Goal: Task Accomplishment & Management: Use online tool/utility

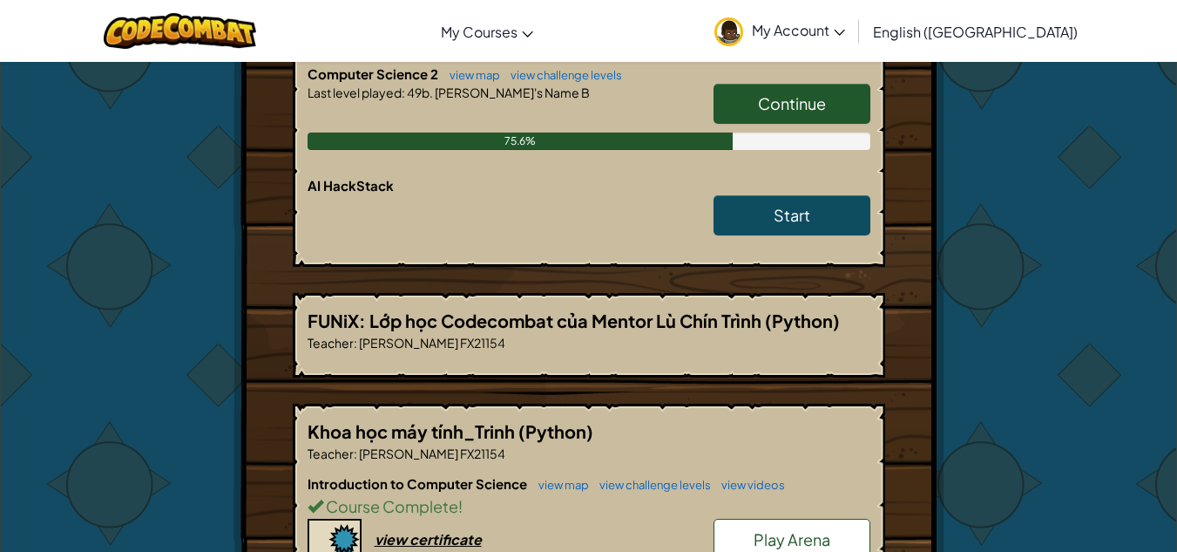
scroll to position [784, 0]
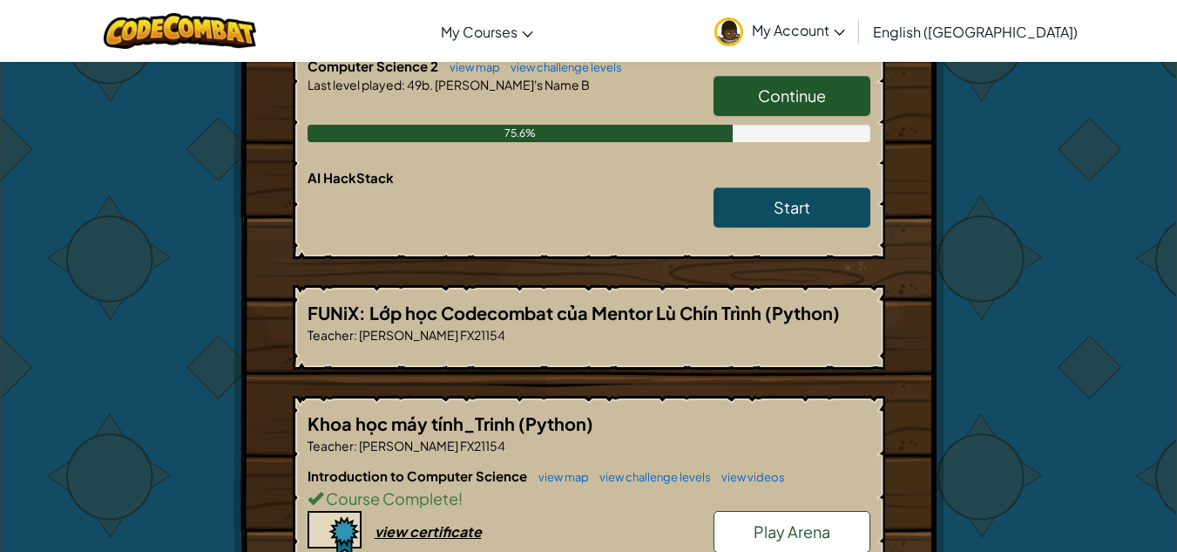
click at [766, 103] on span "Continue" at bounding box center [792, 95] width 68 height 20
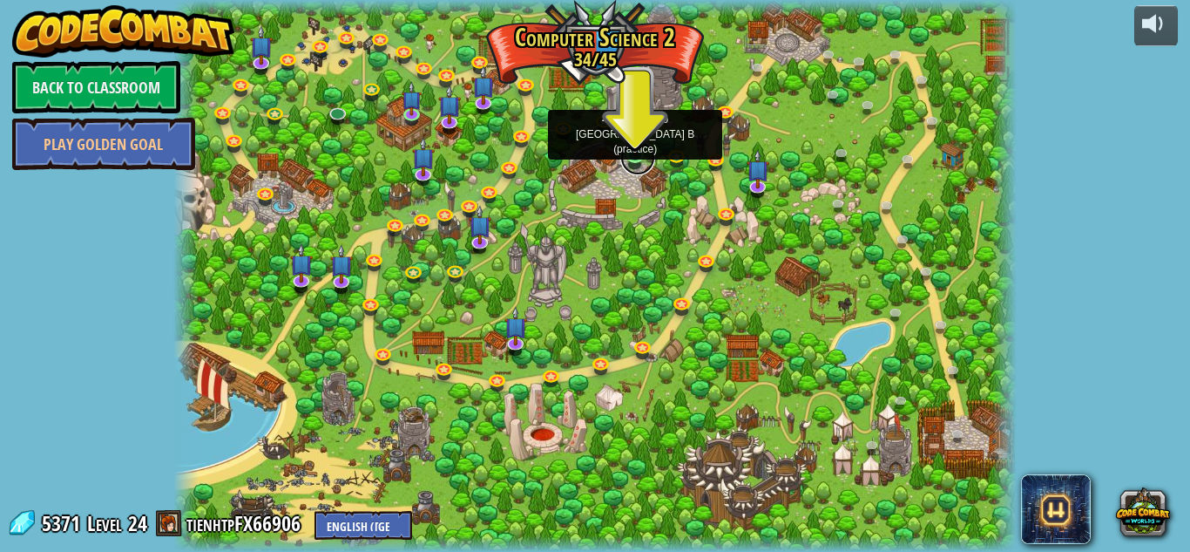
click at [638, 161] on link at bounding box center [637, 157] width 35 height 35
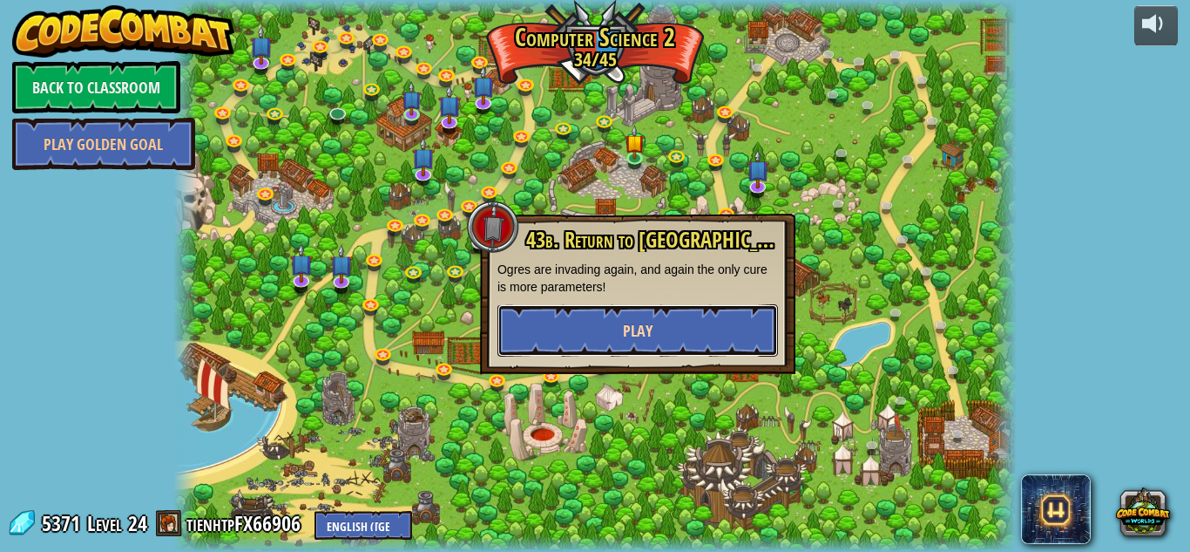
click at [679, 318] on button "Play" at bounding box center [637, 330] width 281 height 52
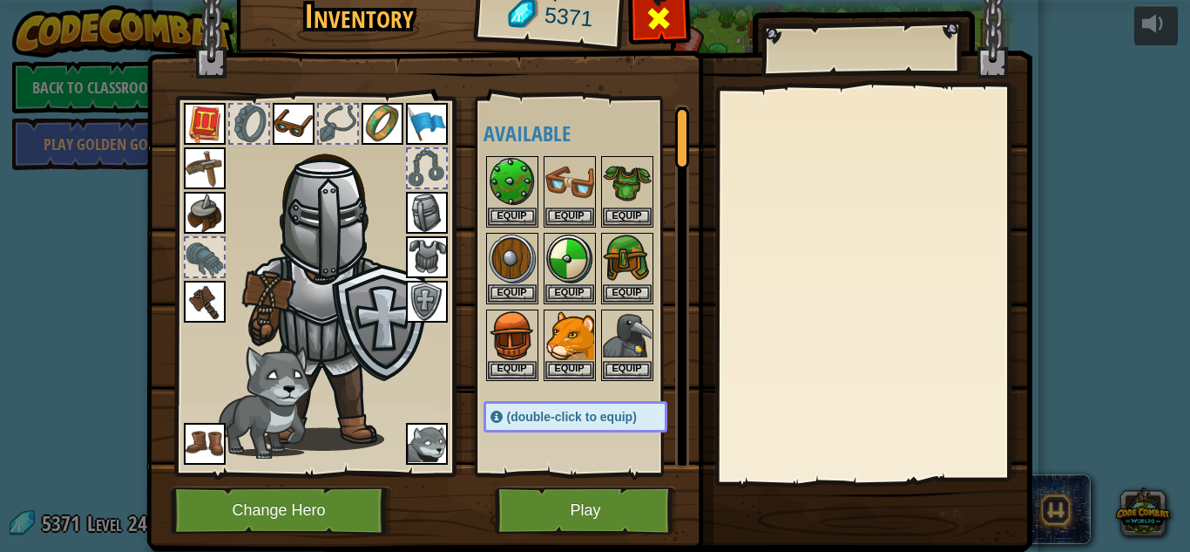
click at [655, 37] on div at bounding box center [659, 23] width 55 height 55
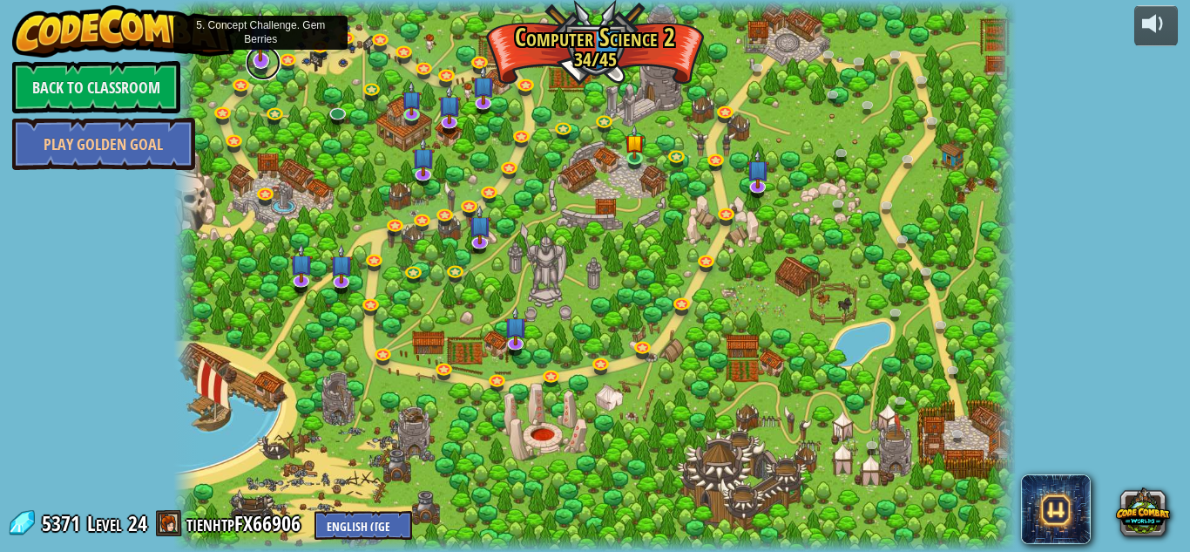
click at [274, 68] on link at bounding box center [263, 62] width 35 height 35
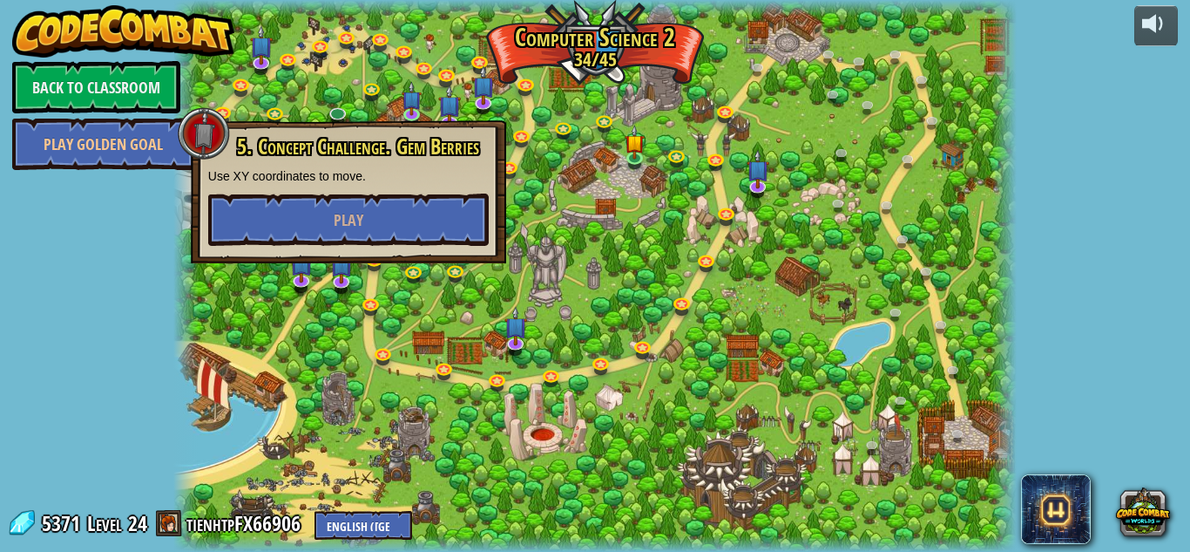
click at [563, 220] on div at bounding box center [594, 276] width 843 height 552
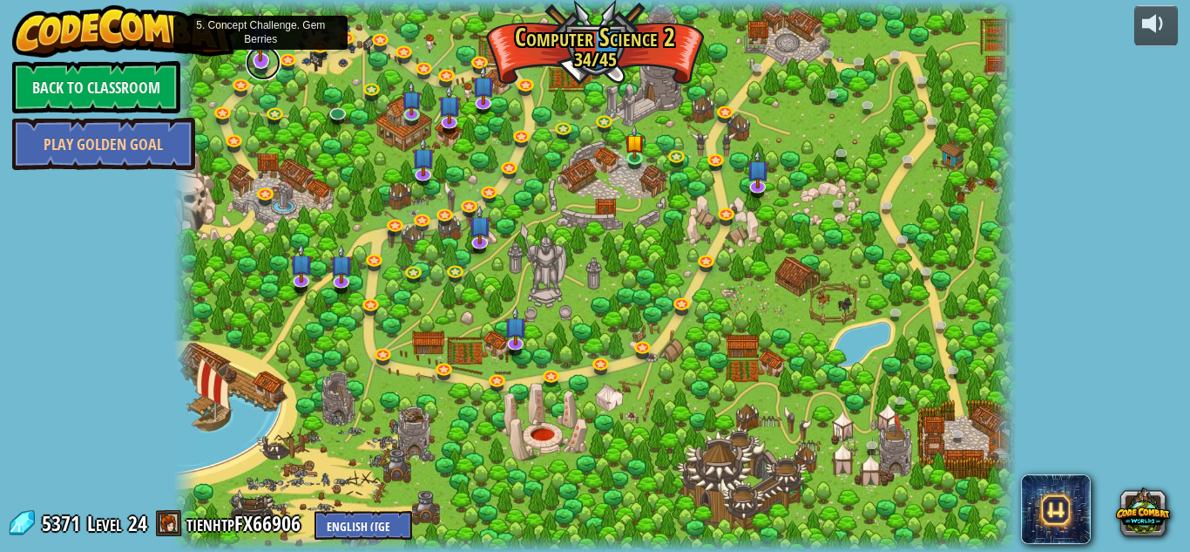
click at [259, 65] on link at bounding box center [263, 62] width 35 height 35
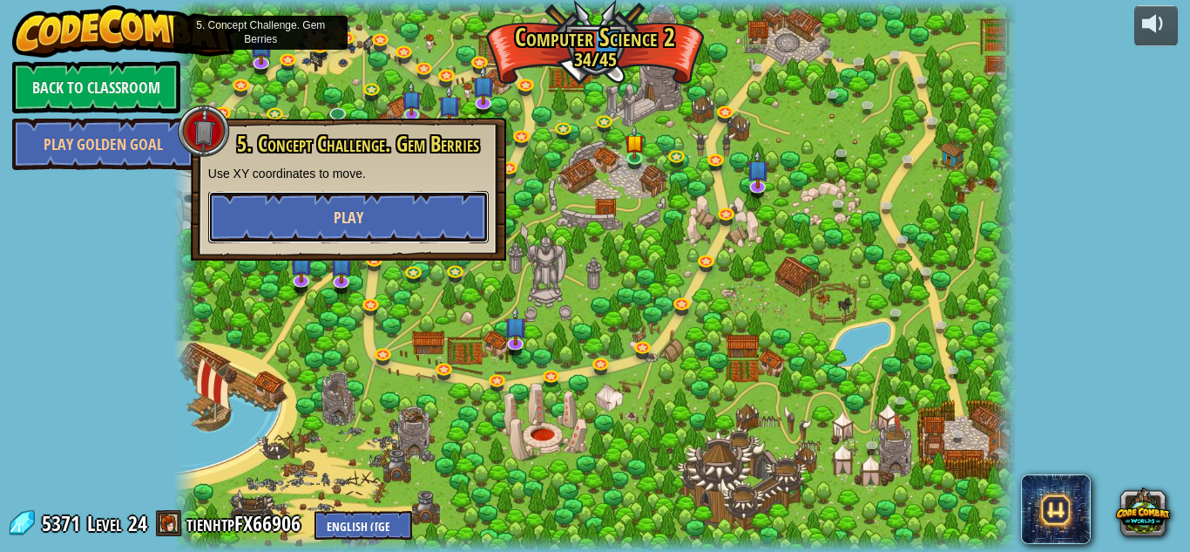
click at [431, 210] on button "Play" at bounding box center [348, 217] width 281 height 52
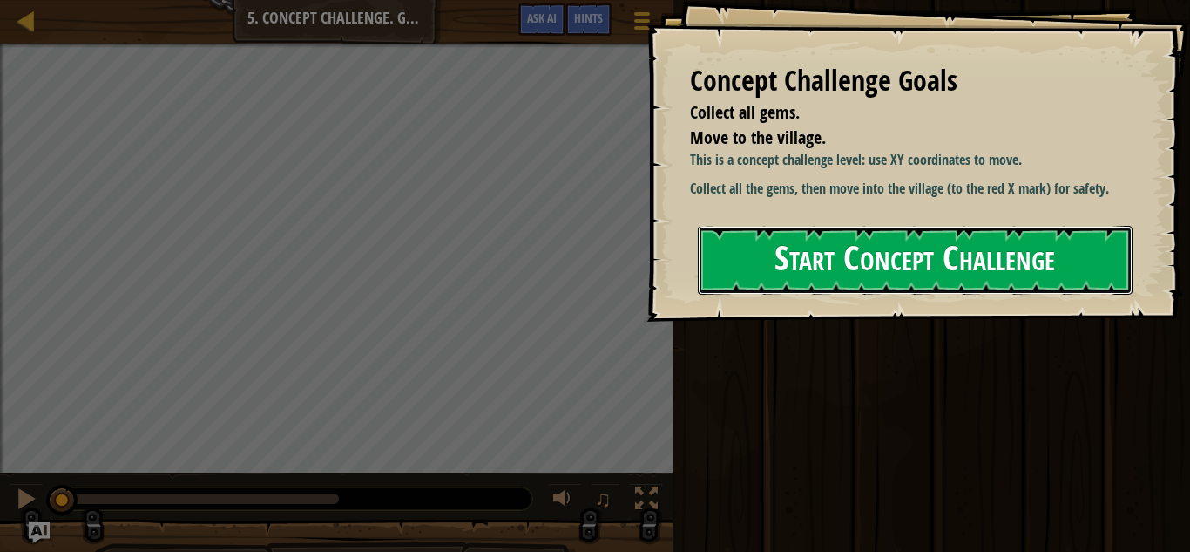
click at [962, 256] on button "Start Concept Challenge" at bounding box center [915, 260] width 435 height 69
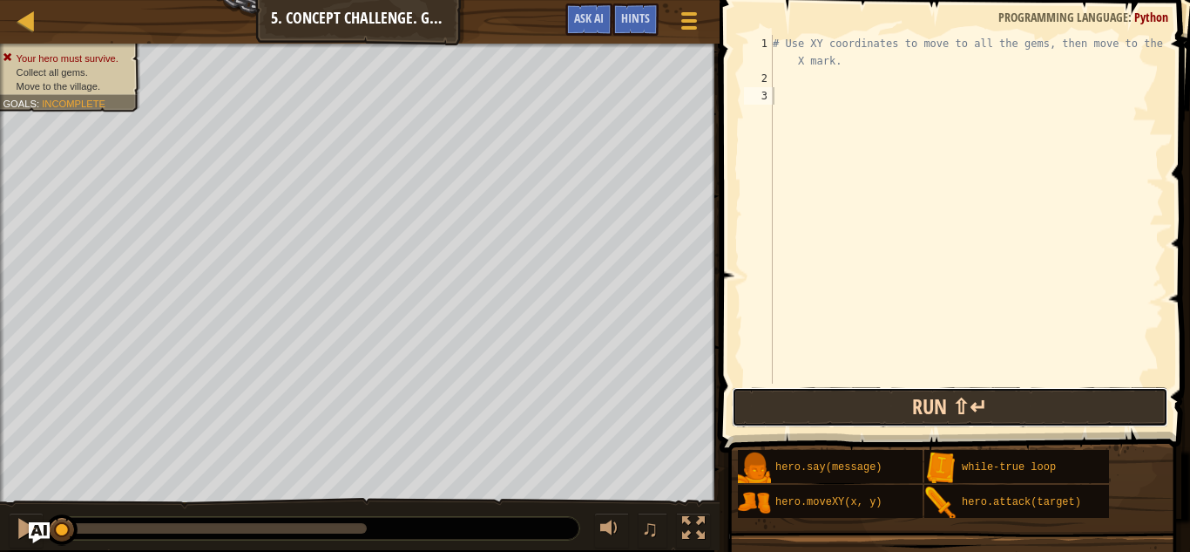
click at [839, 410] on button "Run ⇧↵" at bounding box center [950, 407] width 437 height 40
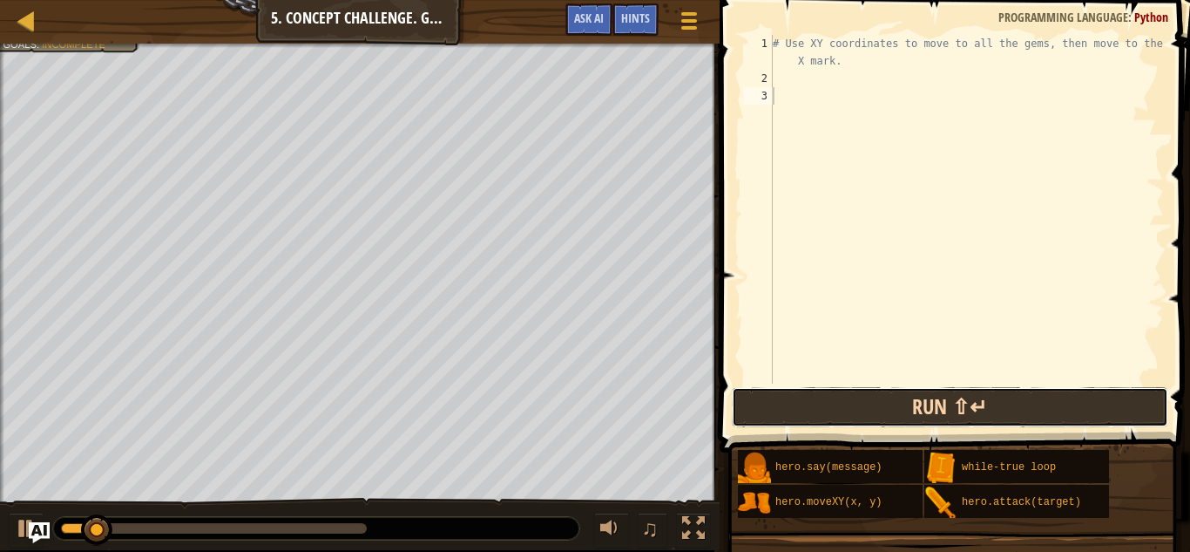
click at [846, 411] on button "Run ⇧↵" at bounding box center [950, 407] width 437 height 40
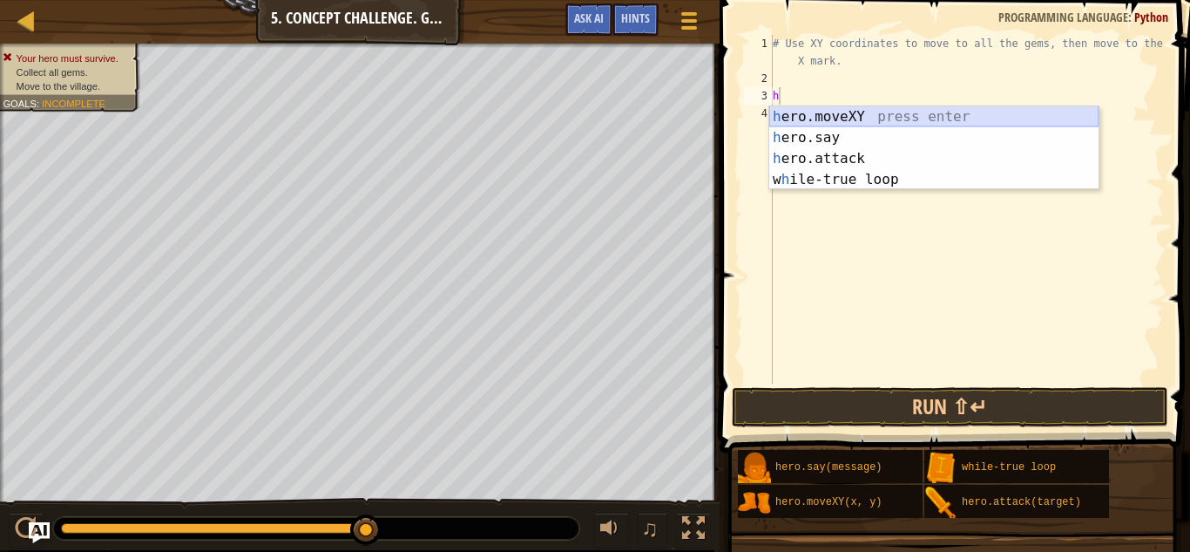
click at [897, 116] on div "h ero.moveXY press enter h ero.say press enter h ero.attack press enter w h ile…" at bounding box center [933, 168] width 329 height 125
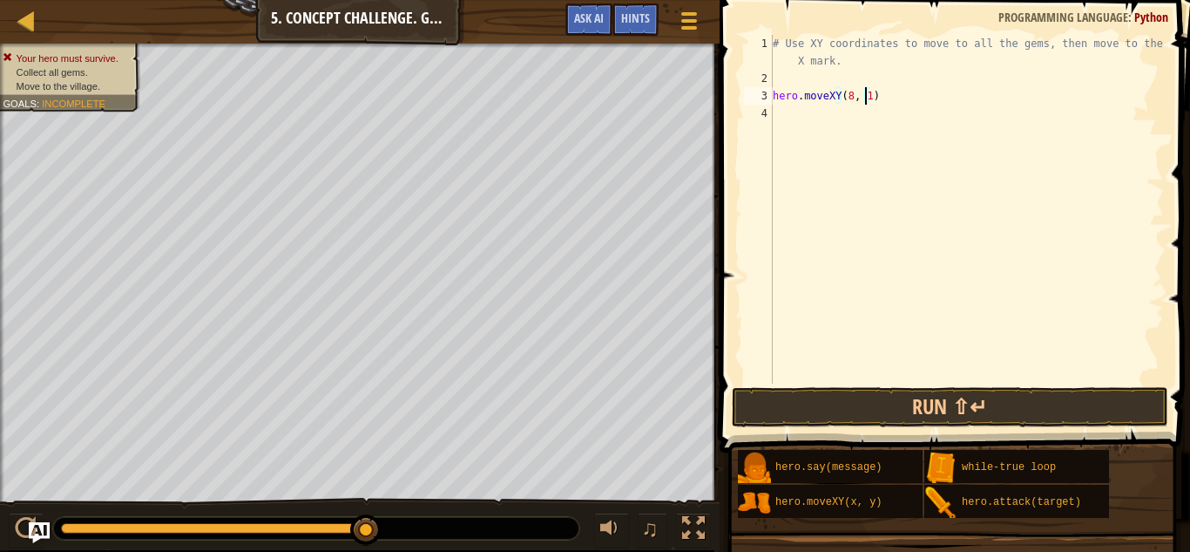
scroll to position [8, 7]
type textarea "hero.moveXY(8, 12)"
click at [801, 105] on div "# Use XY coordinates to move to all the gems, then move to the red X mark. hero…" at bounding box center [966, 235] width 395 height 401
drag, startPoint x: 894, startPoint y: 90, endPoint x: 777, endPoint y: 98, distance: 117.1
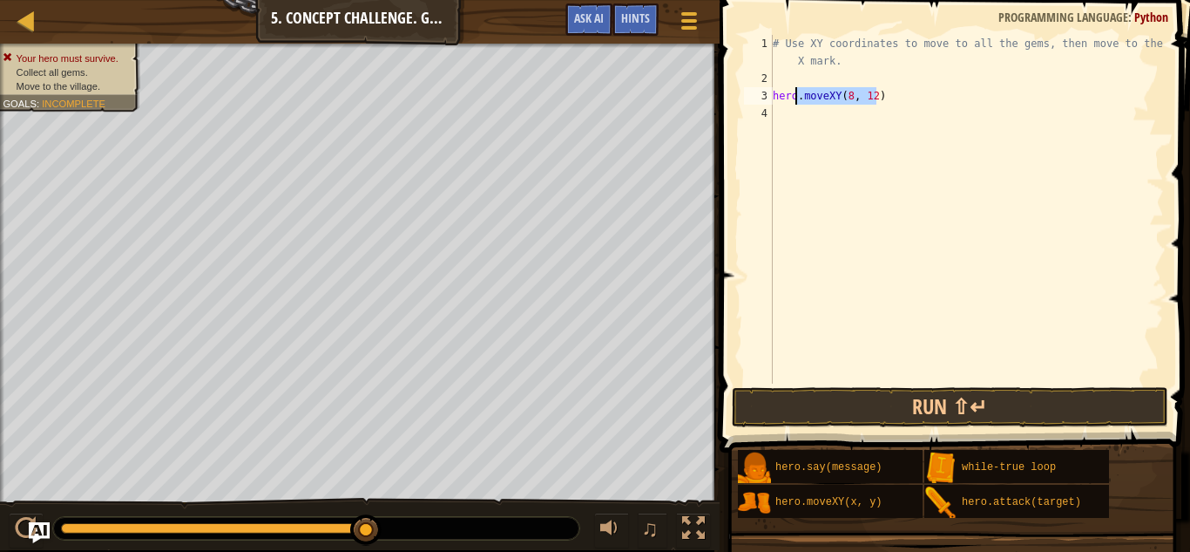
click at [777, 98] on div "# Use XY coordinates to move to all the gems, then move to the red X mark. hero…" at bounding box center [966, 235] width 395 height 401
type textarea "hero.moveXY(8, 12)"
click at [850, 103] on div "# Use XY coordinates to move to all the gems, then move to the red X mark. hero…" at bounding box center [966, 209] width 395 height 349
click at [829, 117] on div "# Use XY coordinates to move to all the gems, then move to the red X mark. hero…" at bounding box center [966, 235] width 395 height 401
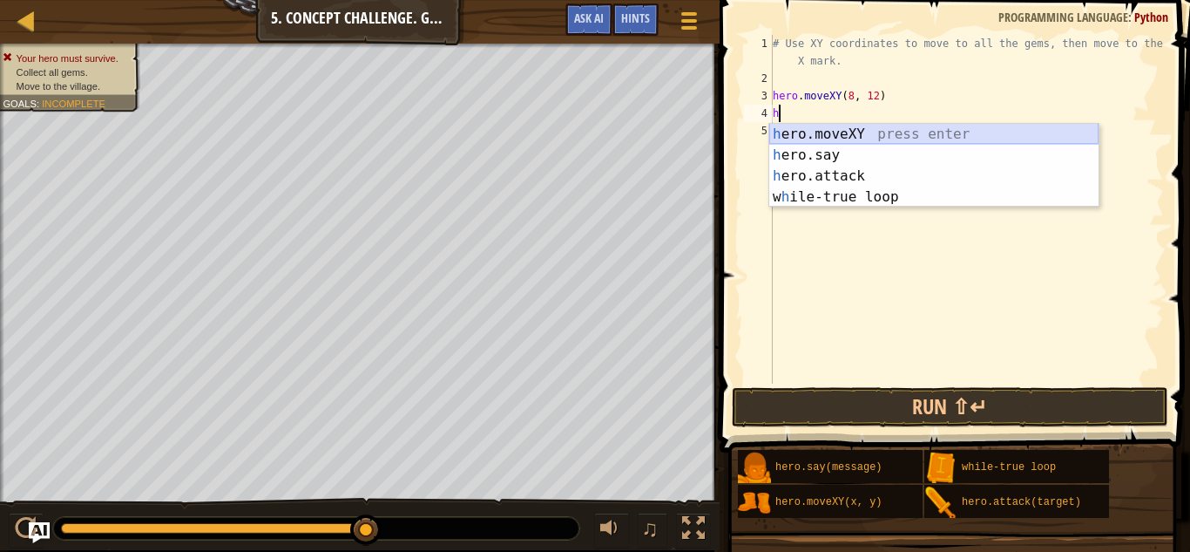
click at [842, 135] on div "h ero.moveXY press enter h ero.say press enter h ero.attack press enter w h ile…" at bounding box center [933, 186] width 329 height 125
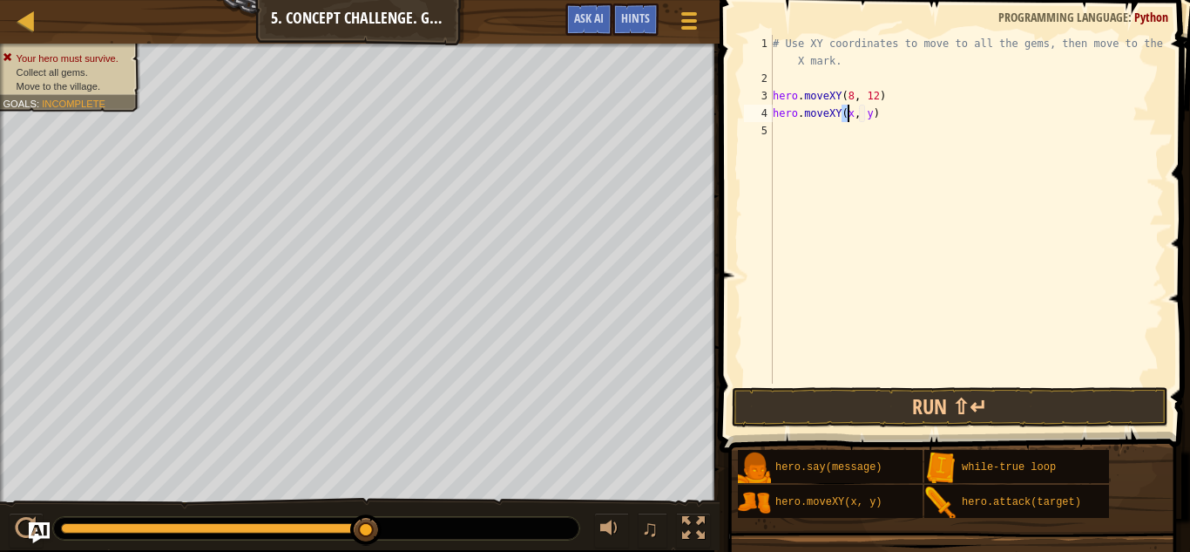
scroll to position [8, 6]
click at [873, 108] on div "# Use XY coordinates to move to all the gems, then move to the red X mark. hero…" at bounding box center [966, 235] width 395 height 401
type textarea "hero.moveXY(12, 26)"
click at [903, 136] on div "# Use XY coordinates to move to all the gems, then move to the red X mark. hero…" at bounding box center [966, 235] width 395 height 401
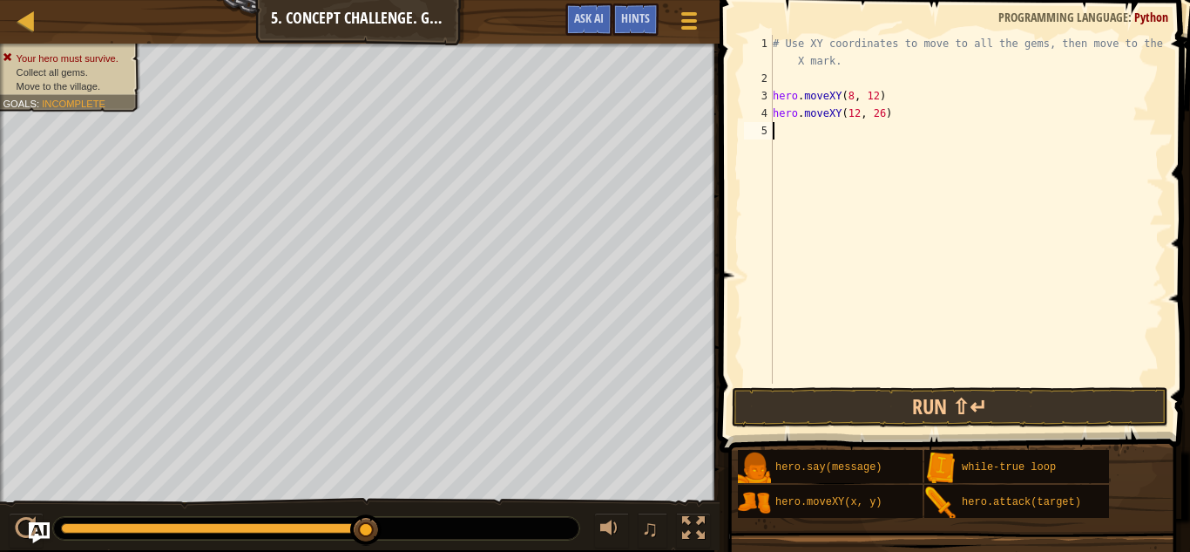
scroll to position [8, 0]
drag, startPoint x: 919, startPoint y: 112, endPoint x: 773, endPoint y: 119, distance: 146.6
click at [773, 119] on div "# Use XY coordinates to move to all the gems, then move to the red X mark. hero…" at bounding box center [966, 235] width 395 height 401
type textarea "hero.moveXY(12, 26)"
click at [802, 144] on div "# Use XY coordinates to move to all the gems, then move to the red X mark. hero…" at bounding box center [966, 235] width 395 height 401
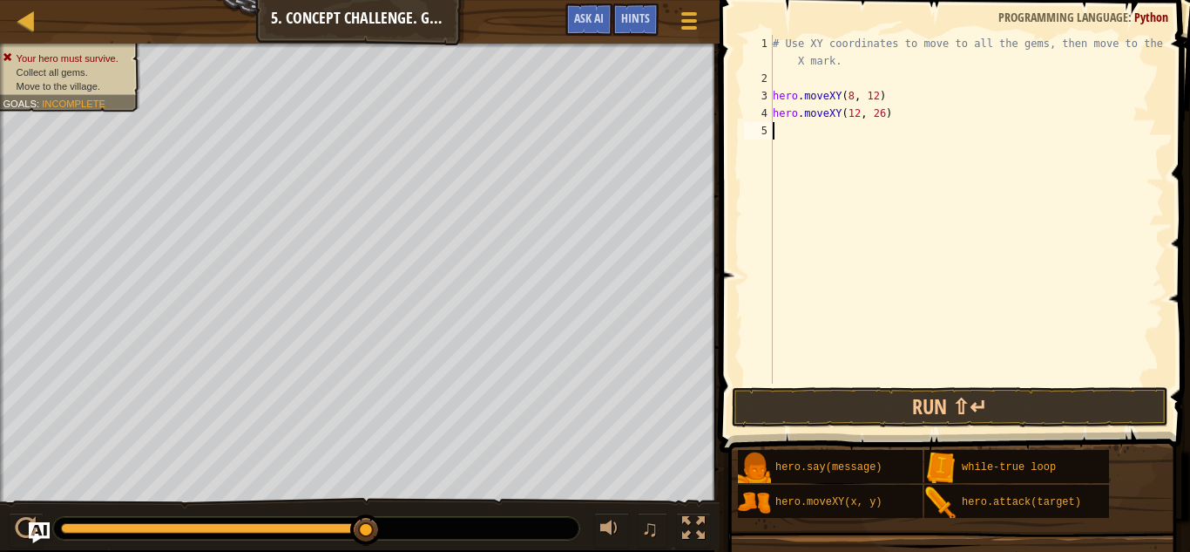
paste textarea "hero.moveXY(12, 26)"
click at [851, 131] on div "# Use XY coordinates to move to all the gems, then move to the red X mark. hero…" at bounding box center [966, 235] width 395 height 401
type textarea "hero.moveXY(24, 26)"
click at [870, 146] on div "# Use XY coordinates to move to all the gems, then move to the red X mark. hero…" at bounding box center [966, 235] width 395 height 401
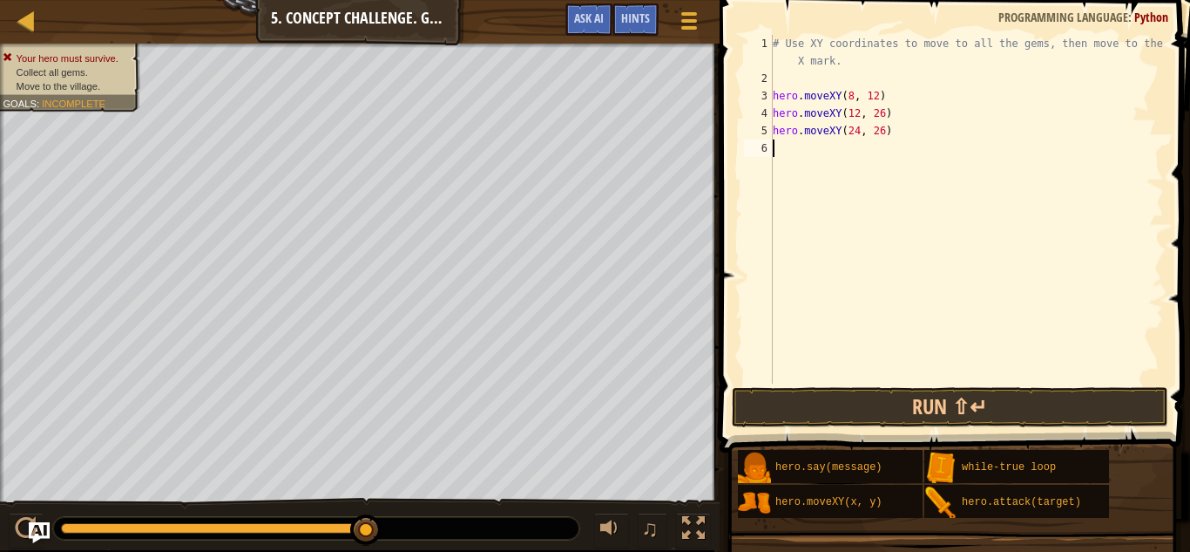
scroll to position [8, 0]
paste textarea "hero.moveXY(12, 26)"
click at [852, 141] on div "# Use XY coordinates to move to all the gems, then move to the red X mark. hero…" at bounding box center [966, 235] width 395 height 401
click at [876, 146] on div "# Use XY coordinates to move to all the gems, then move to the red X mark. hero…" at bounding box center [966, 235] width 395 height 401
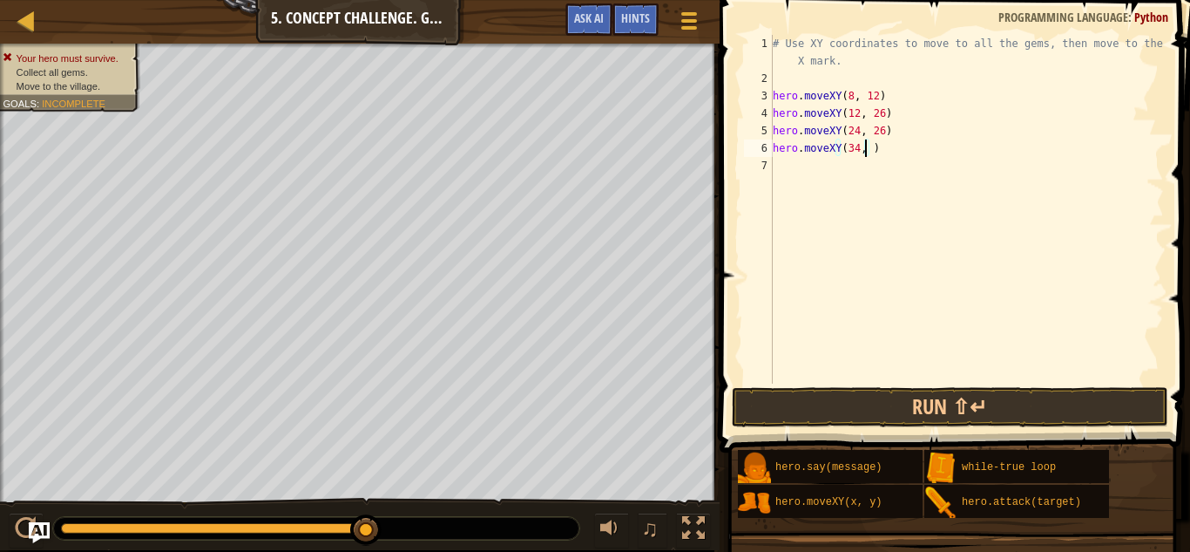
type textarea "hero.moveXY(34, 15)"
click at [891, 156] on div "# Use XY coordinates to move to all the gems, then move to the red X mark. hero…" at bounding box center [966, 235] width 395 height 401
click at [828, 179] on div "# Use XY coordinates to move to all the gems, then move to the red X mark. hero…" at bounding box center [966, 235] width 395 height 401
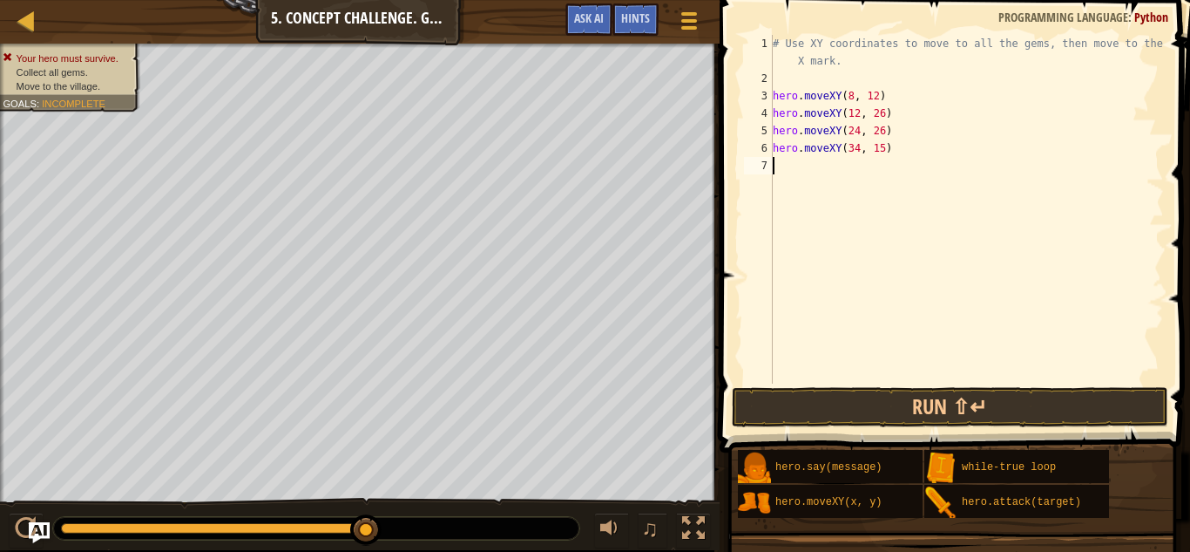
paste textarea "hero.moveXY(12, 26)"
click at [852, 166] on div "# Use XY coordinates to move to all the gems, then move to the red X mark. hero…" at bounding box center [966, 235] width 395 height 401
type textarea "hero.moveXY(40, 56)"
click at [895, 200] on div "# Use XY coordinates to move to all the gems, then move to the red X mark. hero…" at bounding box center [966, 235] width 395 height 401
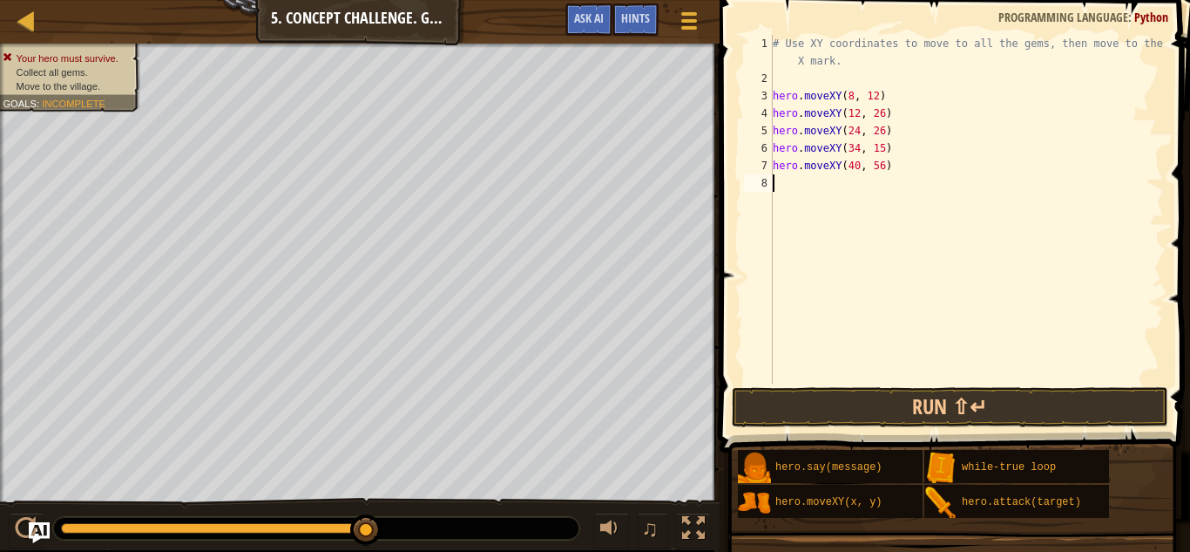
scroll to position [8, 0]
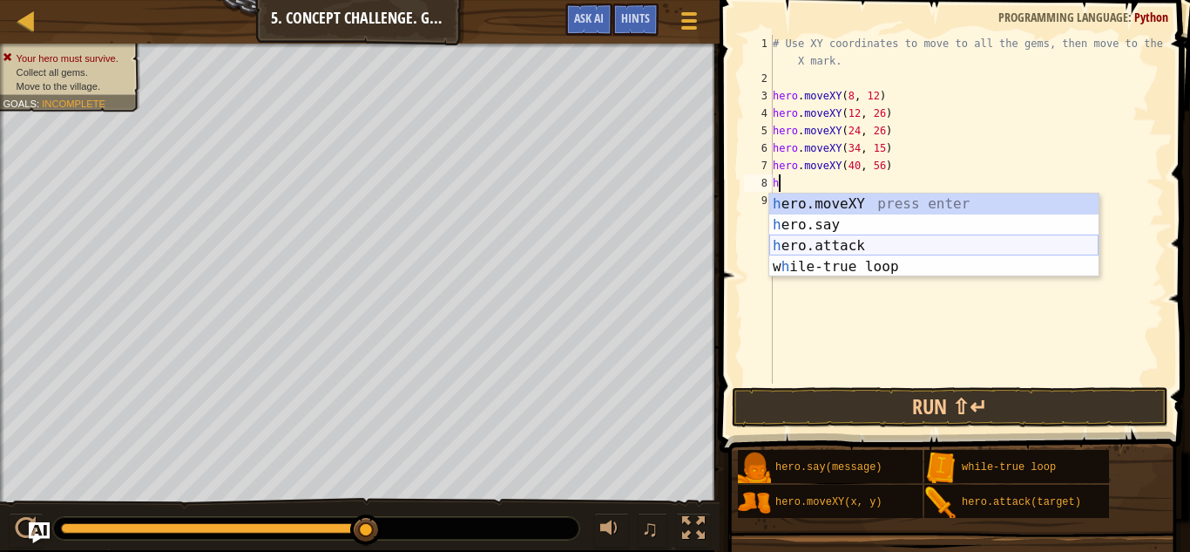
click at [895, 247] on div "h ero.moveXY press enter h ero.say press enter h ero.attack press enter w h ile…" at bounding box center [933, 255] width 329 height 125
type textarea "hero.attack("Enemy Name")"
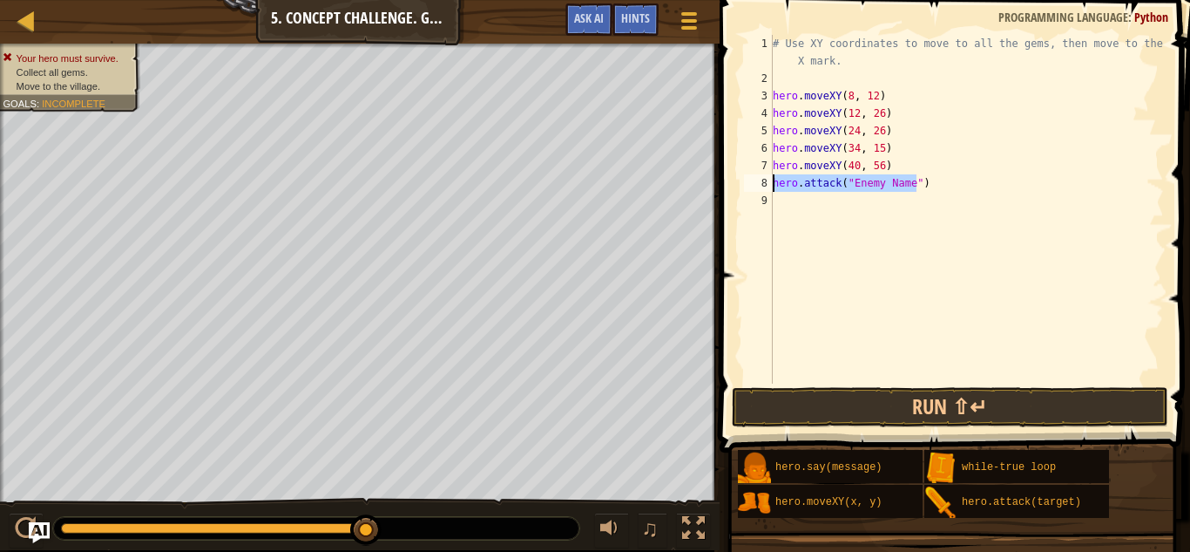
drag, startPoint x: 937, startPoint y: 185, endPoint x: 768, endPoint y: 178, distance: 170.0
click at [768, 178] on div "hero.attack("Enemy Name") 1 2 3 4 5 6 7 8 9 # Use XY coordinates to move to all…" at bounding box center [952, 209] width 423 height 349
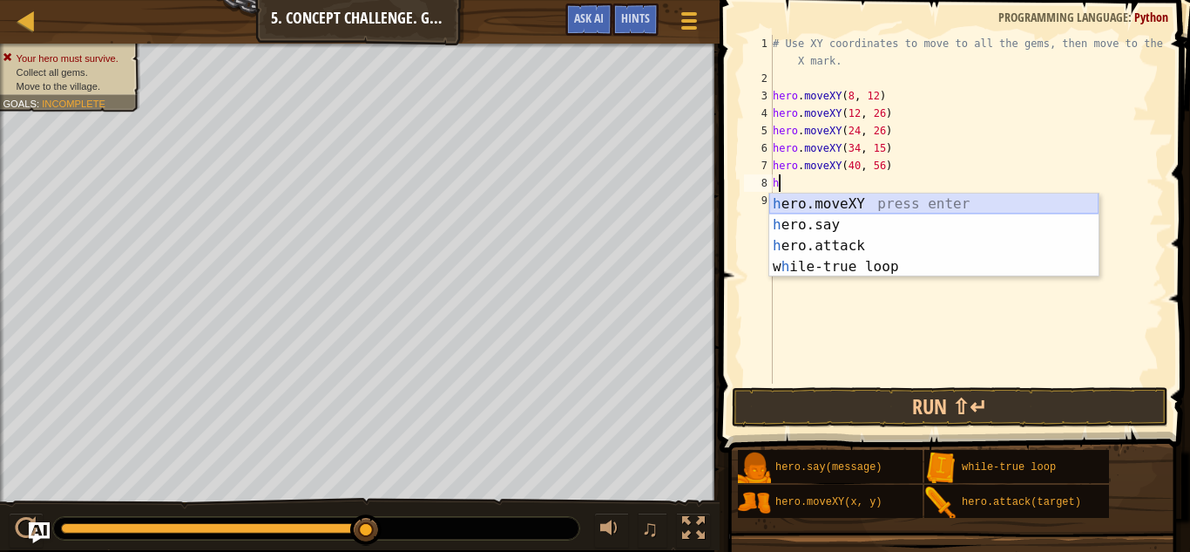
click at [803, 200] on div "h ero.moveXY press enter h ero.say press enter h ero.attack press enter w h ile…" at bounding box center [933, 255] width 329 height 125
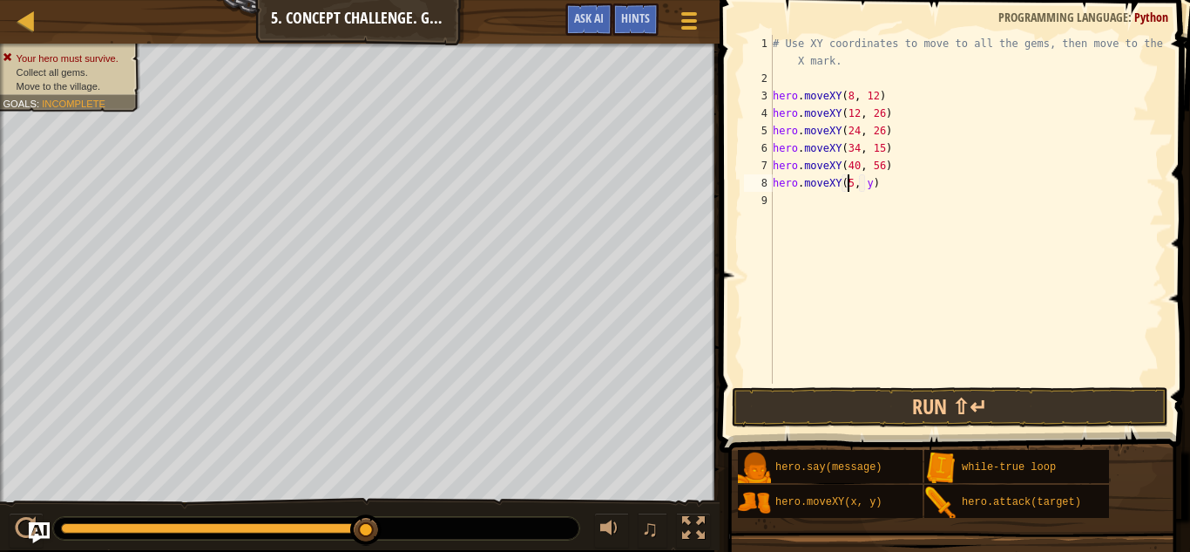
scroll to position [8, 6]
click at [869, 183] on div "# Use XY coordinates to move to all the gems, then move to the red X mark. hero…" at bounding box center [966, 235] width 395 height 401
type textarea "hero.moveXY(50, 34)"
click at [894, 213] on div "# Use XY coordinates to move to all the gems, then move to the red X mark. hero…" at bounding box center [966, 235] width 395 height 401
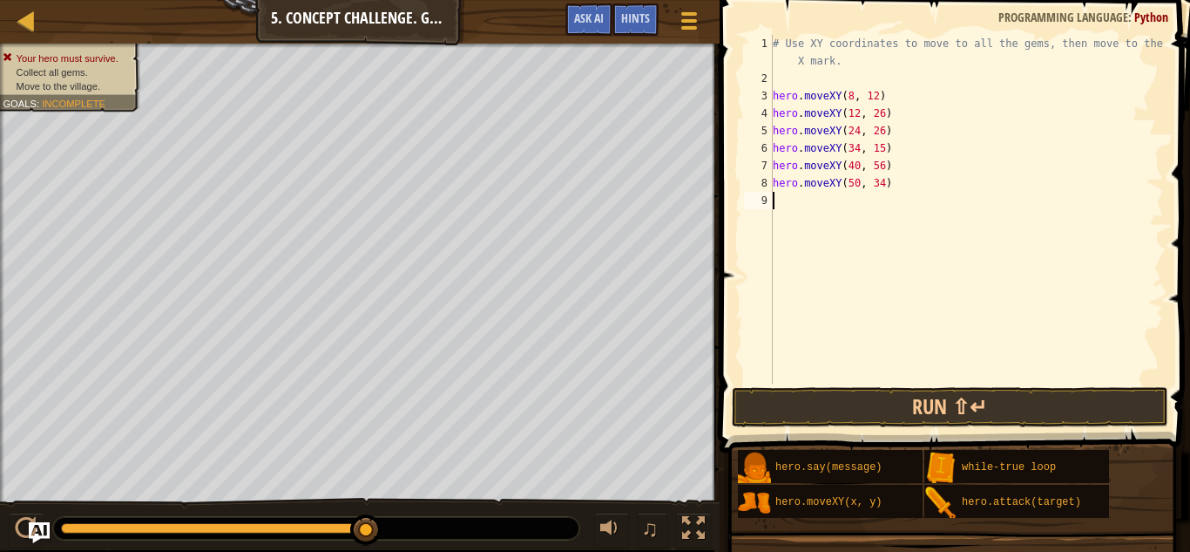
scroll to position [8, 0]
paste textarea "hero.moveXY(12, 26)"
click at [859, 202] on div "# Use XY coordinates to move to all the gems, then move to the red X mark. hero…" at bounding box center [969, 235] width 389 height 401
click at [876, 199] on div "# Use XY coordinates to move to all the gems, then move to the red X mark. hero…" at bounding box center [969, 235] width 389 height 401
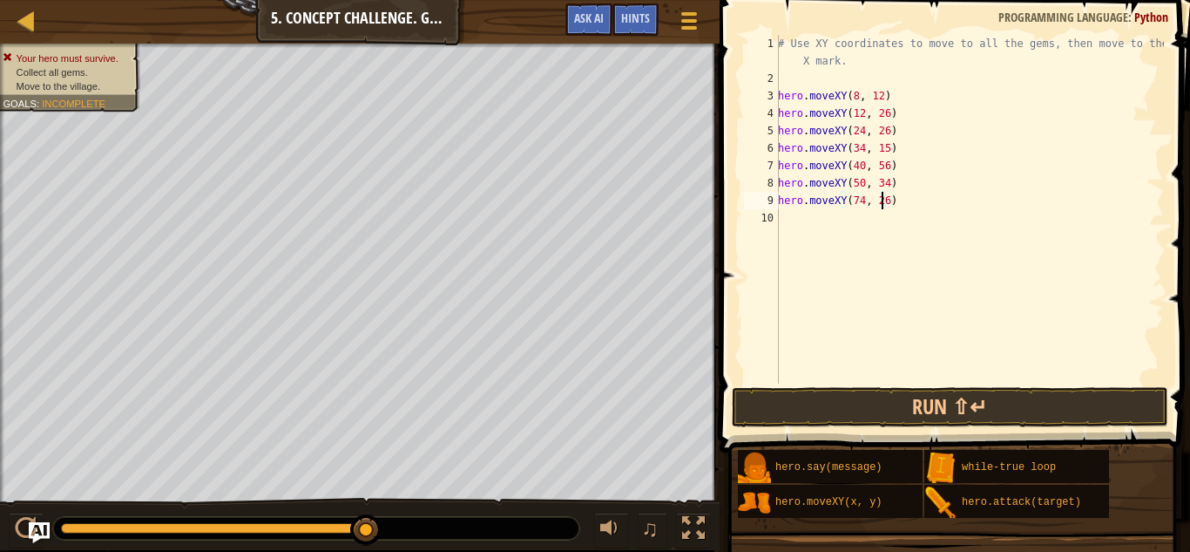
click at [882, 200] on div "# Use XY coordinates to move to all the gems, then move to the red X mark. hero…" at bounding box center [969, 235] width 389 height 401
type textarea "hero.moveXY(74, 34)"
click at [902, 409] on button "Run ⇧↵" at bounding box center [950, 407] width 437 height 40
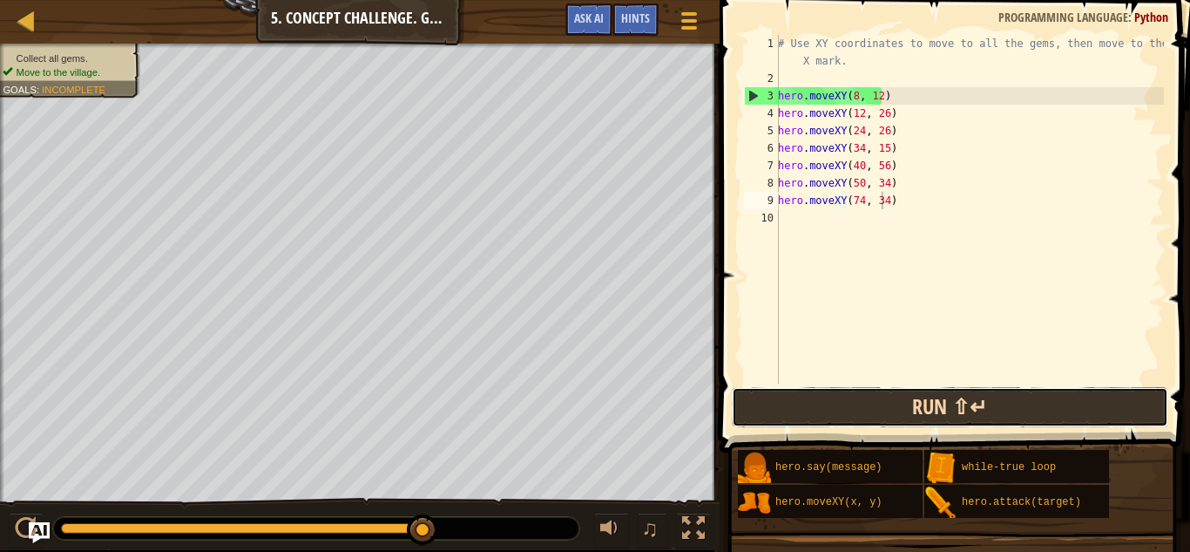
click at [831, 400] on button "Run ⇧↵" at bounding box center [950, 407] width 437 height 40
click at [876, 412] on button "Run ⇧↵" at bounding box center [950, 407] width 437 height 40
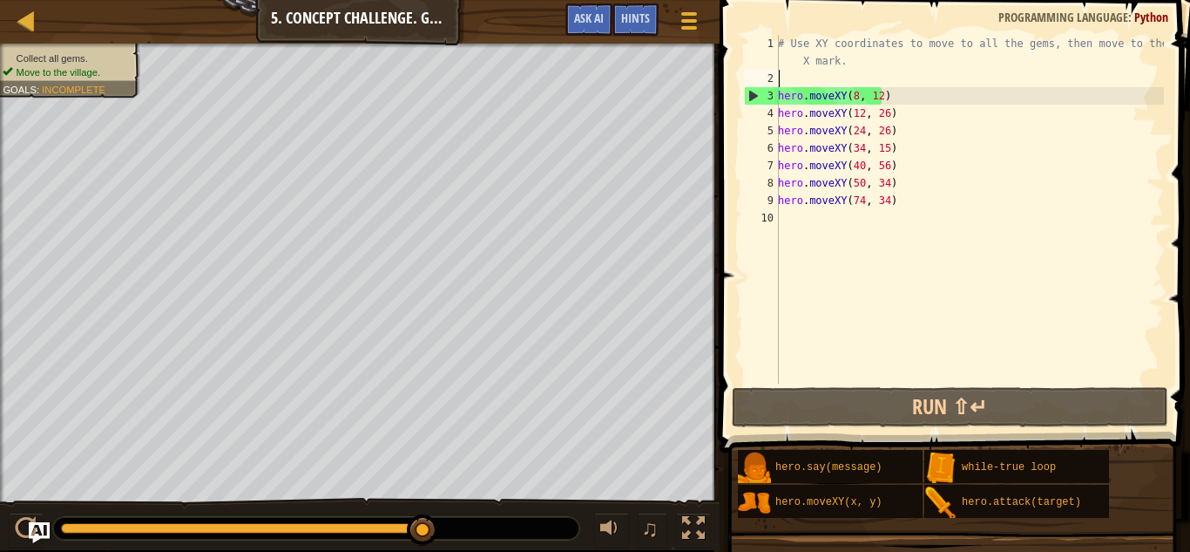
click at [821, 83] on div "# Use XY coordinates to move to all the gems, then move to the red X mark. hero…" at bounding box center [969, 235] width 389 height 401
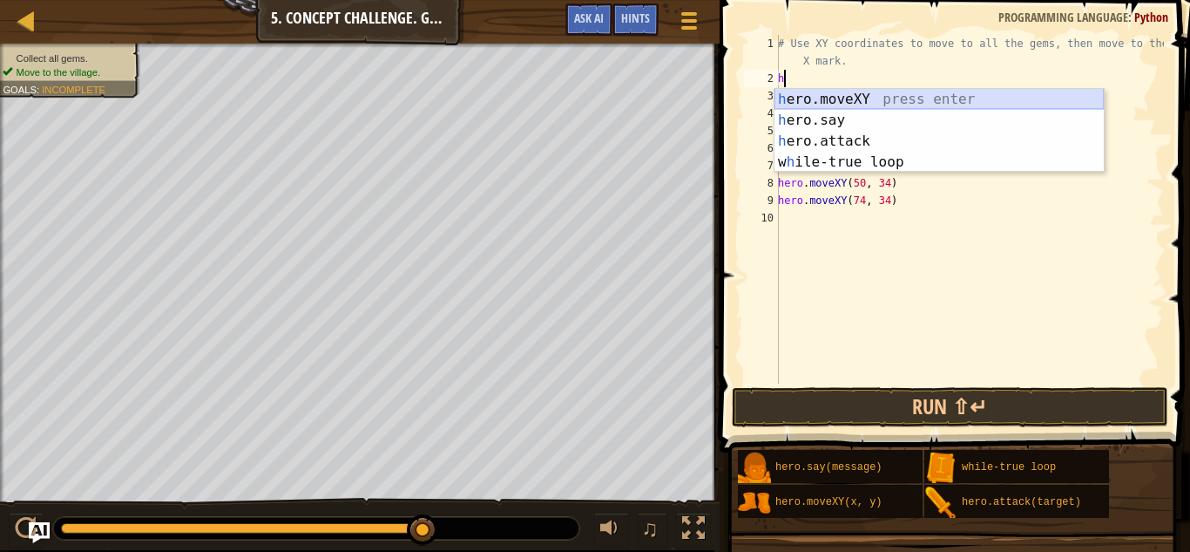
click at [843, 97] on div "h ero.moveXY press enter h ero.say press enter h ero.attack press enter w h ile…" at bounding box center [939, 151] width 329 height 125
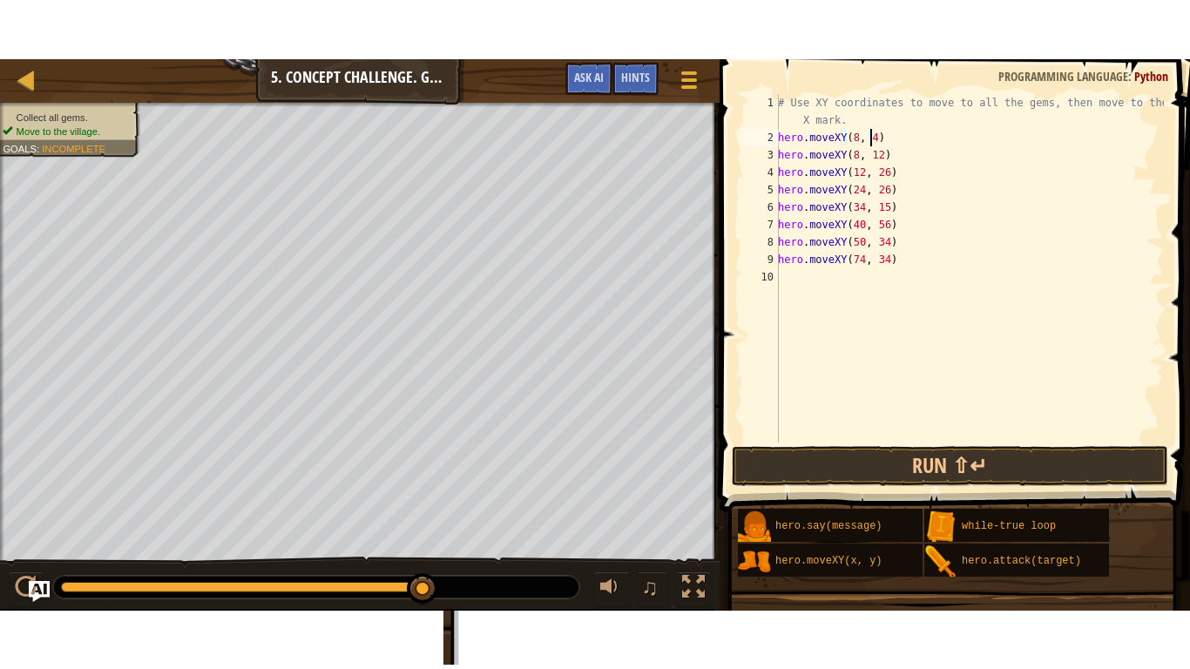
scroll to position [8, 7]
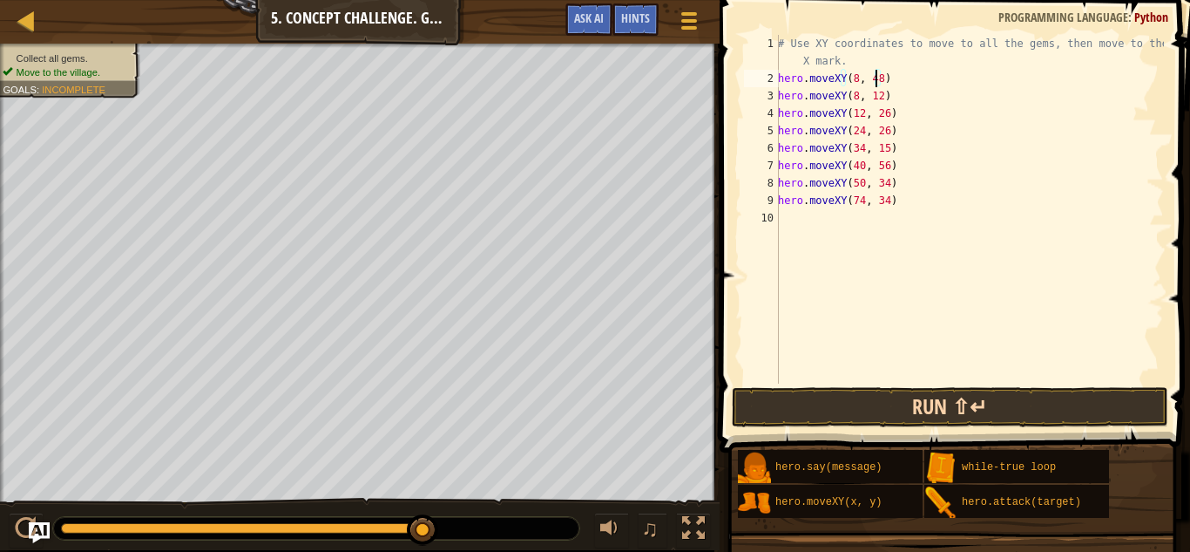
type textarea "hero.moveXY(8, 48)"
click at [949, 406] on button "Run ⇧↵" at bounding box center [950, 407] width 437 height 40
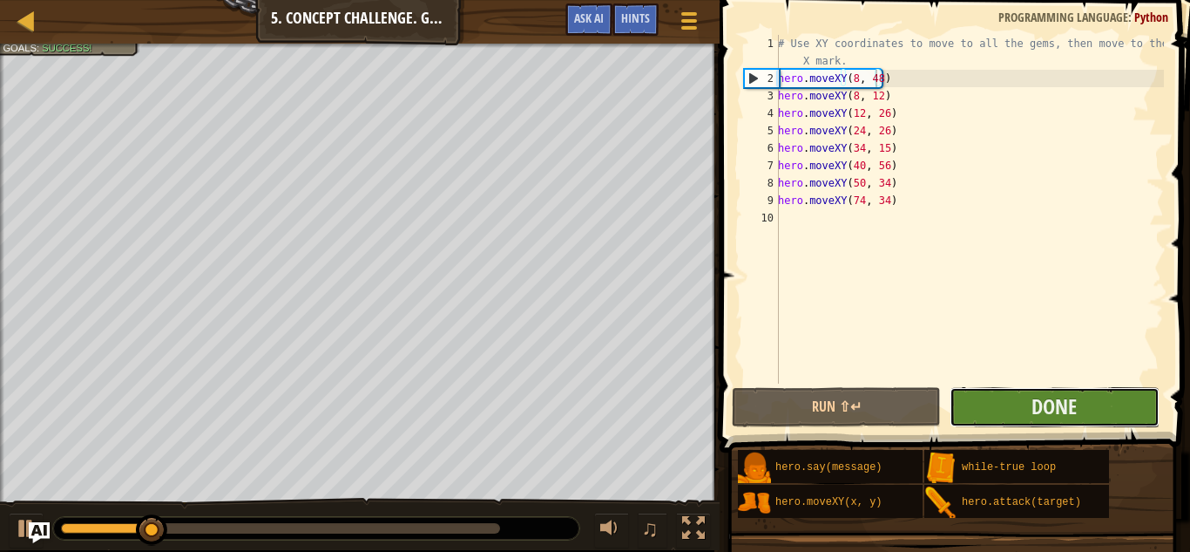
click at [1014, 402] on button "Done" at bounding box center [1054, 407] width 209 height 40
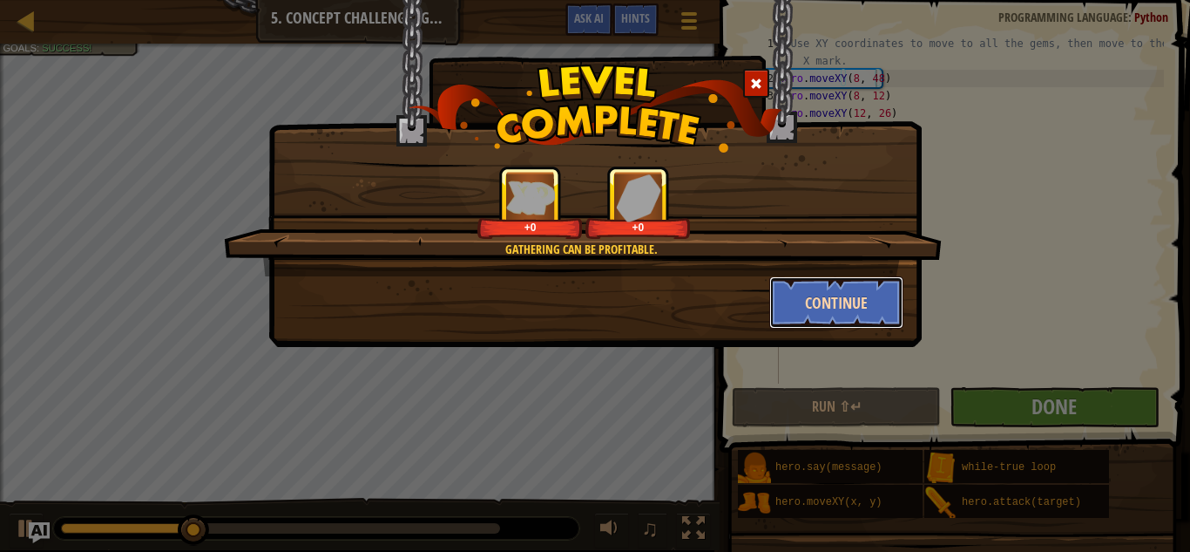
click at [824, 293] on button "Continue" at bounding box center [836, 302] width 135 height 52
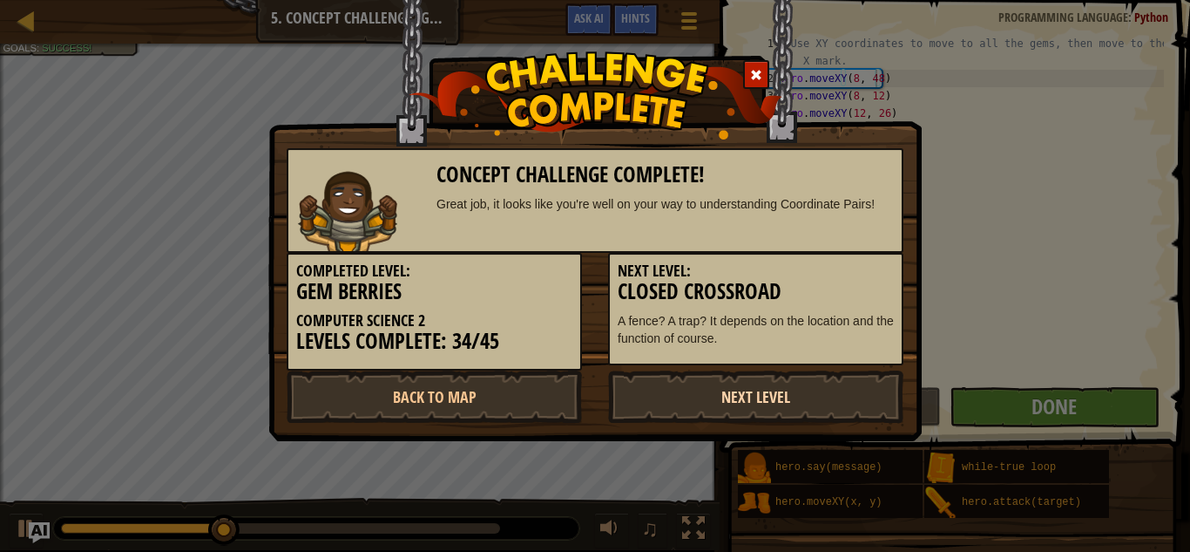
click at [818, 386] on link "Next Level" at bounding box center [755, 396] width 295 height 52
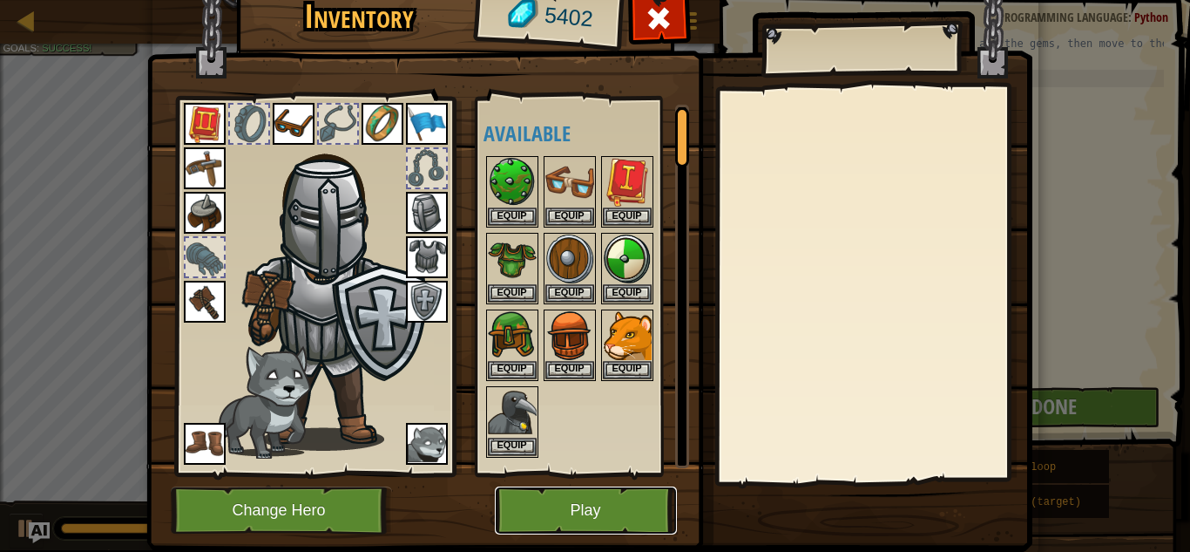
click at [594, 496] on button "Play" at bounding box center [586, 510] width 182 height 48
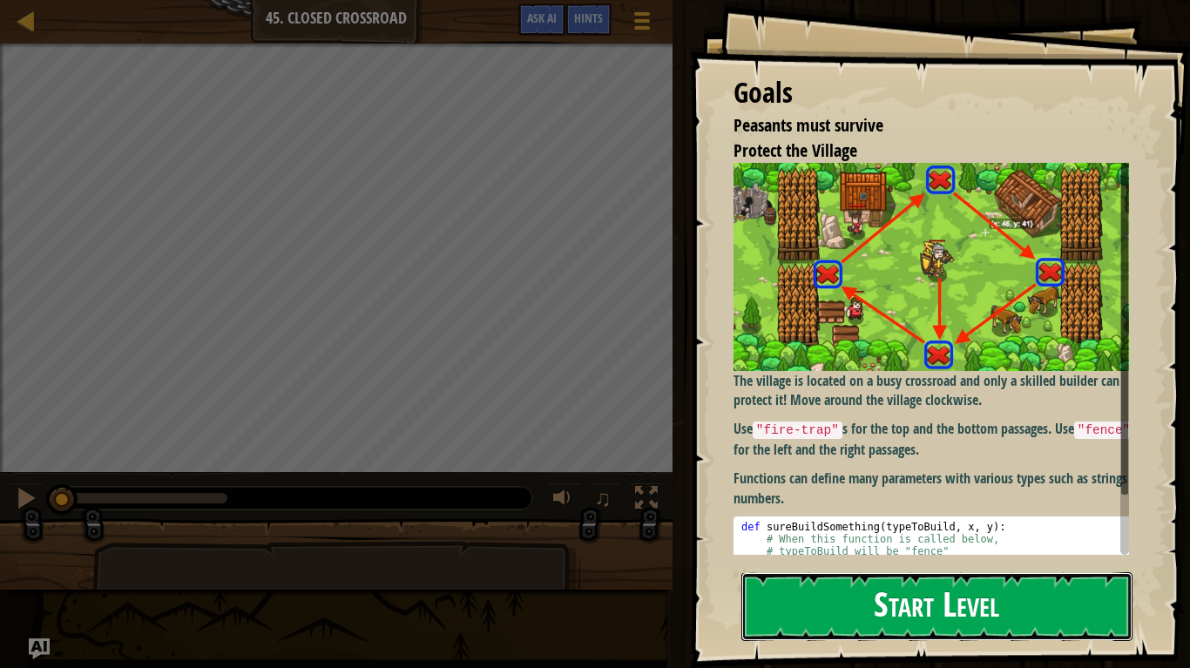
click at [886, 551] on button "Start Level" at bounding box center [936, 606] width 391 height 69
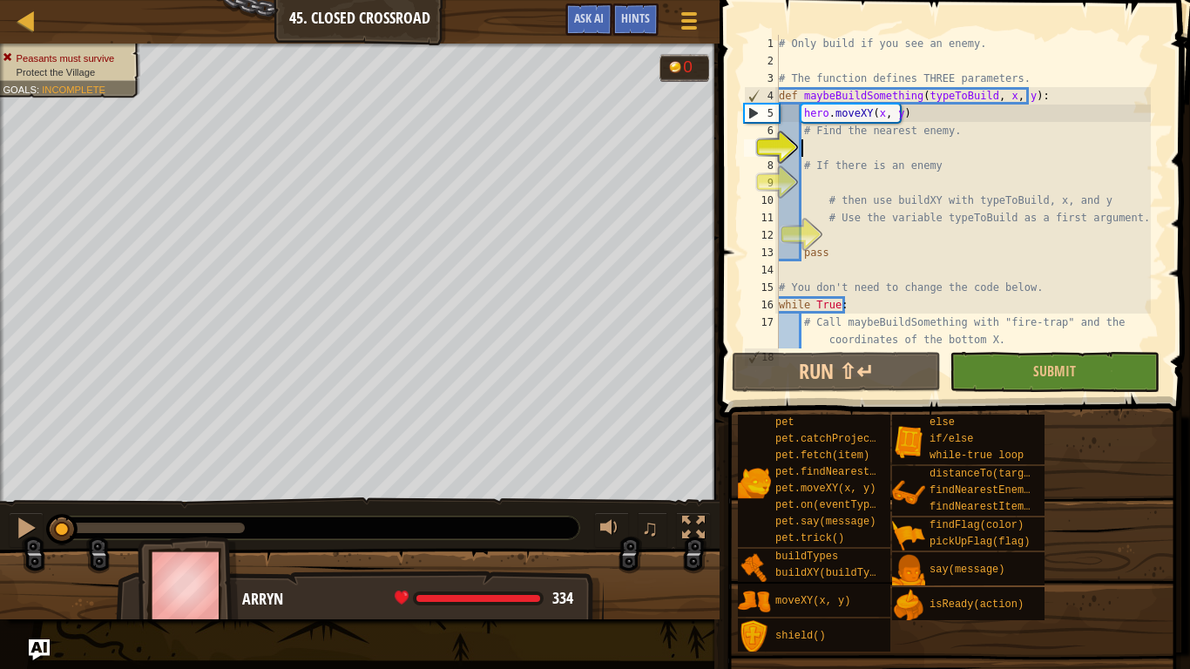
type textarea "h"
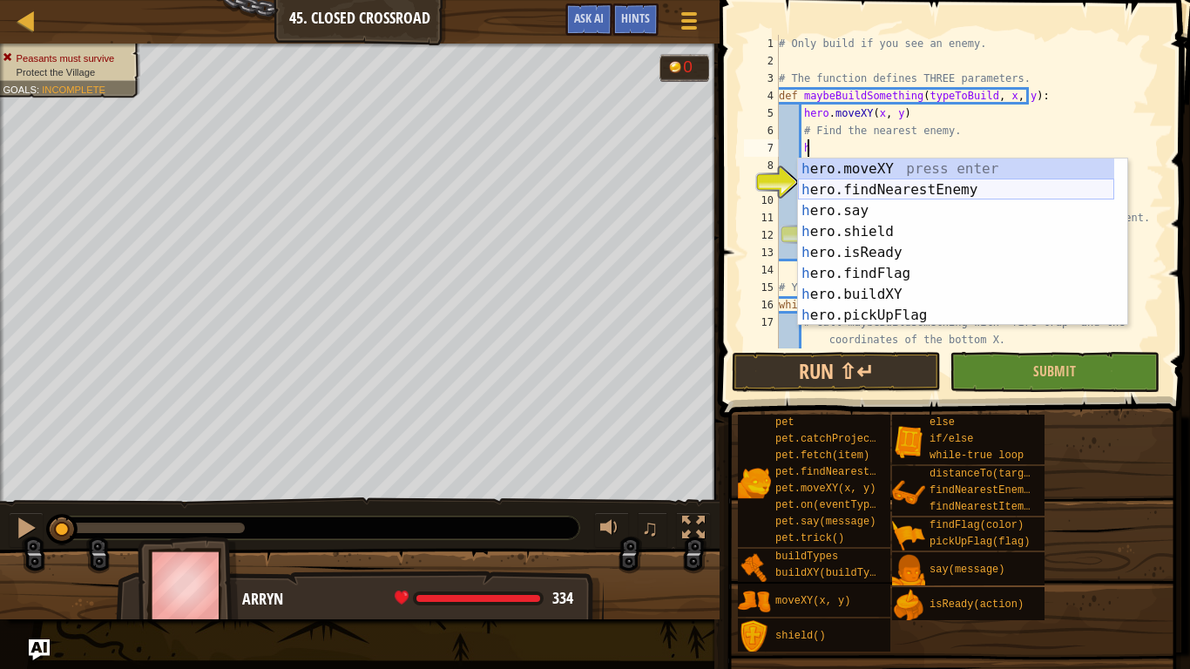
click at [879, 185] on div "h ero.moveXY press enter h ero.findNearestEnemy press enter h ero.say press ent…" at bounding box center [956, 263] width 316 height 209
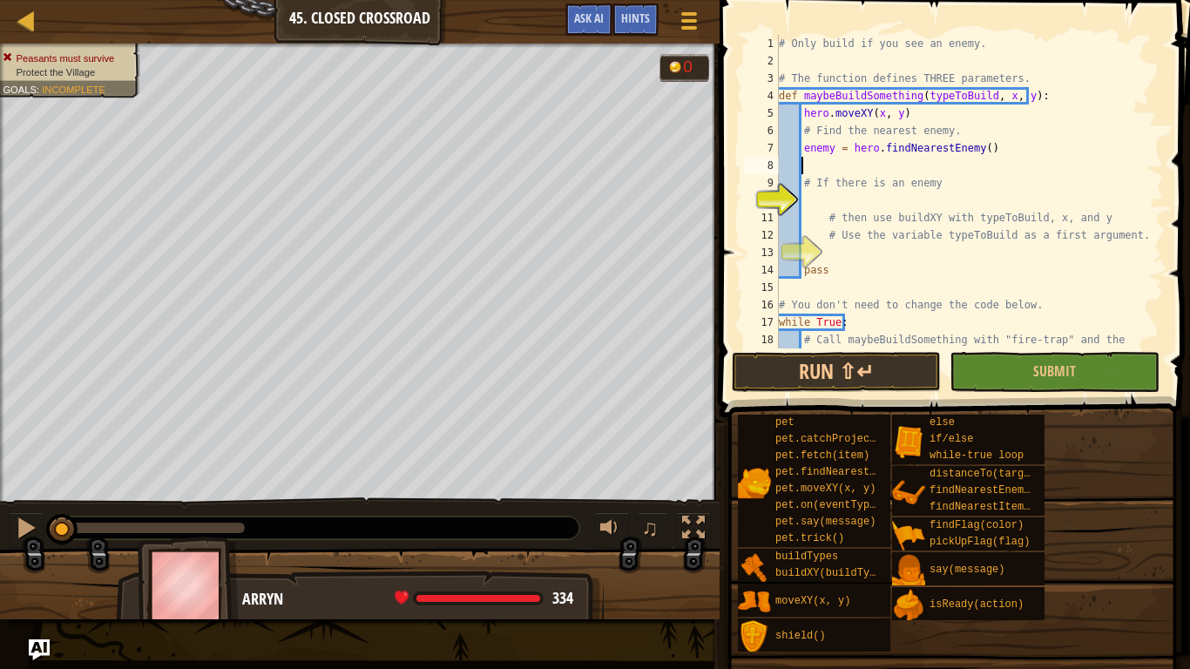
click at [849, 204] on div "# Only build if you see an enemy. # The function defines THREE parameters. def …" at bounding box center [963, 218] width 376 height 366
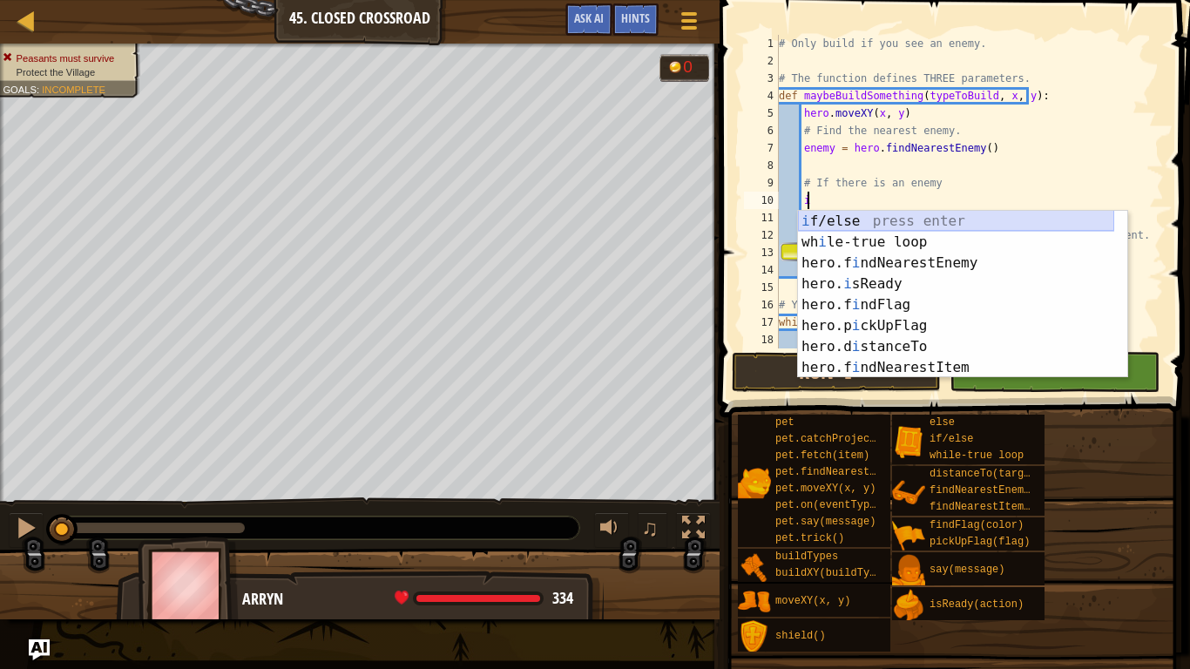
click at [860, 225] on div "i f/else press enter wh i le-true loop press enter hero.f i ndNearestEnemy pres…" at bounding box center [956, 315] width 316 height 209
type textarea "if enemy:"
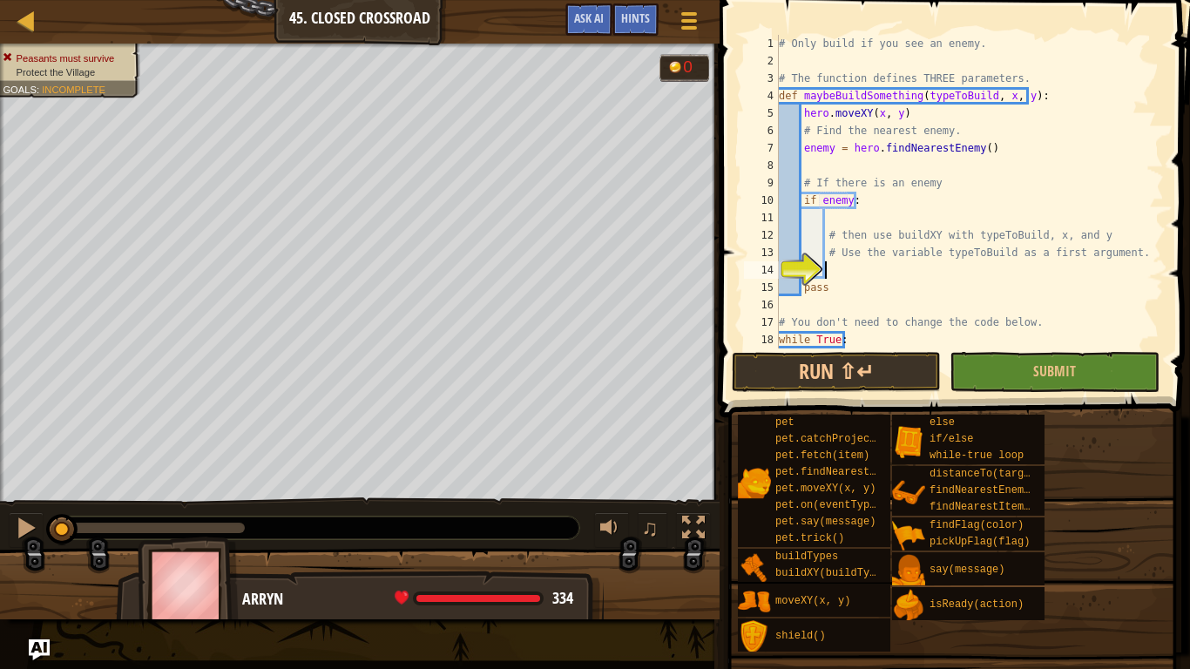
click at [901, 271] on div "# Only build if you see an enemy. # The function defines THREE parameters. def …" at bounding box center [963, 218] width 376 height 366
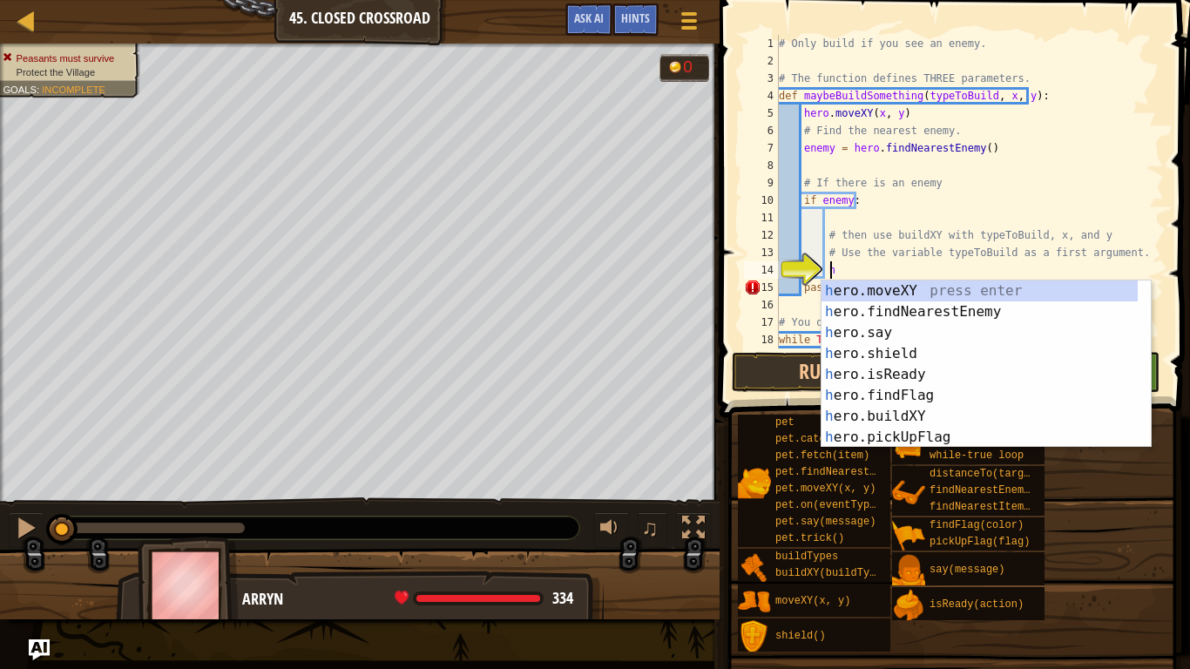
scroll to position [8, 3]
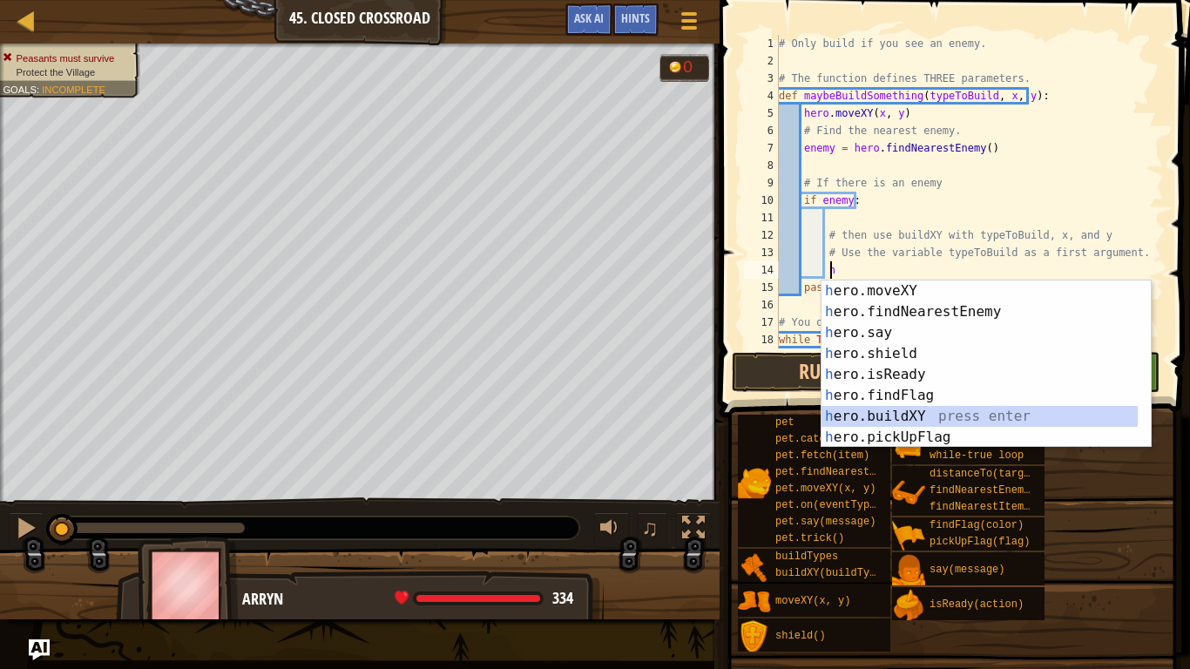
click at [912, 417] on div "h ero.moveXY press enter h ero.findNearestEnemy press enter h ero.say press ent…" at bounding box center [980, 385] width 316 height 209
type textarea "hero.buildXY("fence", 36, 30)"
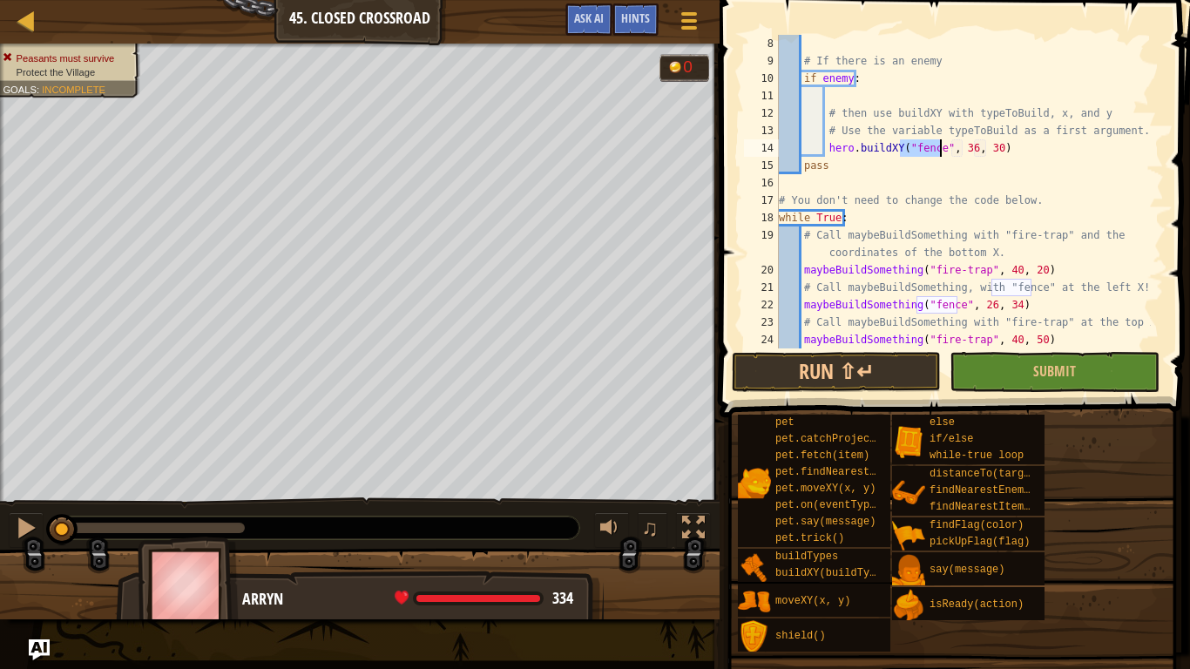
scroll to position [122, 0]
drag, startPoint x: 1023, startPoint y: 152, endPoint x: 827, endPoint y: 147, distance: 196.1
click at [827, 147] on div "# If there is an enemy if enemy : # then use buildXY with typeToBuild, x, and y…" at bounding box center [963, 209] width 376 height 349
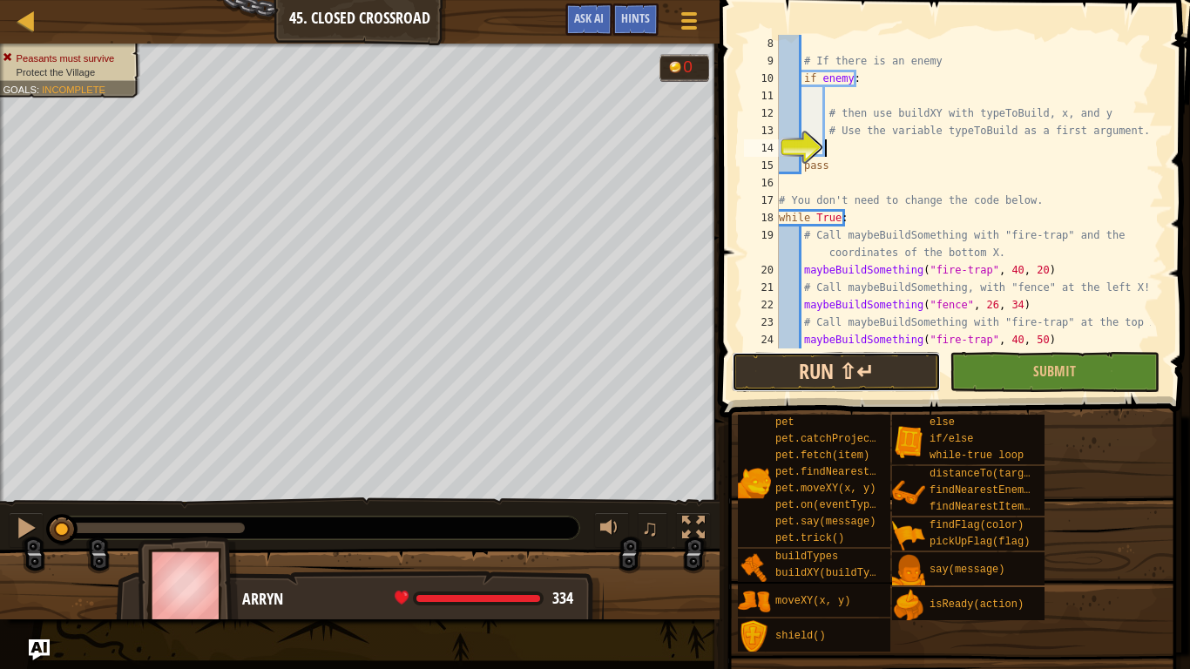
click at [865, 357] on button "Run ⇧↵" at bounding box center [836, 372] width 209 height 40
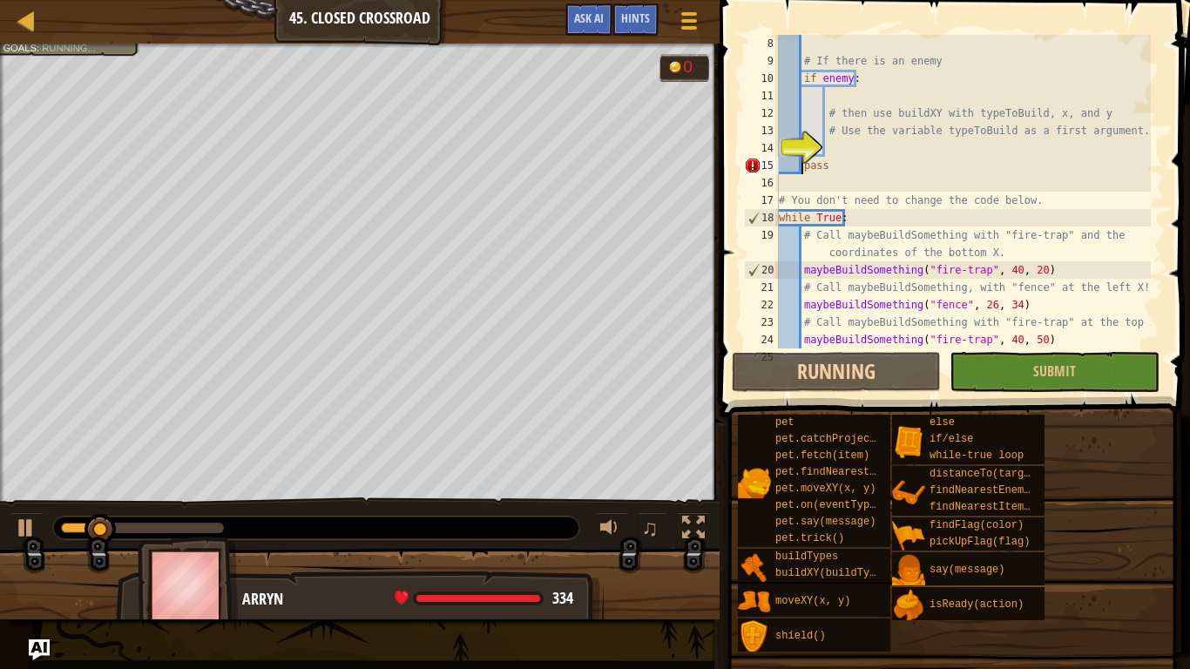
click at [802, 166] on div "# If there is an enemy if enemy : # then use buildXY with typeToBuild, x, and y…" at bounding box center [963, 209] width 376 height 349
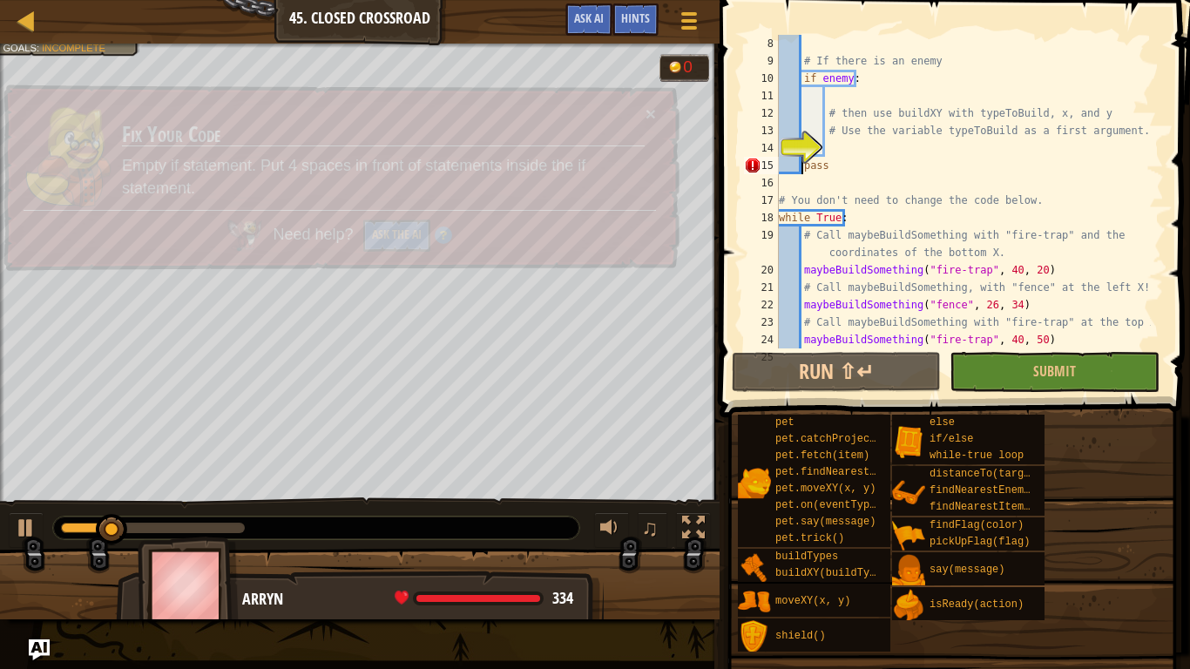
scroll to position [8, 1]
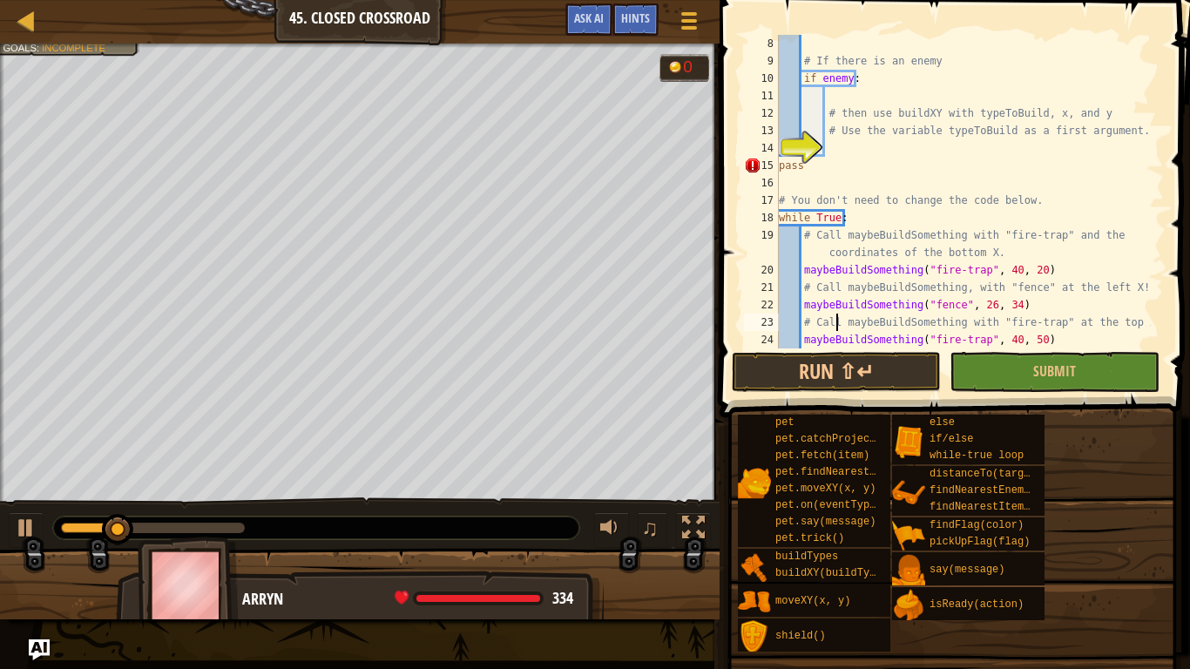
click at [839, 328] on div "# If there is an enemy if enemy : # then use buildXY with typeToBuild, x, and y…" at bounding box center [963, 209] width 376 height 349
click at [840, 352] on button "Run ⇧↵" at bounding box center [836, 372] width 209 height 40
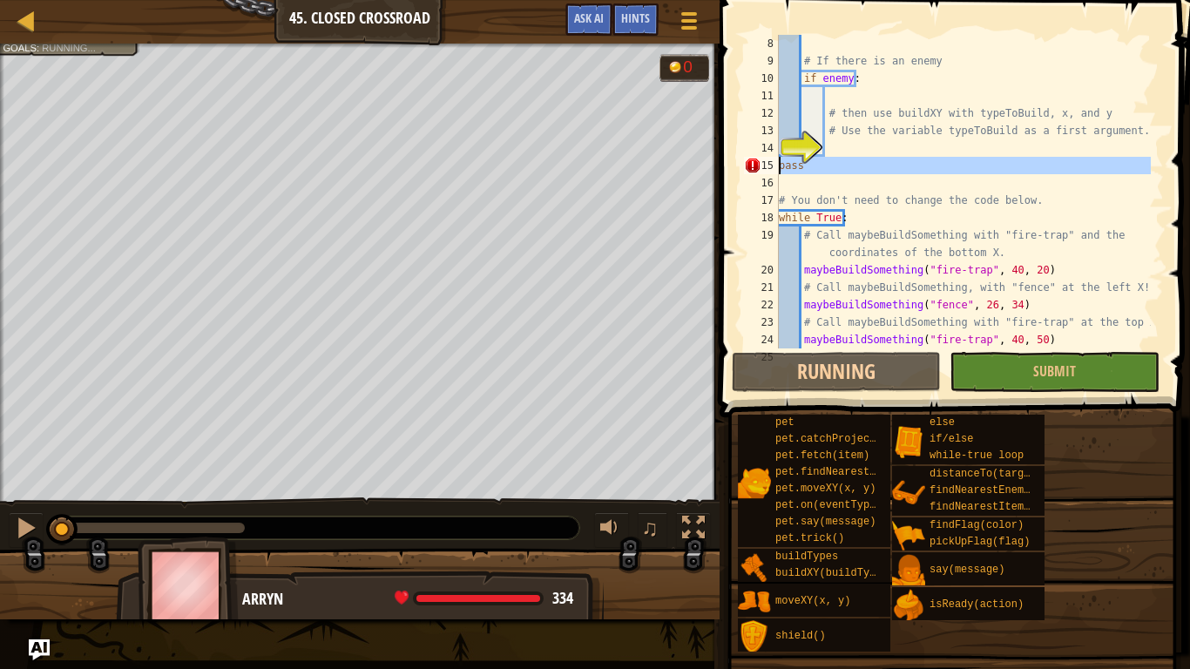
drag, startPoint x: 807, startPoint y: 163, endPoint x: 780, endPoint y: 170, distance: 27.9
click at [780, 167] on div "# Call maybeBuildSomething with "fire-trap" at the top X! 8 9 10 11 12 13 14 15…" at bounding box center [952, 192] width 423 height 314
type textarea "pass"
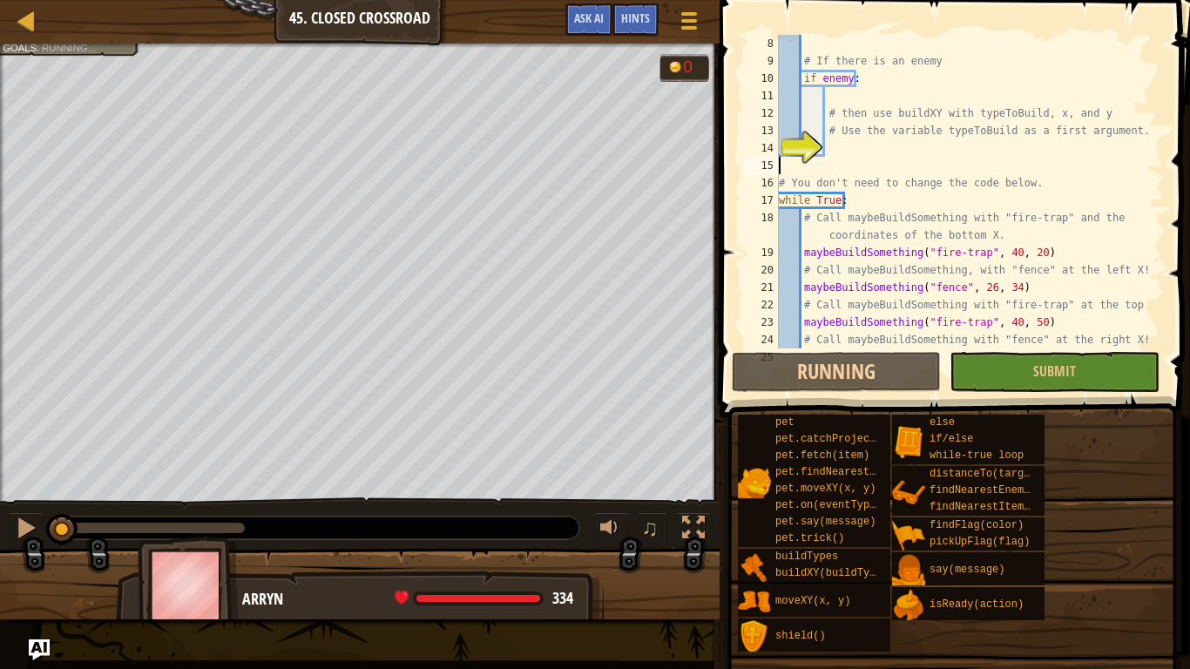
scroll to position [8, 0]
click at [881, 364] on button "Running" at bounding box center [836, 372] width 209 height 40
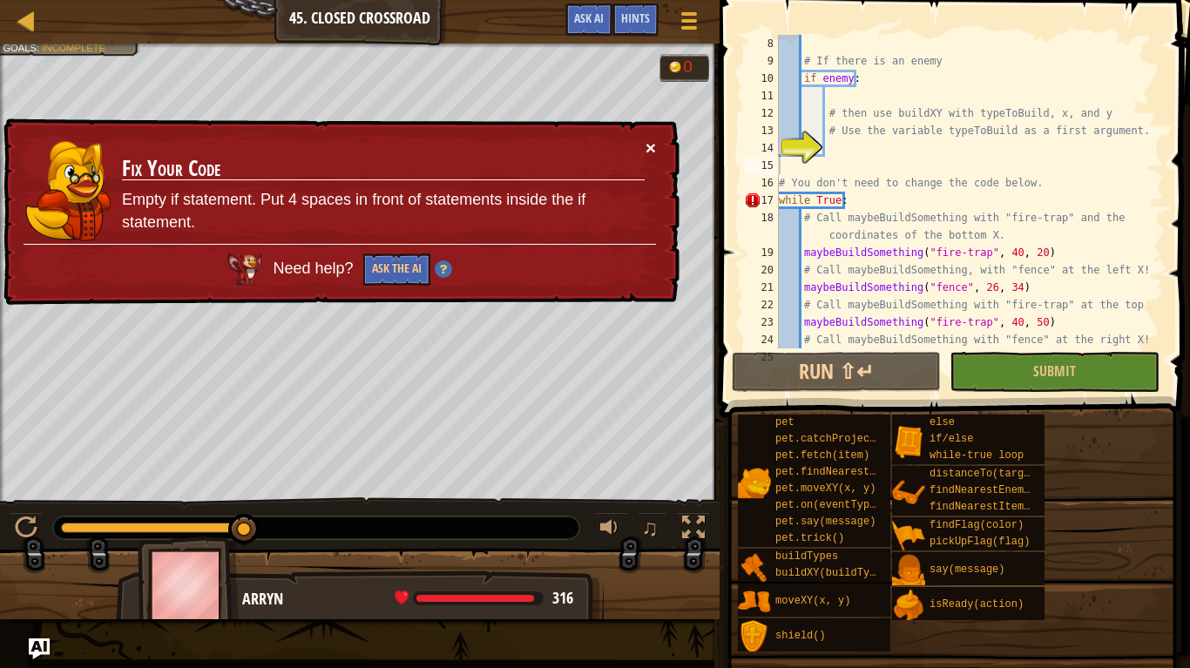
click at [651, 148] on button "×" at bounding box center [651, 148] width 10 height 18
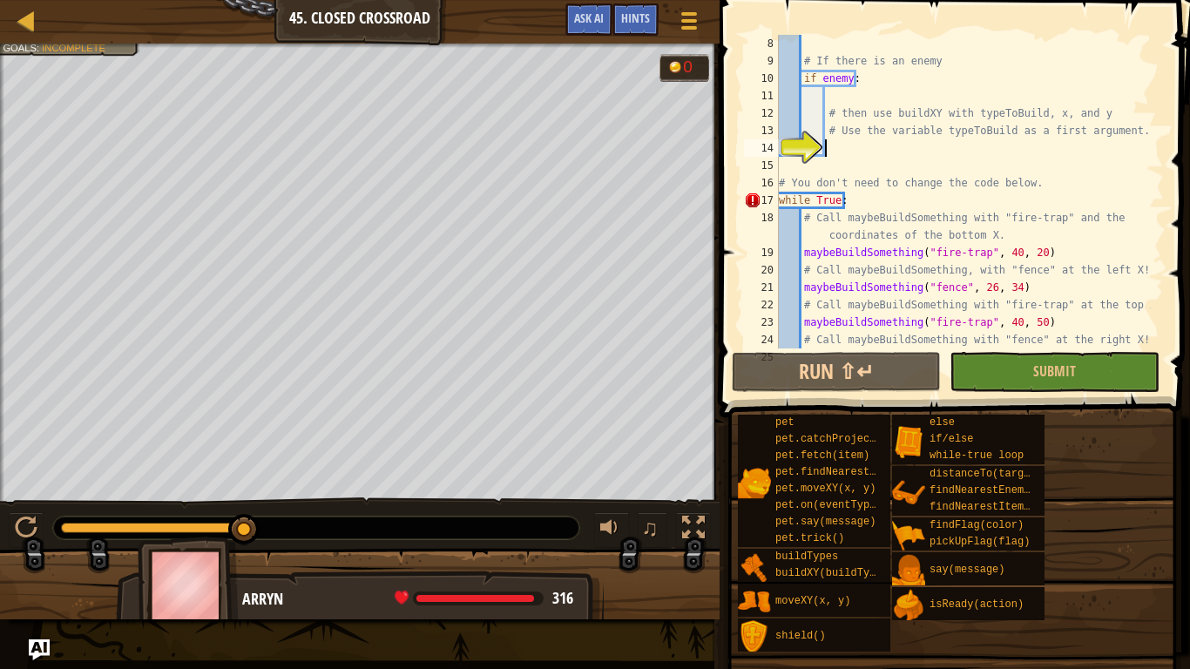
click at [830, 145] on div "# If there is an enemy if enemy : # then use buildXY with typeToBuild, x, and y…" at bounding box center [963, 209] width 376 height 349
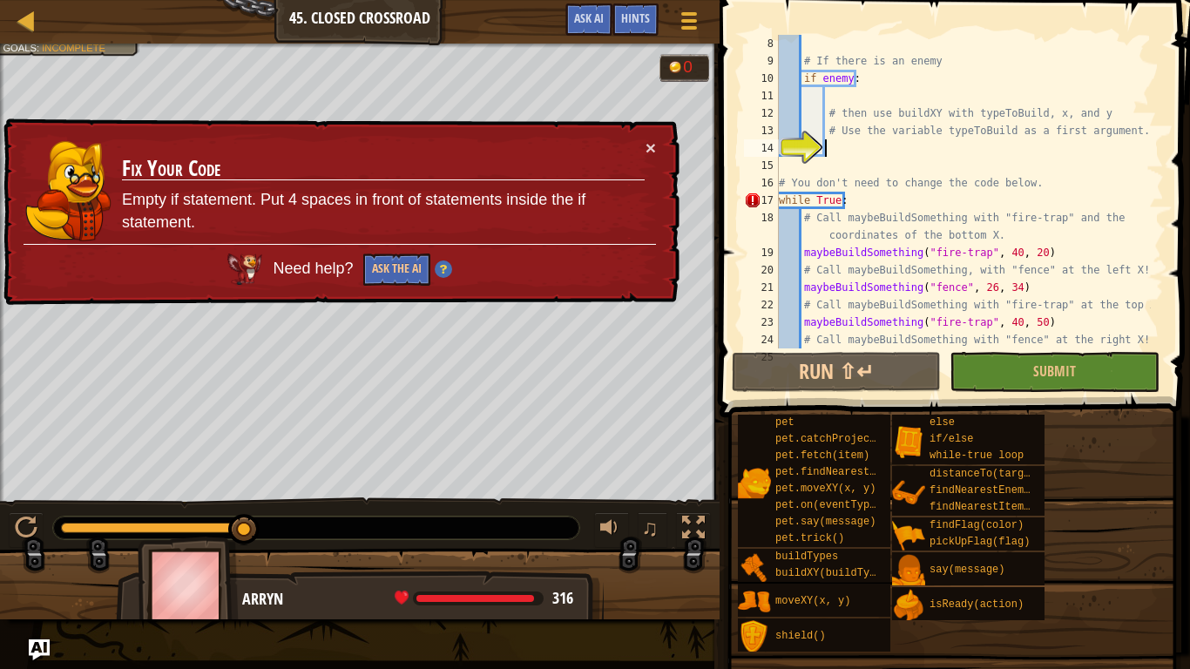
click at [776, 192] on div "17" at bounding box center [761, 200] width 35 height 17
type textarea "while True:"
click at [779, 199] on div "# If there is an enemy if enemy : # then use buildXY with typeToBuild, x, and y…" at bounding box center [963, 209] width 376 height 349
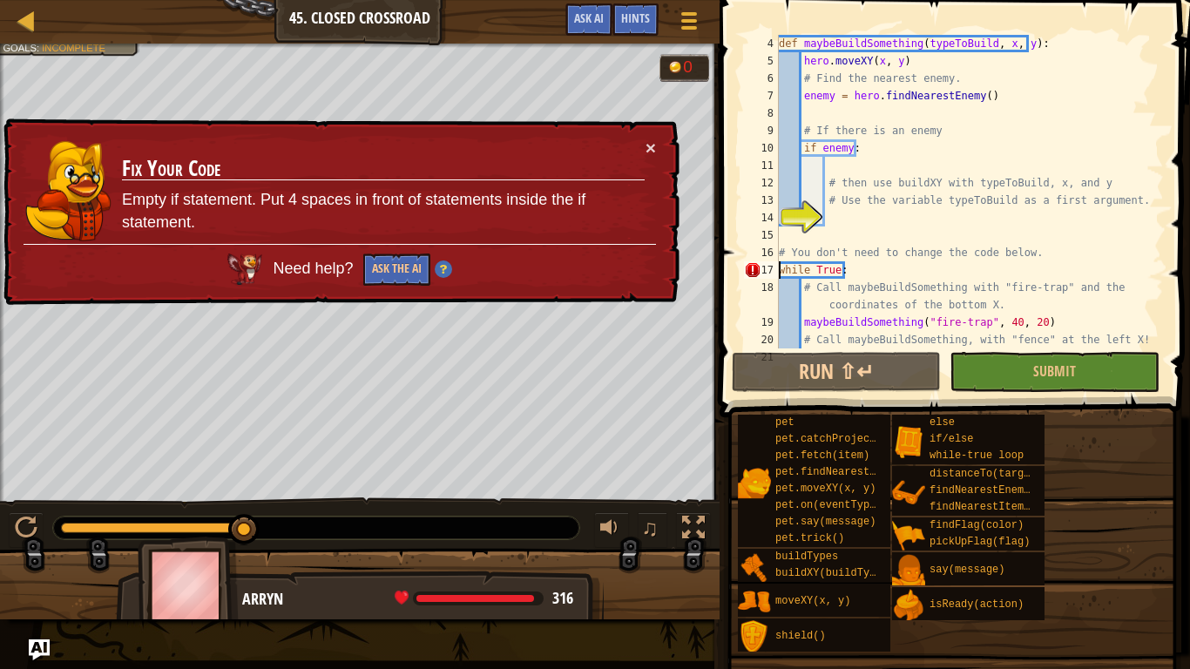
scroll to position [52, 0]
click at [840, 236] on div "def maybeBuildSomething ( typeToBuild , x , y ) : hero . moveXY ( x , y ) # Fin…" at bounding box center [963, 209] width 376 height 349
click at [778, 267] on div "17" at bounding box center [761, 269] width 35 height 17
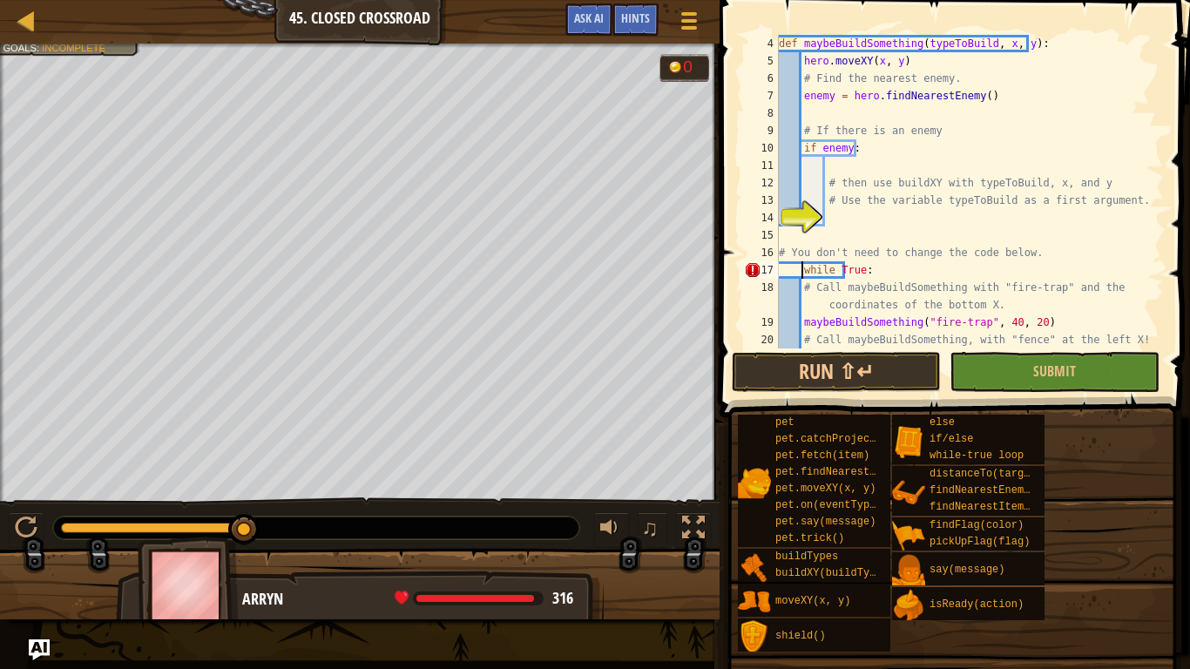
click at [843, 349] on span at bounding box center [956, 183] width 484 height 469
click at [861, 370] on button "Run ⇧↵" at bounding box center [836, 372] width 209 height 40
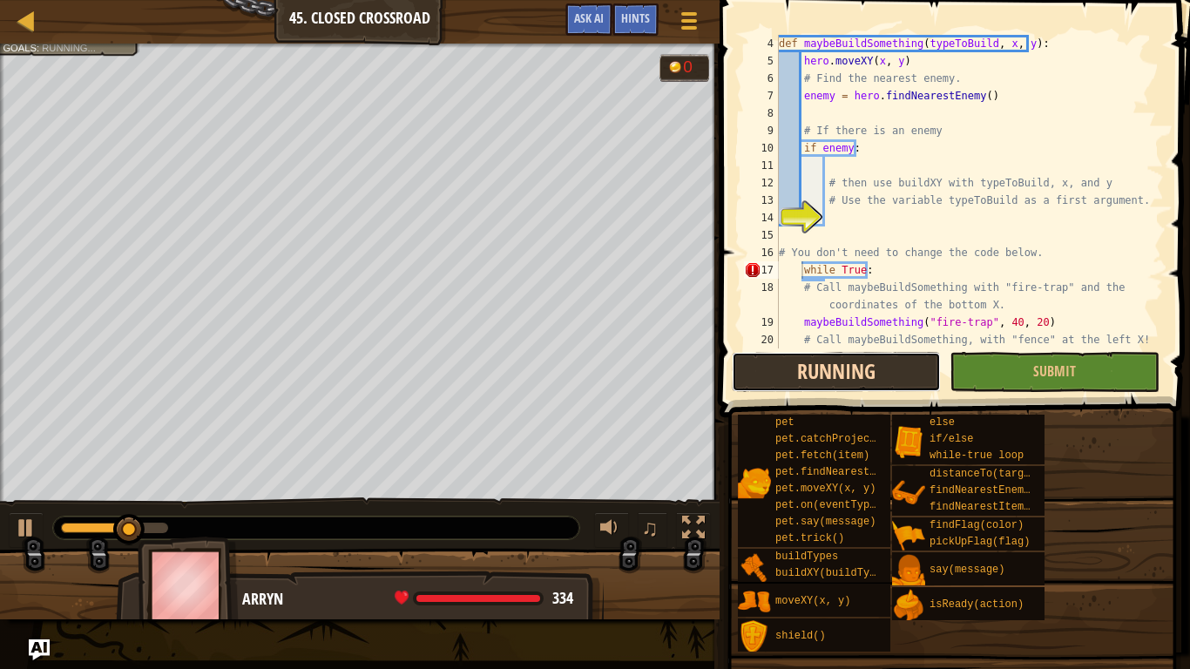
click at [816, 367] on button "Running" at bounding box center [836, 372] width 209 height 40
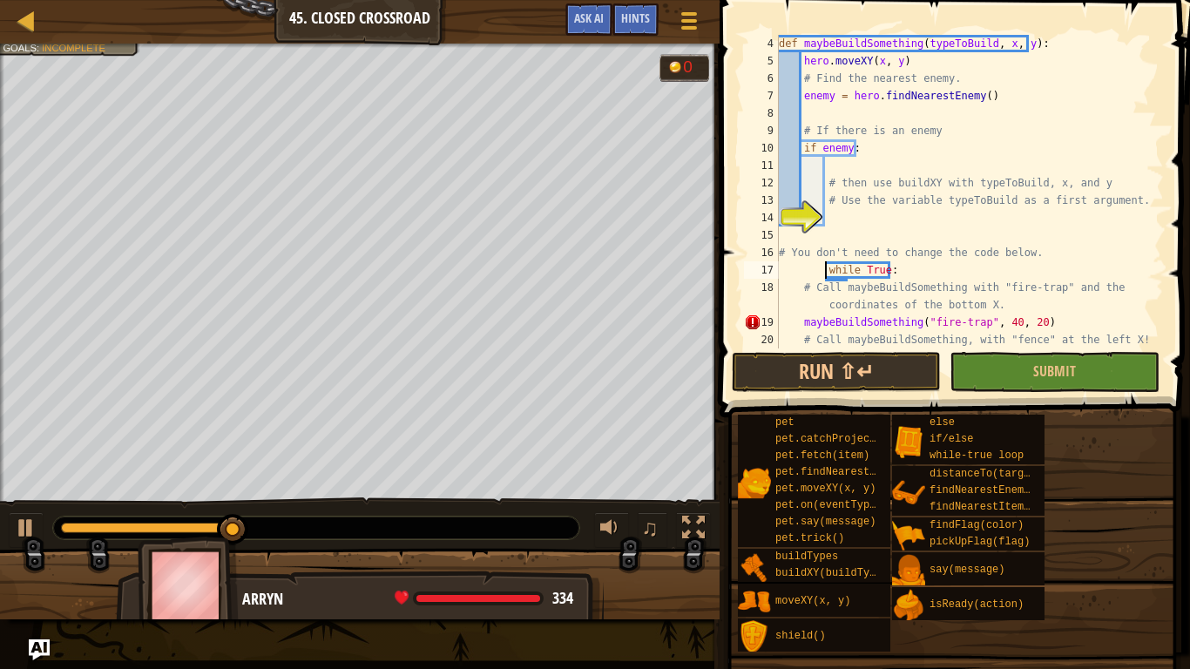
click at [798, 320] on div "def maybeBuildSomething ( typeToBuild , x , y ) : hero . moveXY ( x , y ) # Fin…" at bounding box center [963, 209] width 376 height 349
click at [802, 320] on div "def maybeBuildSomething ( typeToBuild , x , y ) : hero . moveXY ( x , y ) # Fin…" at bounding box center [963, 209] width 376 height 349
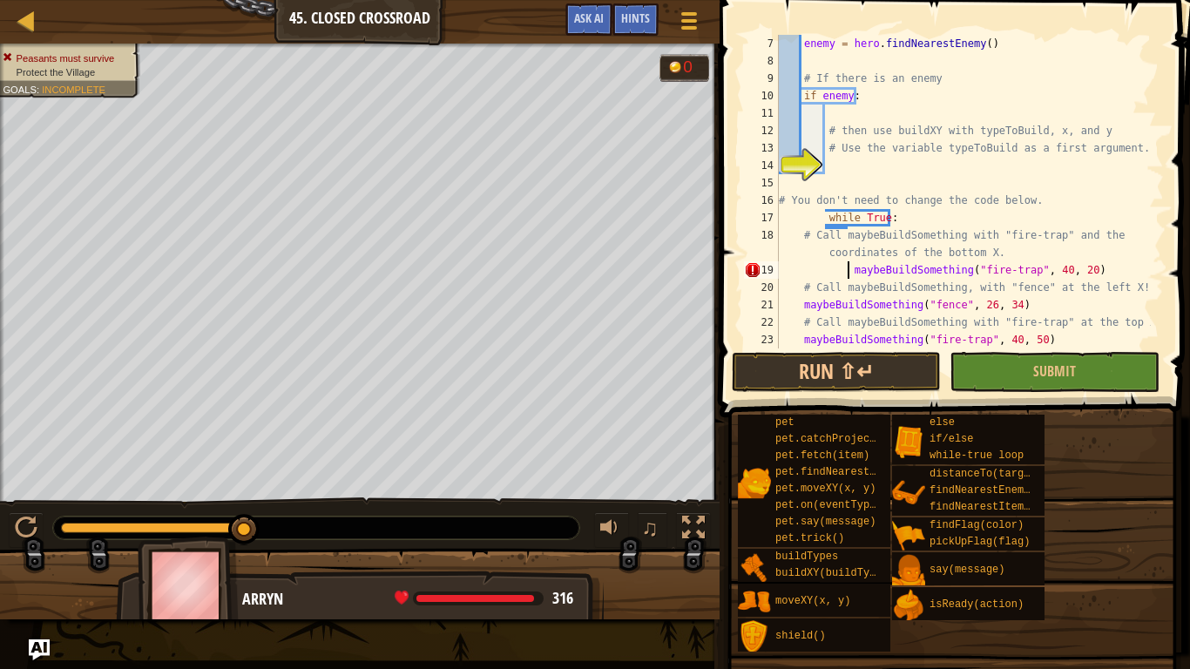
scroll to position [105, 0]
click at [802, 301] on div "enemy = hero . findNearestEnemy ( ) # If there is an enemy if enemy : # then us…" at bounding box center [963, 209] width 376 height 349
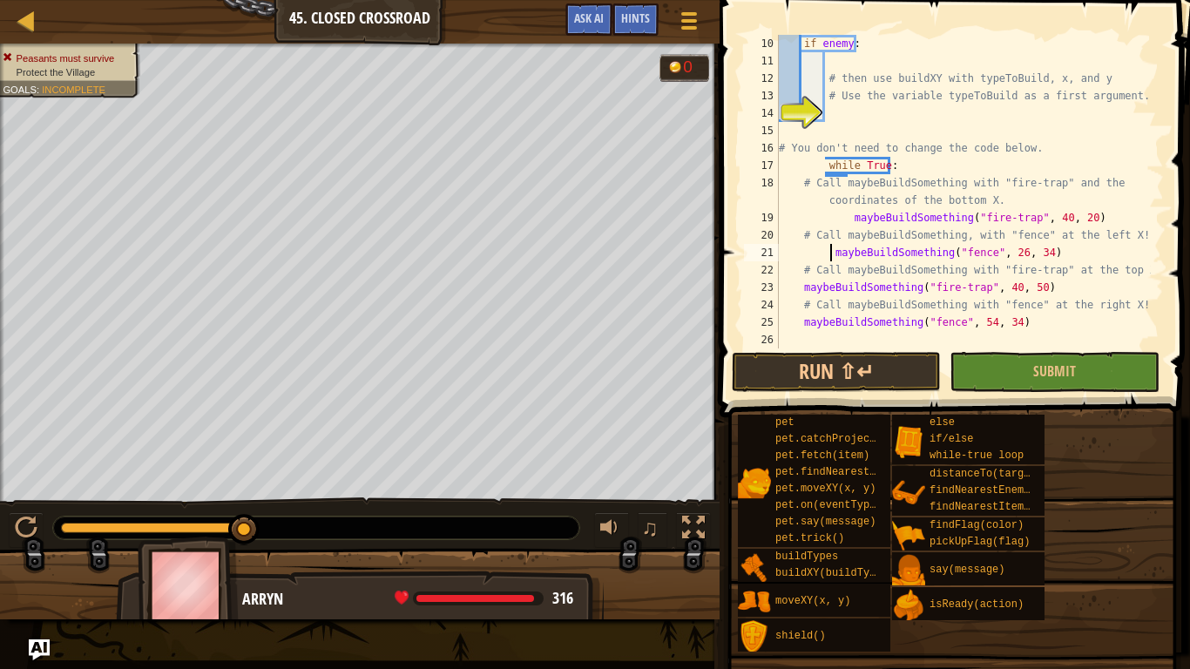
scroll to position [157, 0]
click at [802, 286] on div "if enemy : # then use buildXY with typeToBuild, x, and y # Use the variable typ…" at bounding box center [963, 209] width 376 height 349
click at [800, 324] on div "if enemy : # then use buildXY with typeToBuild, x, and y # Use the variable typ…" at bounding box center [963, 209] width 376 height 349
type textarea "maybeBuildSomething("fence", 54, 34)"
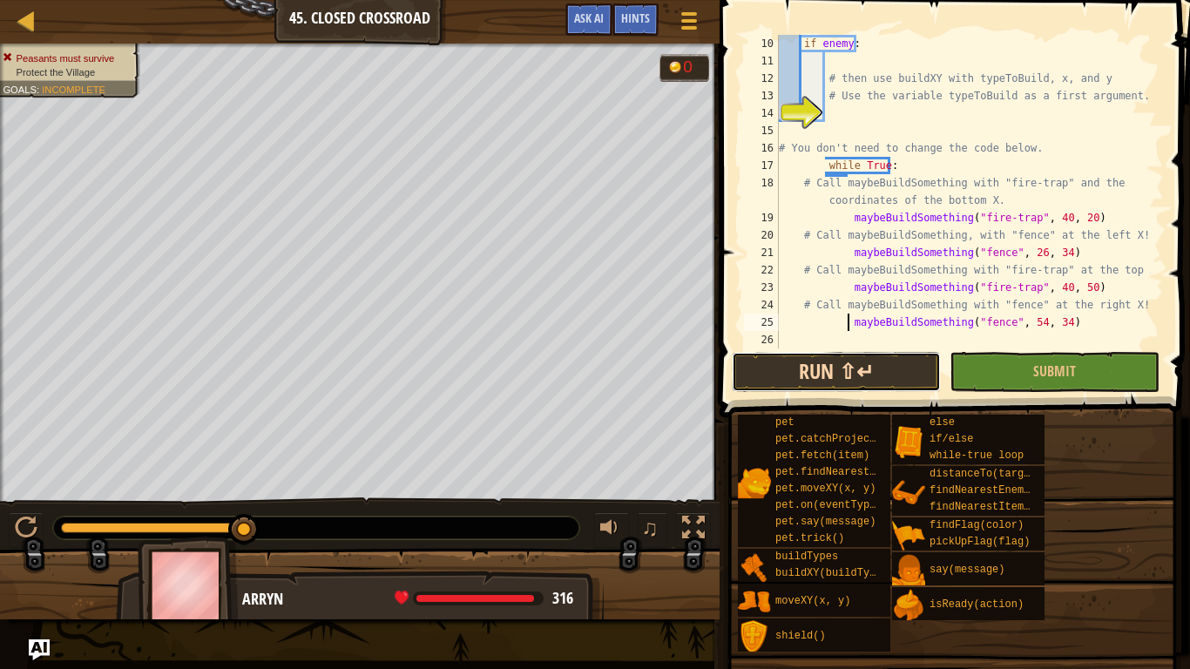
click at [870, 367] on button "Run ⇧↵" at bounding box center [836, 372] width 209 height 40
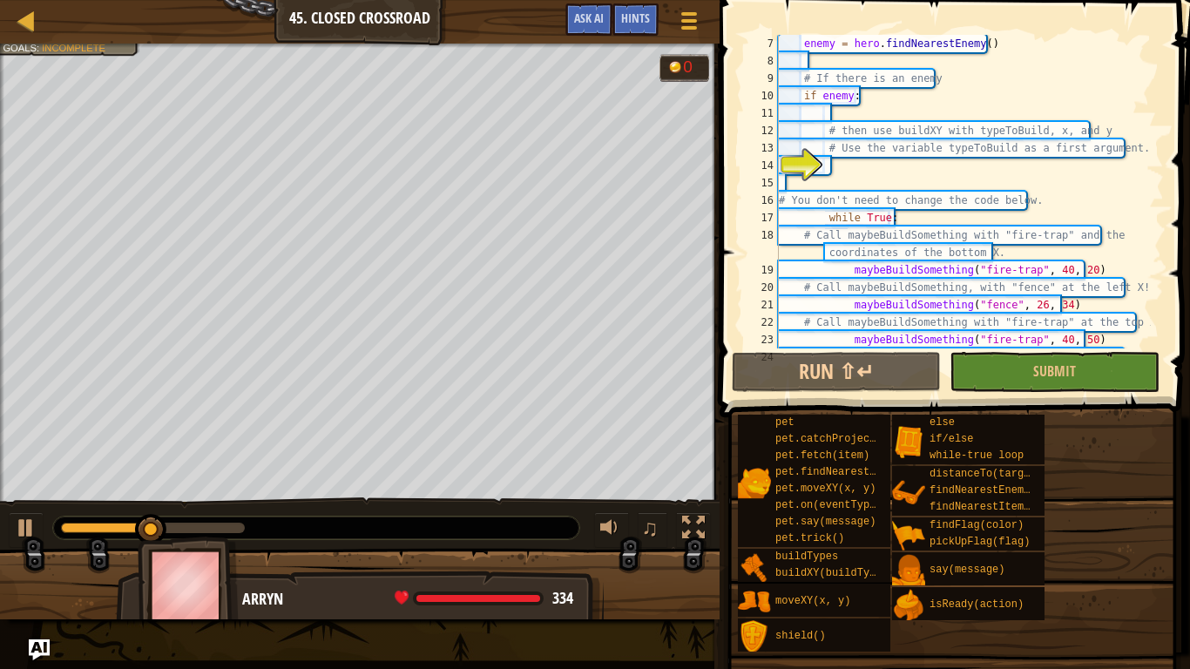
scroll to position [0, 0]
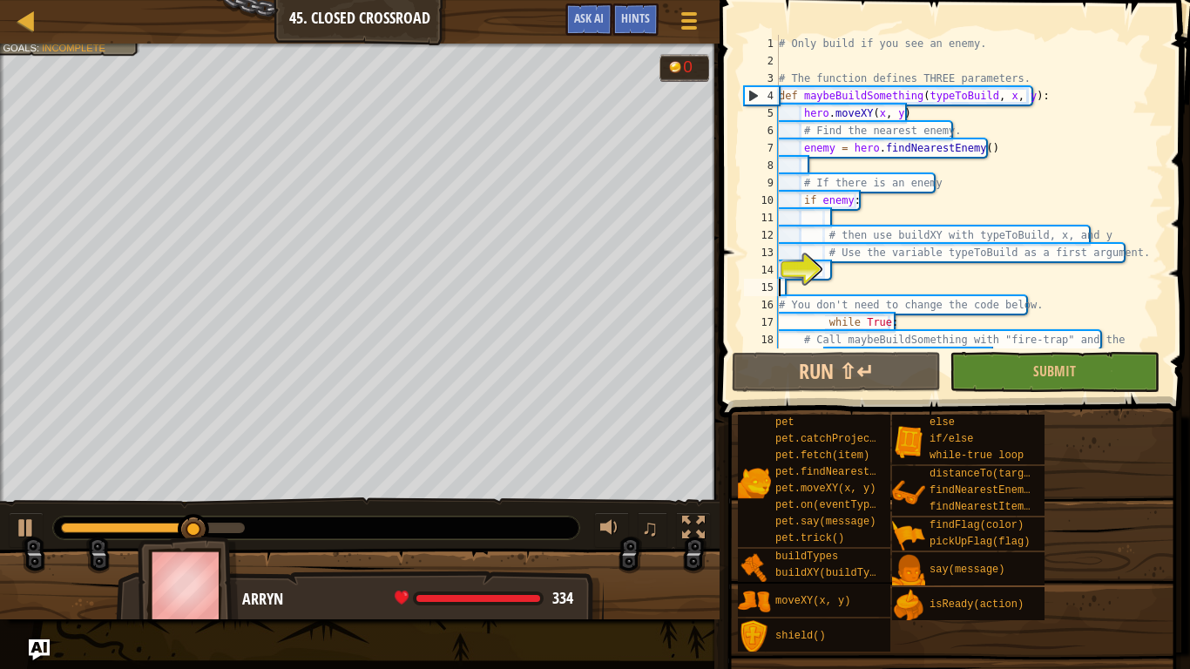
click at [906, 280] on div "# Only build if you see an enemy. # The function defines THREE parameters. def …" at bounding box center [963, 218] width 376 height 366
click at [906, 274] on div "# Only build if you see an enemy. # The function defines THREE parameters. def …" at bounding box center [963, 218] width 376 height 366
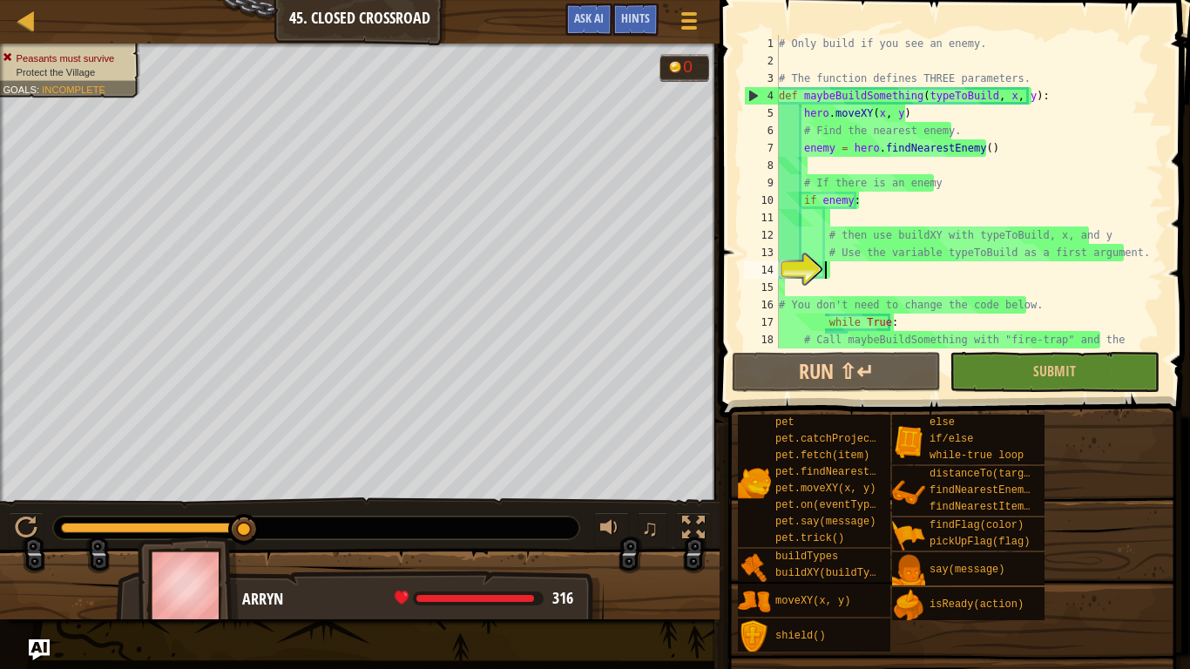
click at [906, 274] on div "# Only build if you see an enemy. # The function defines THREE parameters. def …" at bounding box center [963, 218] width 376 height 366
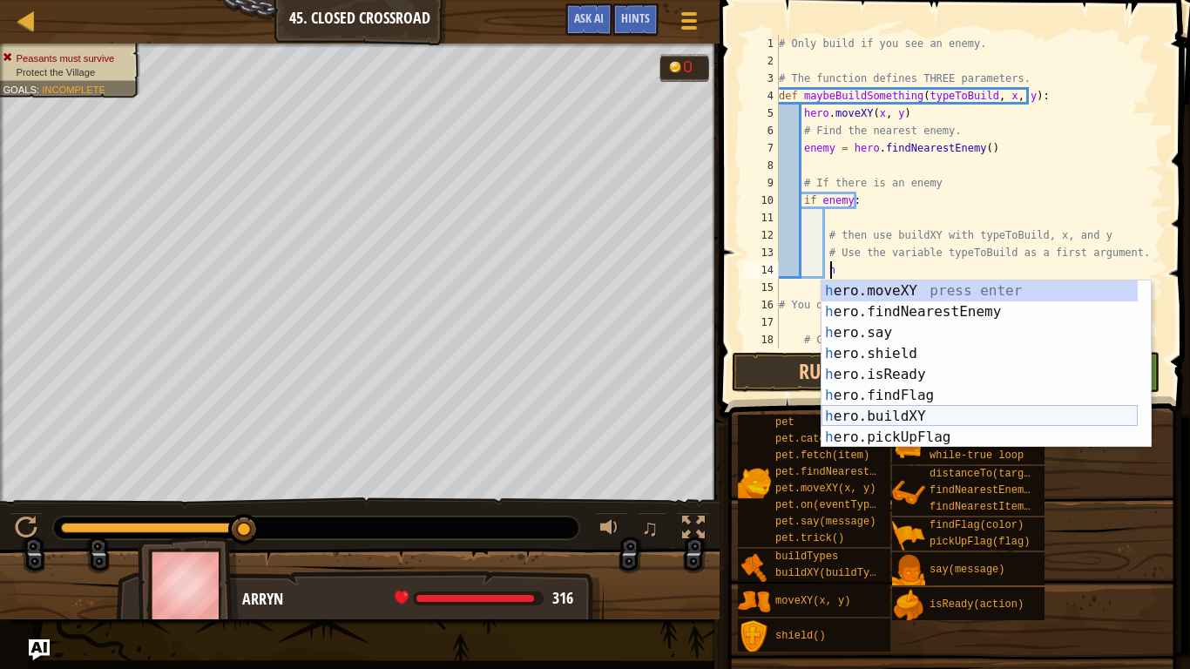
click at [934, 417] on div "h ero.moveXY press enter h ero.findNearestEnemy press enter h ero.say press ent…" at bounding box center [980, 385] width 316 height 209
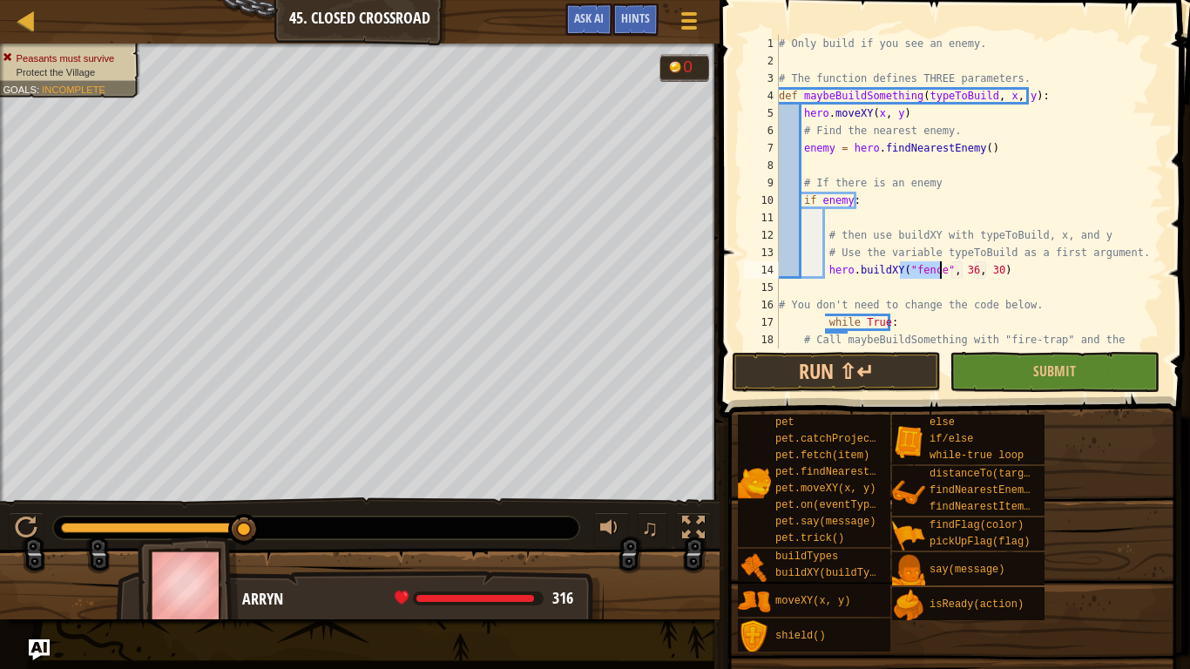
click at [964, 268] on div "# Only build if you see an enemy. # The function defines THREE parameters. def …" at bounding box center [963, 218] width 376 height 366
click at [984, 273] on div "# Only build if you see an enemy. # The function defines THREE parameters. def …" at bounding box center [963, 218] width 376 height 366
type textarea "hero.buildXY("fence", 40, 50)"
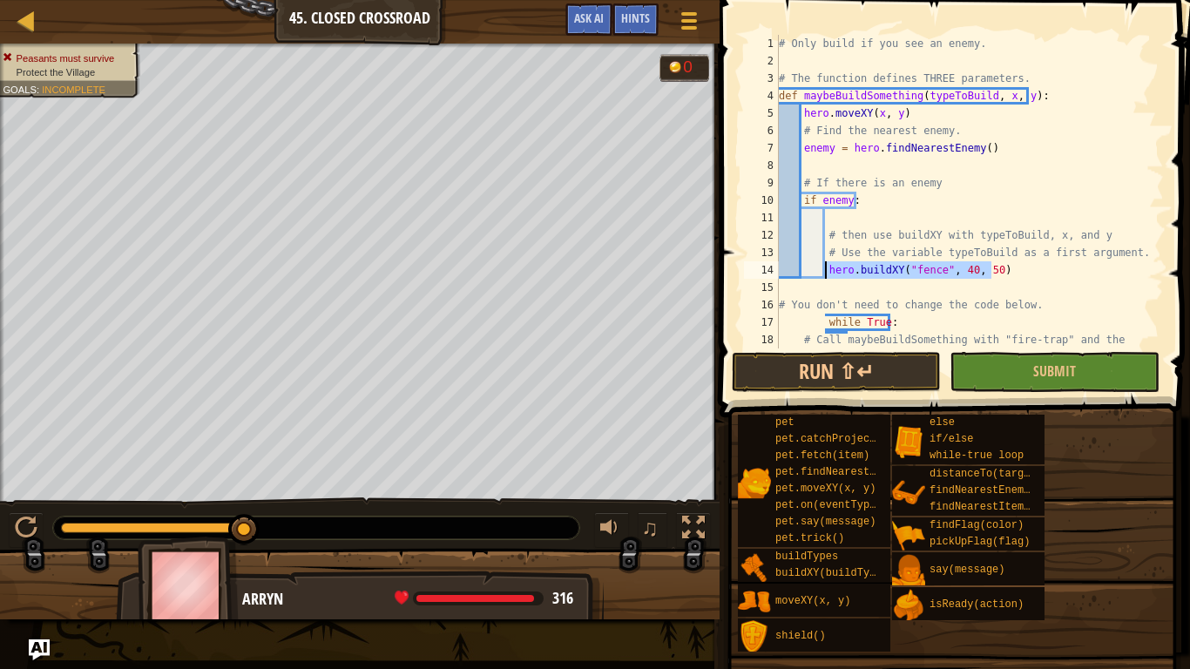
drag, startPoint x: 983, startPoint y: 267, endPoint x: 825, endPoint y: 274, distance: 157.9
click at [825, 274] on div "# Only build if you see an enemy. # The function defines THREE parameters. def …" at bounding box center [963, 218] width 376 height 366
click at [857, 283] on div "# Only build if you see an enemy. # The function defines THREE parameters. def …" at bounding box center [963, 218] width 376 height 366
paste textarea "hero.buildXY("fence", 40, 50)"
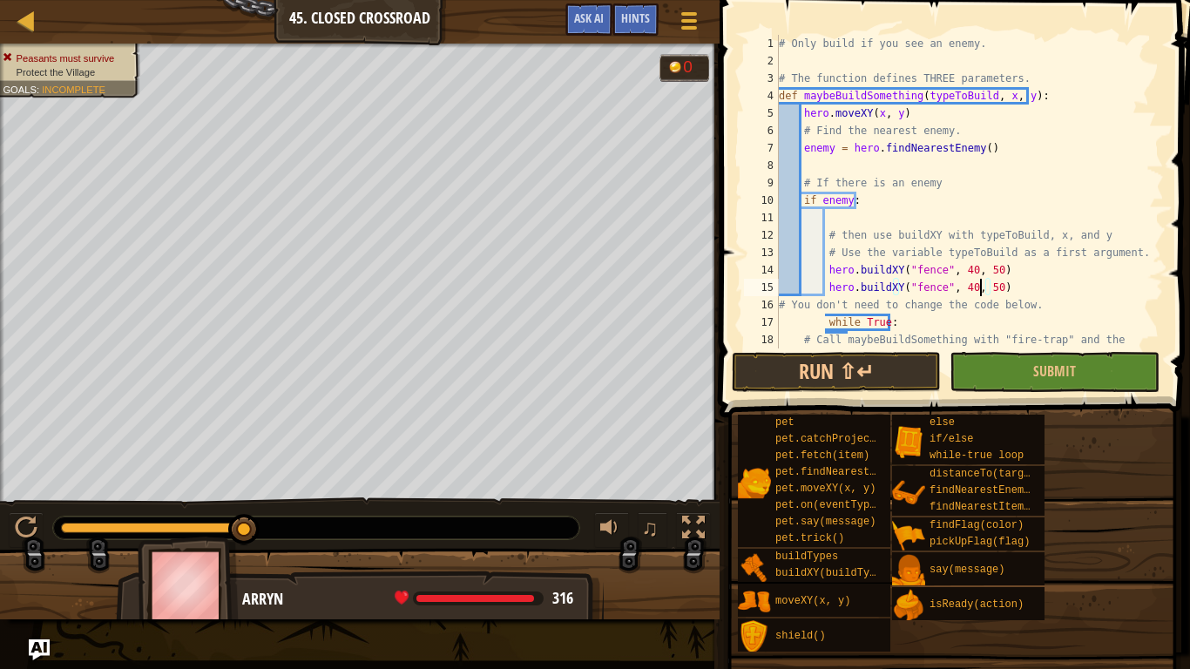
click at [981, 289] on div "# Only build if you see an enemy. # The function defines THREE parameters. def …" at bounding box center [963, 218] width 376 height 366
type textarea "hero.buildXY("fence", 40, 20)"
click at [1001, 287] on div "# Only build if you see an enemy. # The function defines THREE parameters. def …" at bounding box center [963, 218] width 376 height 366
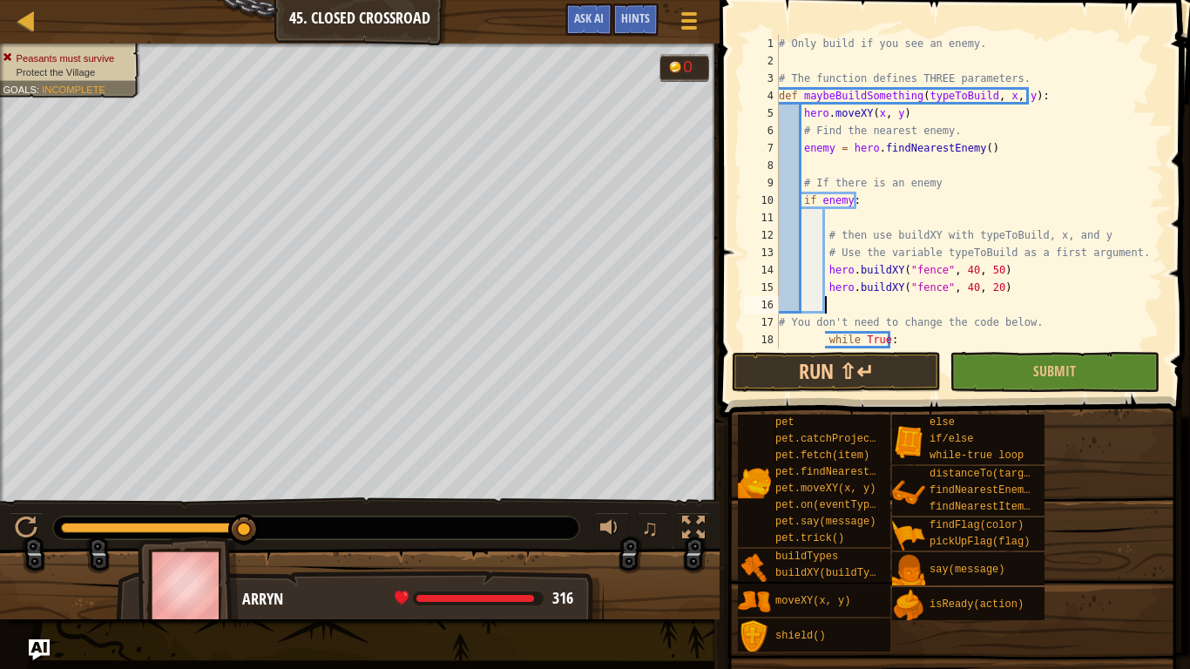
paste textarea "hero.buildXY("fence", 40, 50)"
click at [960, 308] on div "# Only build if you see an enemy. # The function defines THREE parameters. def …" at bounding box center [963, 218] width 376 height 366
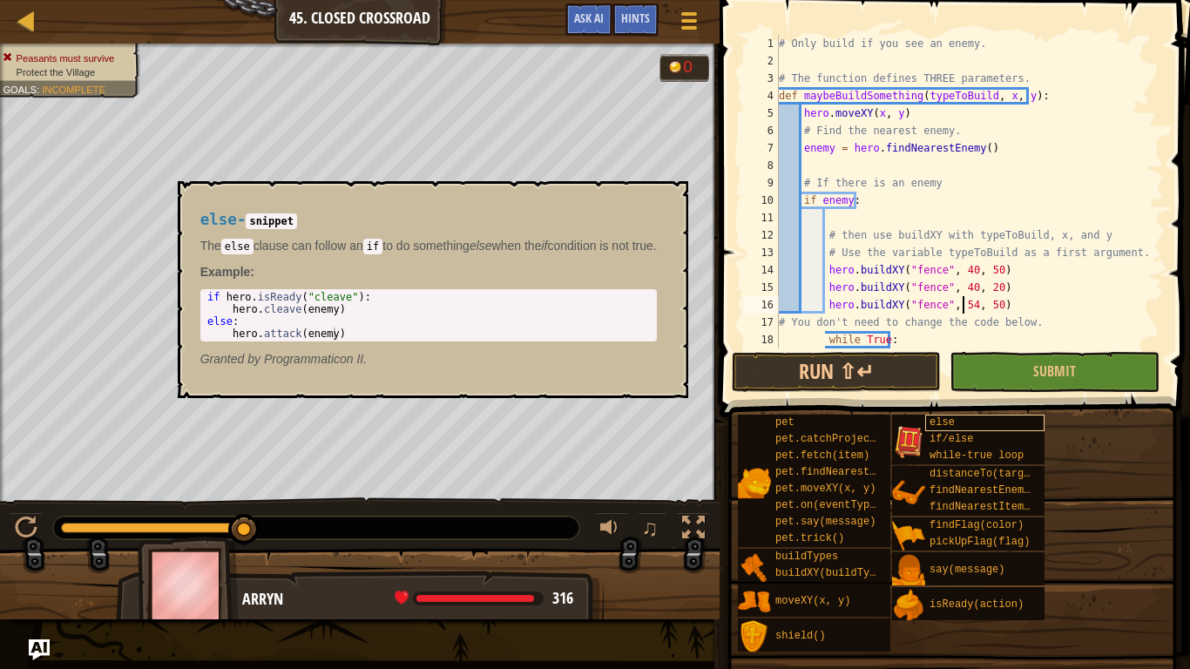
scroll to position [8, 15]
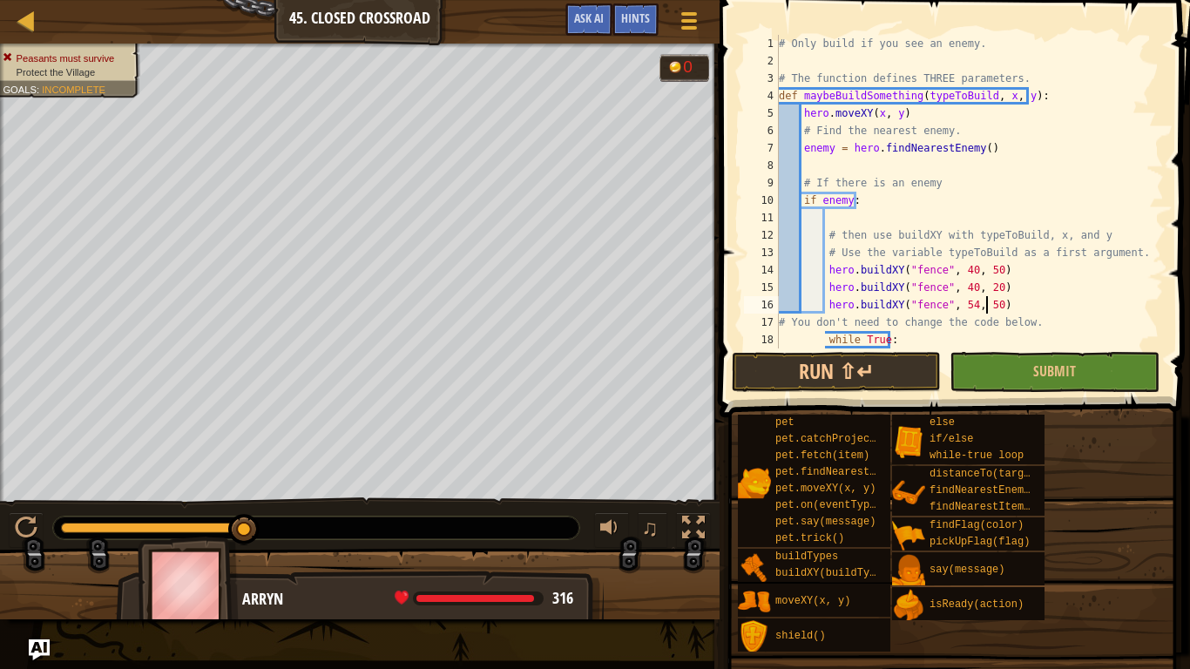
click at [984, 299] on div "# Only build if you see an enemy. # The function defines THREE parameters. def …" at bounding box center [963, 218] width 376 height 366
type textarea "hero.buildXY("fence", 54, 37)"
click at [1022, 308] on div "# Only build if you see an enemy. # The function defines THREE parameters. def …" at bounding box center [963, 218] width 376 height 366
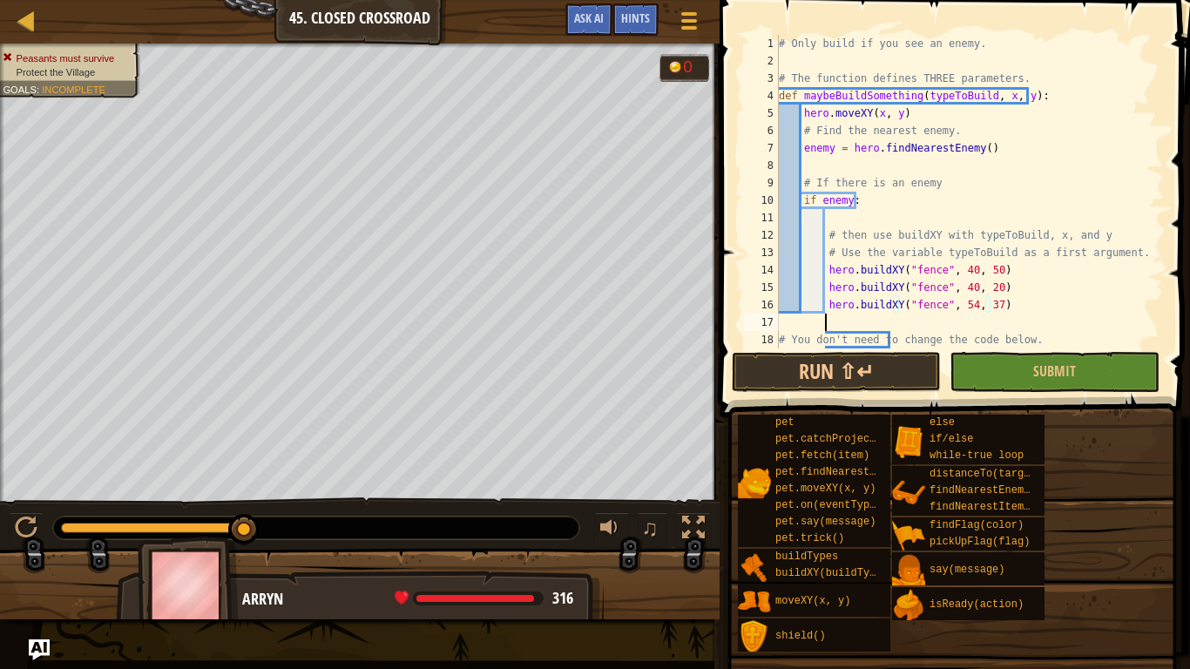
click at [1020, 309] on div "# Only build if you see an enemy. # The function defines THREE parameters. def …" at bounding box center [963, 209] width 376 height 349
paste textarea "hero.buildXY("fence", 40, 50)"
click at [985, 327] on div "# Only build if you see an enemy. # The function defines THREE parameters. def …" at bounding box center [963, 209] width 376 height 349
click at [862, 369] on button "Run ⇧↵" at bounding box center [836, 372] width 209 height 40
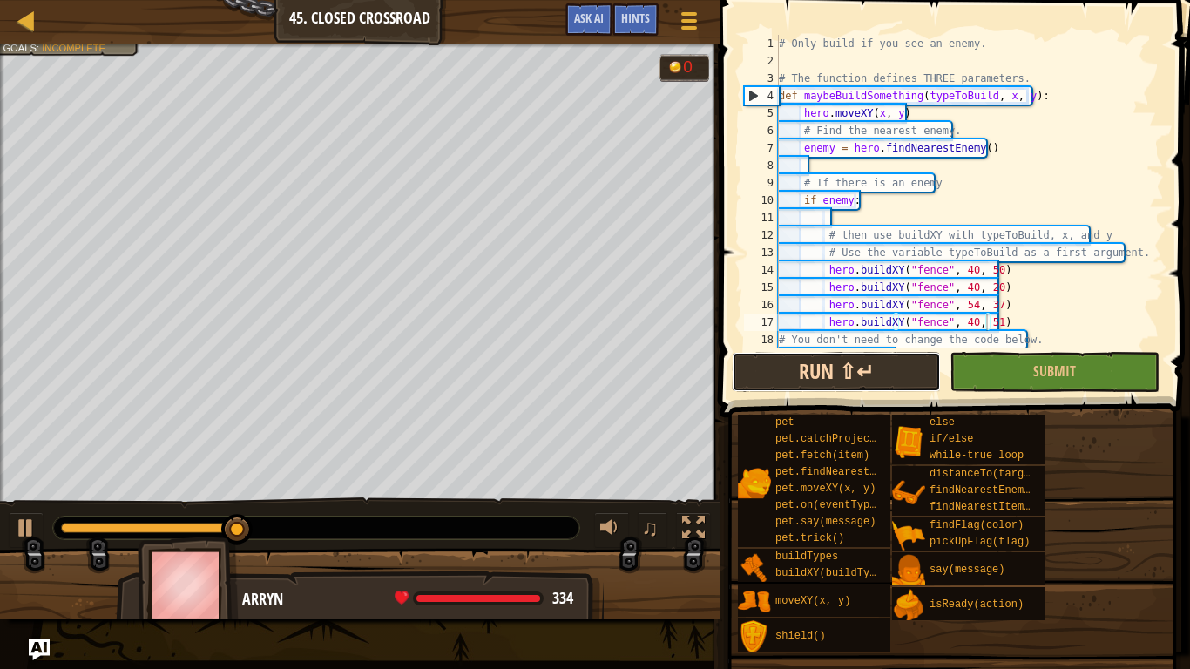
click at [900, 371] on button "Run ⇧↵" at bounding box center [836, 372] width 209 height 40
click at [804, 362] on button "Running" at bounding box center [836, 372] width 209 height 40
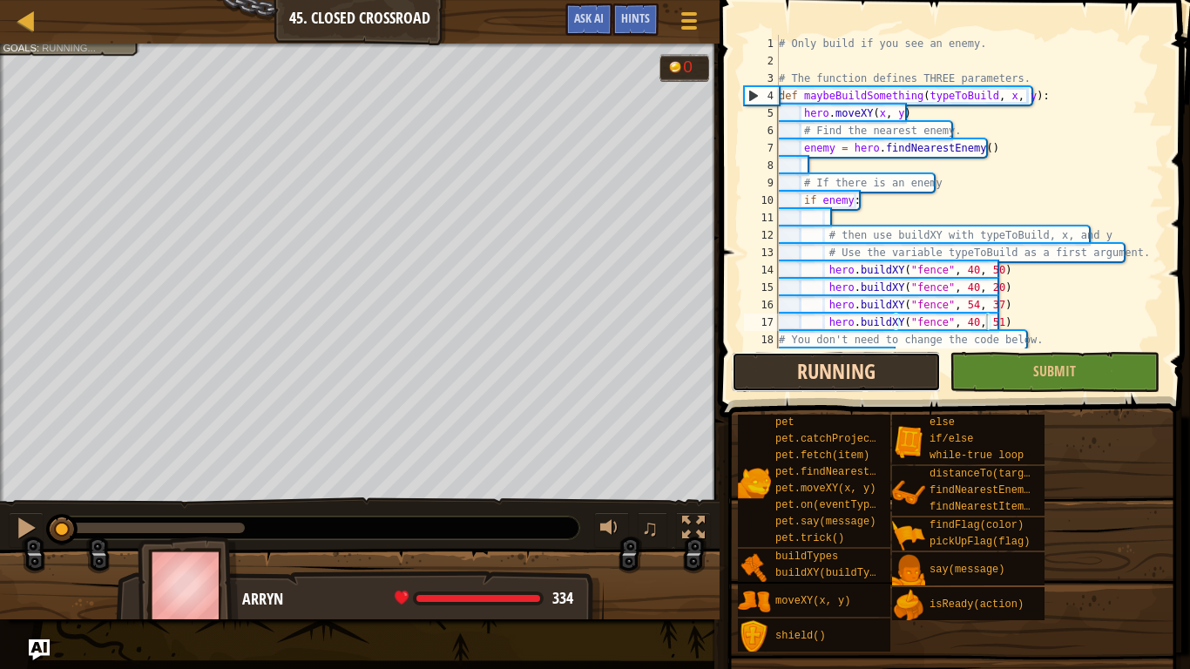
click at [804, 362] on button "Running" at bounding box center [836, 372] width 209 height 40
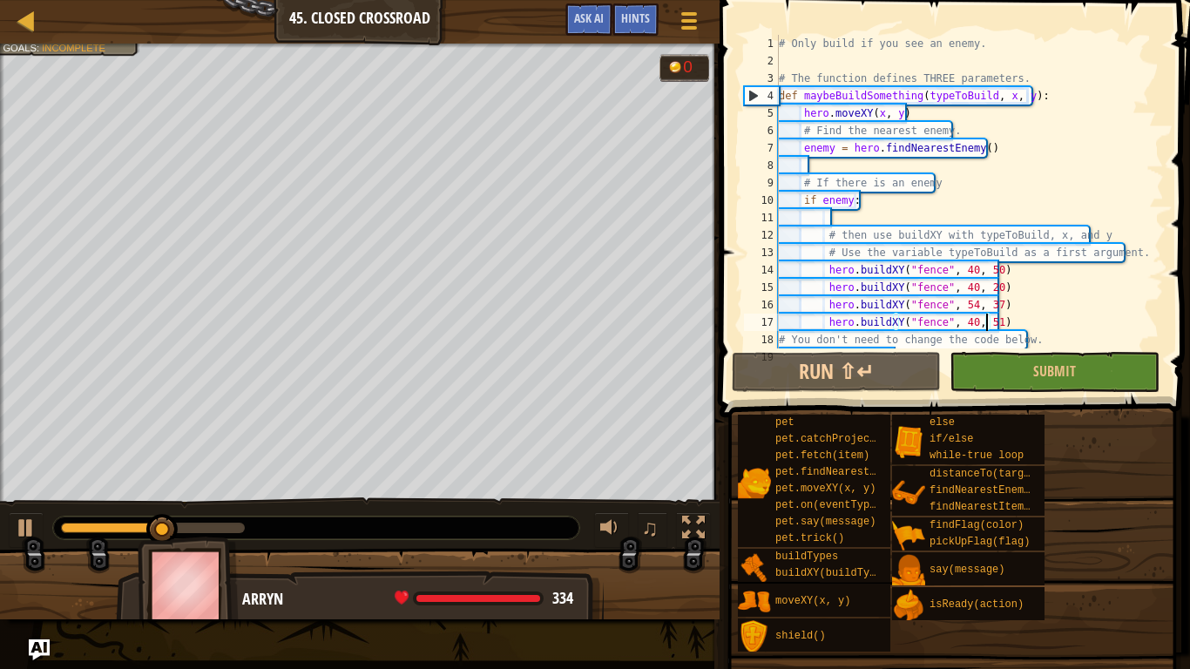
click at [965, 266] on div "# Only build if you see an enemy. # The function defines THREE parameters. def …" at bounding box center [963, 209] width 376 height 349
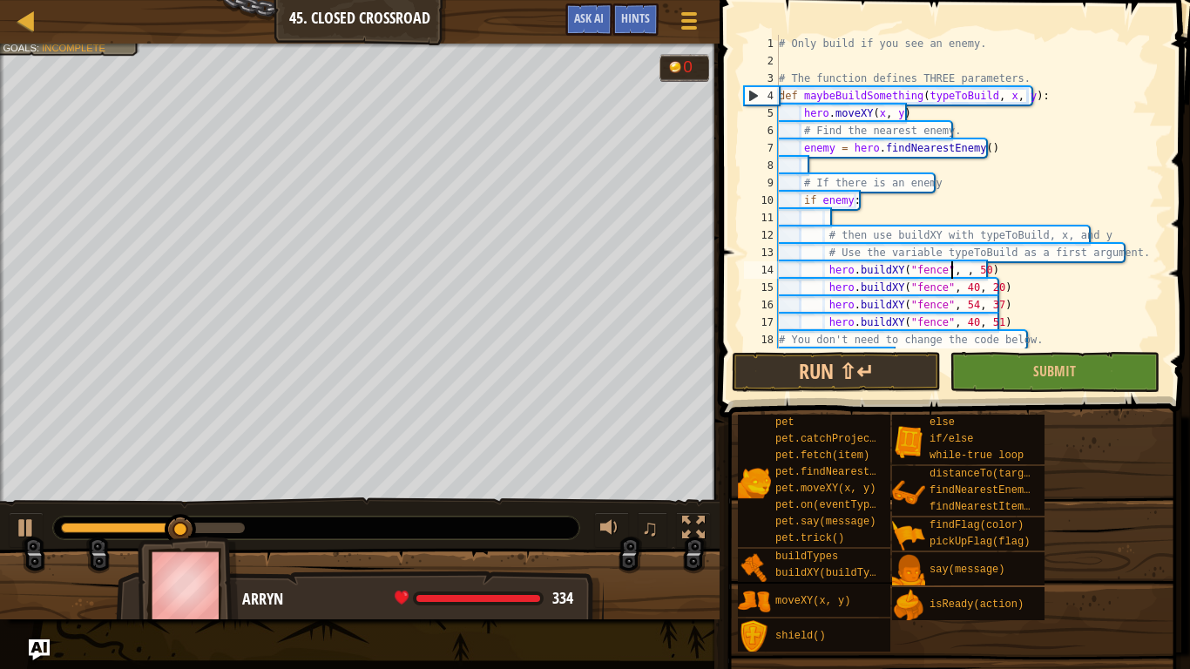
scroll to position [8, 15]
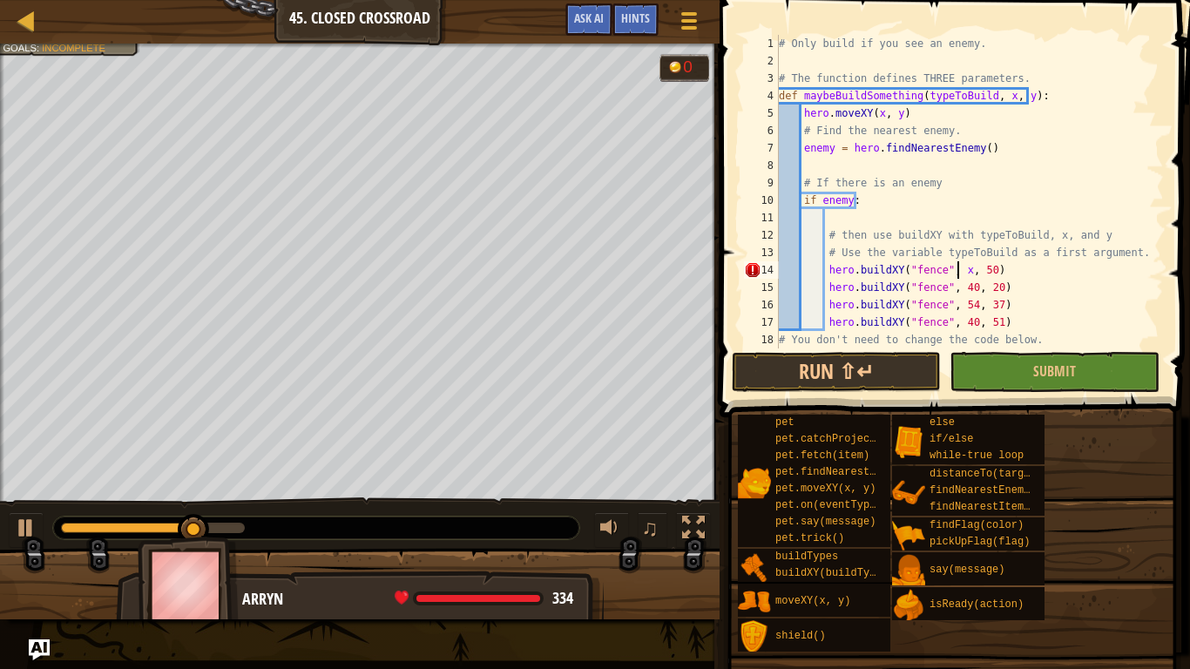
click at [979, 266] on div "# Only build if you see an enemy. # The function defines THREE parameters. def …" at bounding box center [963, 209] width 376 height 349
click at [985, 293] on div "# Only build if you see an enemy. # The function defines THREE parameters. def …" at bounding box center [963, 209] width 376 height 349
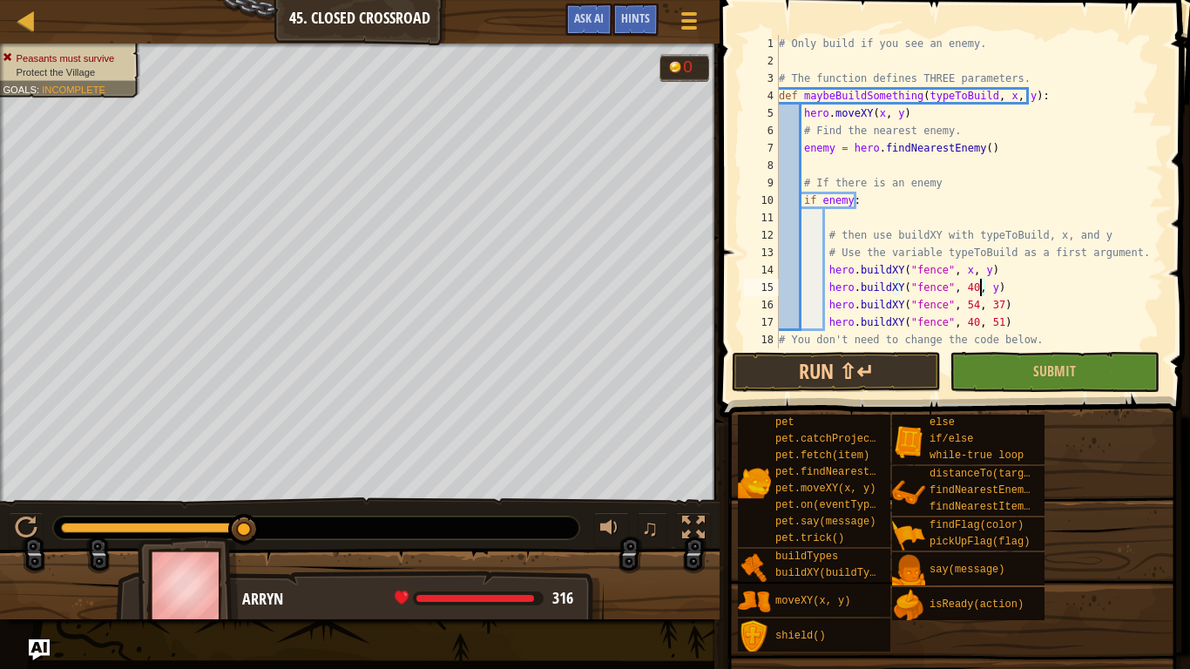
click at [988, 307] on div "# Only build if you see an enemy. # The function defines THREE parameters. def …" at bounding box center [963, 209] width 376 height 349
click at [986, 328] on div "# Only build if you see an enemy. # The function defines THREE parameters. def …" at bounding box center [963, 209] width 376 height 349
click at [960, 324] on div "# Only build if you see an enemy. # The function defines THREE parameters. def …" at bounding box center [963, 209] width 376 height 349
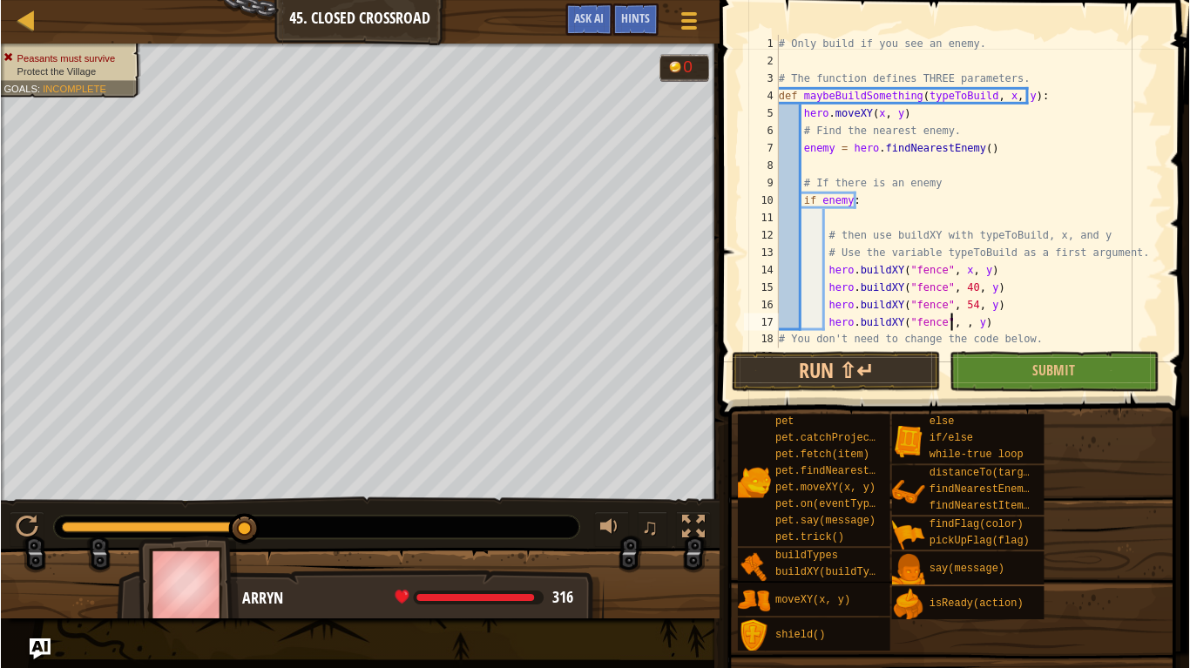
scroll to position [8, 15]
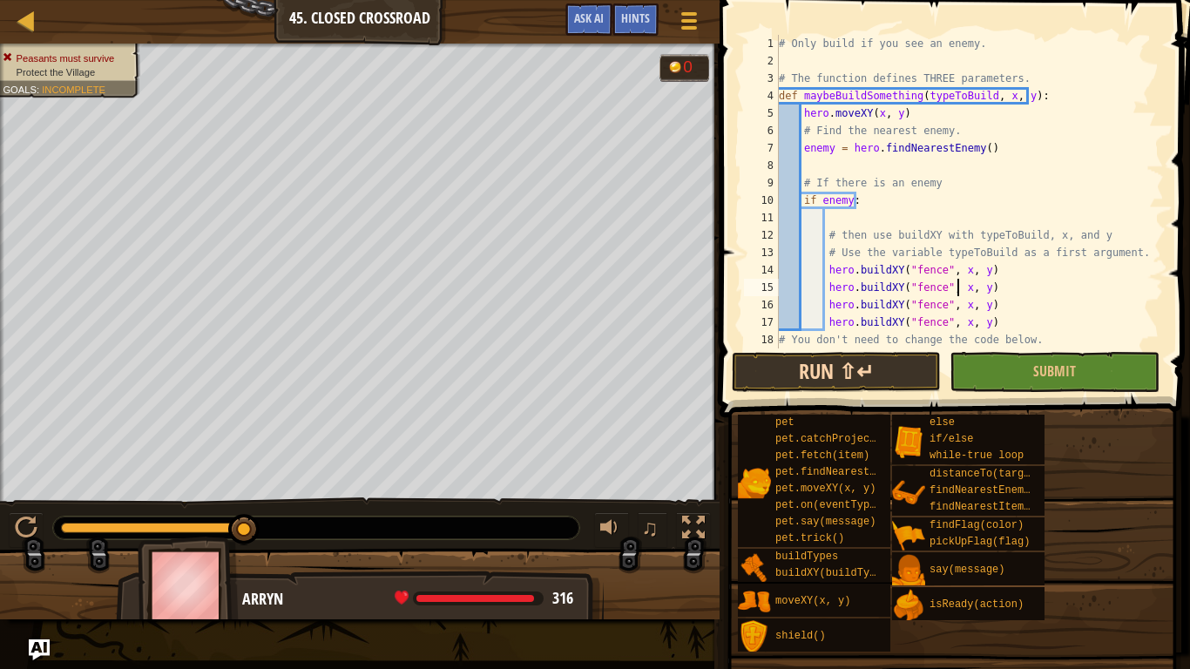
type textarea "hero.buildXY("fence", x, y)"
click at [899, 379] on button "Run ⇧↵" at bounding box center [836, 372] width 209 height 40
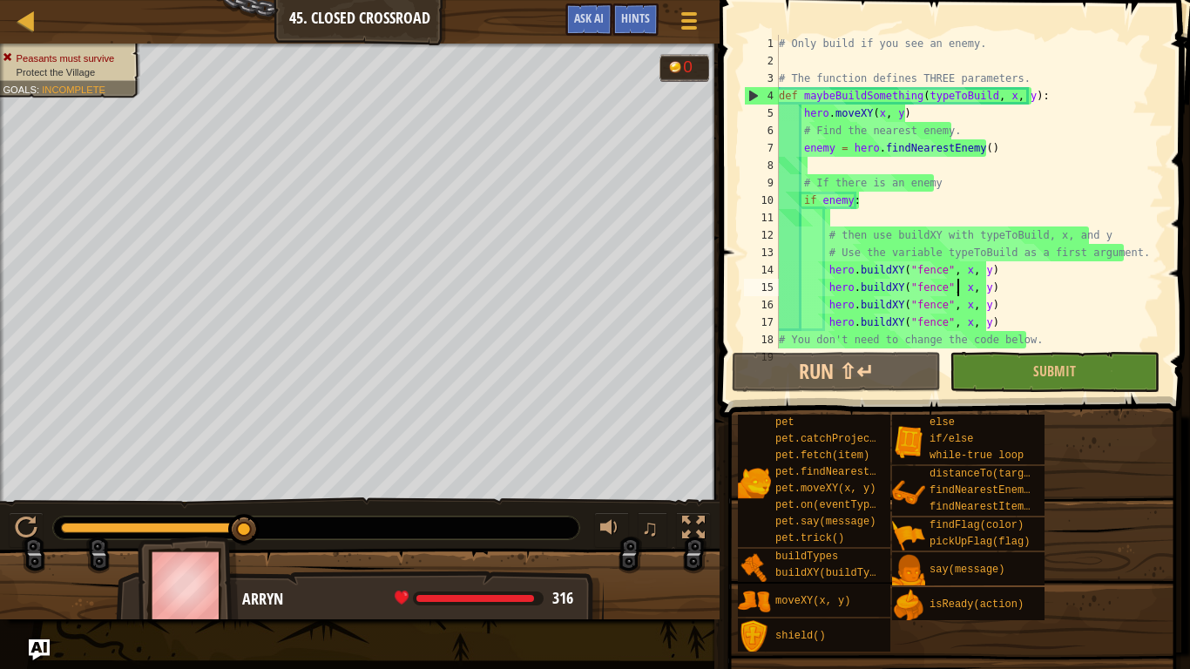
click at [926, 279] on div "# Only build if you see an enemy. # The function defines THREE parameters. def …" at bounding box center [963, 209] width 376 height 349
click at [961, 276] on div "# Only build if you see an enemy. # The function defines THREE parameters. def …" at bounding box center [963, 209] width 376 height 349
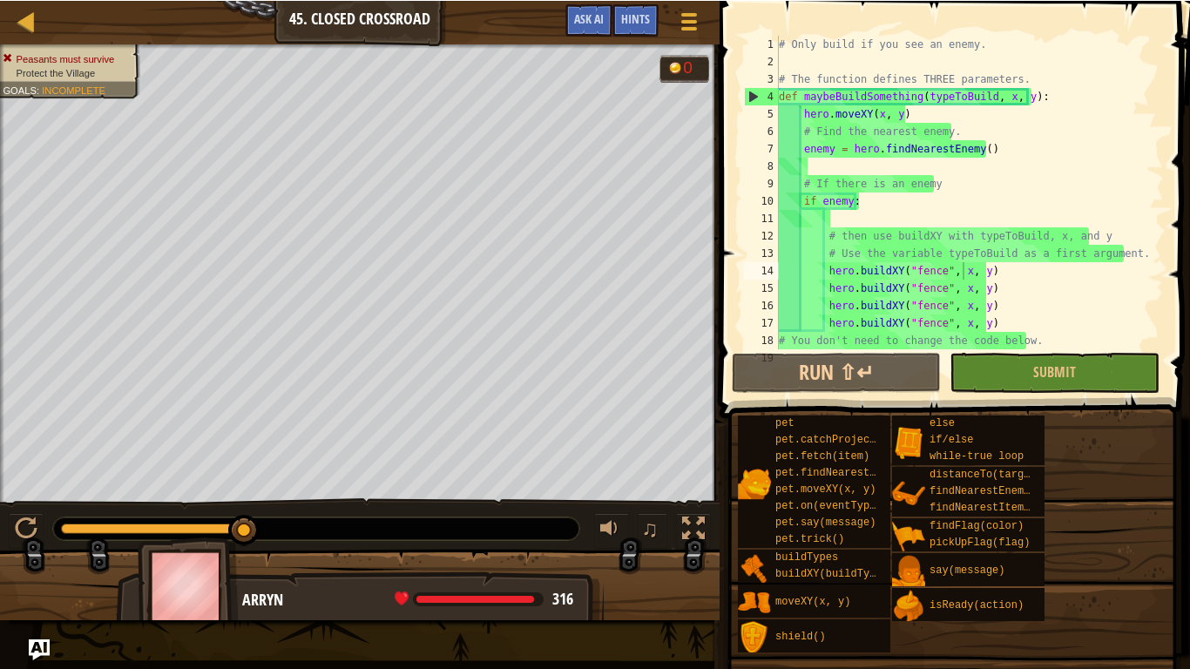
scroll to position [105, 0]
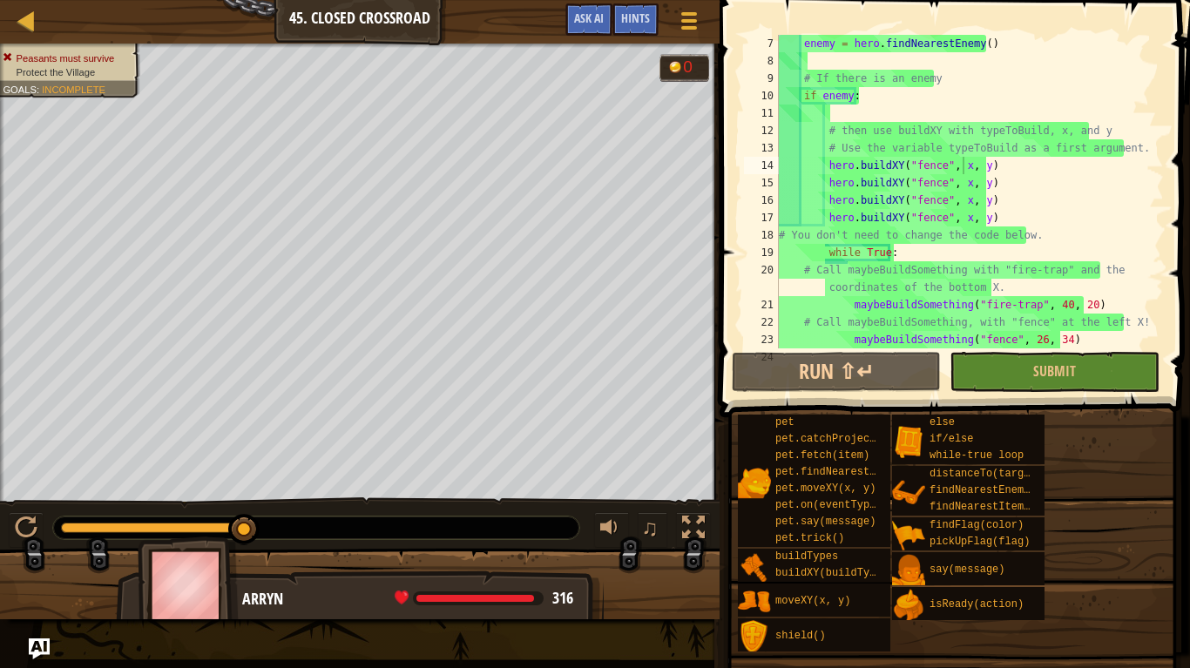
drag, startPoint x: 955, startPoint y: 168, endPoint x: 964, endPoint y: 186, distance: 19.9
click at [956, 168] on div "enemy = hero . findNearestEnemy ( ) # If there is an enemy if enemy : # then us…" at bounding box center [963, 209] width 376 height 349
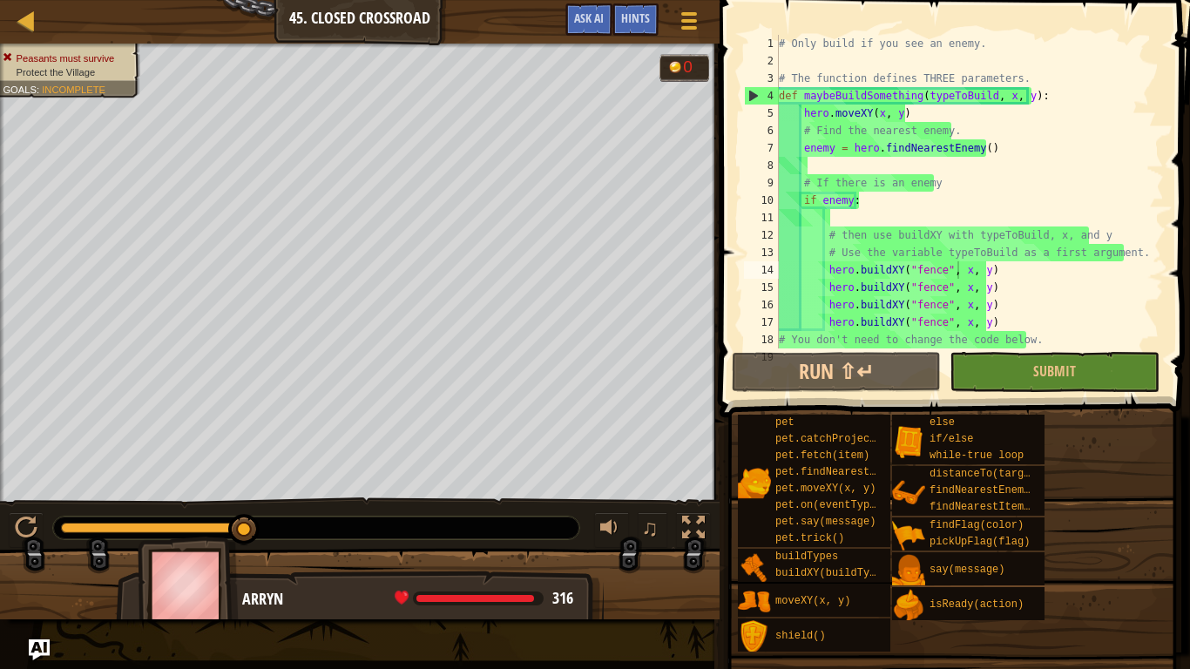
click at [955, 276] on div "# Only build if you see an enemy. # The function defines THREE parameters. def …" at bounding box center [963, 209] width 376 height 349
click at [17, 10] on div at bounding box center [27, 21] width 22 height 22
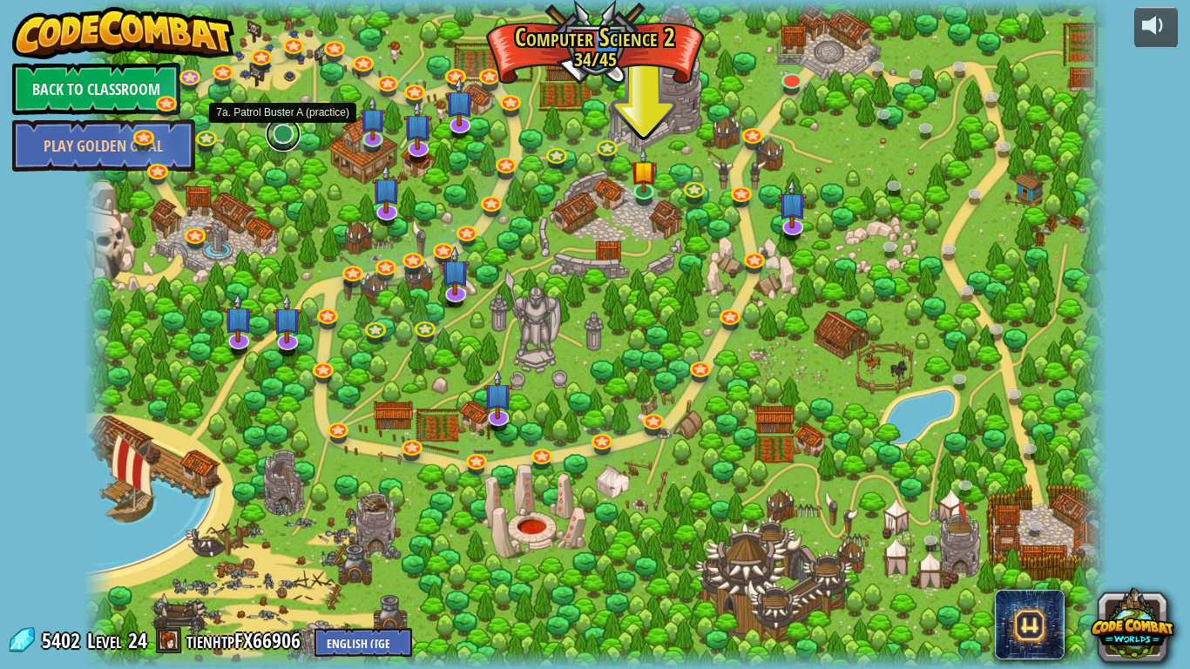
click at [283, 136] on link at bounding box center [283, 134] width 35 height 35
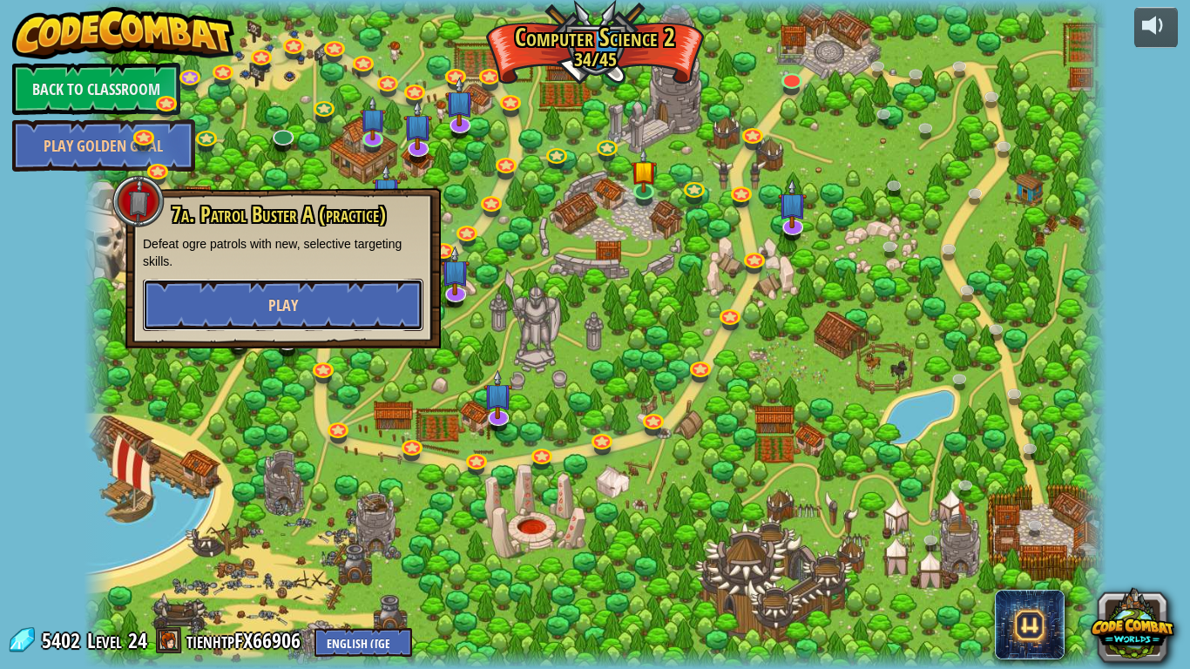
click at [340, 317] on button "Play" at bounding box center [283, 305] width 281 height 52
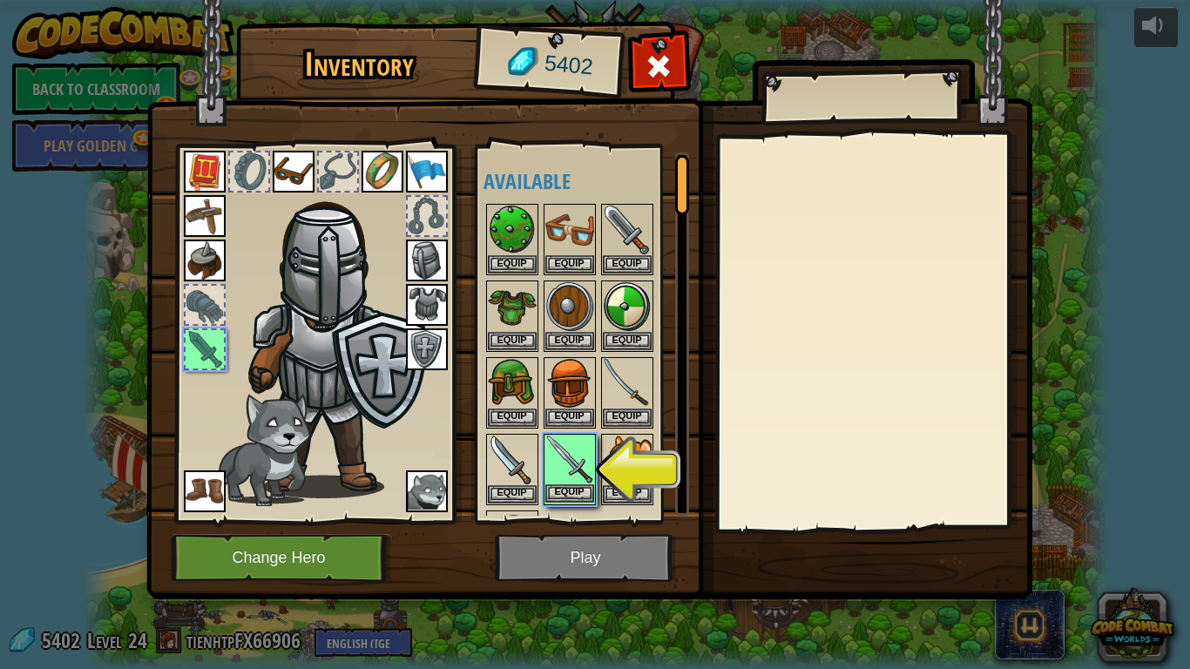
drag, startPoint x: 601, startPoint y: 555, endPoint x: 578, endPoint y: 500, distance: 59.7
click at [578, 501] on div "Inventory 5402 Available Equip Equip Equip Equip Equip Equip Equip Equip Equip …" at bounding box center [595, 313] width 886 height 575
click at [578, 499] on button "Equip" at bounding box center [569, 493] width 49 height 18
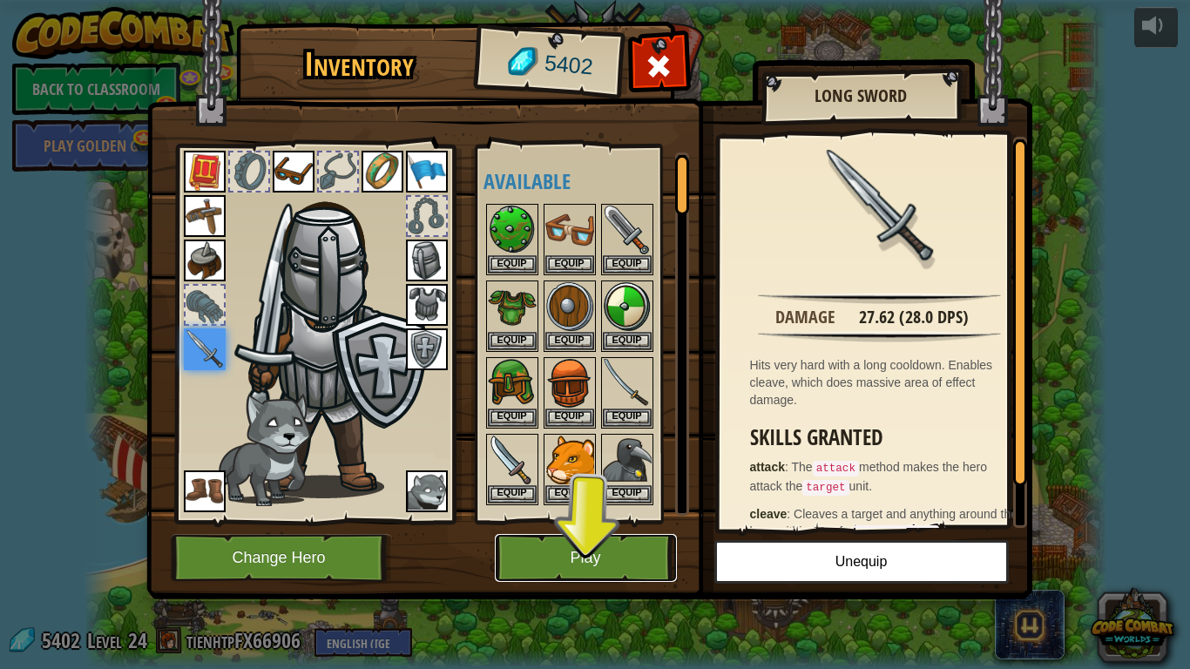
click at [624, 551] on button "Play" at bounding box center [586, 558] width 182 height 48
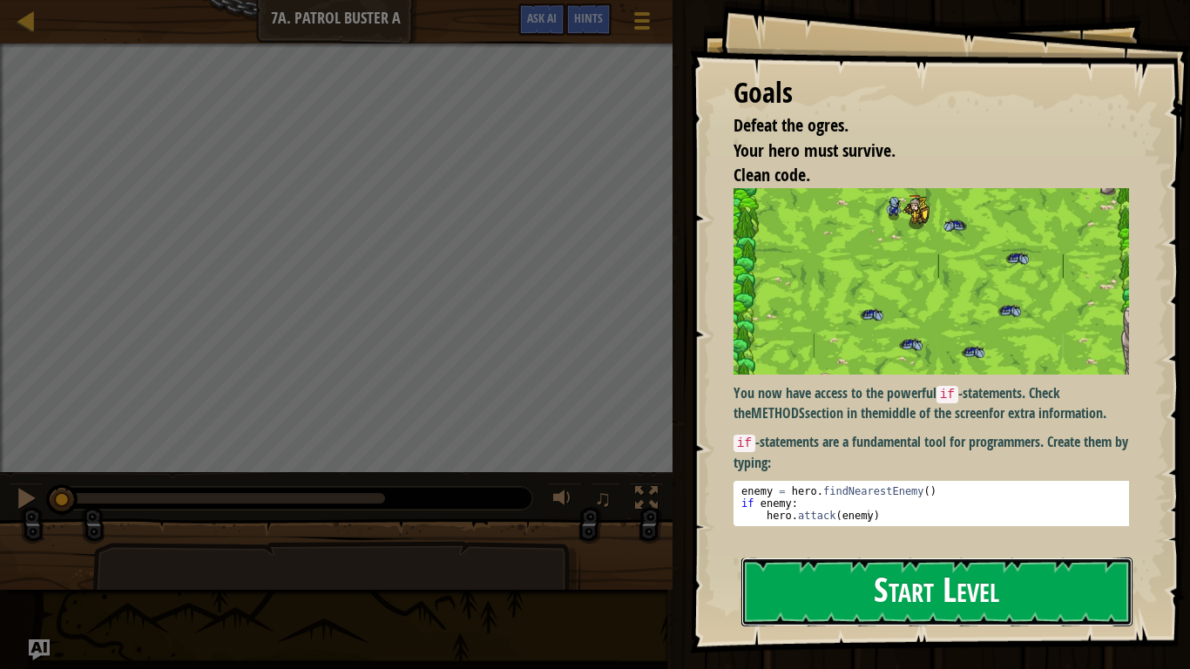
click at [802, 551] on button "Start Level" at bounding box center [936, 592] width 391 height 69
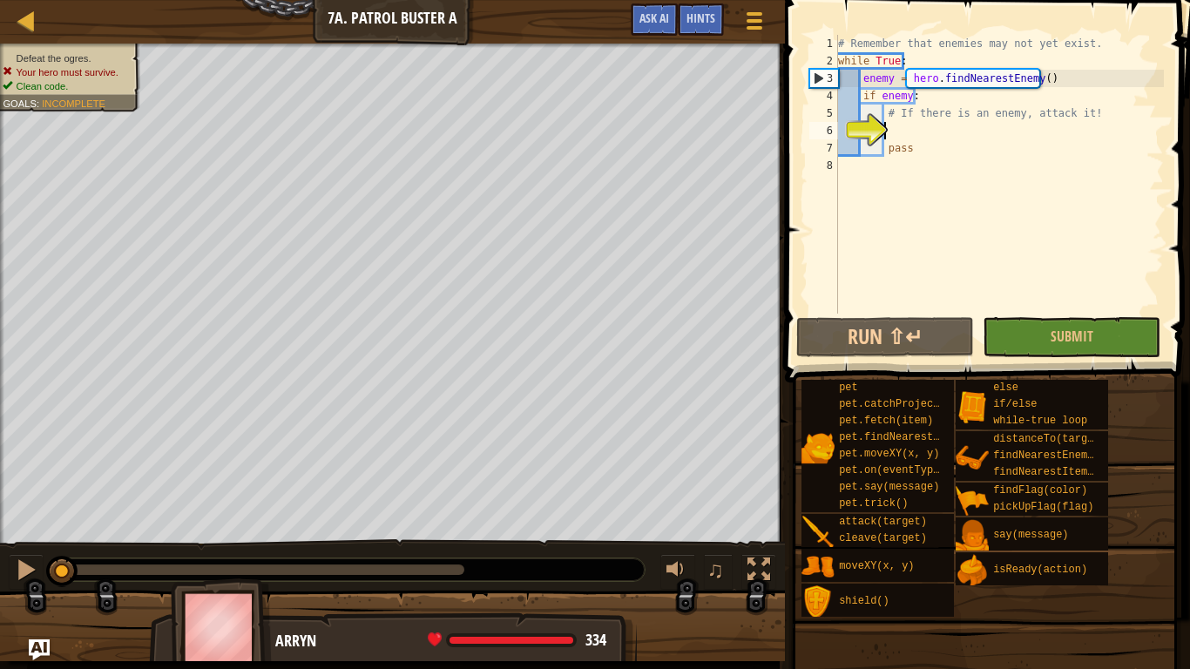
click at [911, 137] on div "# Remember that enemies may not yet exist. while True : enemy = hero . findNear…" at bounding box center [999, 192] width 329 height 314
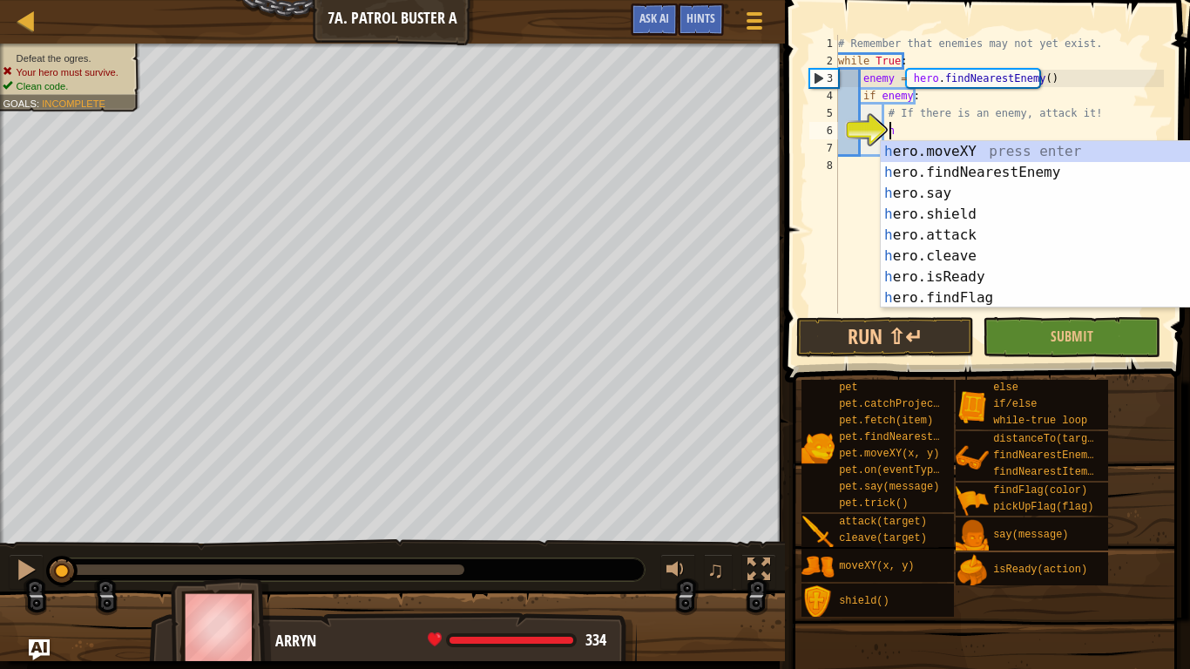
scroll to position [8, 3]
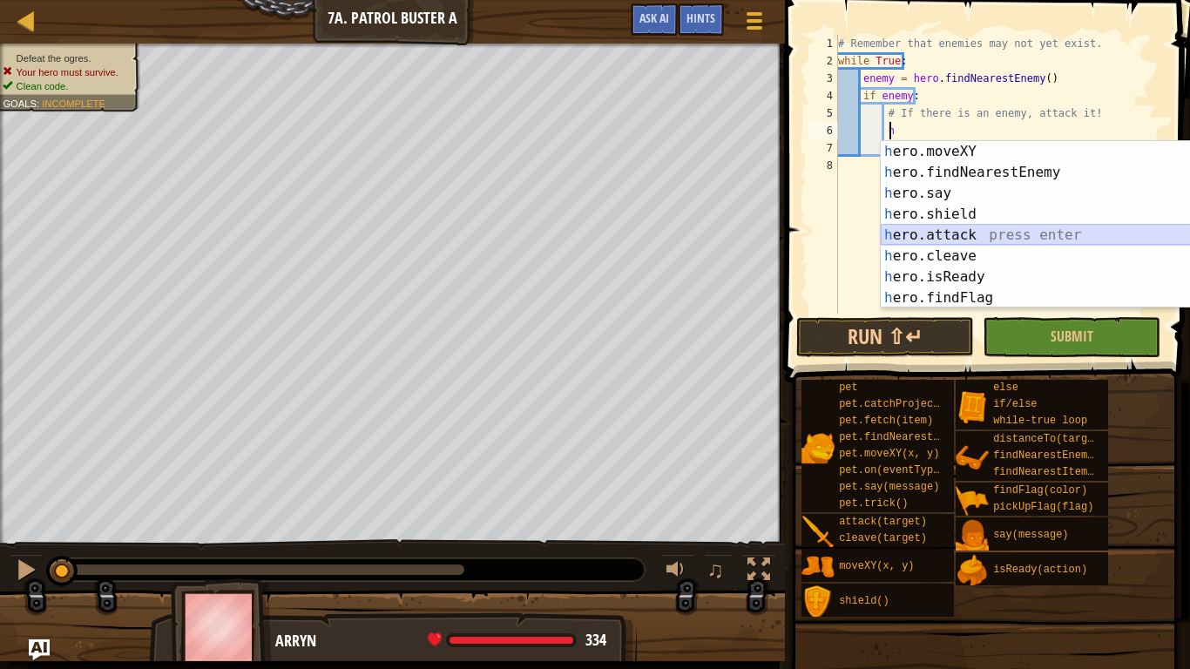
click at [978, 233] on div "h ero.moveXY press enter h ero.findNearestEnemy press enter h ero.say press ent…" at bounding box center [1039, 245] width 316 height 209
type textarea "hero.attack(enemy)"
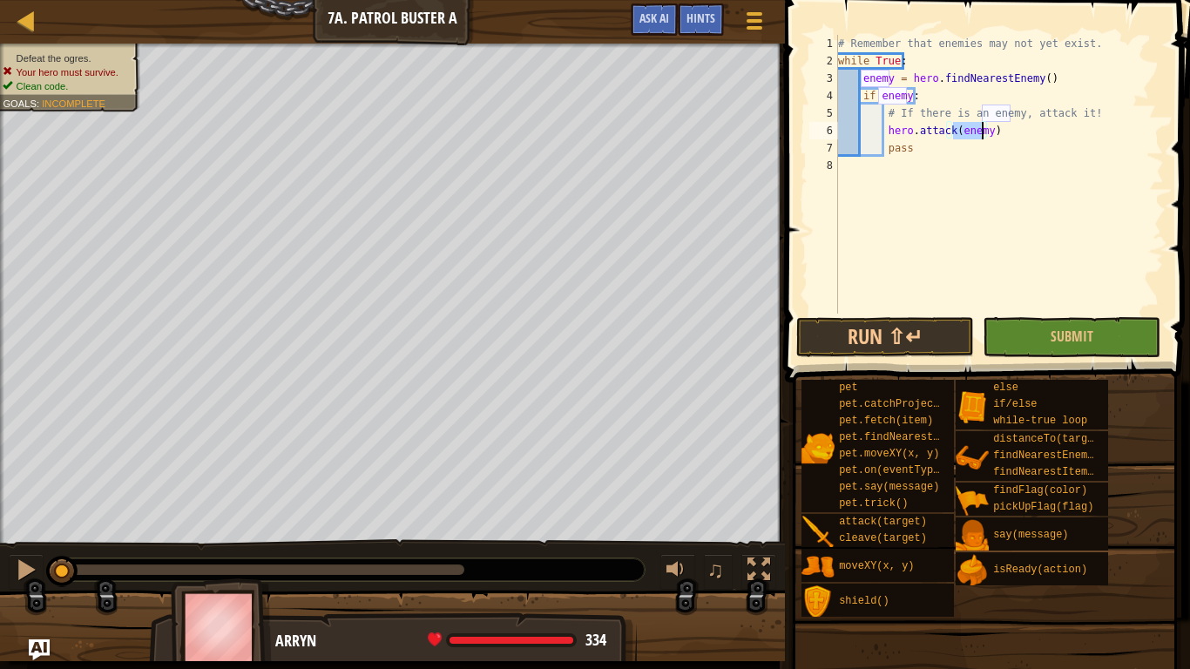
click at [944, 173] on div "# Remember that enemies may not yet exist. while True : enemy = hero . findNear…" at bounding box center [999, 192] width 329 height 314
click at [939, 335] on button "Run ⇧↵" at bounding box center [885, 337] width 178 height 40
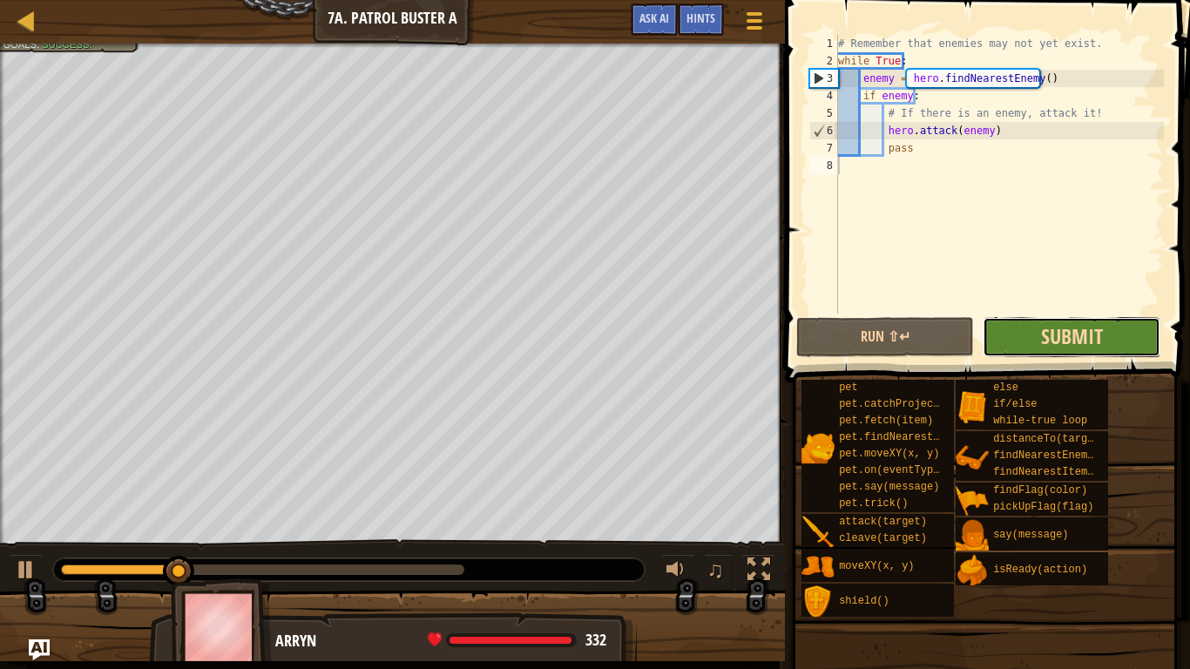
click at [1078, 324] on span "Submit" at bounding box center [1072, 336] width 62 height 28
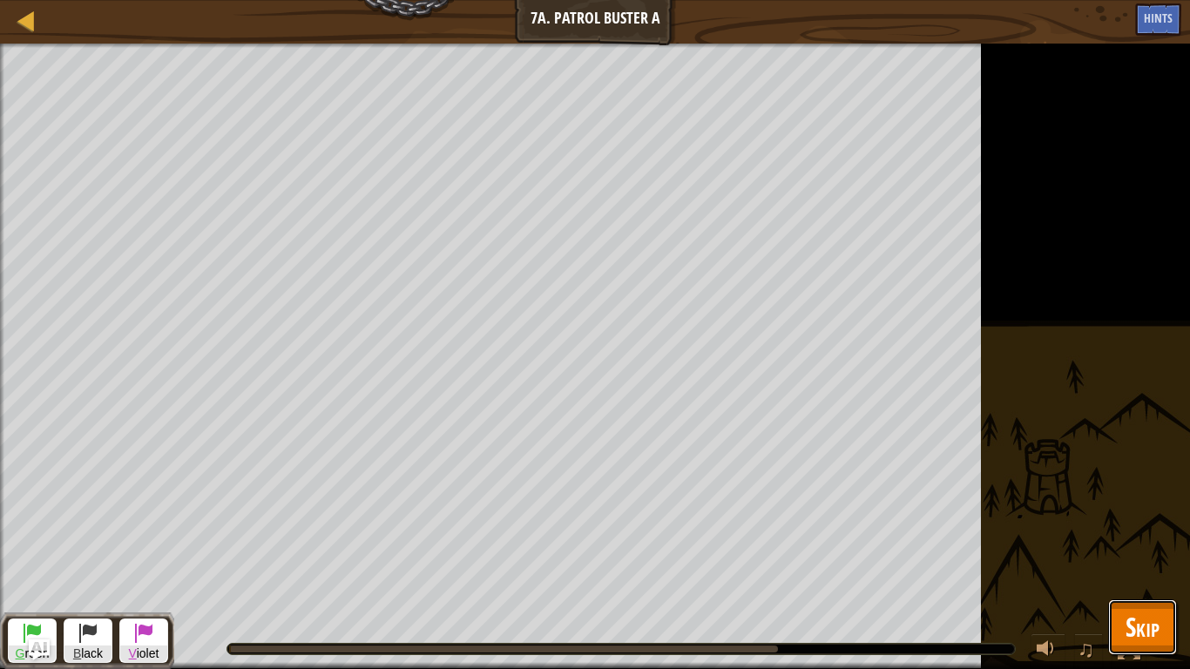
click at [1119, 551] on button "Skip" at bounding box center [1142, 627] width 69 height 56
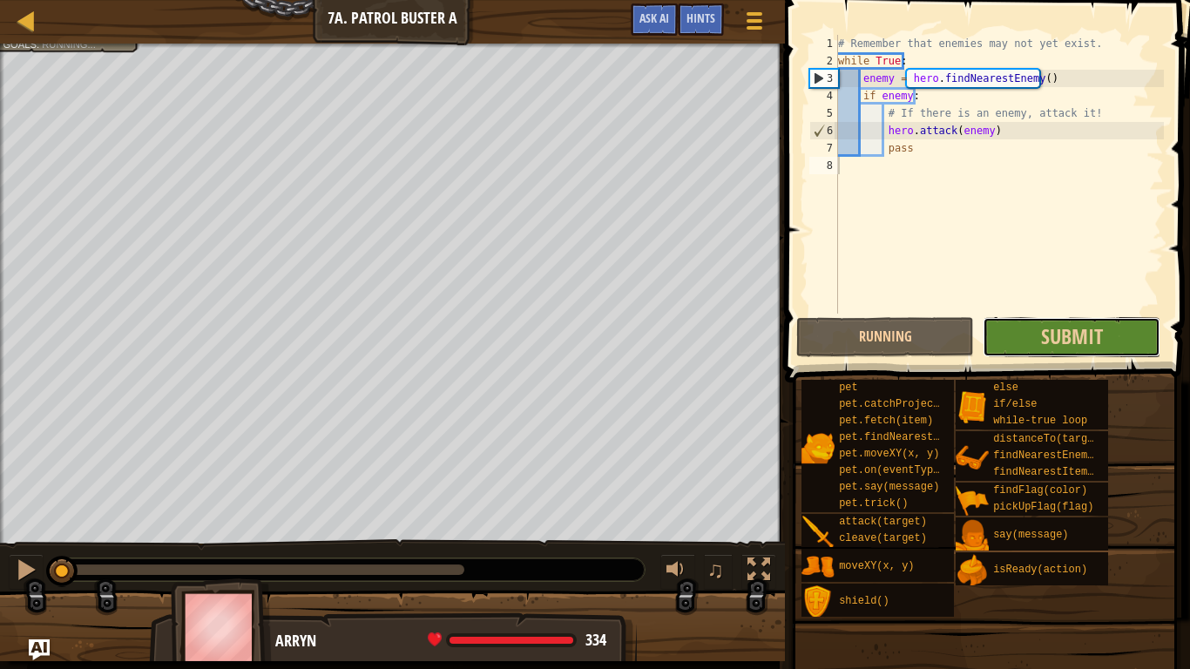
click at [998, 321] on button "Submit" at bounding box center [1072, 337] width 178 height 40
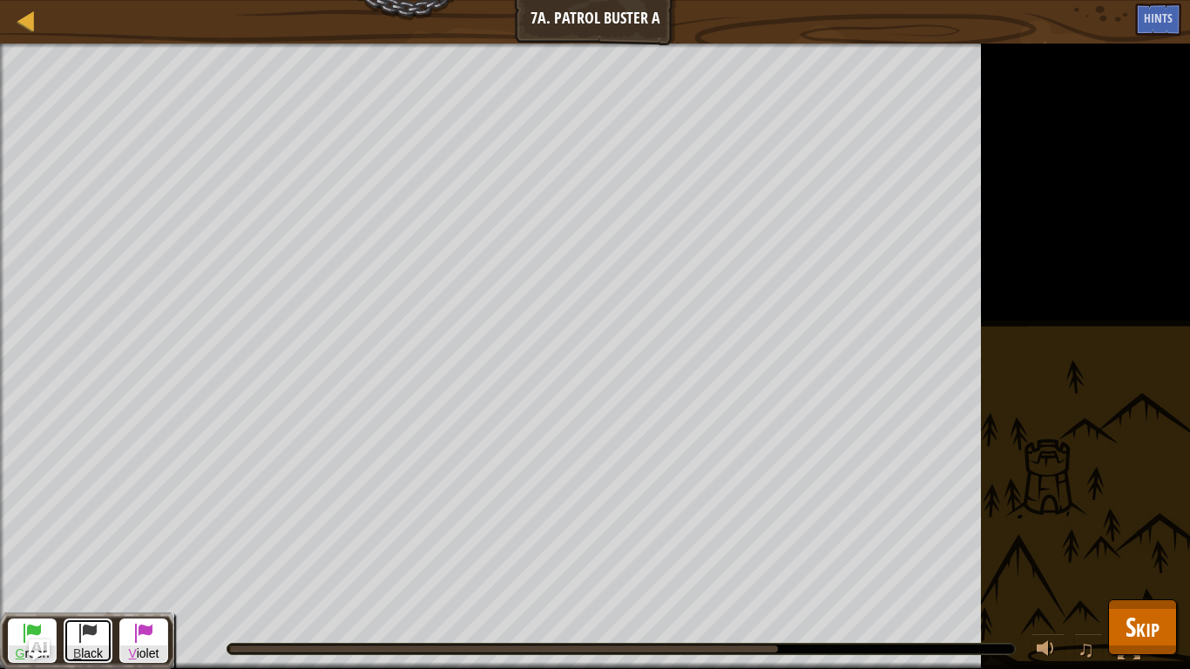
click at [69, 551] on button "B lack" at bounding box center [88, 641] width 49 height 44
click at [152, 551] on span at bounding box center [143, 632] width 21 height 21
click at [1002, 416] on div "Defeat the ogres. Your hero must survive. Clean code. Goals : Running... G reen…" at bounding box center [595, 357] width 1190 height 626
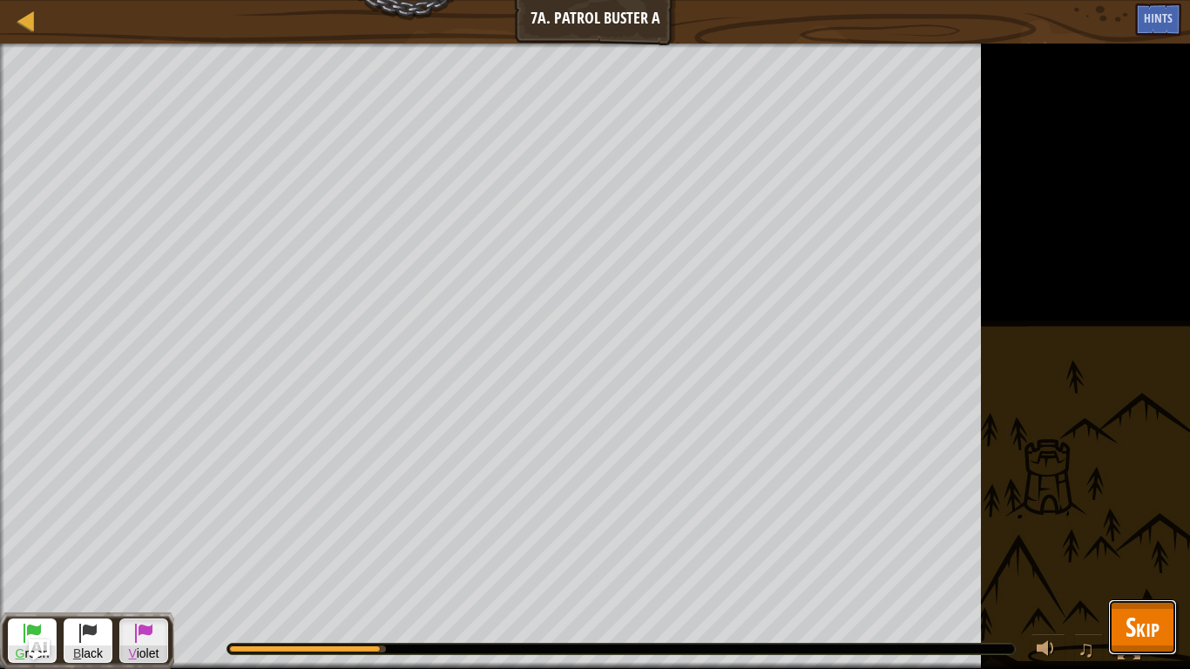
drag, startPoint x: 1140, startPoint y: 631, endPoint x: 891, endPoint y: 497, distance: 282.2
click at [1140, 551] on span "Skip" at bounding box center [1143, 627] width 34 height 36
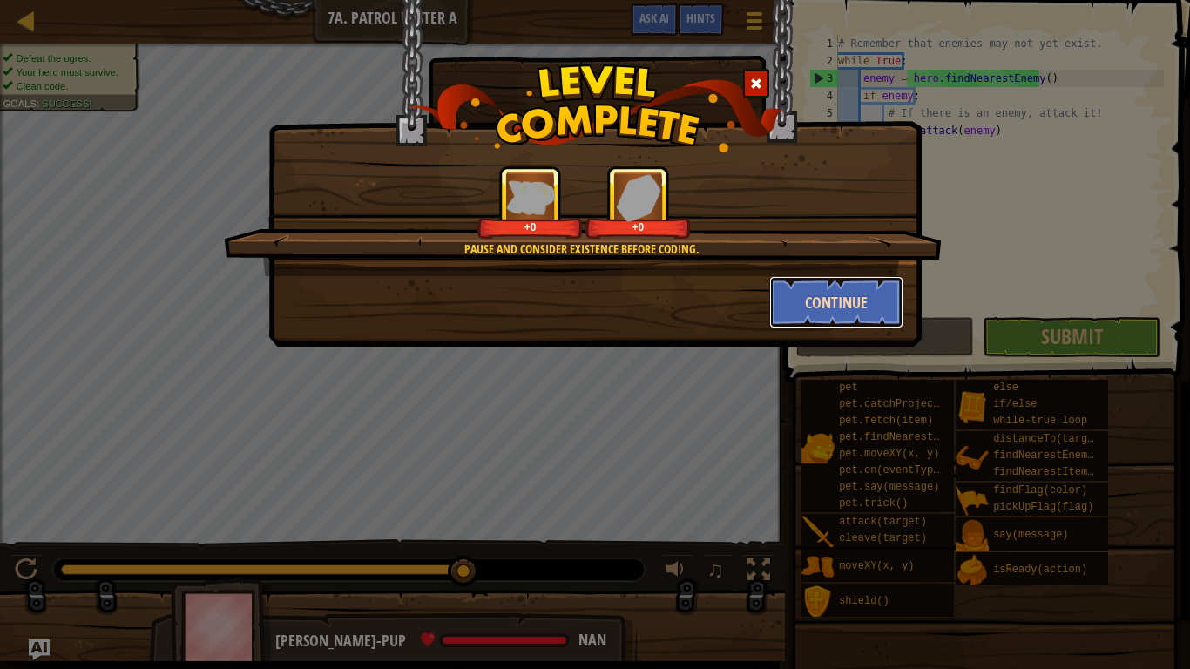
click at [822, 298] on button "Continue" at bounding box center [836, 302] width 135 height 52
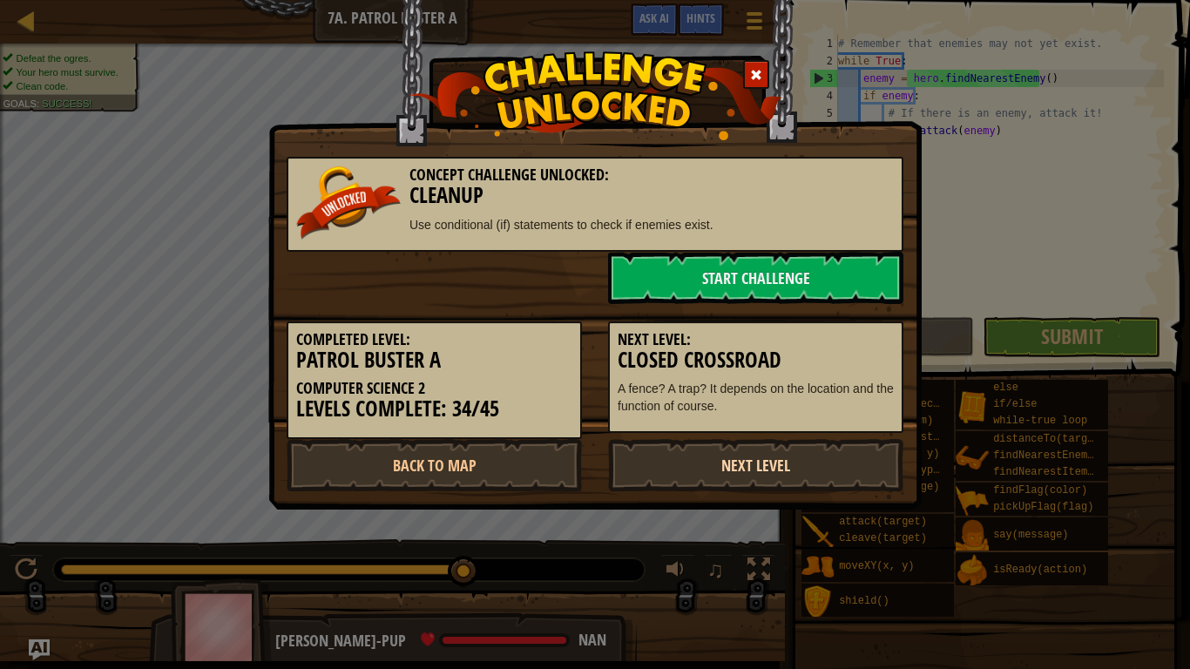
click at [775, 475] on link "Next Level" at bounding box center [755, 465] width 295 height 52
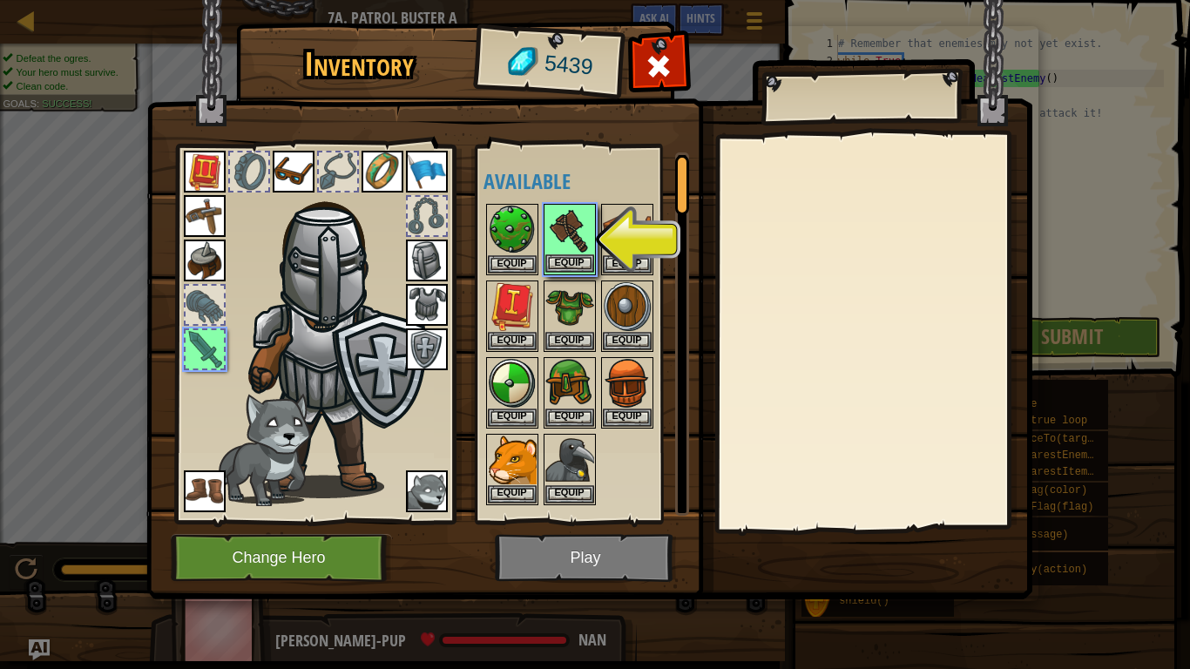
click at [572, 254] on img at bounding box center [569, 230] width 49 height 49
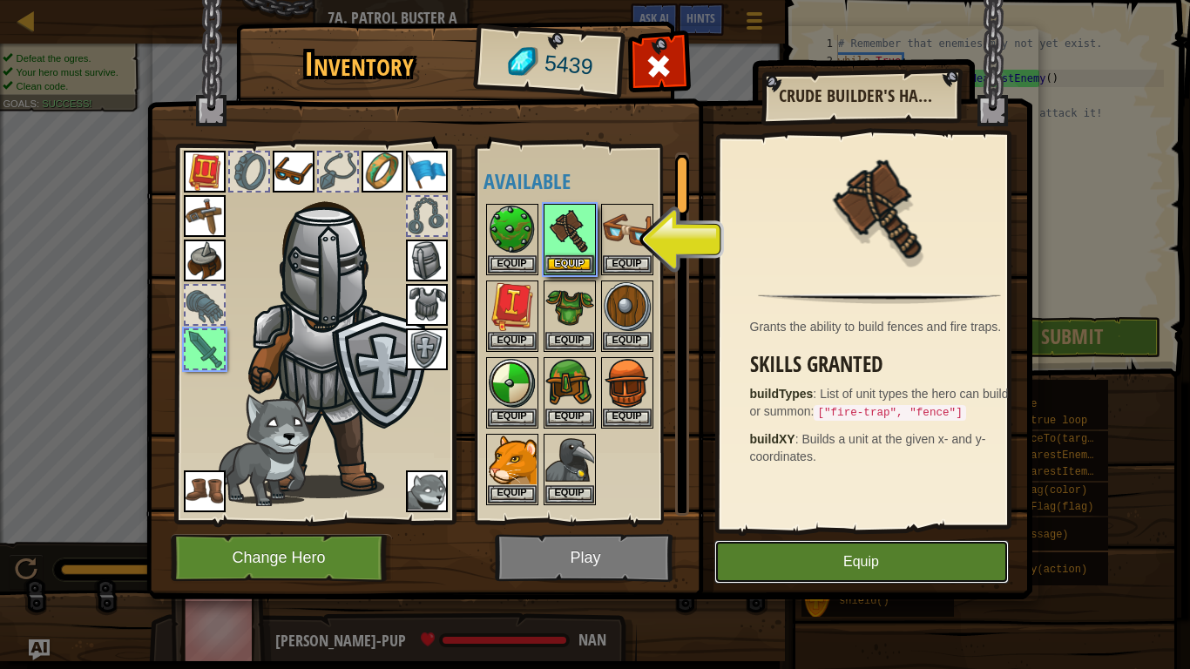
click at [832, 544] on button "Equip" at bounding box center [861, 562] width 294 height 44
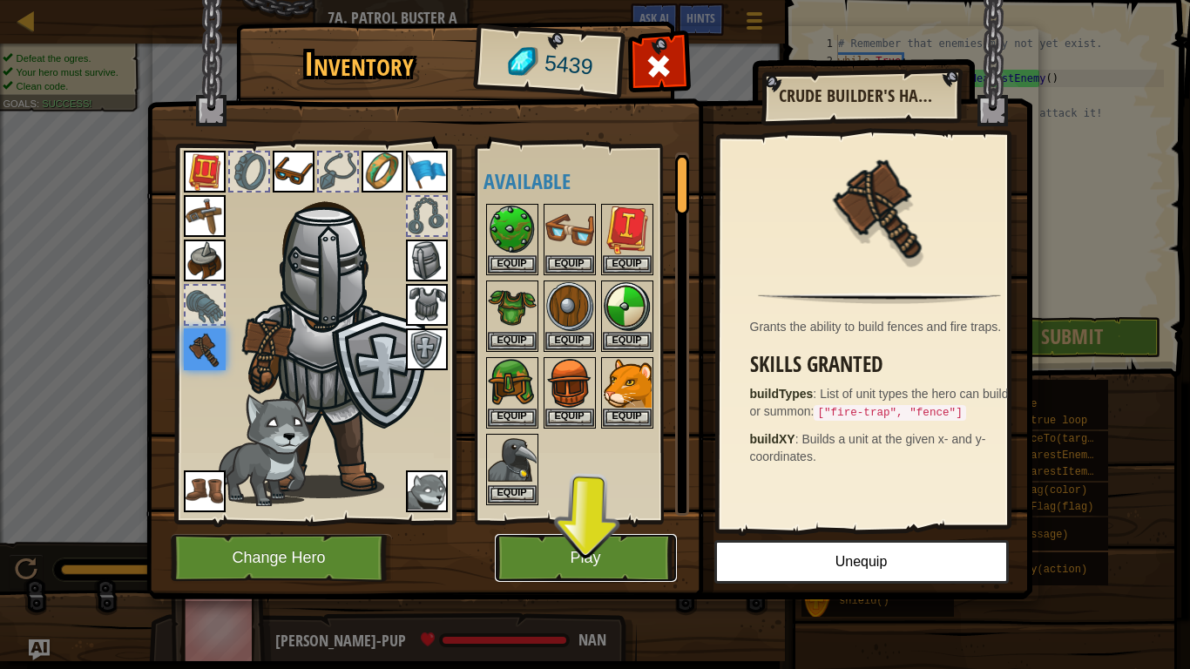
click at [601, 551] on button "Play" at bounding box center [586, 558] width 182 height 48
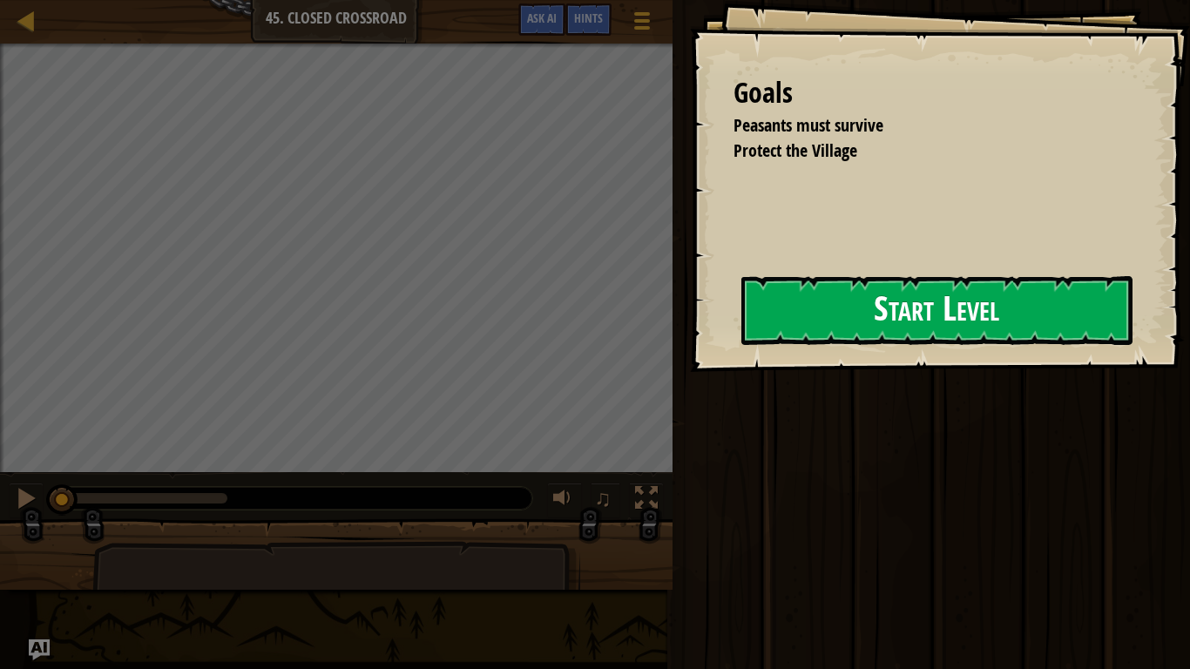
drag, startPoint x: 1154, startPoint y: 326, endPoint x: 1049, endPoint y: 325, distance: 104.6
click at [1049, 325] on div "Goals Peasants must survive Protect the Village Start Level Error loading from …" at bounding box center [595, 334] width 1190 height 669
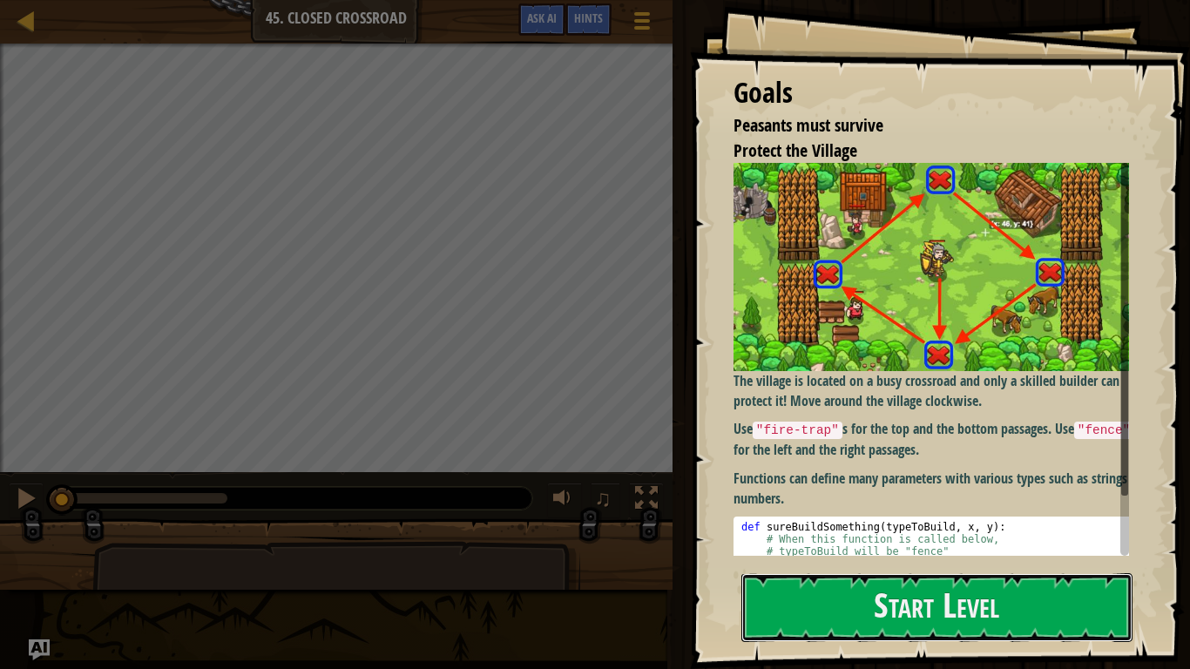
click at [976, 551] on button "Start Level" at bounding box center [936, 607] width 391 height 69
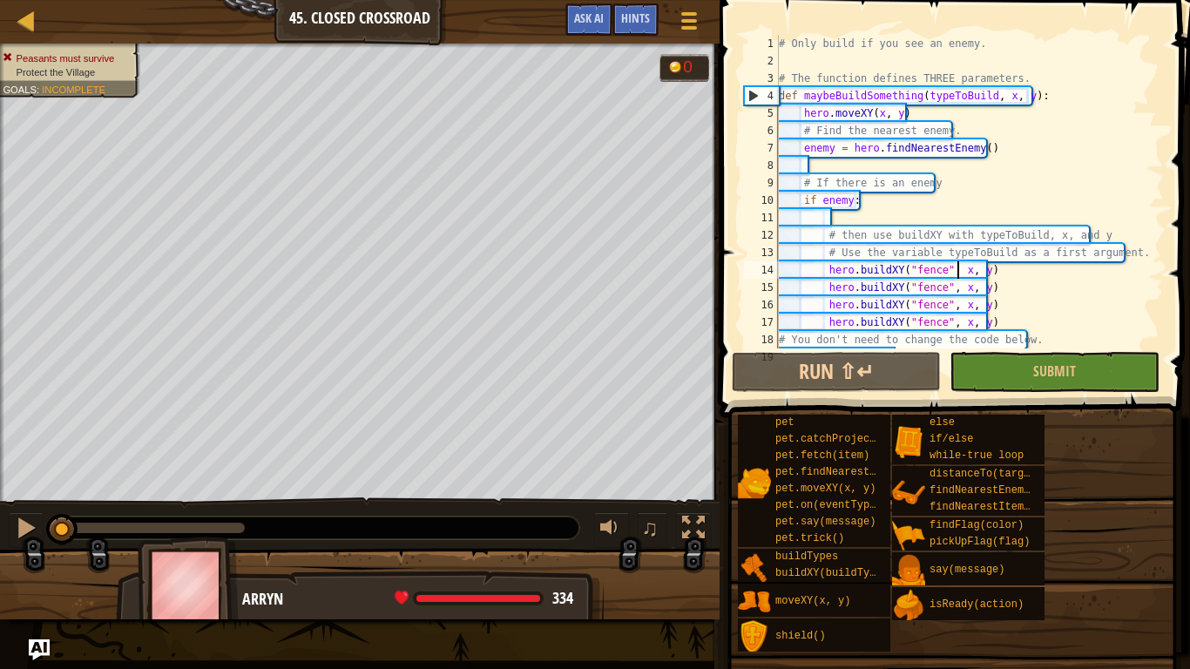
click at [956, 274] on div "# Only build if you see an enemy. # The function defines THREE parameters. def …" at bounding box center [963, 209] width 376 height 349
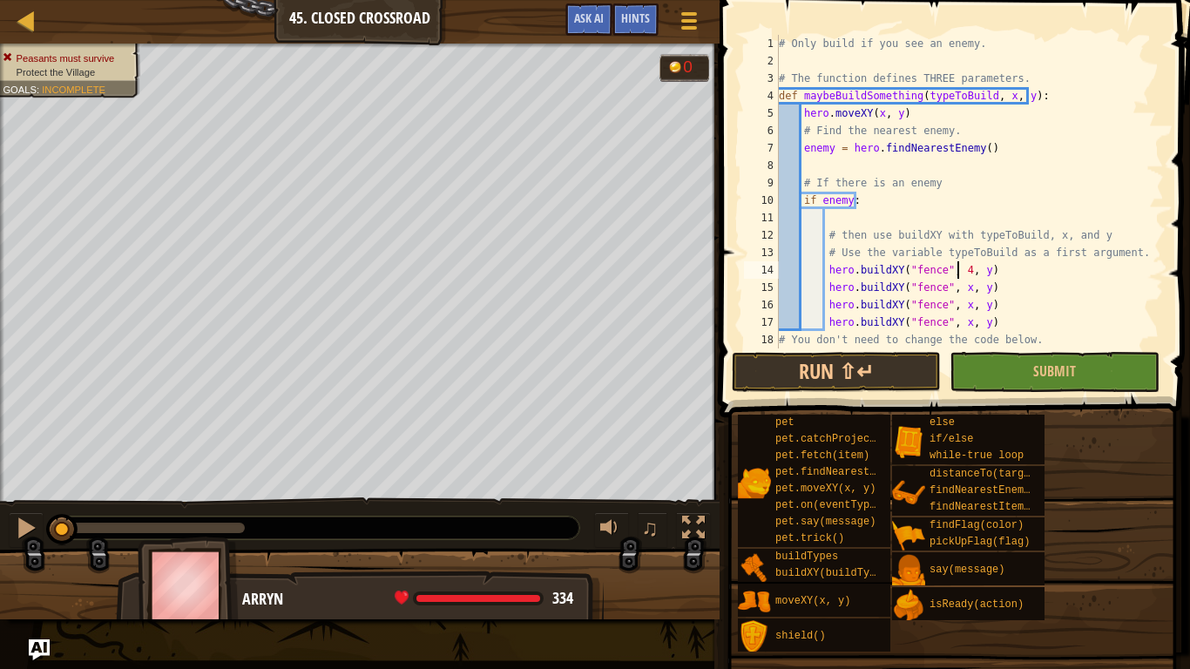
scroll to position [8, 15]
click at [981, 272] on div "# Only build if you see an enemy. # The function defines THREE parameters. def …" at bounding box center [963, 209] width 376 height 349
click at [959, 285] on div "# Only build if you see an enemy. # The function defines THREE parameters. def …" at bounding box center [963, 209] width 376 height 349
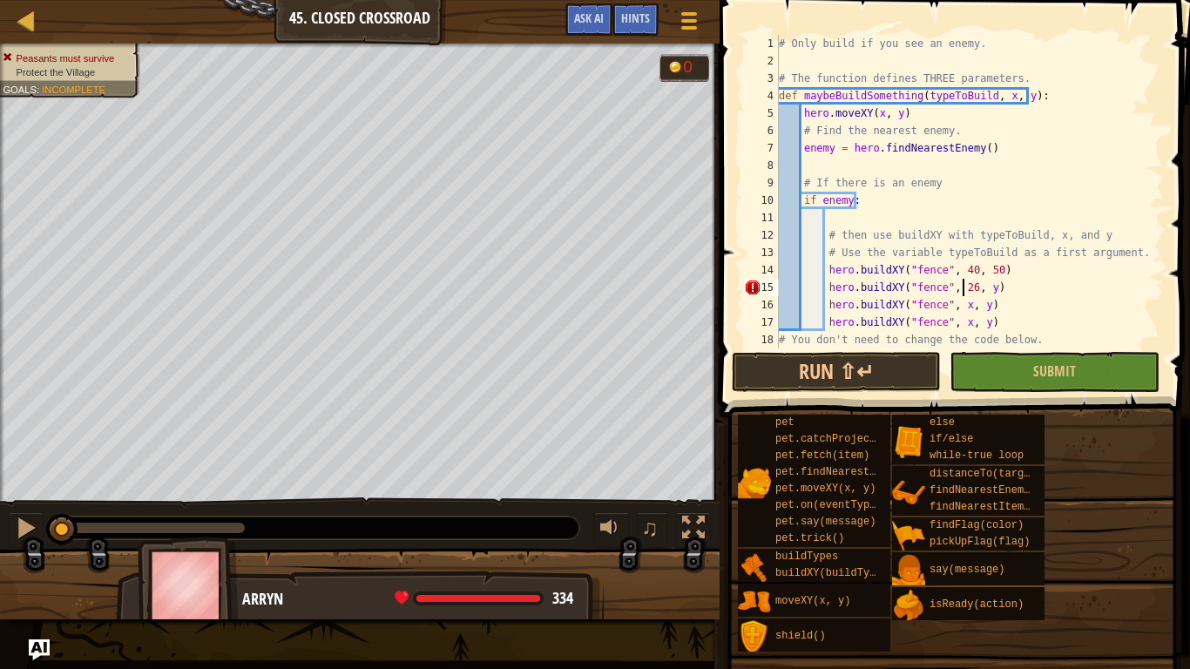
click at [980, 288] on div "# Only build if you see an enemy. # The function defines THREE parameters. def …" at bounding box center [963, 209] width 376 height 349
click at [957, 306] on div "# Only build if you see an enemy. # The function defines THREE parameters. def …" at bounding box center [963, 209] width 376 height 349
click at [956, 327] on div "# Only build if you see an enemy. # The function defines THREE parameters. def …" at bounding box center [963, 209] width 376 height 349
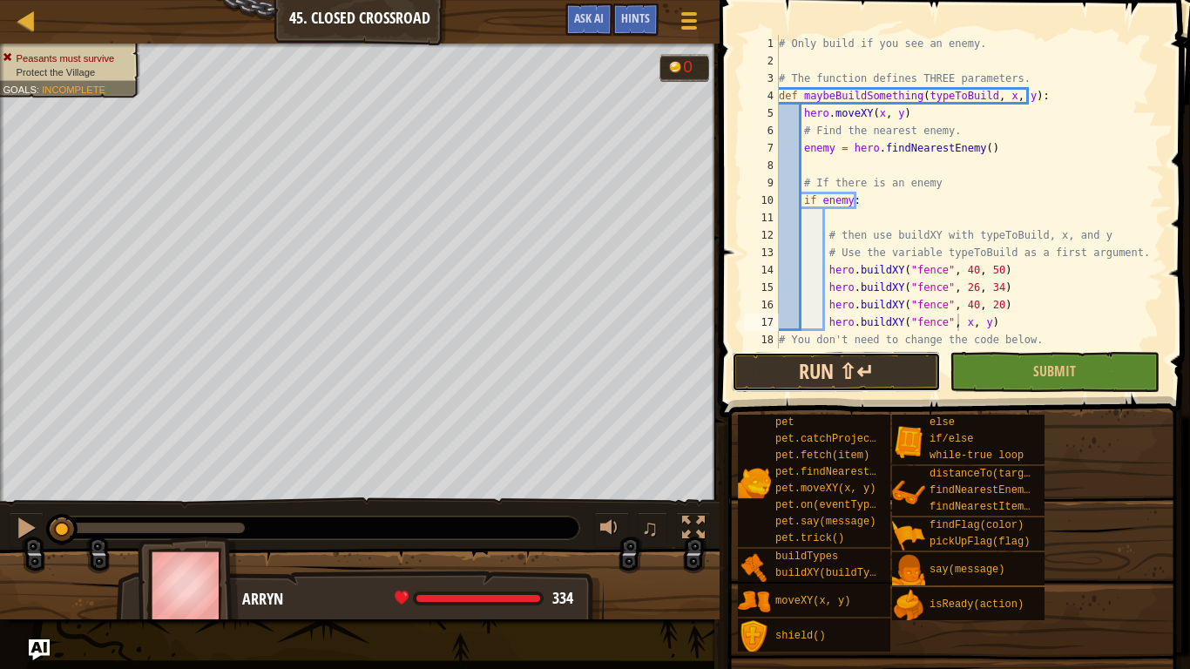
click at [758, 359] on button "Run ⇧↵" at bounding box center [836, 372] width 209 height 40
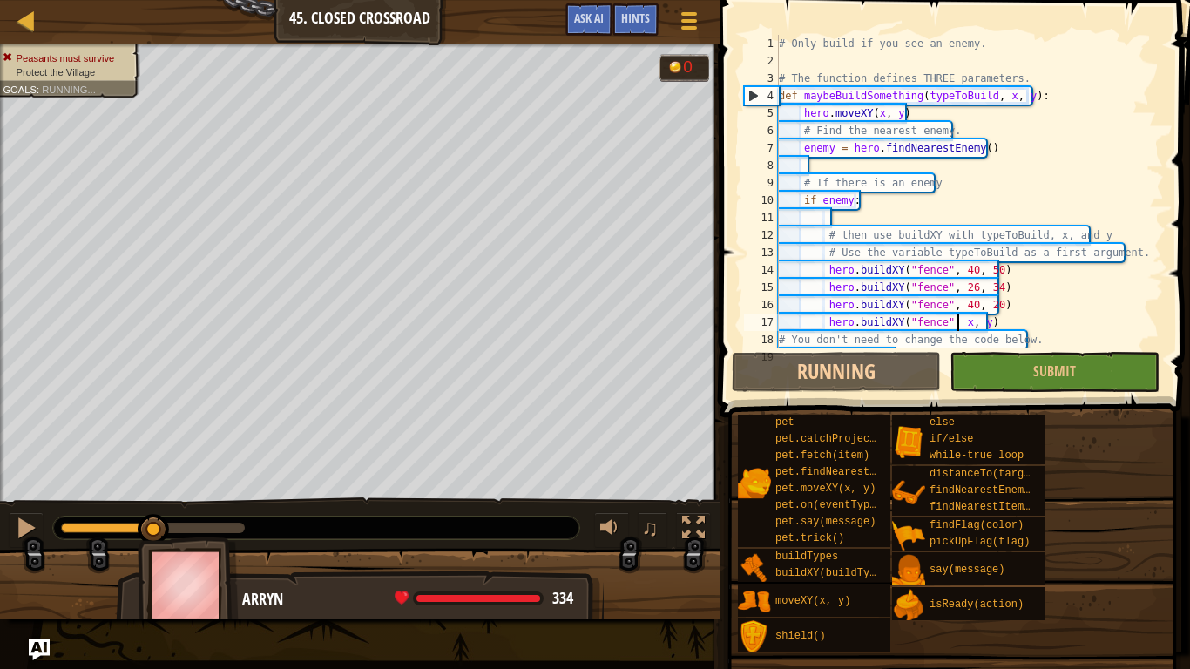
drag, startPoint x: 89, startPoint y: 527, endPoint x: 156, endPoint y: 536, distance: 67.7
click at [156, 536] on div at bounding box center [153, 529] width 31 height 31
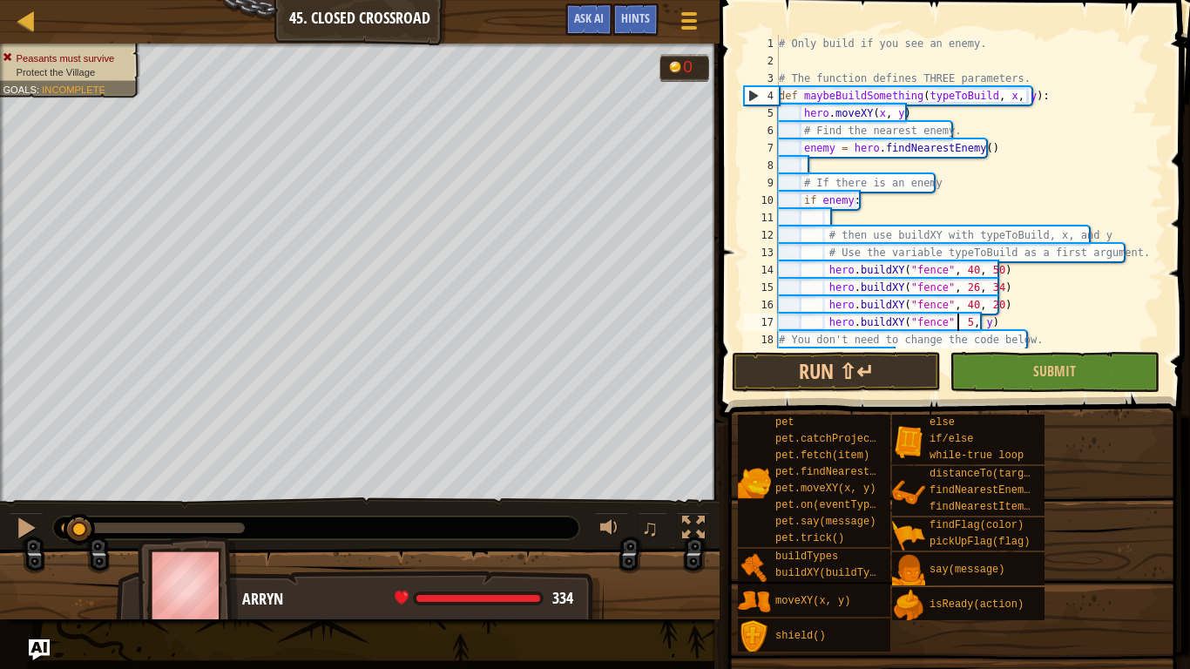
scroll to position [8, 15]
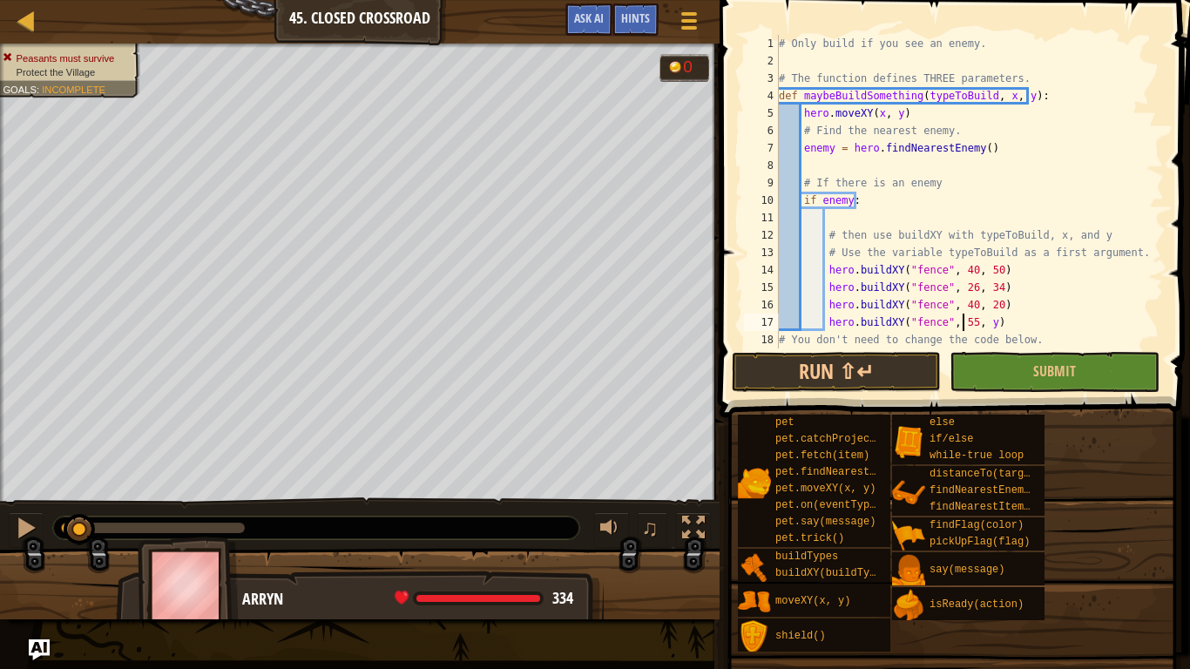
click at [982, 316] on div "# Only build if you see an enemy. # The function defines THREE parameters. def …" at bounding box center [963, 209] width 376 height 349
click at [1014, 328] on div "# Only build if you see an enemy. # The function defines THREE parameters. def …" at bounding box center [963, 209] width 376 height 349
click at [876, 112] on div "# Only build if you see an enemy. # The function defines THREE parameters. def …" at bounding box center [963, 209] width 376 height 349
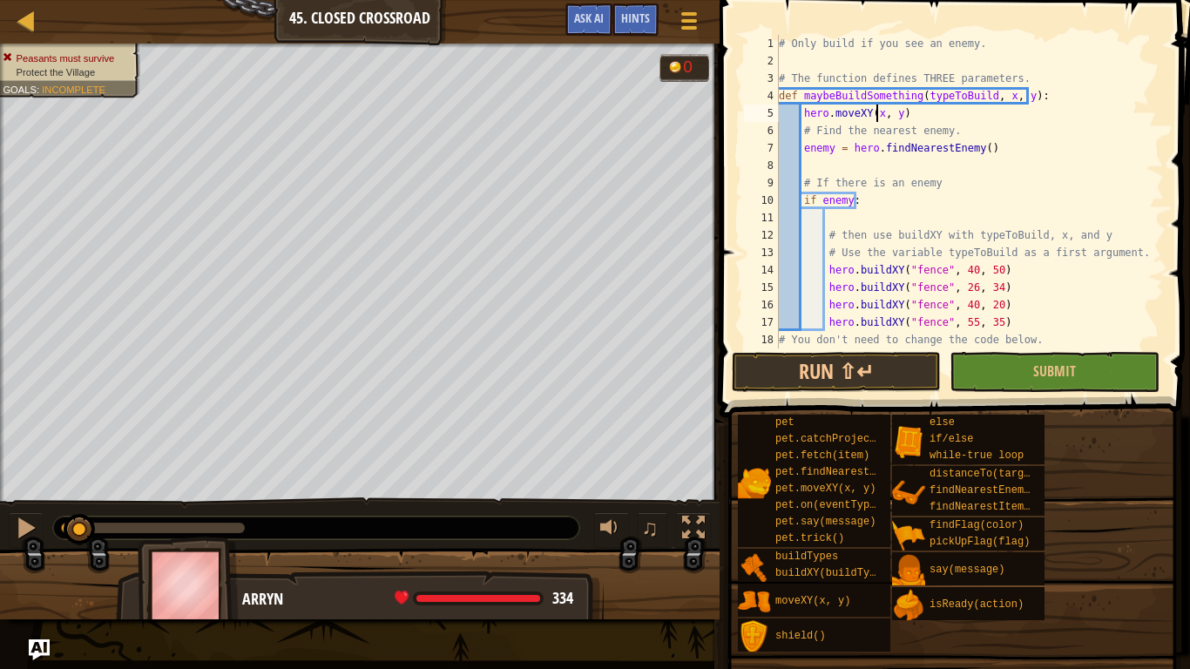
scroll to position [8, 10]
click at [997, 98] on div "# Only build if you see an enemy. # The function defines THREE parameters. def …" at bounding box center [963, 209] width 376 height 349
click at [1021, 95] on div "# Only build if you see an enemy. # The function defines THREE parameters. def …" at bounding box center [963, 209] width 376 height 349
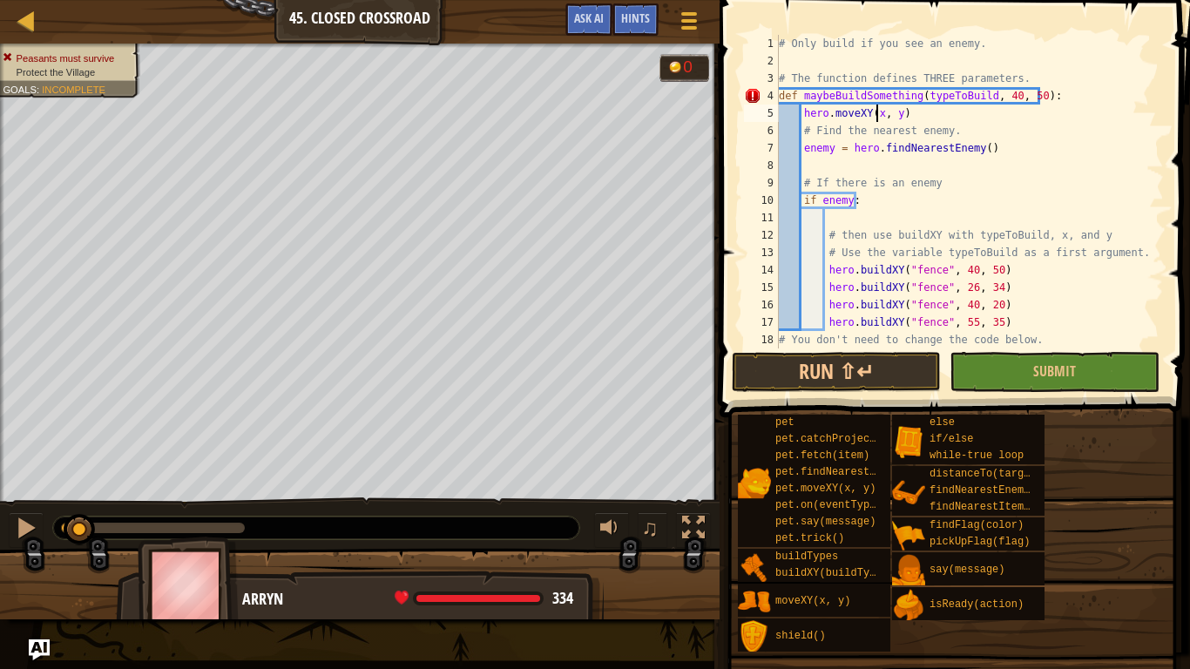
click at [875, 112] on div "# Only build if you see an enemy. # The function defines THREE parameters. def …" at bounding box center [963, 209] width 376 height 349
click at [900, 108] on div "# Only build if you see an enemy. # The function defines THREE parameters. def …" at bounding box center [963, 209] width 376 height 349
drag, startPoint x: 1046, startPoint y: 99, endPoint x: 970, endPoint y: 125, distance: 79.9
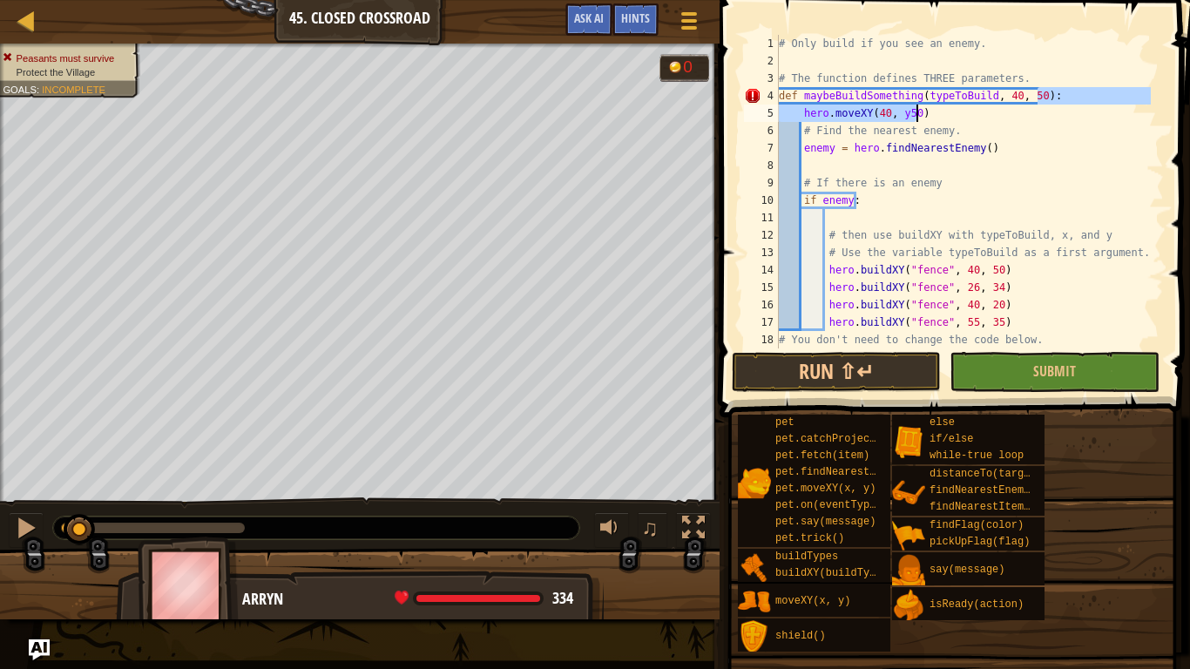
click at [970, 125] on div "# Only build if you see an enemy. # The function defines THREE parameters. def …" at bounding box center [963, 209] width 376 height 349
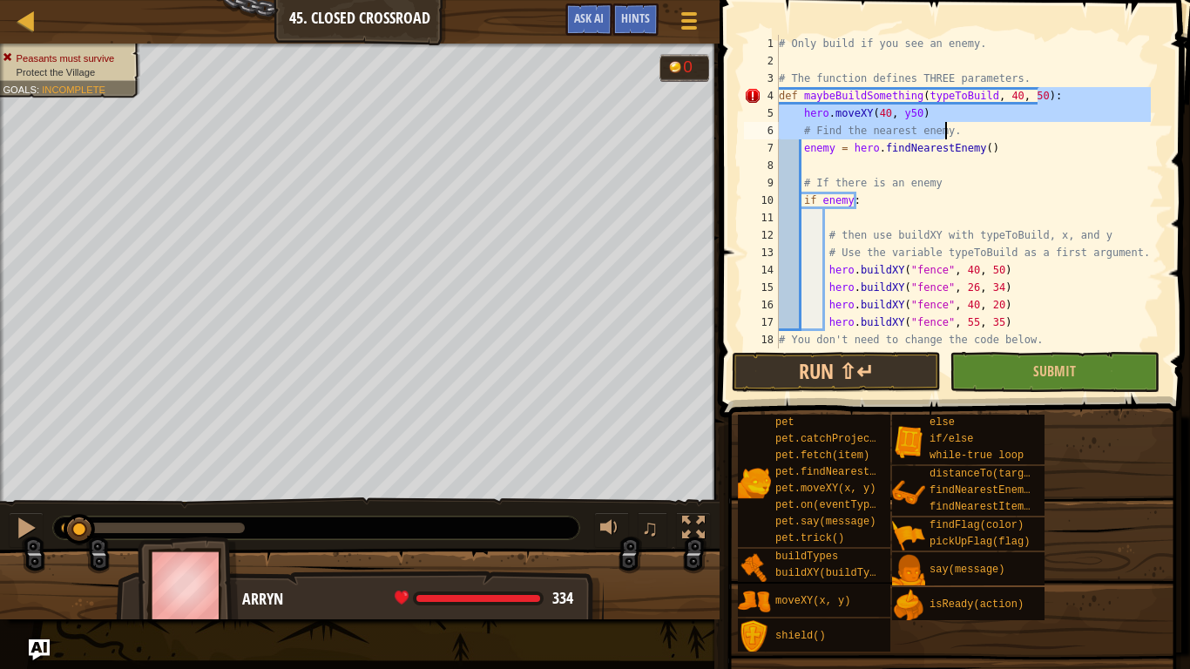
click at [943, 112] on div "# Only build if you see an enemy. # The function defines THREE parameters. def …" at bounding box center [963, 192] width 376 height 314
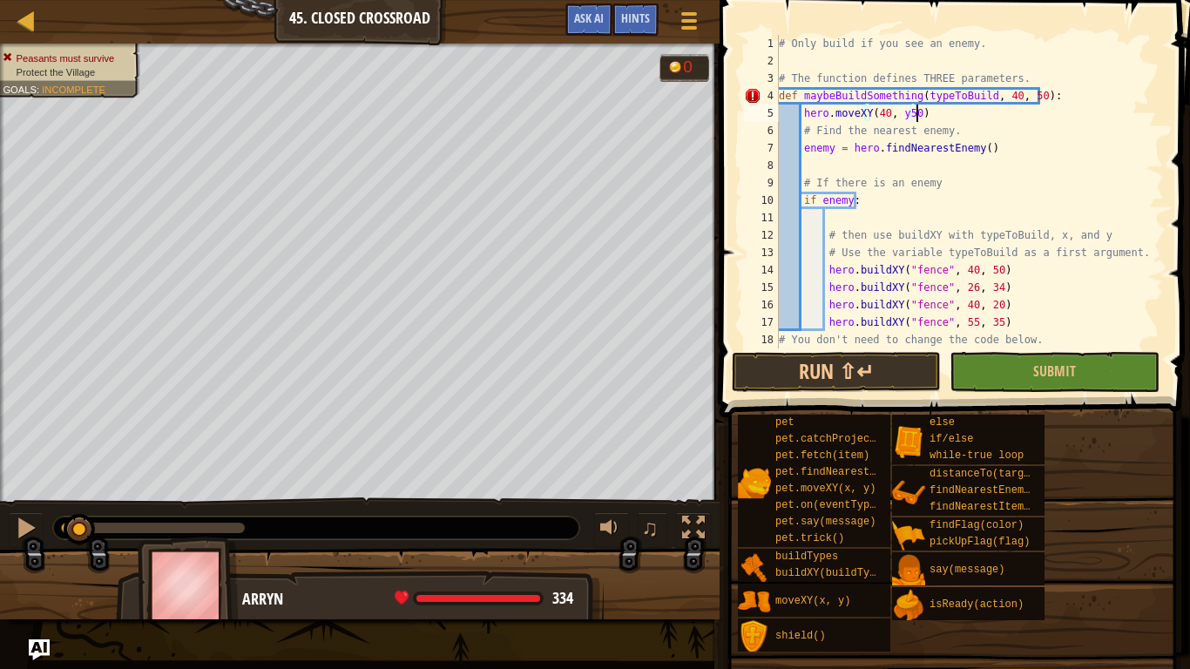
click at [900, 113] on div "# Only build if you see an enemy. # The function defines THREE parameters. def …" at bounding box center [963, 209] width 376 height 349
click at [928, 128] on div "# Only build if you see an enemy. # The function defines THREE parameters. def …" at bounding box center [963, 209] width 376 height 349
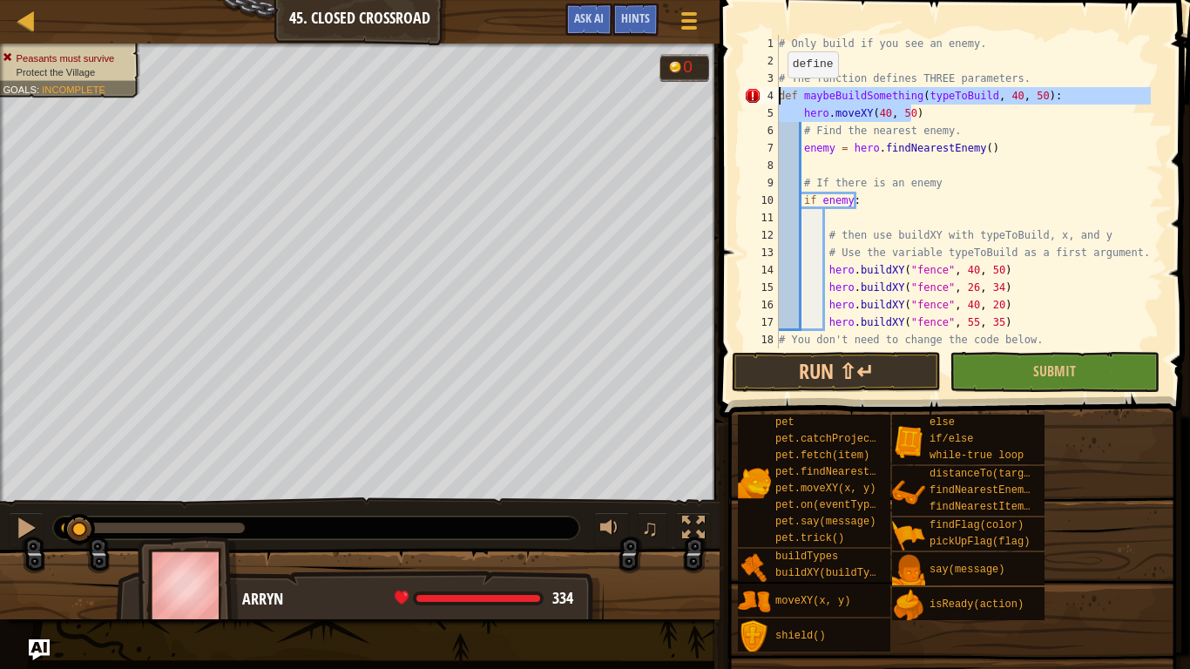
drag, startPoint x: 928, startPoint y: 106, endPoint x: 777, endPoint y: 95, distance: 151.2
click at [777, 95] on div "# Find the nearest enemy. 1 2 3 4 5 6 7 8 9 10 11 12 13 14 15 16 17 18 19 # Onl…" at bounding box center [952, 192] width 423 height 314
click at [915, 117] on div "# Only build if you see an enemy. # The function defines THREE parameters. def …" at bounding box center [963, 192] width 376 height 314
type textarea "hero.moveXY(40, 50)"
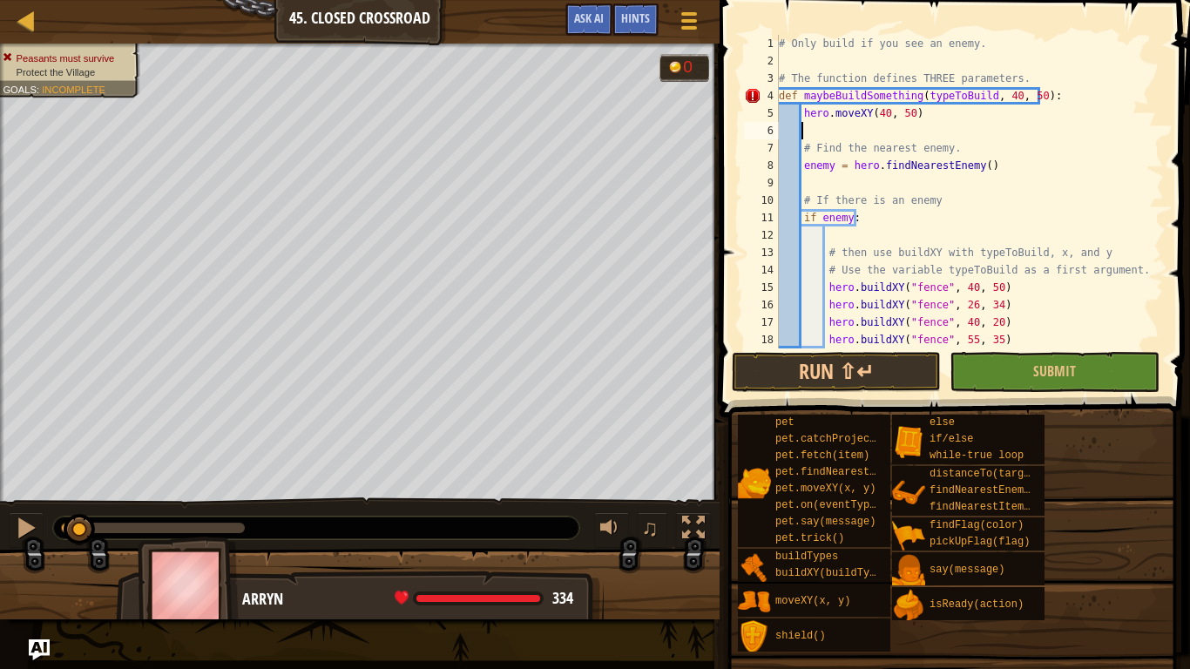
scroll to position [8, 1]
paste textarea "hero.moveXY(40, 50)"
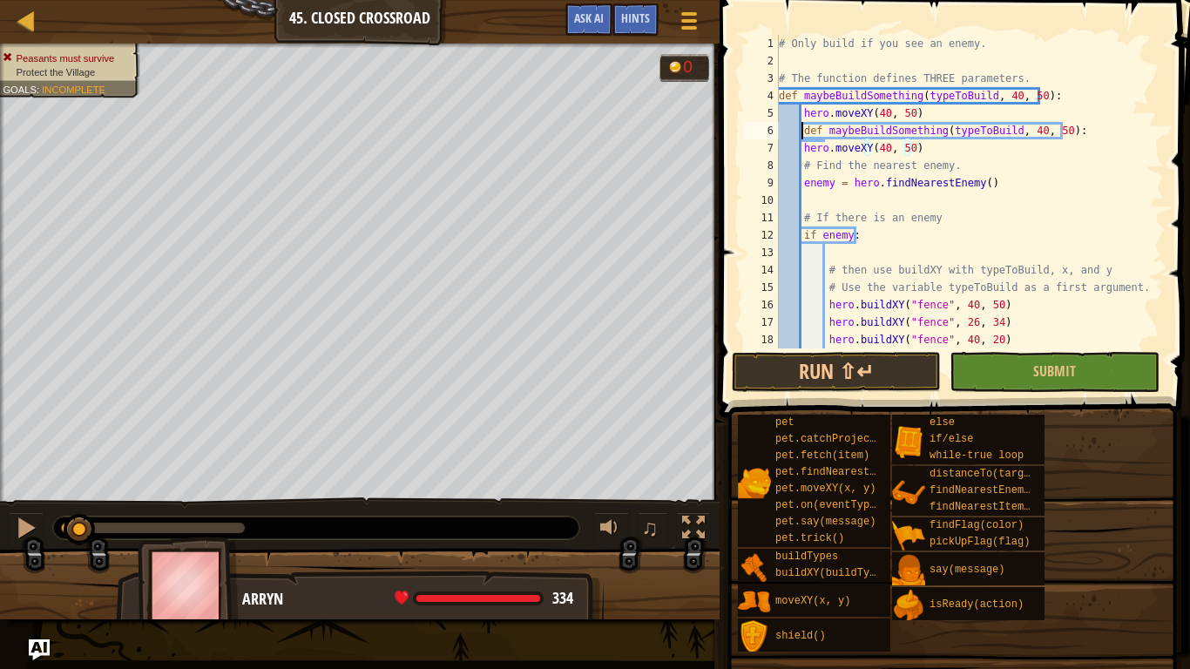
click at [800, 133] on div "# Only build if you see an enemy. # The function defines THREE parameters. def …" at bounding box center [963, 209] width 376 height 349
click at [1003, 132] on div "# Only build if you see an enemy. # The function defines THREE parameters. def …" at bounding box center [963, 209] width 376 height 349
click at [1024, 129] on div "# Only build if you see an enemy. # The function defines THREE parameters. def …" at bounding box center [963, 209] width 376 height 349
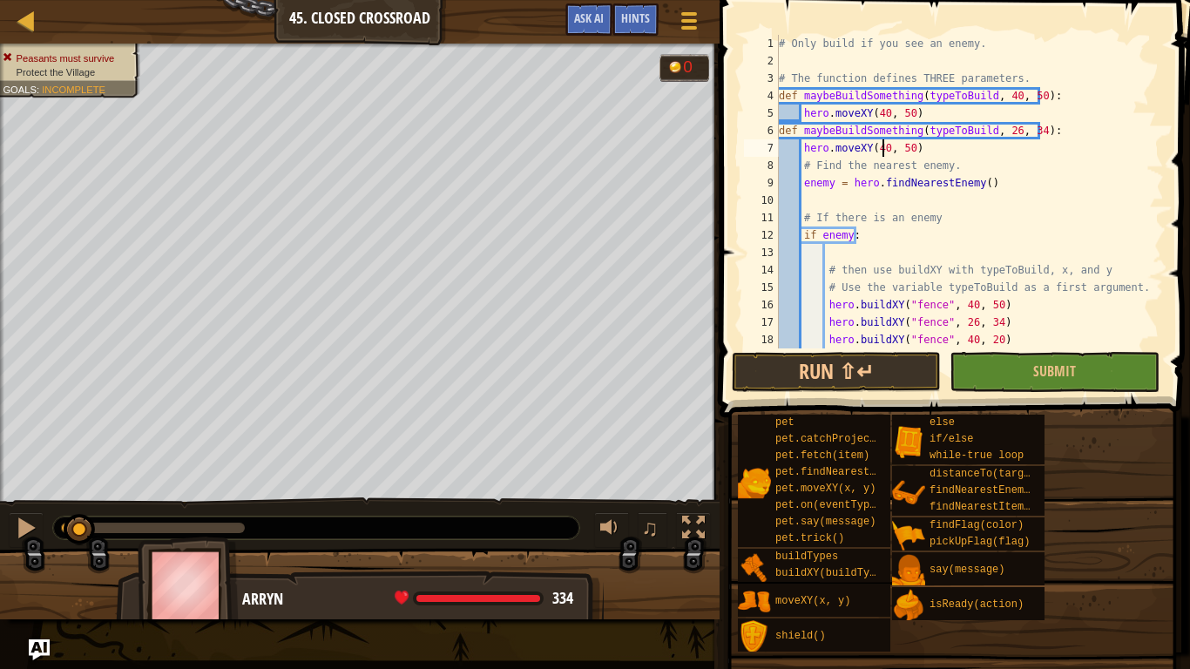
click at [881, 150] on div "# Only build if you see an enemy. # The function defines THREE parameters. def …" at bounding box center [963, 209] width 376 height 349
click at [909, 145] on div "# Only build if you see an enemy. # The function defines THREE parameters. def …" at bounding box center [963, 209] width 376 height 349
click at [910, 152] on div "# Only build if you see an enemy. # The function defines THREE parameters. def …" at bounding box center [963, 209] width 376 height 349
click at [907, 150] on div "# Only build if you see an enemy. # The function defines THREE parameters. def …" at bounding box center [963, 209] width 376 height 349
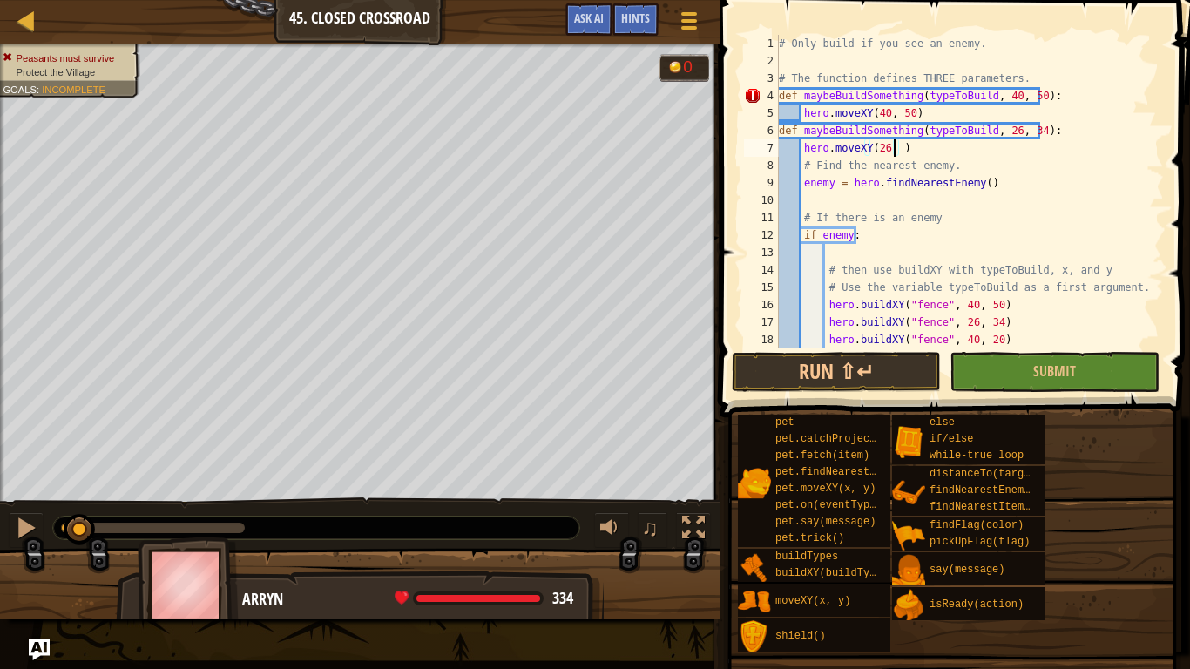
scroll to position [8, 10]
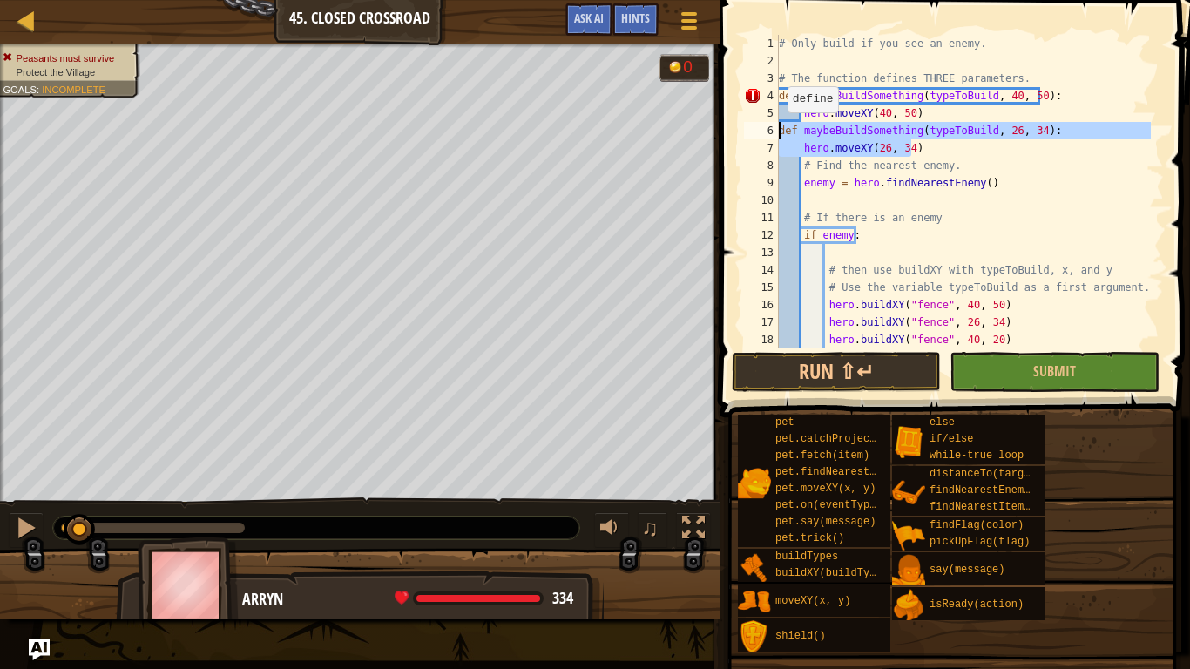
drag, startPoint x: 920, startPoint y: 149, endPoint x: 770, endPoint y: 124, distance: 152.0
click at [770, 124] on div "hero.moveXY(26, 34) 1 2 3 4 5 6 7 8 9 10 11 12 13 14 15 16 17 18 19 # Only buil…" at bounding box center [952, 192] width 423 height 314
click at [938, 156] on div "# Only build if you see an enemy. # The function defines THREE parameters. def …" at bounding box center [963, 192] width 376 height 314
type textarea "hero.moveXY(26, 34)"
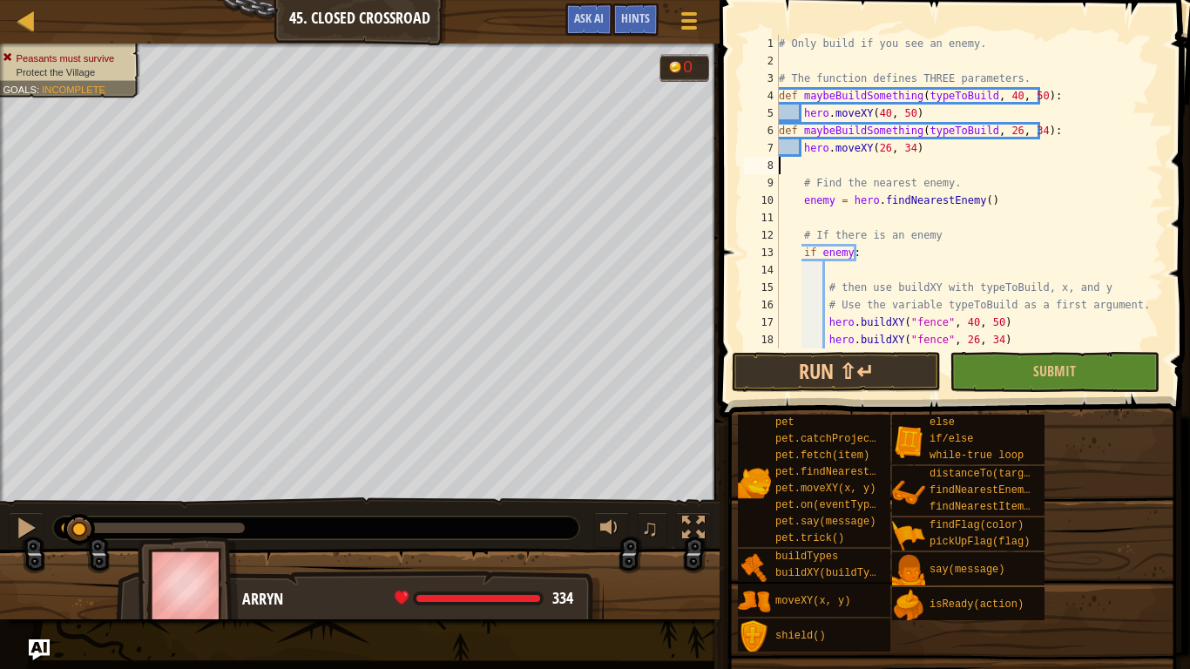
scroll to position [8, 0]
paste textarea "hero.moveXY(26, 34)"
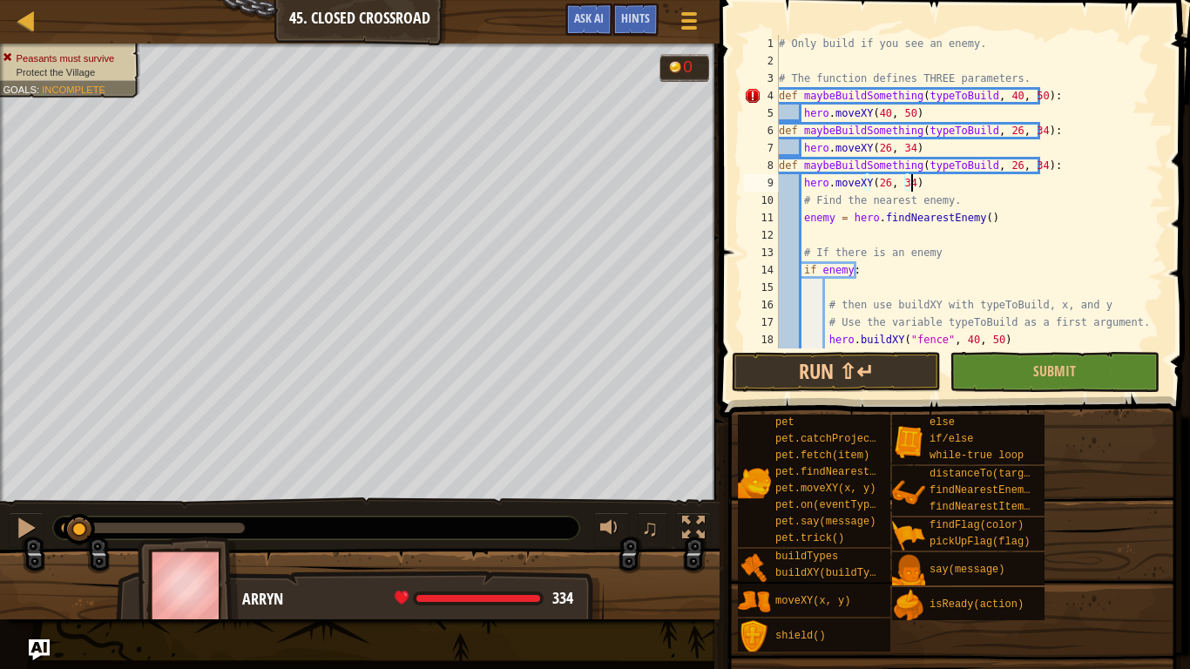
scroll to position [0, 0]
click at [1002, 166] on div "# Only build if you see an enemy. # The function defines THREE parameters. def …" at bounding box center [963, 209] width 376 height 349
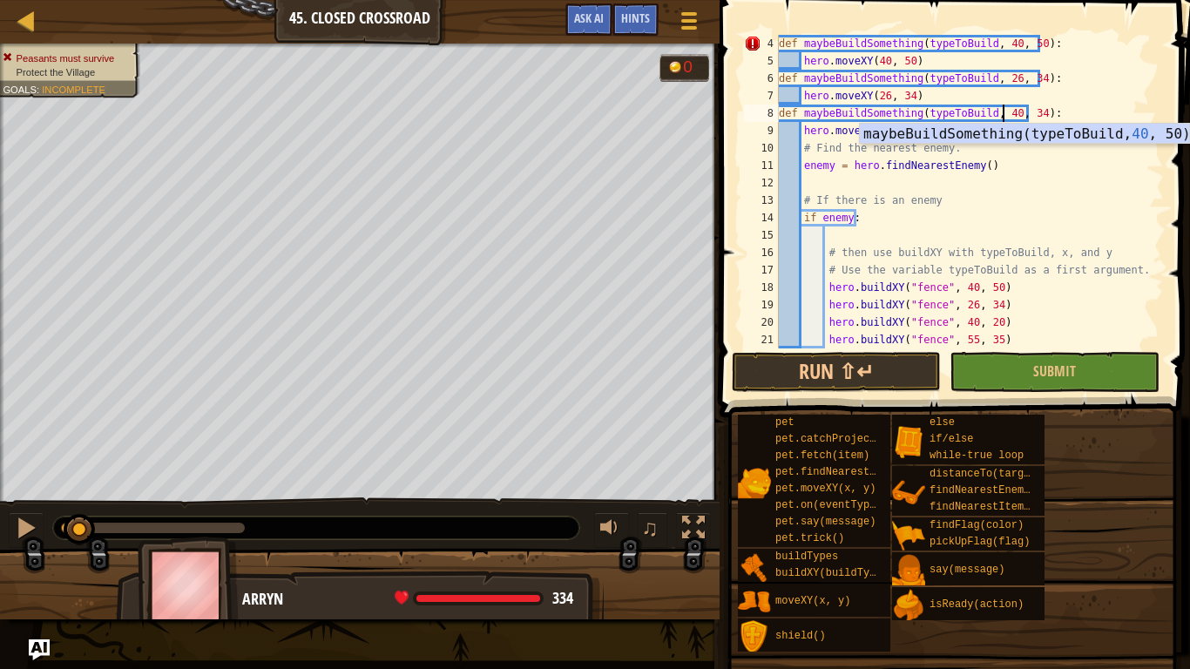
scroll to position [8, 18]
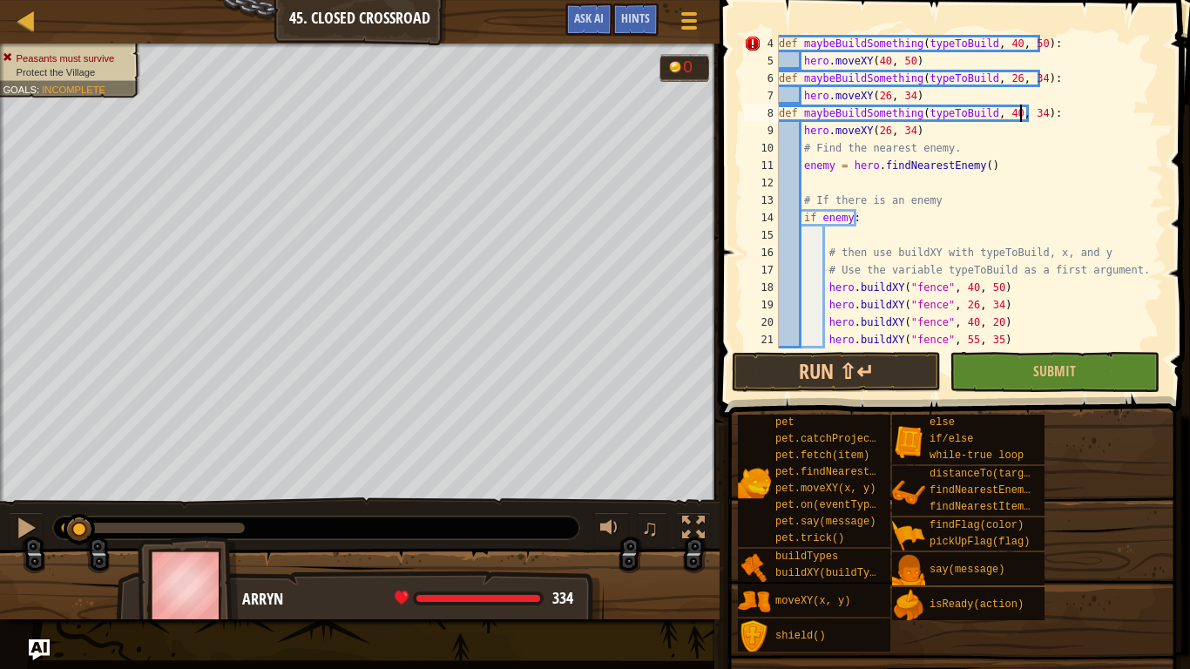
drag, startPoint x: 1023, startPoint y: 107, endPoint x: 1031, endPoint y: 118, distance: 13.1
click at [1024, 108] on div "def maybeBuildSomething ( typeToBuild , 40 , 50 ) : hero . moveXY ( 40 , 50 ) d…" at bounding box center [963, 209] width 376 height 349
click at [880, 134] on div "def maybeBuildSomething ( typeToBuild , 40 , 50 ) : hero . moveXY ( 40 , 50 ) d…" at bounding box center [963, 209] width 376 height 349
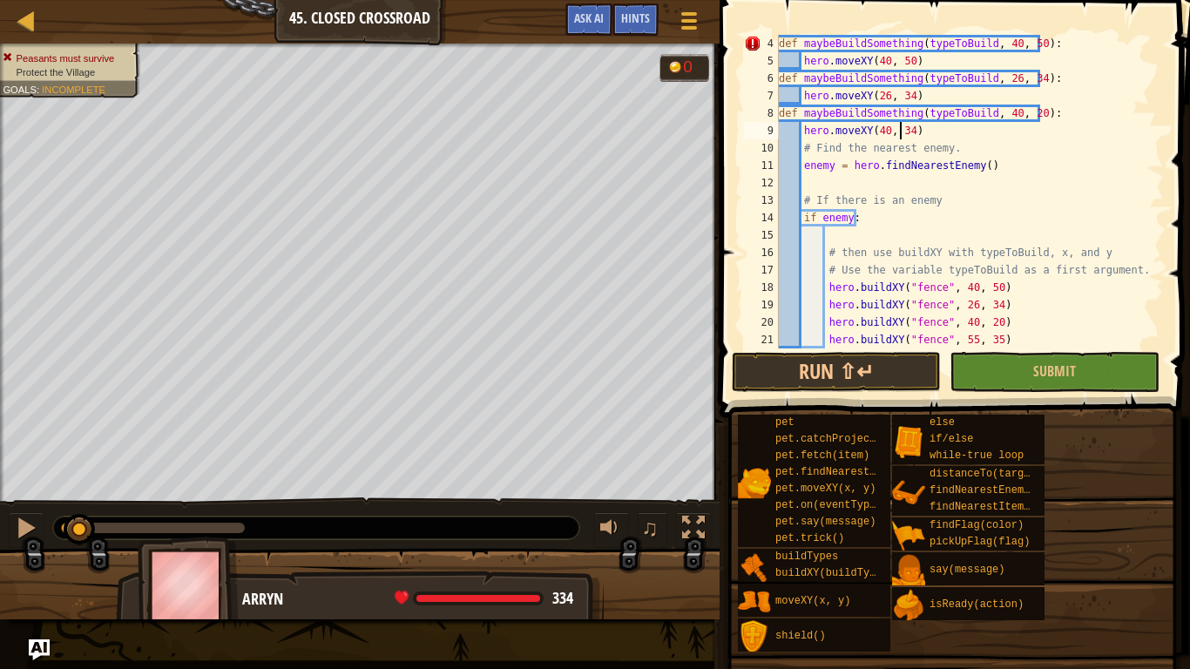
click at [900, 133] on div "def maybeBuildSomething ( typeToBuild , 40 , 50 ) : hero . moveXY ( 40 , 50 ) d…" at bounding box center [963, 209] width 376 height 349
click at [905, 136] on div "def maybeBuildSomething ( typeToBuild , 40 , 50 ) : hero . moveXY ( 40 , 50 ) d…" at bounding box center [963, 209] width 376 height 349
type textarea "hero.moveXY(40, 20)"
click at [943, 135] on div "def maybeBuildSomething ( typeToBuild , 40 , 50 ) : hero . moveXY ( 40 , 50 ) d…" at bounding box center [963, 209] width 376 height 349
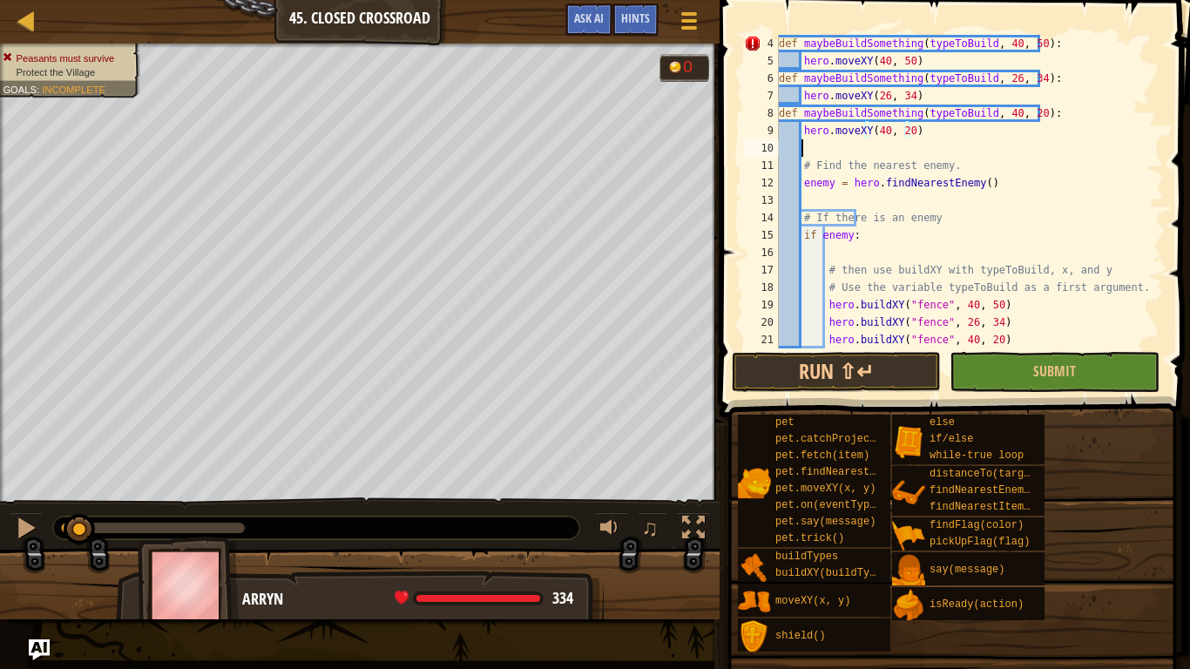
scroll to position [8, 1]
paste textarea "hero.moveXY(26, 34)"
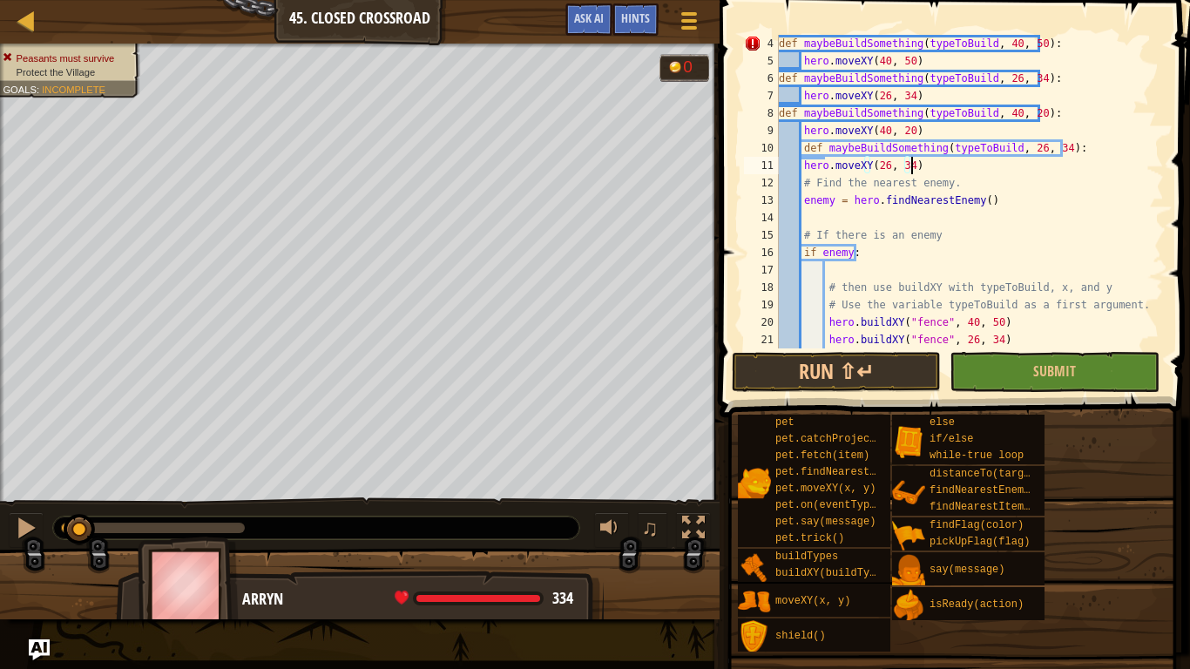
scroll to position [105, 0]
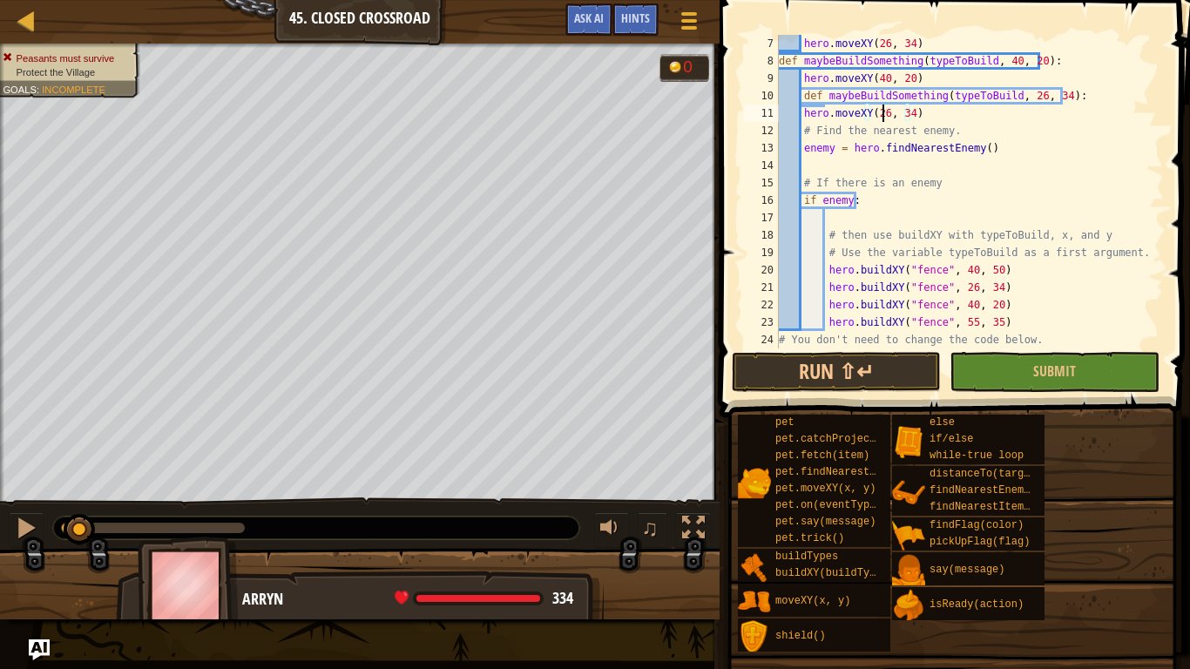
click at [882, 117] on div "hero . moveXY ( 26 , 34 ) def maybeBuildSomething ( typeToBuild , 40 , 20 ) : h…" at bounding box center [963, 209] width 376 height 349
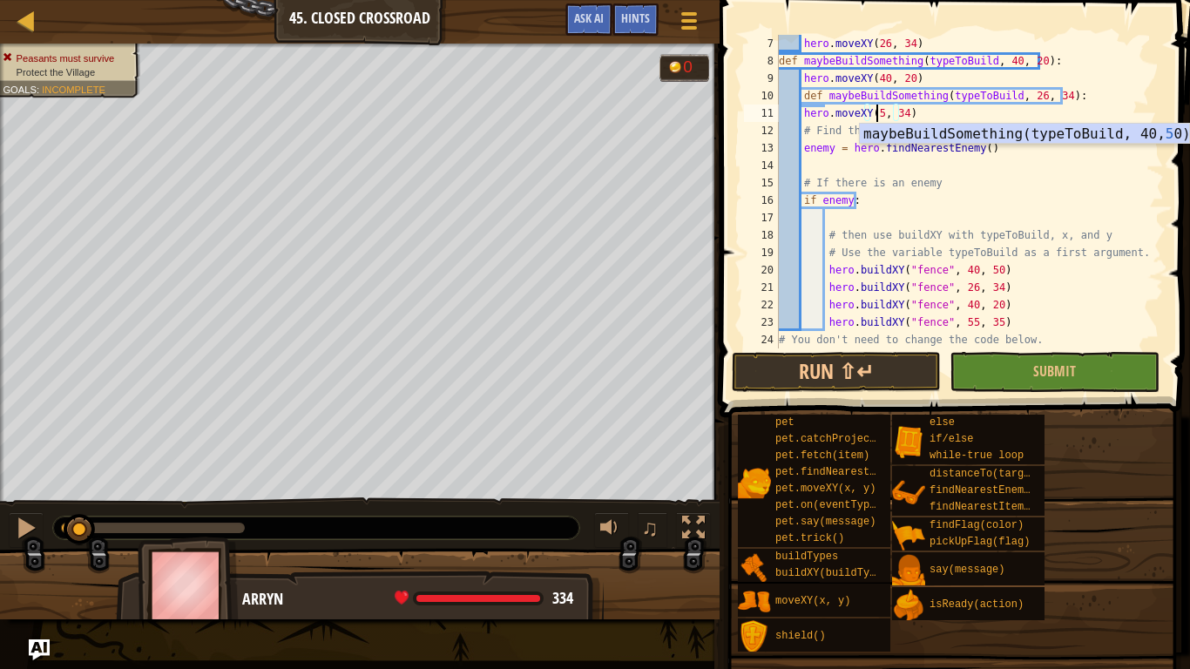
scroll to position [8, 8]
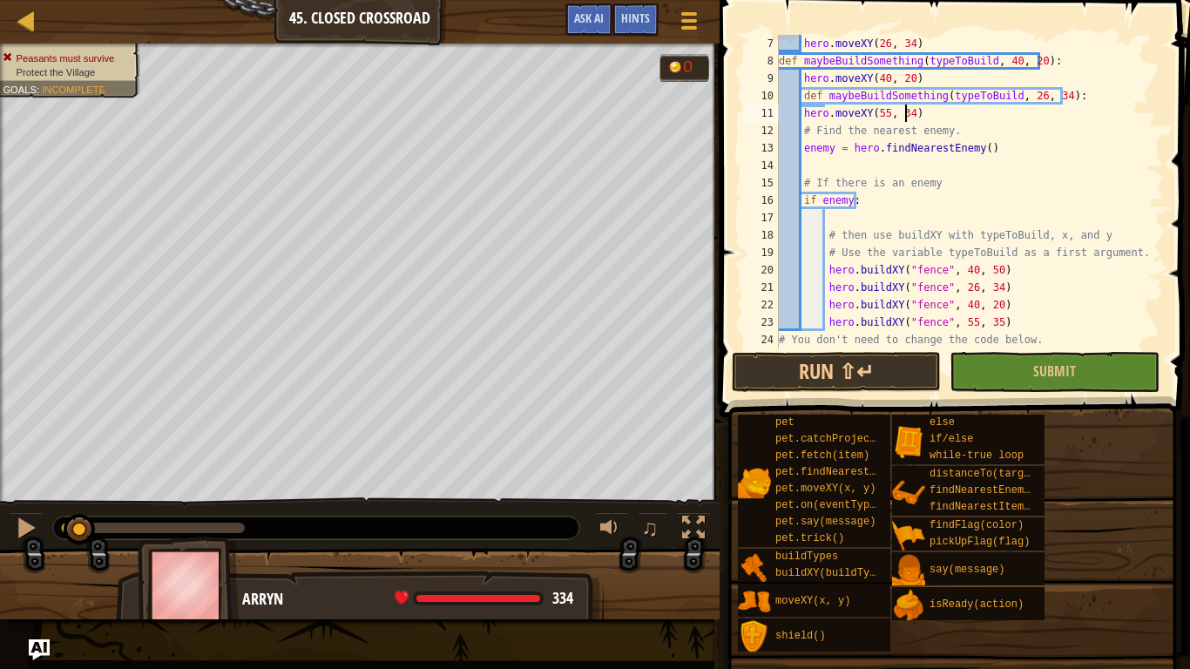
click at [906, 115] on div "hero . moveXY ( 26 , 34 ) def maybeBuildSomething ( typeToBuild , 40 , 20 ) : h…" at bounding box center [963, 209] width 376 height 349
click at [1027, 95] on div "hero . moveXY ( 26 , 34 ) def maybeBuildSomething ( typeToBuild , 40 , 20 ) : h…" at bounding box center [963, 209] width 376 height 349
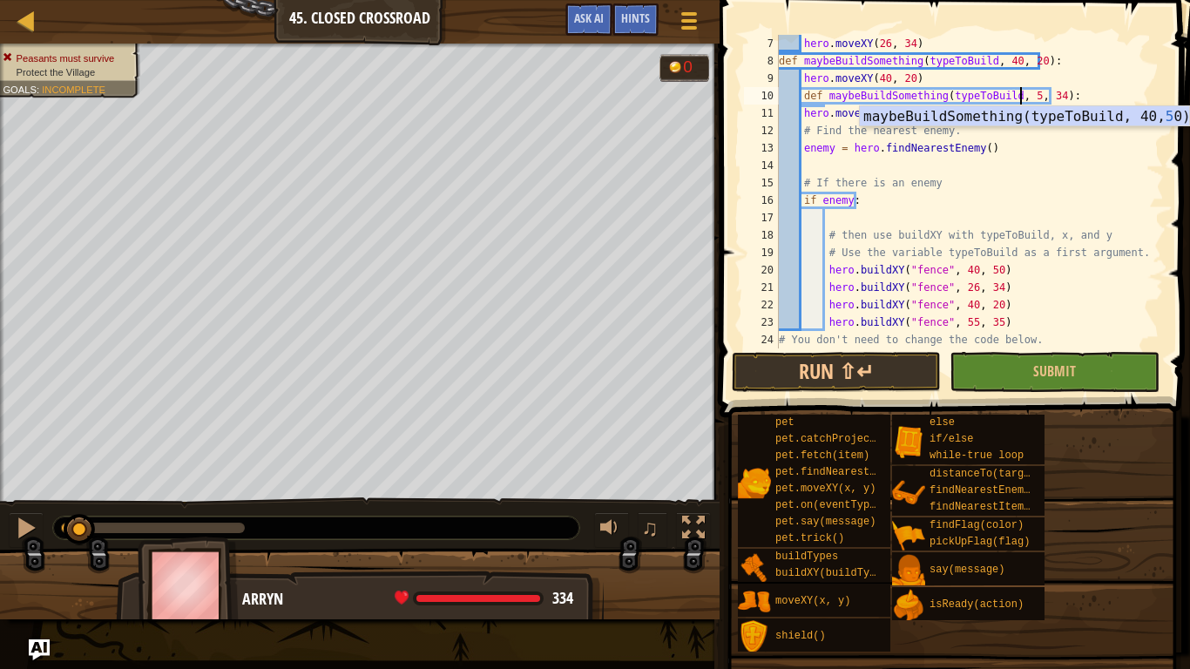
scroll to position [8, 20]
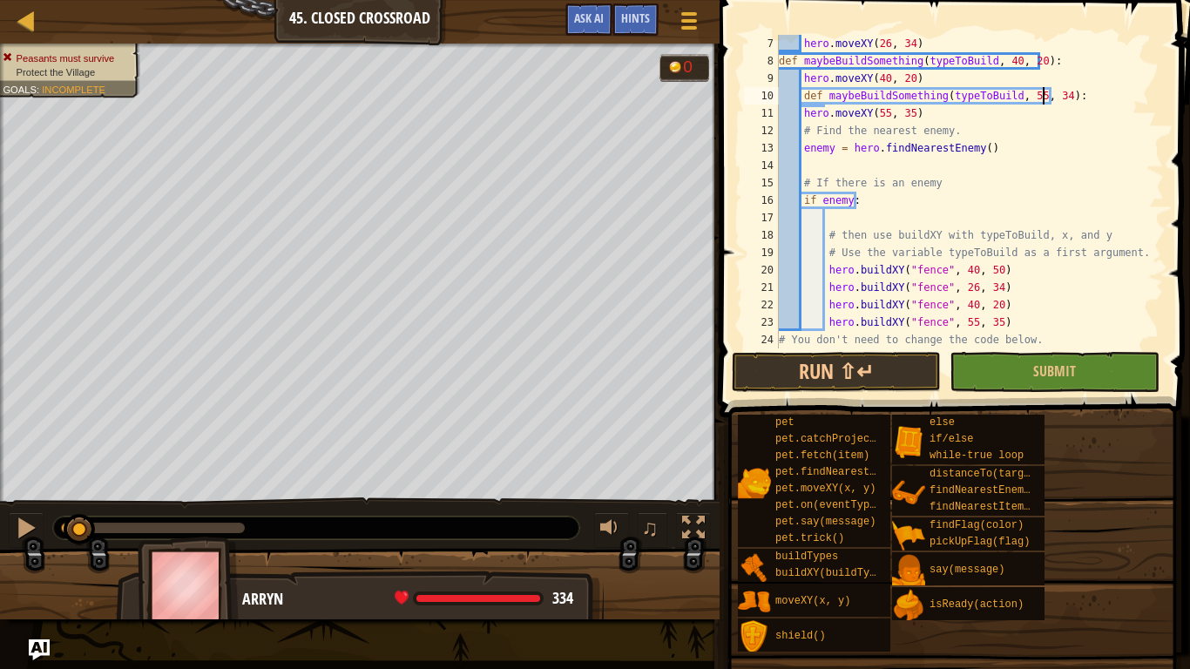
click at [1046, 93] on div "hero . moveXY ( 26 , 34 ) def maybeBuildSomething ( typeToBuild , 40 , 20 ) : h…" at bounding box center [963, 209] width 376 height 349
click at [1049, 97] on div "hero . moveXY ( 26 , 34 ) def maybeBuildSomething ( typeToBuild , 40 , 20 ) : h…" at bounding box center [963, 209] width 376 height 349
click at [876, 371] on button "Run ⇧↵" at bounding box center [836, 372] width 209 height 40
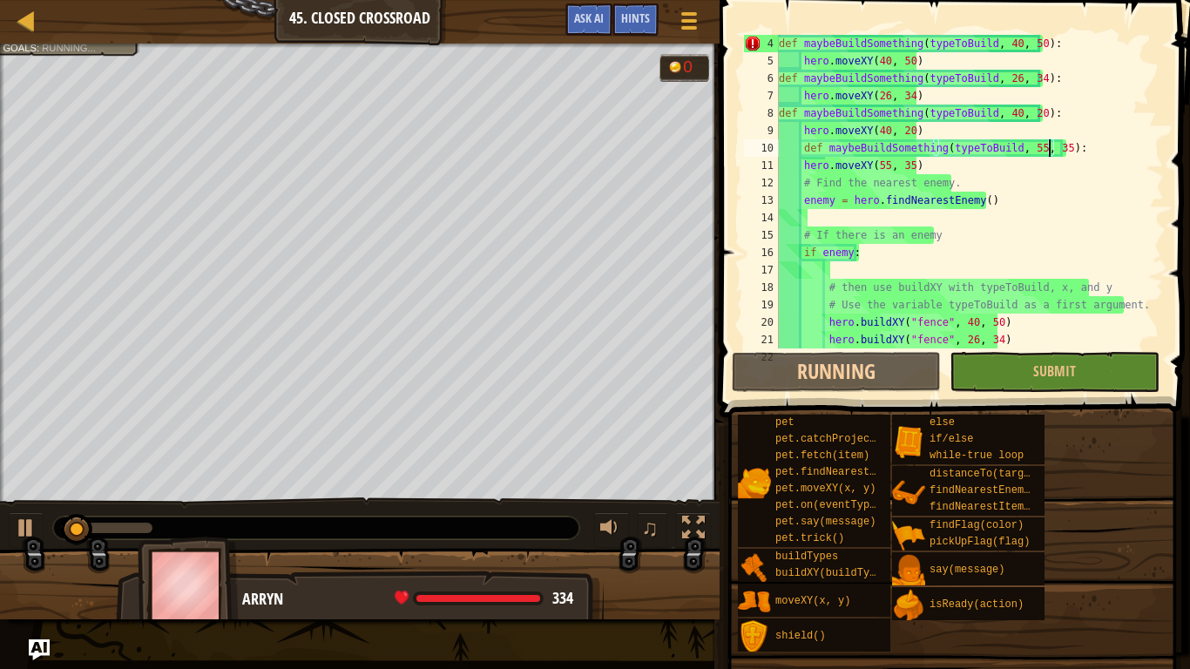
scroll to position [0, 0]
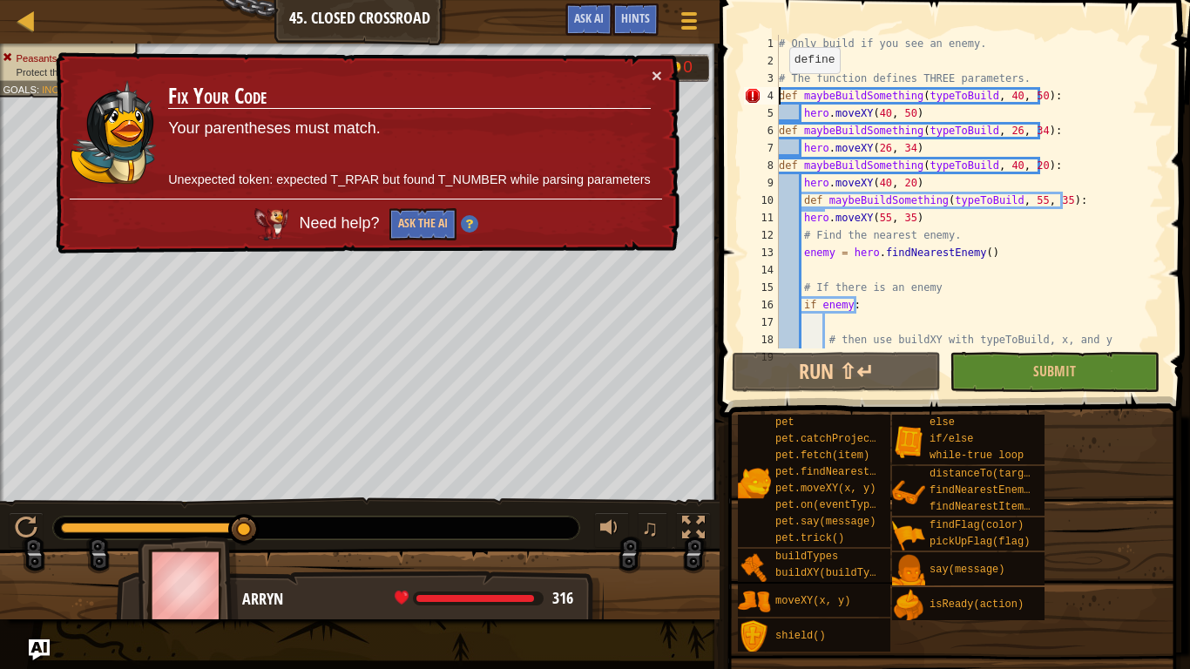
click at [781, 91] on div "# Only build if you see an enemy. # The function defines THREE parameters. def …" at bounding box center [963, 209] width 376 height 349
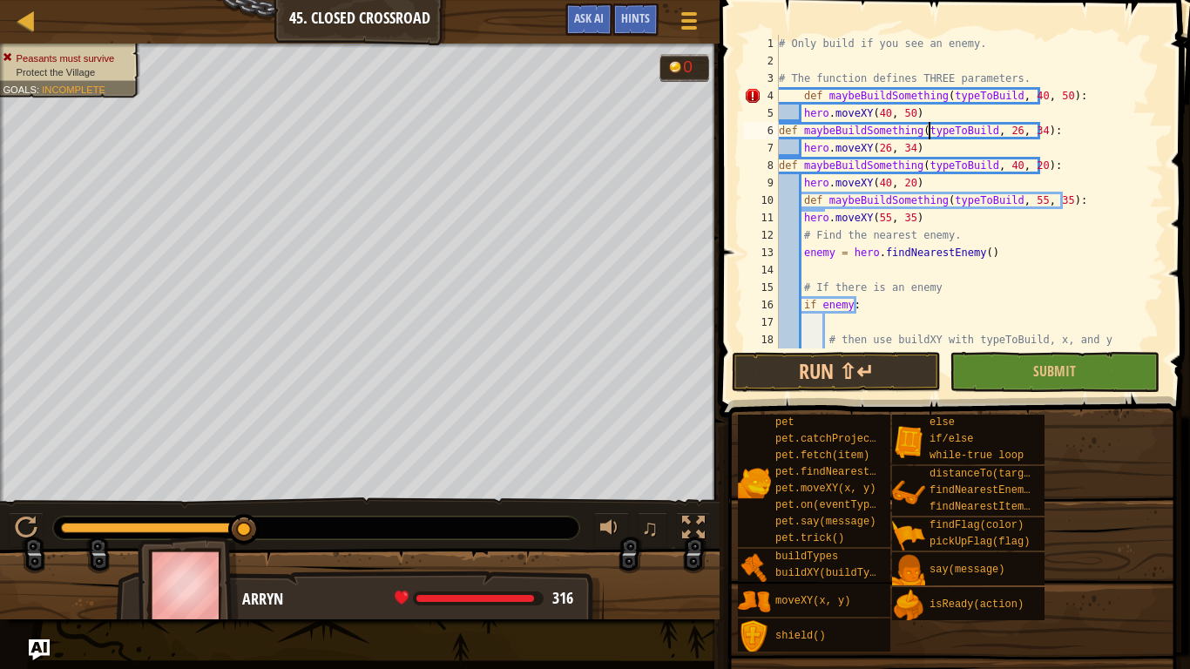
click at [926, 123] on div "# Only build if you see an enemy. # The function defines THREE parameters. def …" at bounding box center [963, 209] width 376 height 349
click at [914, 114] on div "# Only build if you see an enemy. # The function defines THREE parameters. def …" at bounding box center [963, 209] width 376 height 349
click at [802, 98] on div "# Only build if you see an enemy. # The function defines THREE parameters. def …" at bounding box center [963, 209] width 376 height 349
type textarea "def maybeBuildSomething(typeToBuild, 40, 50):"
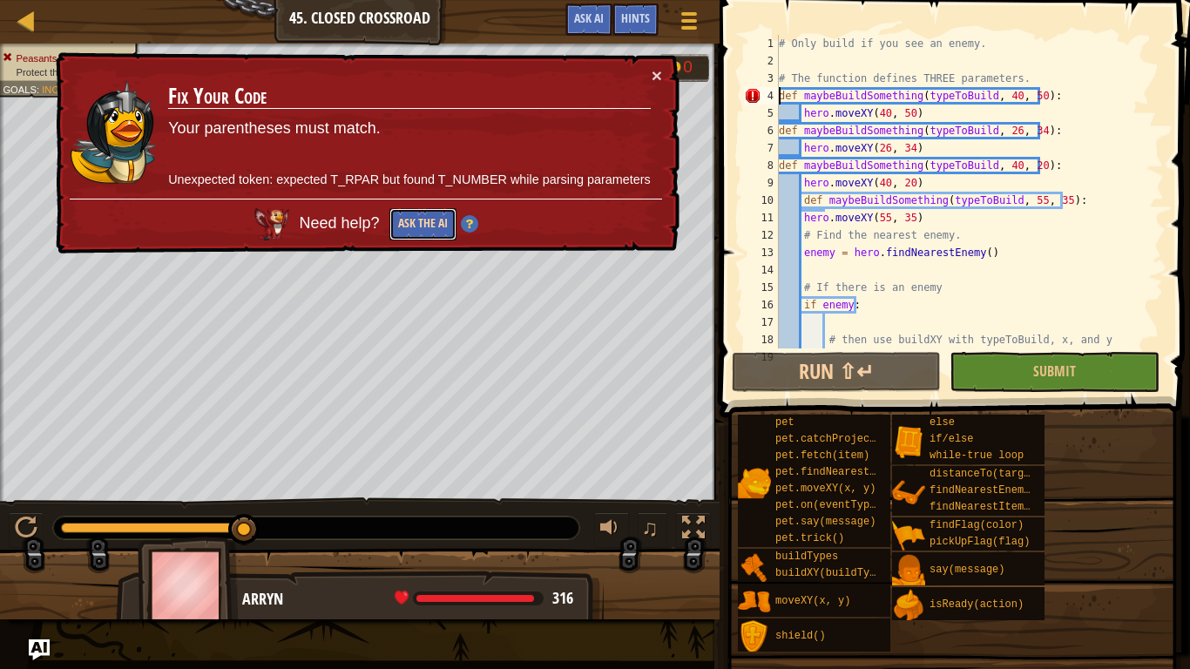
click at [420, 217] on button "Ask the AI" at bounding box center [422, 224] width 67 height 32
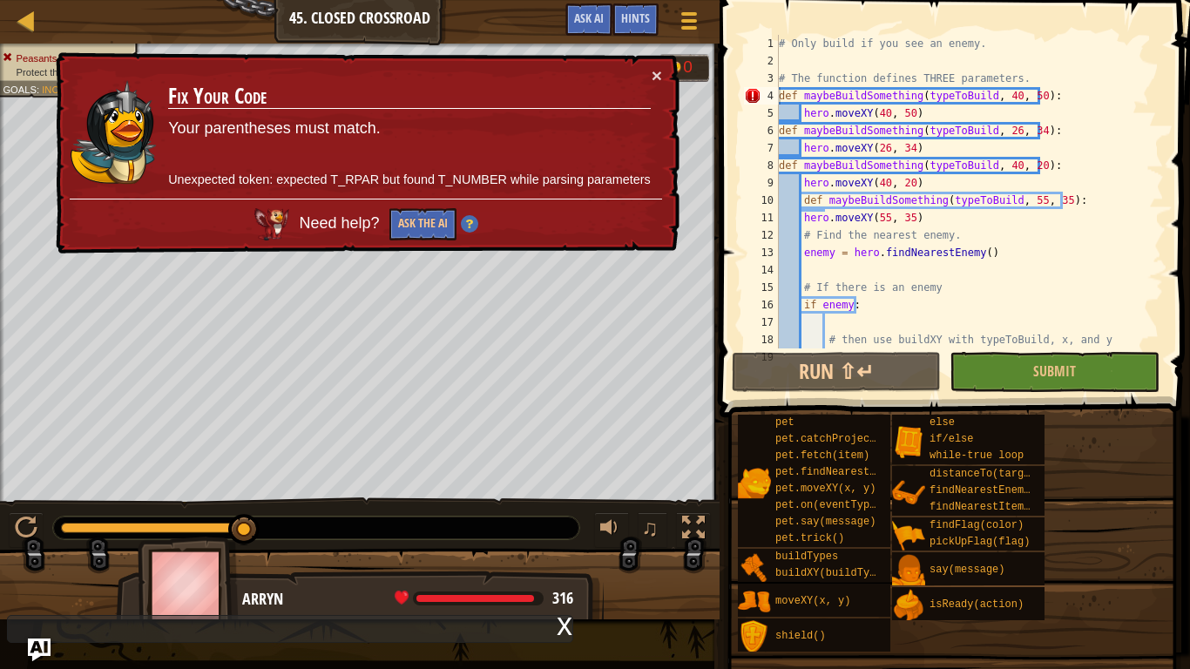
click at [39, 551] on img "Ask AI" at bounding box center [39, 650] width 23 height 23
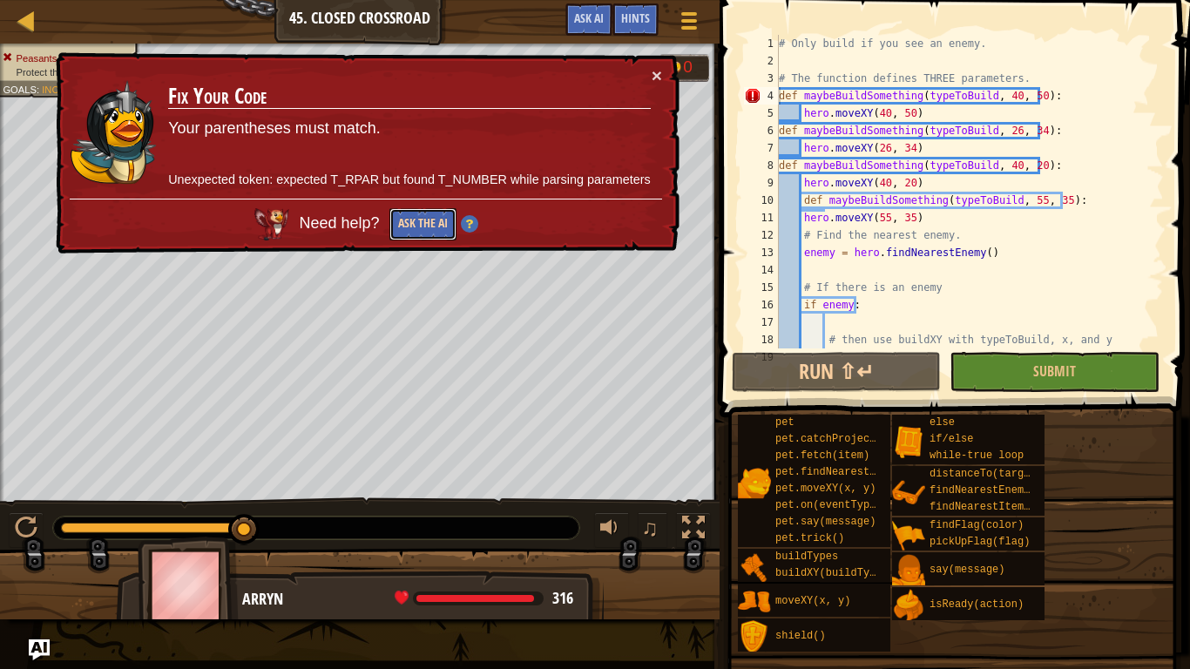
click at [438, 226] on button "Ask the AI" at bounding box center [422, 224] width 67 height 32
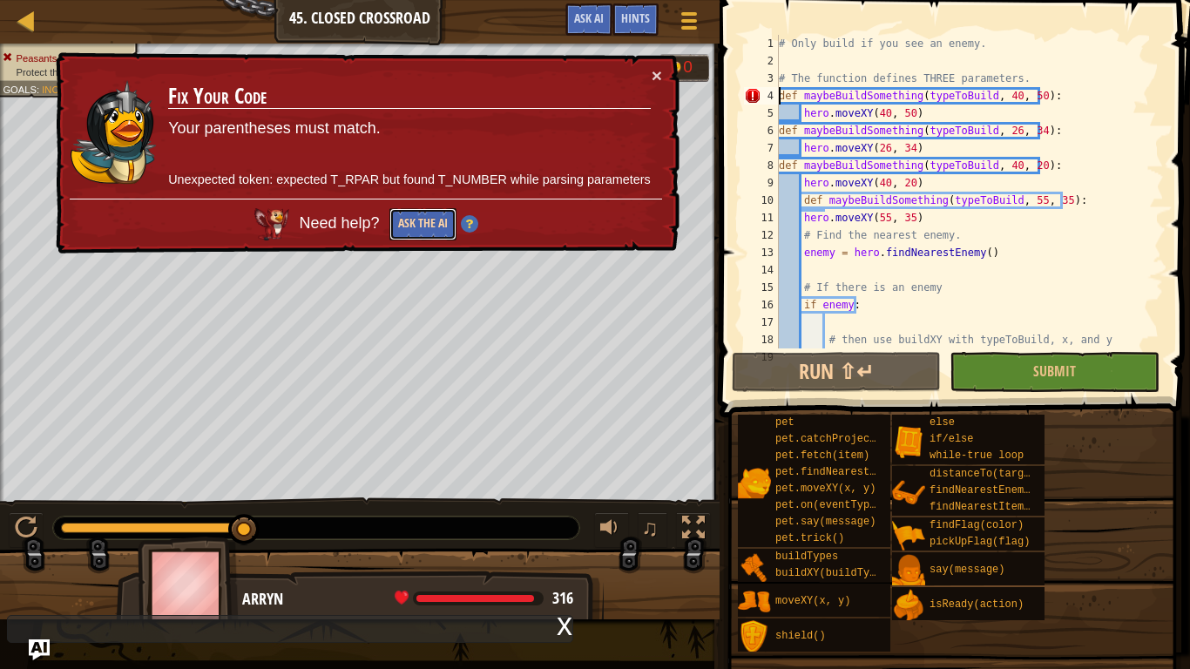
click at [423, 230] on button "Ask the AI" at bounding box center [422, 224] width 67 height 32
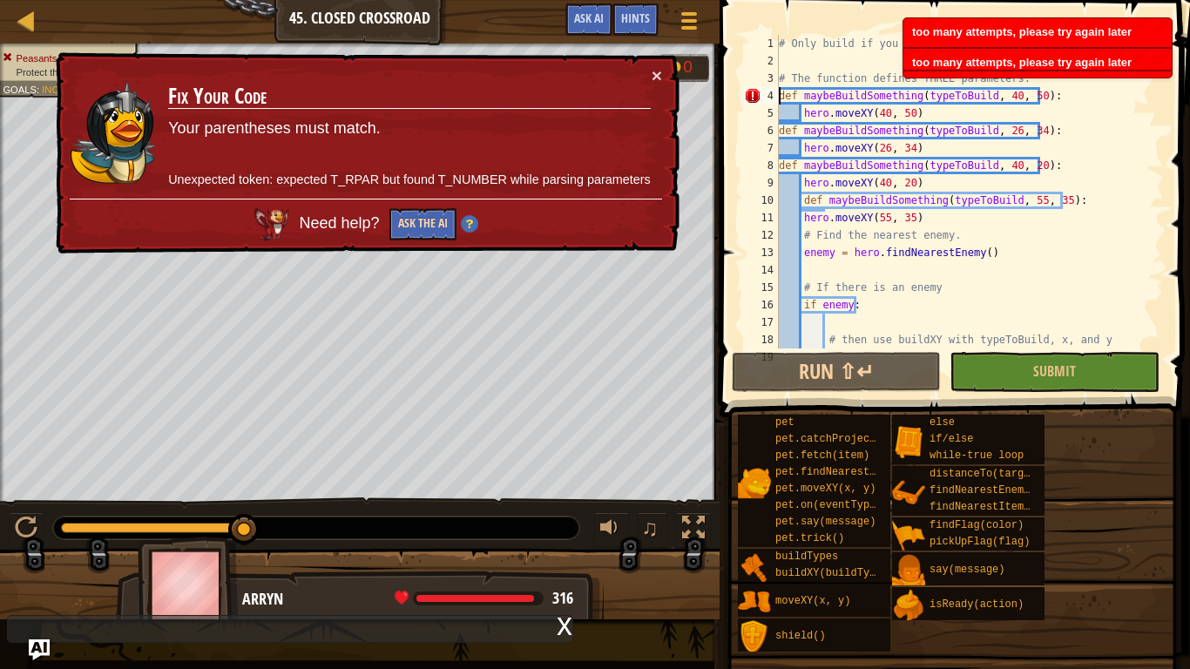
click at [423, 230] on button "Ask the AI" at bounding box center [422, 224] width 67 height 32
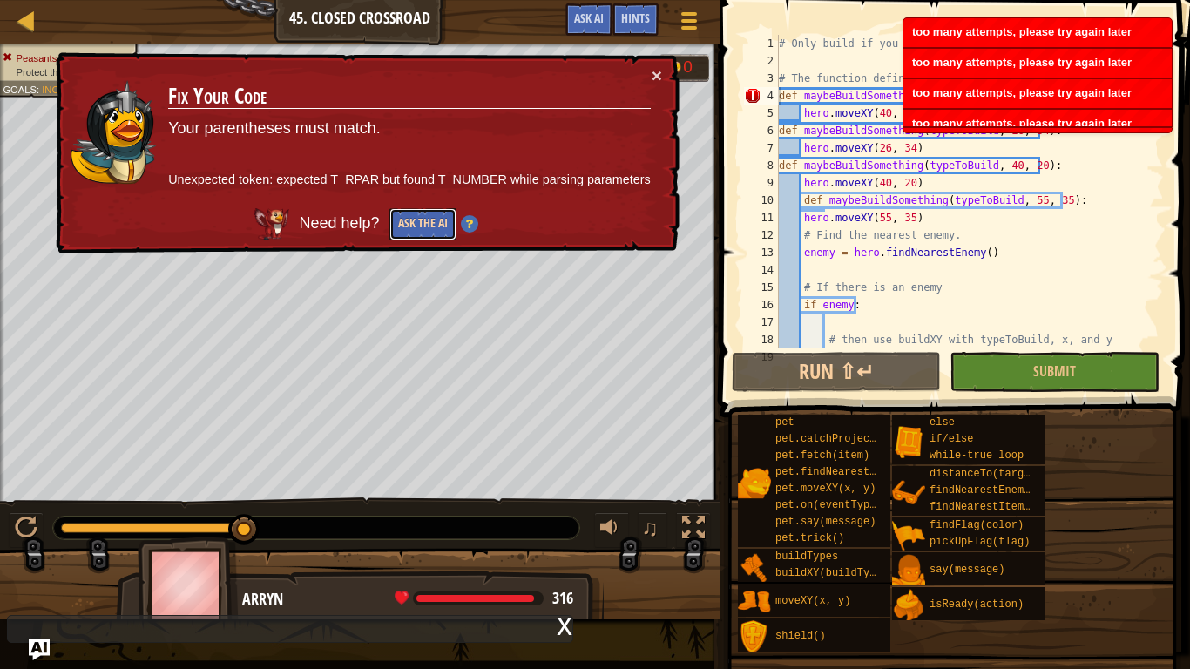
click at [423, 230] on button "Ask the AI" at bounding box center [422, 224] width 67 height 32
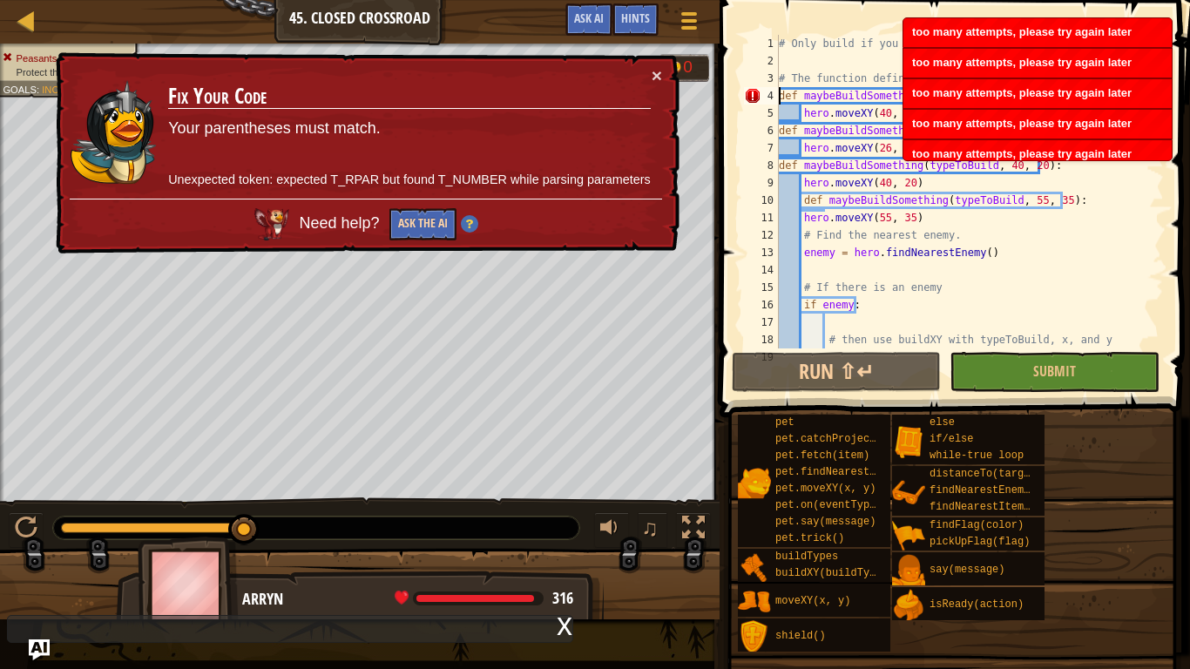
click at [423, 230] on button "Ask the AI" at bounding box center [422, 224] width 67 height 32
click at [951, 276] on div "# Only build if you see an enemy. # The function defines THREE parameters. def …" at bounding box center [963, 209] width 376 height 349
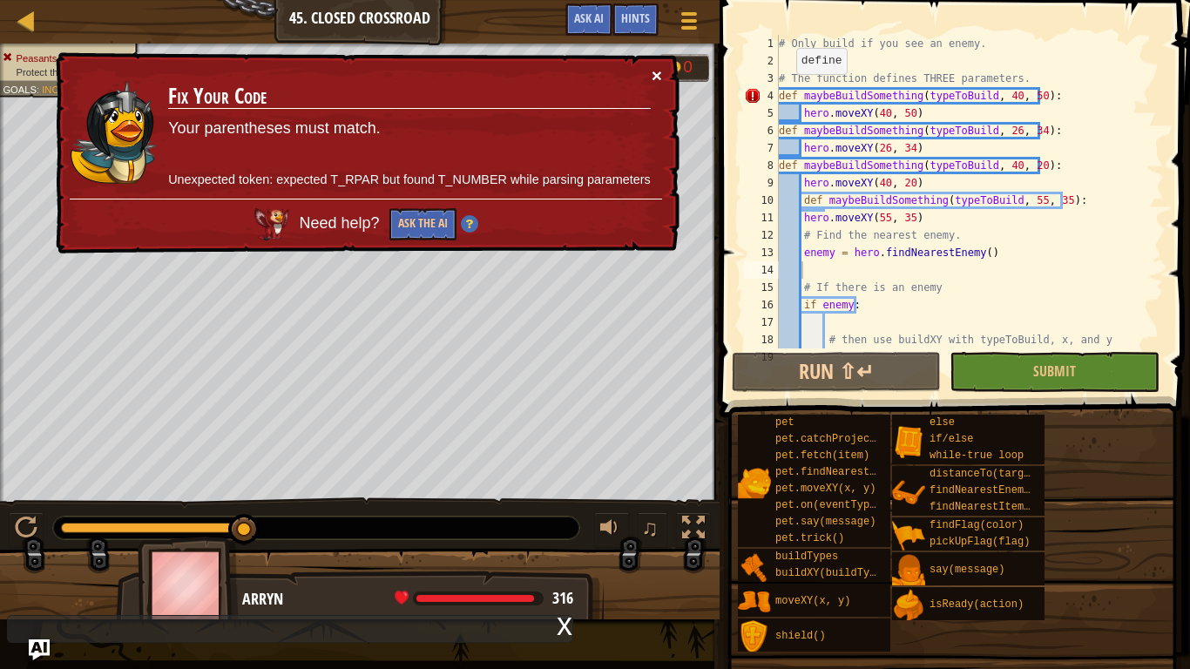
click at [653, 73] on button "×" at bounding box center [657, 75] width 10 height 18
click at [801, 98] on div "# Only build if you see an enemy. # The function defines THREE parameters. def …" at bounding box center [963, 209] width 376 height 349
click at [1021, 100] on div "# Only build if you see an enemy. # The function defines THREE parameters. def …" at bounding box center [963, 209] width 376 height 349
click at [1027, 104] on div "# Only build if you see an enemy. # The function defines THREE parameters. def …" at bounding box center [963, 209] width 376 height 349
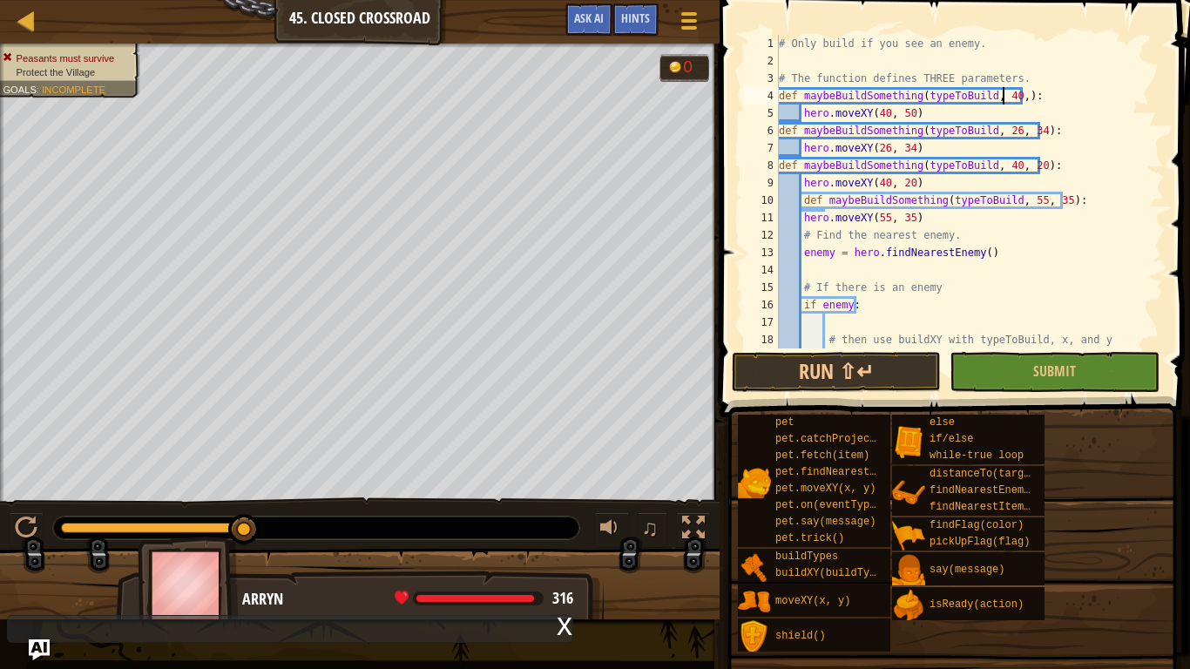
click at [1001, 93] on div "# Only build if you see an enemy. # The function defines THREE parameters. def …" at bounding box center [963, 209] width 376 height 349
click at [990, 99] on div "# Only build if you see an enemy. # The function defines THREE parameters. def …" at bounding box center [963, 209] width 376 height 349
click at [984, 94] on div "# Only build if you see an enemy. # The function defines THREE parameters. def …" at bounding box center [963, 209] width 376 height 349
click at [996, 98] on div "# Only build if you see an enemy. # The function defines THREE parameters. def …" at bounding box center [963, 209] width 376 height 349
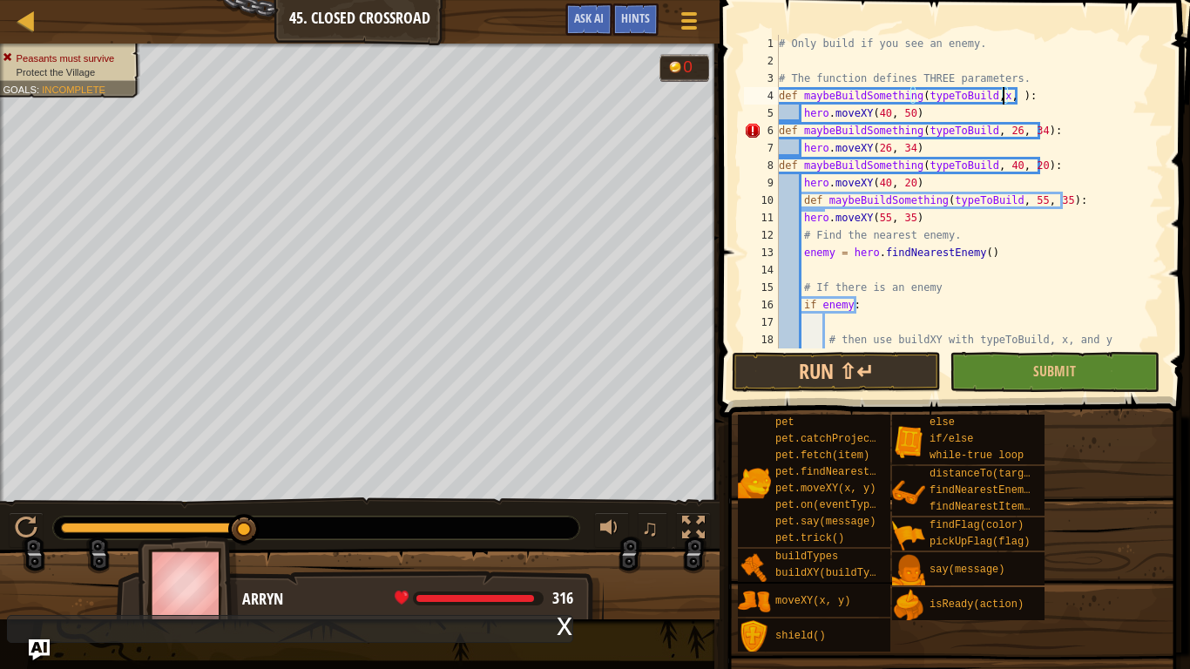
scroll to position [8, 19]
click at [1008, 116] on div "# Only build if you see an enemy. # The function defines THREE parameters. def …" at bounding box center [963, 209] width 376 height 349
click at [1000, 134] on div "# Only build if you see an enemy. # The function defines THREE parameters. def …" at bounding box center [963, 209] width 376 height 349
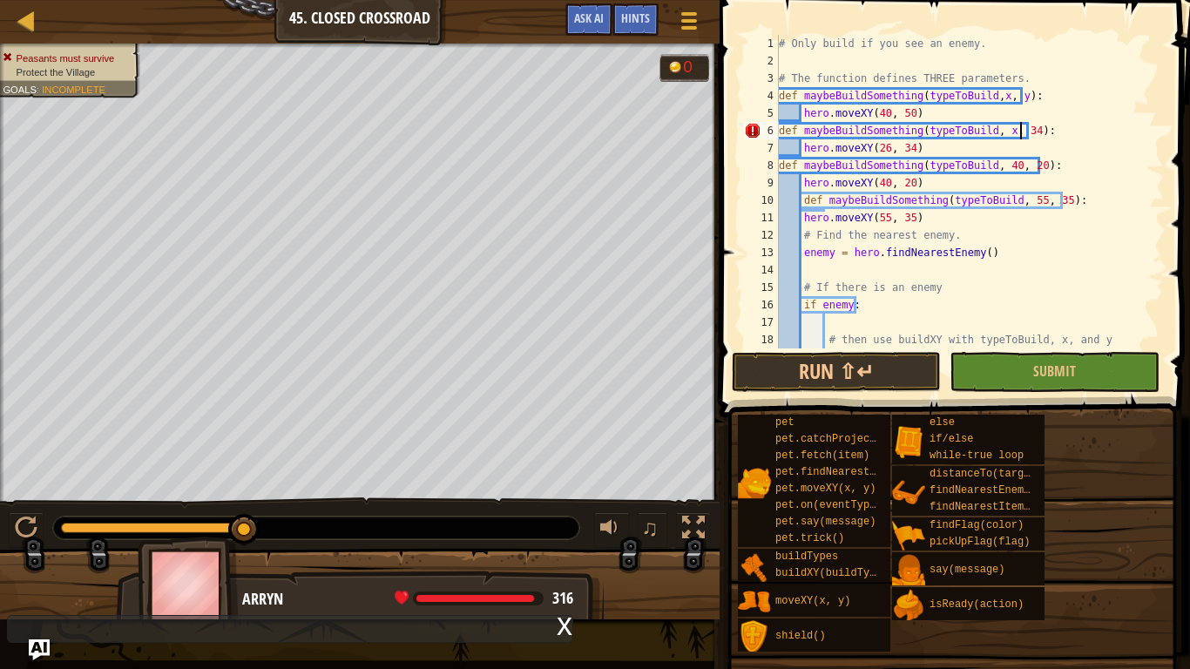
click at [1022, 134] on div "# Only build if you see an enemy. # The function defines THREE parameters. def …" at bounding box center [963, 209] width 376 height 349
click at [999, 166] on div "# Only build if you see an enemy. # The function defines THREE parameters. def …" at bounding box center [963, 209] width 376 height 349
click at [1003, 166] on div "# Only build if you see an enemy. # The function defines THREE parameters. def …" at bounding box center [963, 209] width 376 height 349
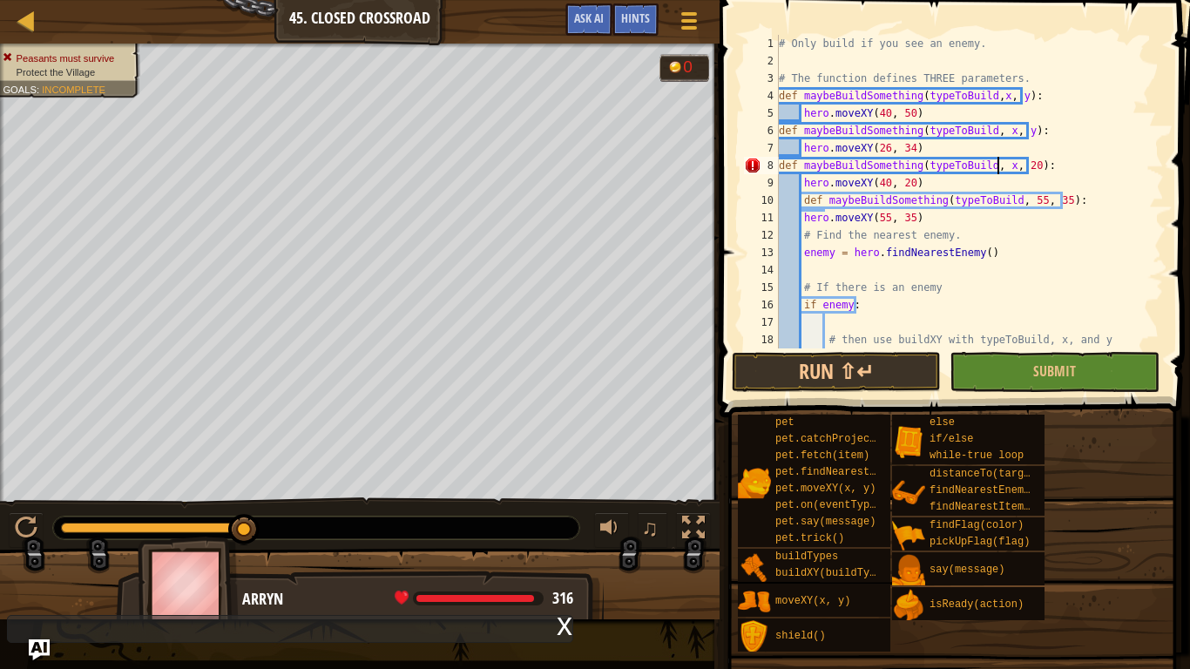
click at [1021, 166] on div "# Only build if you see an enemy. # The function defines THREE parameters. def …" at bounding box center [963, 209] width 376 height 349
click at [1027, 200] on div "# Only build if you see an enemy. # The function defines THREE parameters. def …" at bounding box center [963, 209] width 376 height 349
click at [1039, 205] on div "# Only build if you see an enemy. # The function defines THREE parameters. def …" at bounding box center [963, 209] width 376 height 349
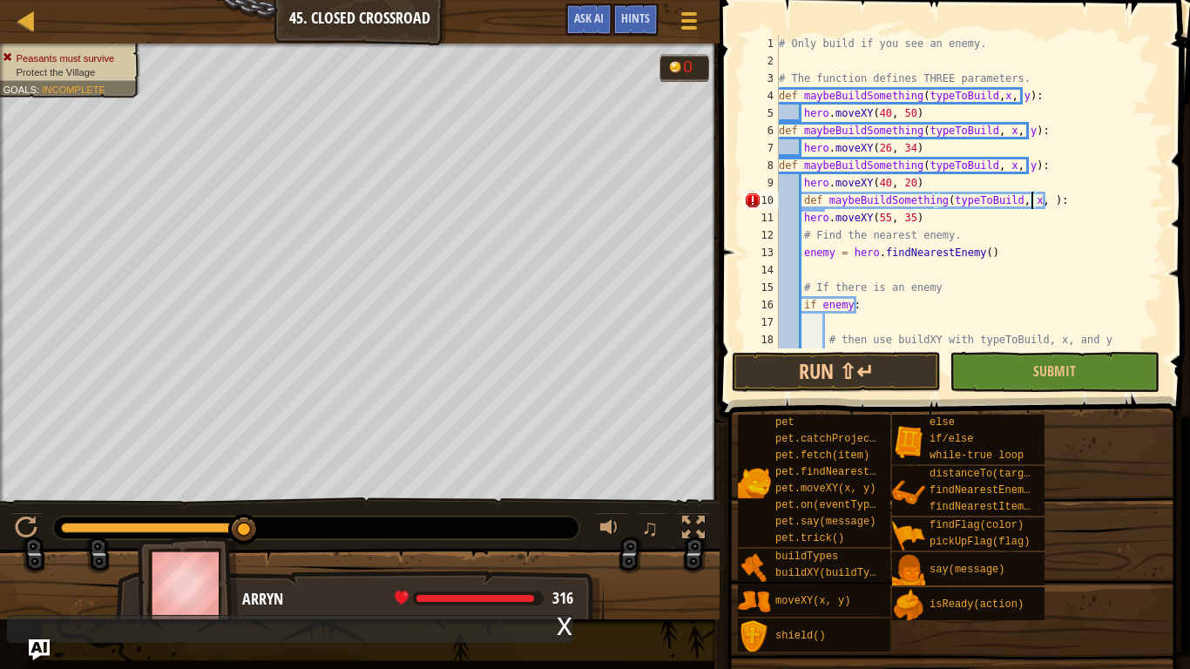
scroll to position [8, 21]
drag, startPoint x: 890, startPoint y: 389, endPoint x: 881, endPoint y: 375, distance: 16.9
click at [890, 389] on button "Run ⇧↵" at bounding box center [836, 372] width 209 height 40
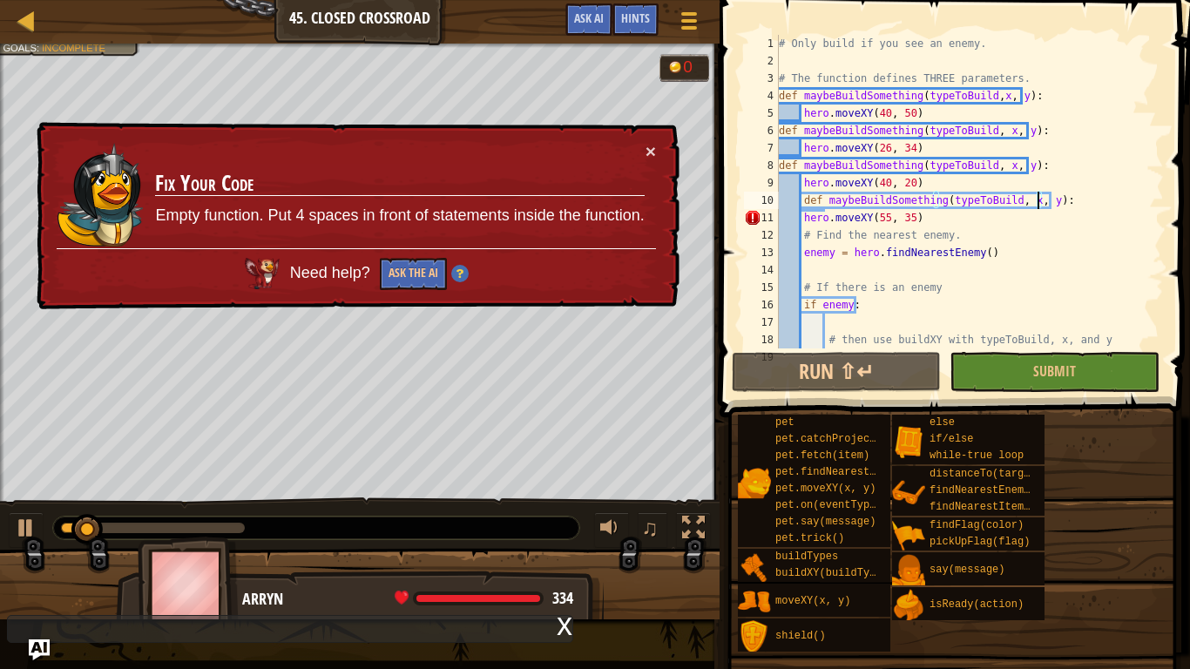
click at [880, 219] on div "# Only build if you see an enemy. # The function defines THREE parameters. def …" at bounding box center [963, 209] width 376 height 349
click at [804, 220] on div "# Only build if you see an enemy. # The function defines THREE parameters. def …" at bounding box center [963, 209] width 376 height 349
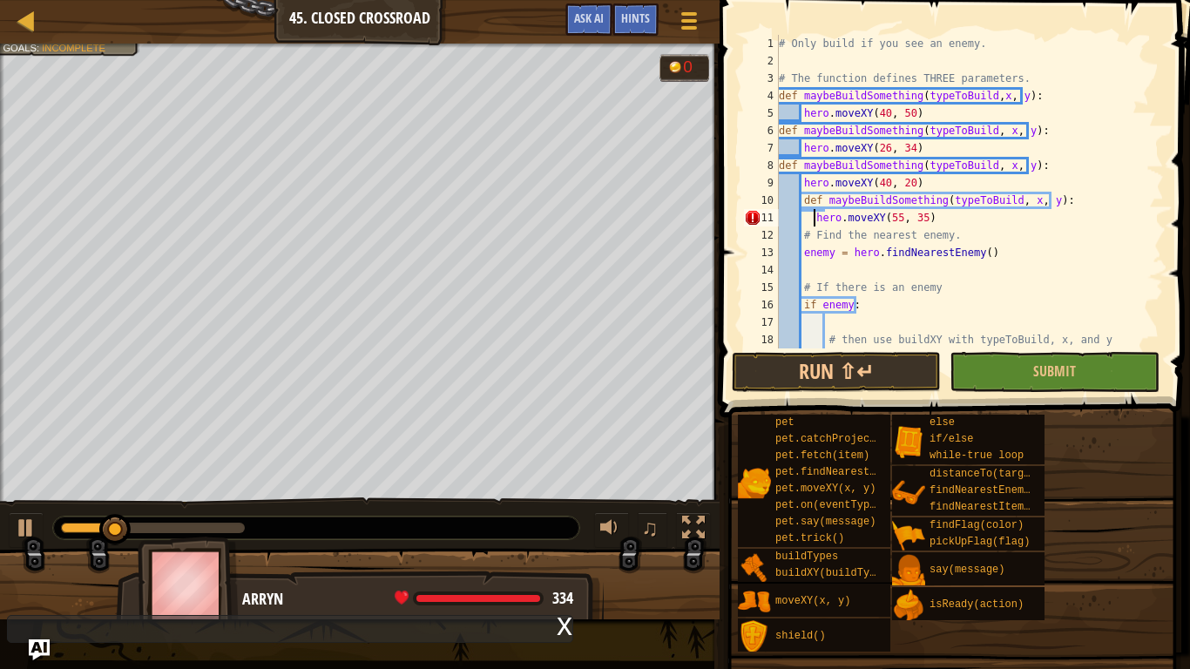
type textarea "hero.moveXY(55, 35)"
click at [870, 274] on div "# Only build if you see an enemy. # The function defines THREE parameters. def …" at bounding box center [963, 209] width 376 height 349
click at [864, 369] on button "Run ⇧↵" at bounding box center [836, 372] width 209 height 40
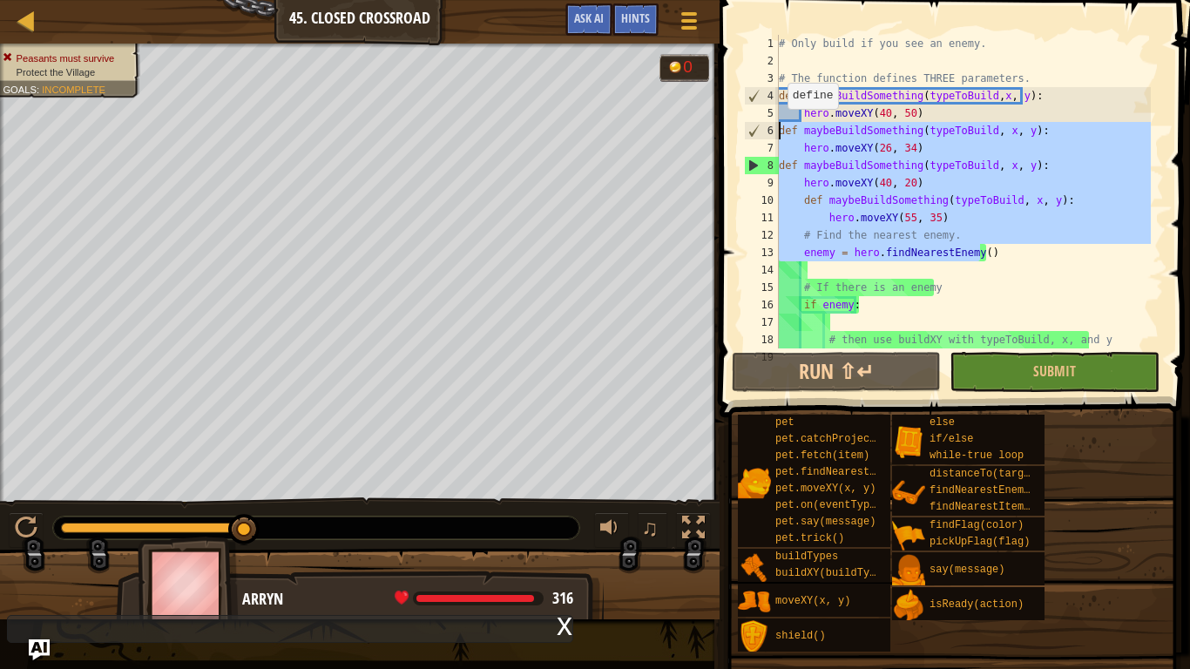
drag, startPoint x: 998, startPoint y: 254, endPoint x: 776, endPoint y: 126, distance: 256.0
click at [776, 126] on div "1 2 3 4 5 6 7 8 9 10 11 12 13 14 15 16 17 18 19 # Only build if you see an enem…" at bounding box center [952, 192] width 423 height 314
type textarea "def maybeBuildSomething(typeToBuild, x, y): hero.moveXY(26, 34)"
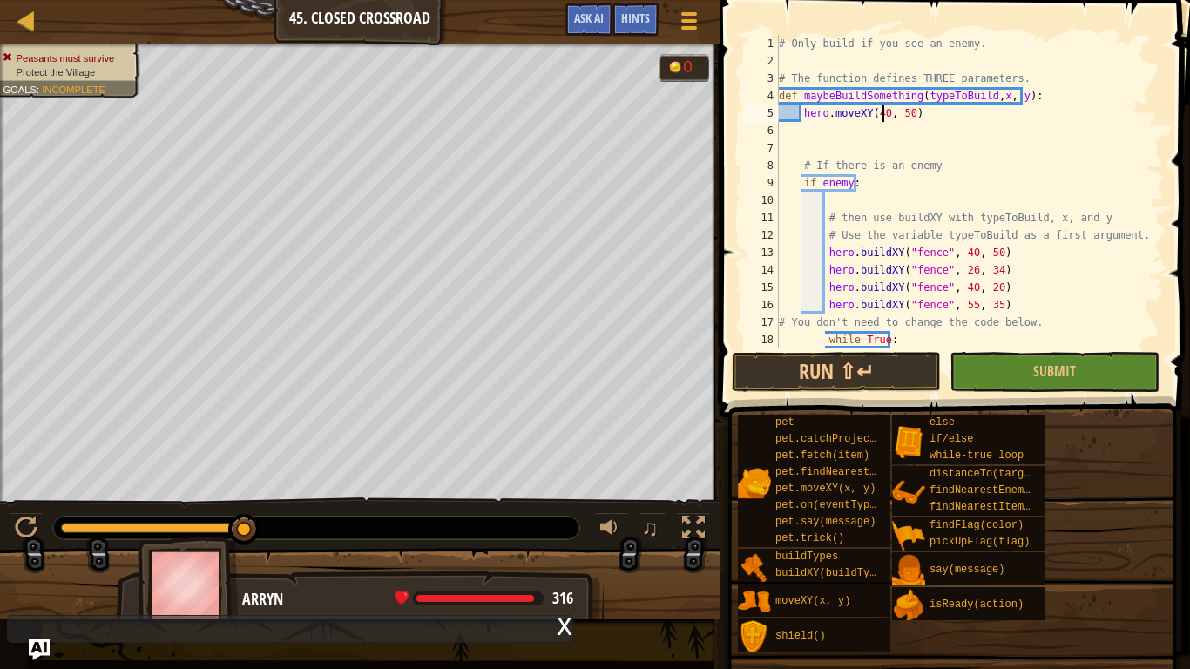
click at [880, 114] on div "# Only build if you see an enemy. # The function defines THREE parameters. def …" at bounding box center [963, 218] width 376 height 366
click at [899, 112] on div "# Only build if you see an enemy. # The function defines THREE parameters. def …" at bounding box center [963, 218] width 376 height 366
type textarea "hero.moveXY(x, y)"
click at [926, 143] on div "# Only build if you see an enemy. # The function defines THREE parameters. def …" at bounding box center [963, 218] width 376 height 366
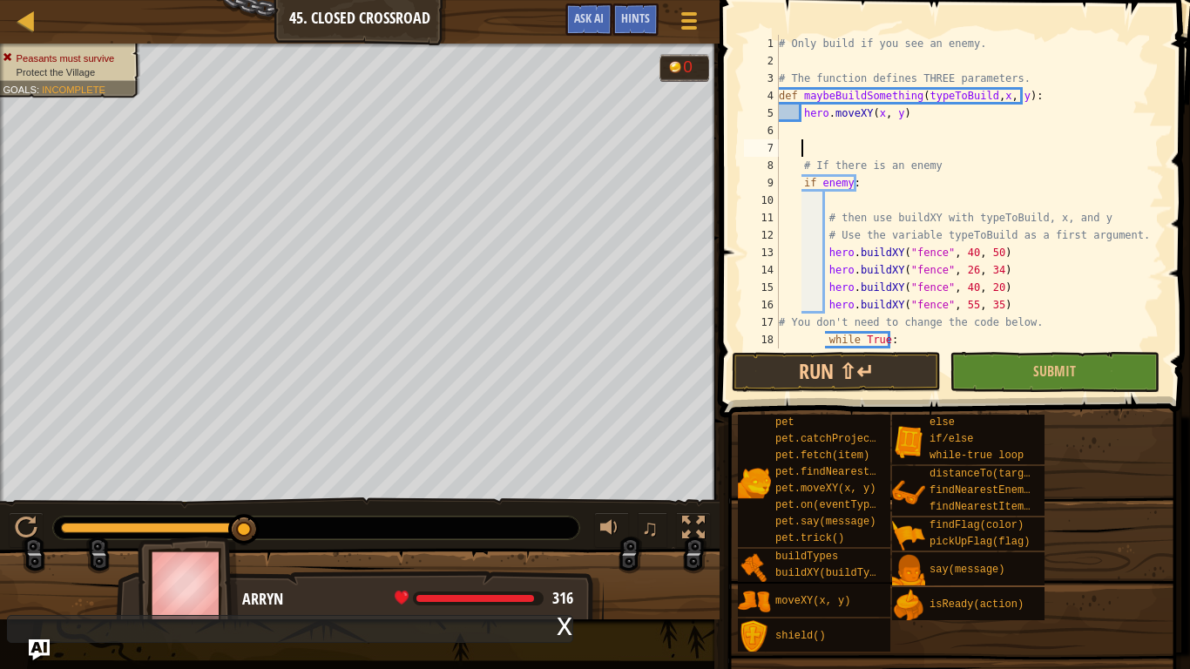
scroll to position [8, 1]
click at [913, 148] on div "# Only build if you see an enemy. # The function defines THREE parameters. def …" at bounding box center [963, 218] width 376 height 366
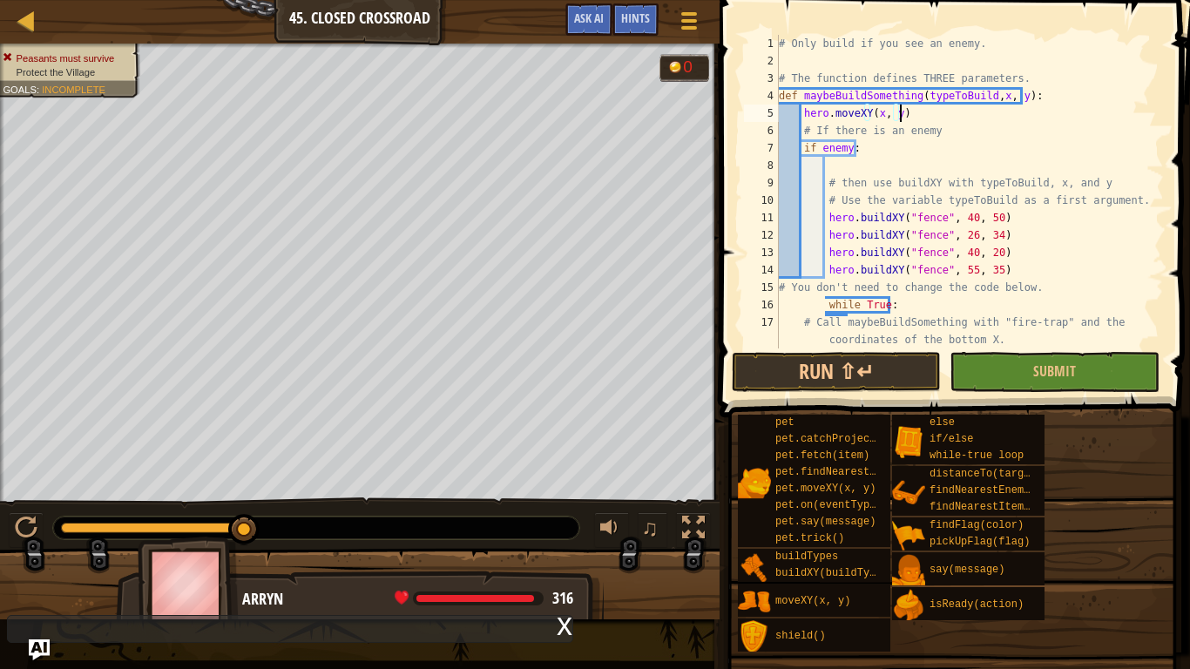
click at [912, 146] on div "# Only build if you see an enemy. # The function defines THREE parameters. def …" at bounding box center [963, 209] width 376 height 349
click at [934, 138] on div "# Only build if you see an enemy. # The function defines THREE parameters. def …" at bounding box center [963, 209] width 376 height 349
type textarea "# If there is an enemy"
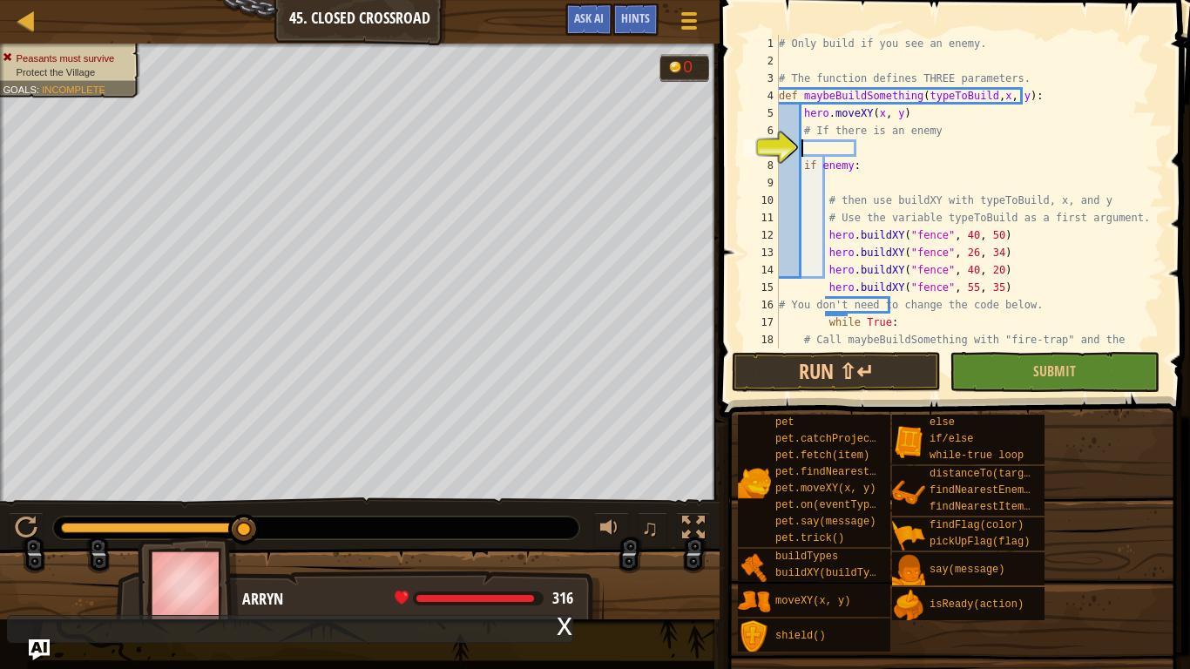
type textarea "h"
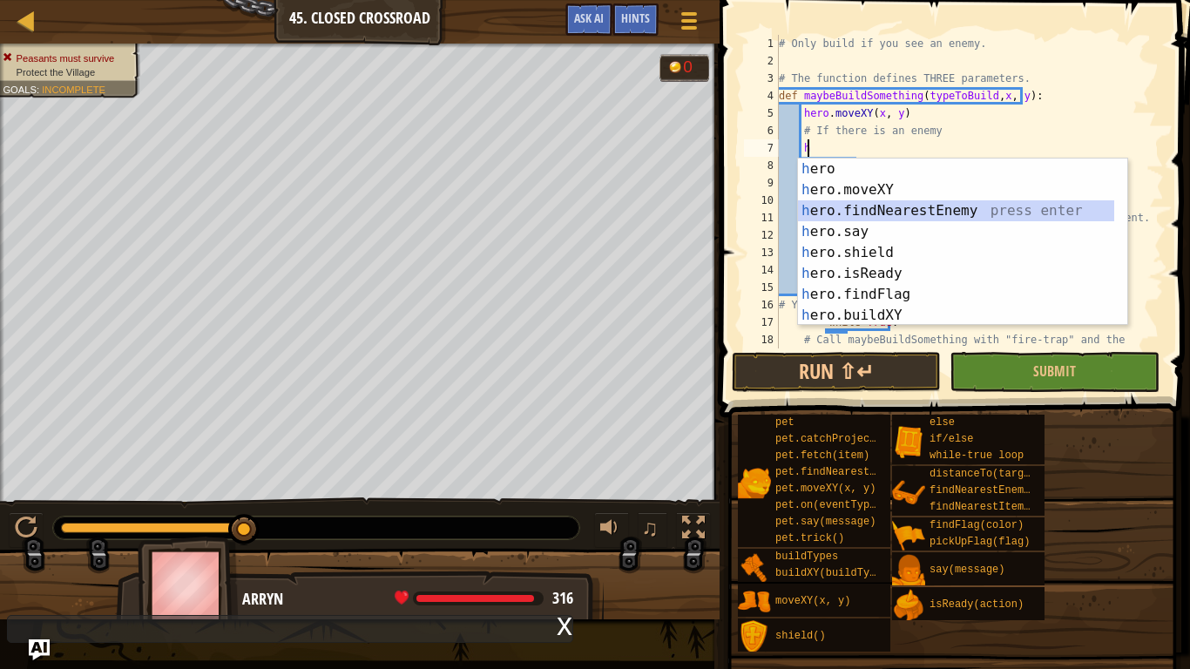
click at [907, 207] on div "h ero press enter h ero.moveXY press enter h ero.findNearestEnemy press enter h…" at bounding box center [956, 263] width 316 height 209
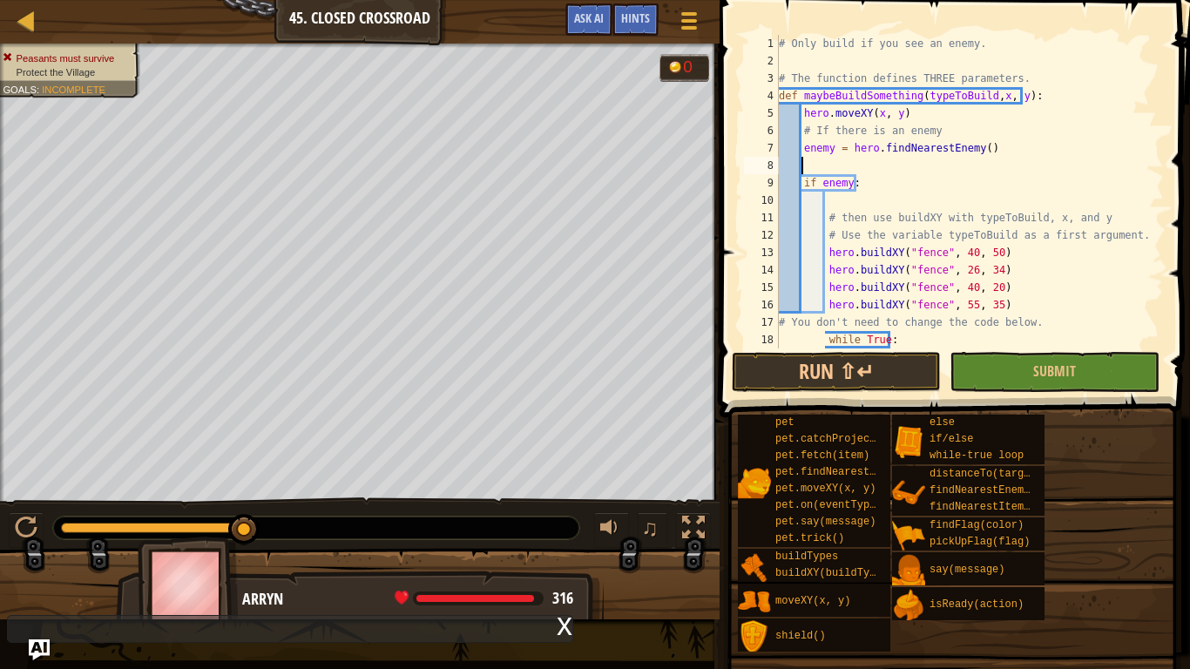
scroll to position [52, 0]
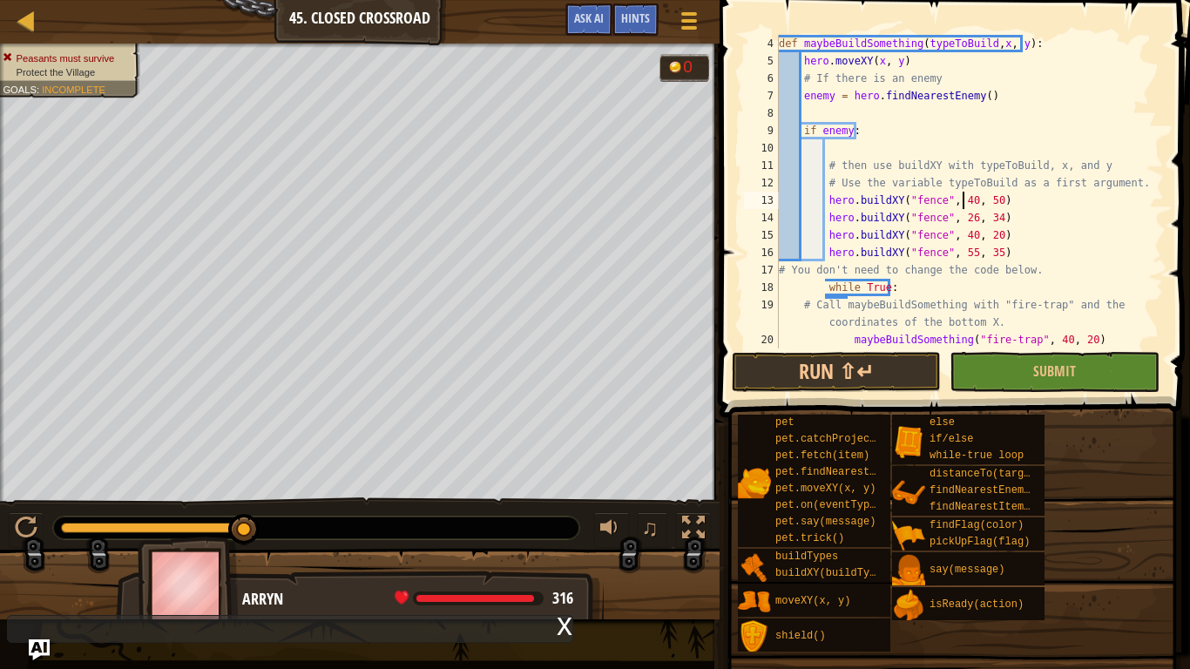
click at [963, 199] on div "def maybeBuildSomething ( typeToBuild , x , y ) : hero . moveXY ( x , y ) # If …" at bounding box center [963, 209] width 376 height 349
click at [980, 205] on div "def maybeBuildSomething ( typeToBuild , x , y ) : hero . moveXY ( x , y ) # If …" at bounding box center [963, 209] width 376 height 349
click at [964, 213] on div "def maybeBuildSomething ( typeToBuild , x , y ) : hero . moveXY ( x , y ) # If …" at bounding box center [963, 209] width 376 height 349
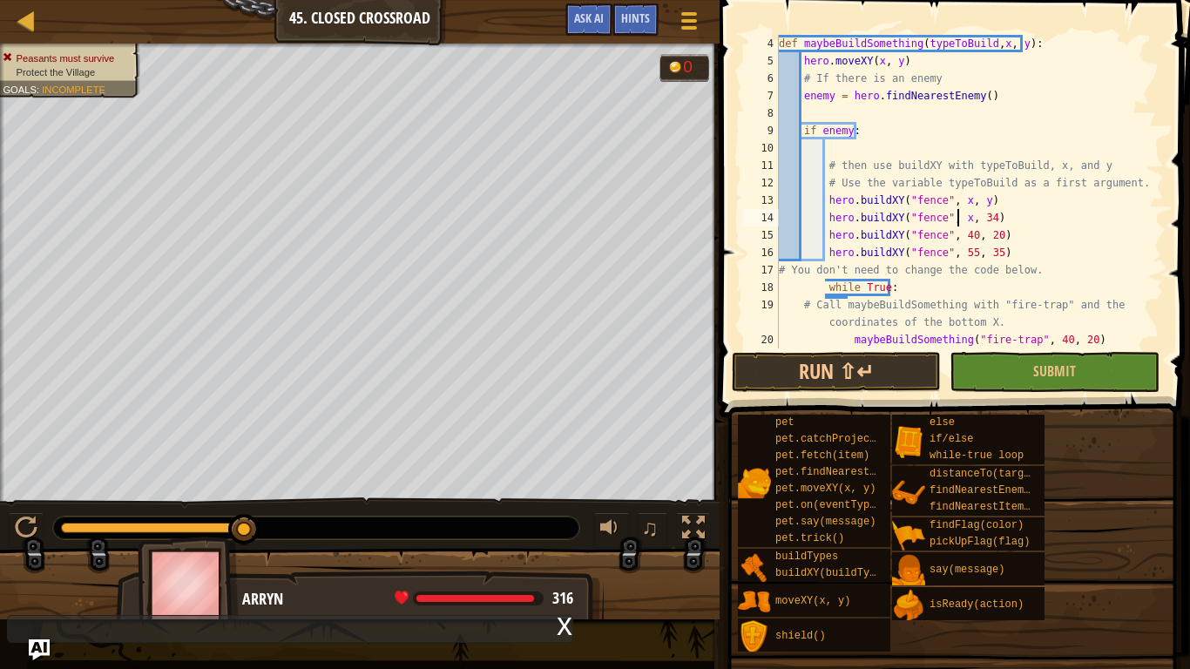
scroll to position [8, 15]
click at [979, 220] on div "def maybeBuildSomething ( typeToBuild , x , y ) : hero . moveXY ( x , y ) # If …" at bounding box center [963, 209] width 376 height 349
click at [961, 230] on div "def maybeBuildSomething ( typeToBuild , x , y ) : hero . moveXY ( x , y ) # If …" at bounding box center [963, 209] width 376 height 349
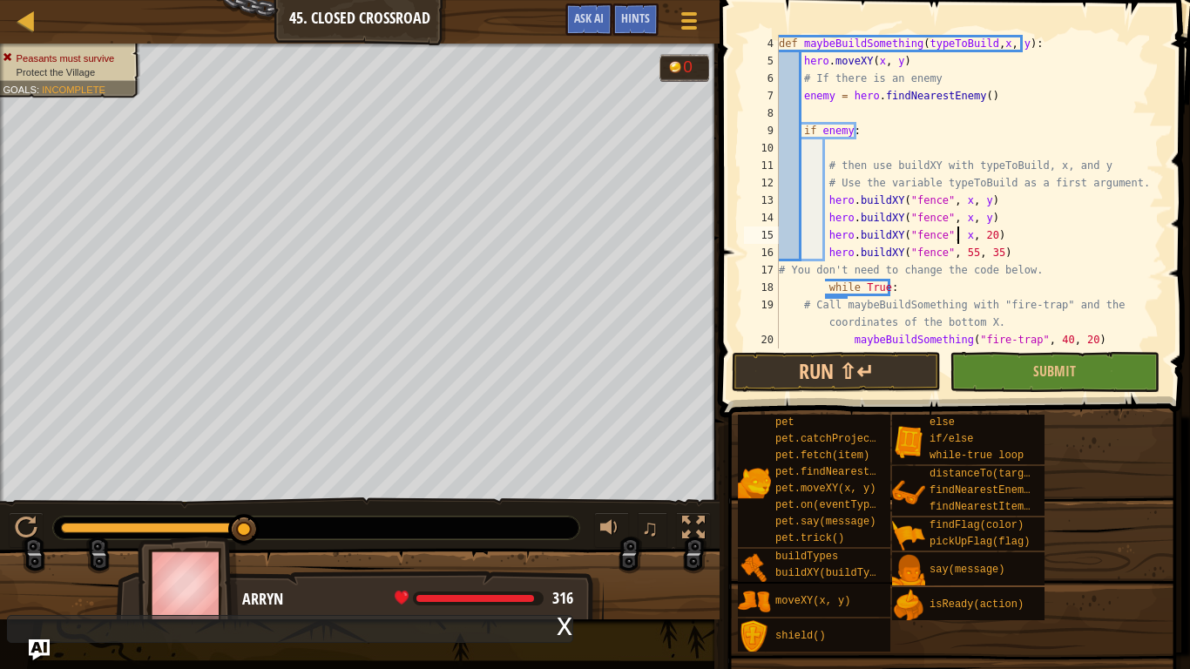
click at [977, 234] on div "def maybeBuildSomething ( typeToBuild , x , y ) : hero . moveXY ( x , y ) # If …" at bounding box center [963, 209] width 376 height 349
click at [979, 236] on div "def maybeBuildSomething ( typeToBuild , x , y ) : hero . moveXY ( x , y ) # If …" at bounding box center [963, 209] width 376 height 349
click at [963, 255] on div "def maybeBuildSomething ( typeToBuild , x , y ) : hero . moveXY ( x , y ) # If …" at bounding box center [963, 209] width 376 height 349
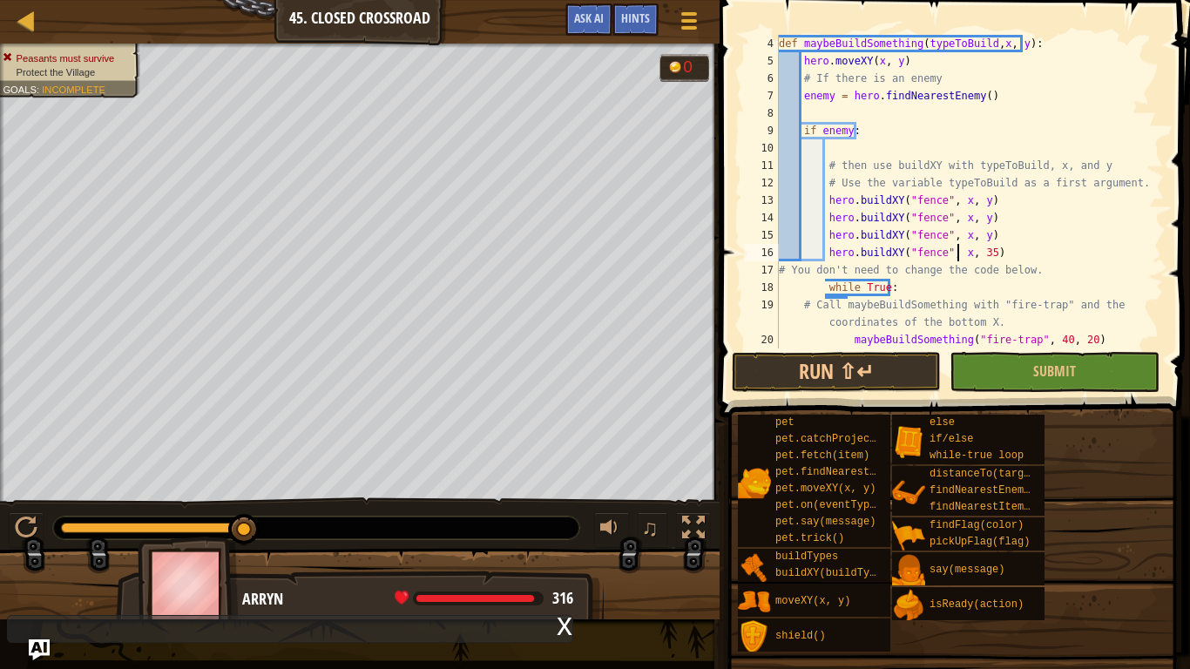
click at [980, 255] on div "def maybeBuildSomething ( typeToBuild , x , y ) : hero . moveXY ( x , y ) # If …" at bounding box center [963, 209] width 376 height 349
click at [1005, 246] on div "def maybeBuildSomething ( typeToBuild , x , y ) : hero . moveXY ( x , y ) # If …" at bounding box center [963, 209] width 376 height 349
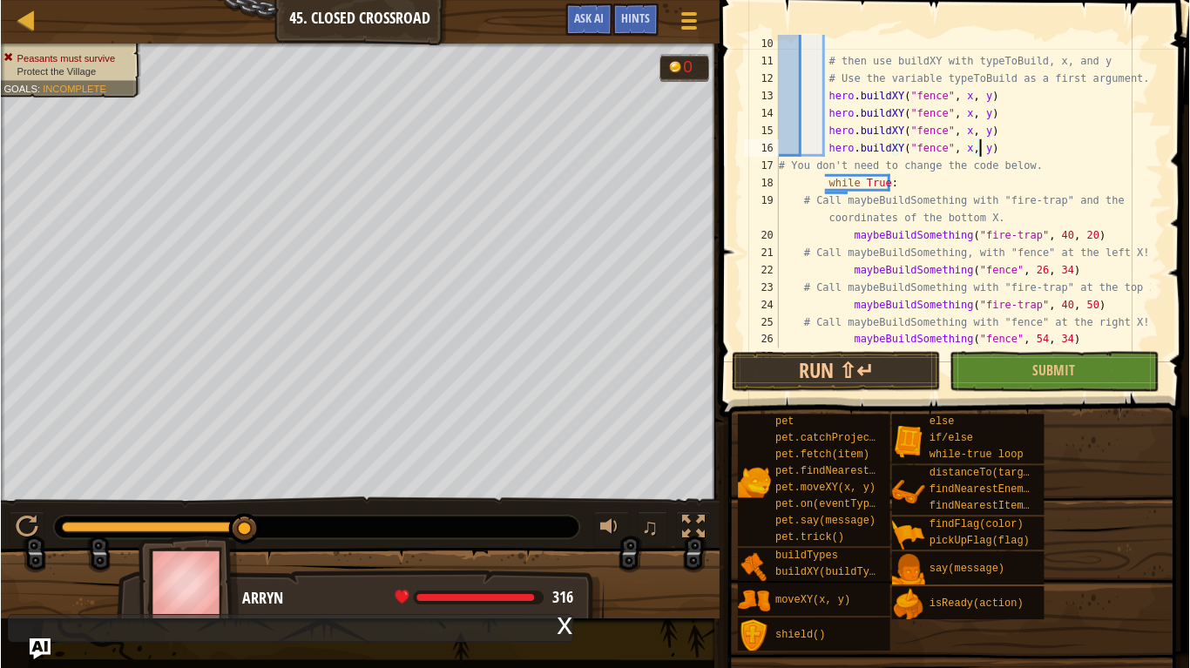
scroll to position [174, 0]
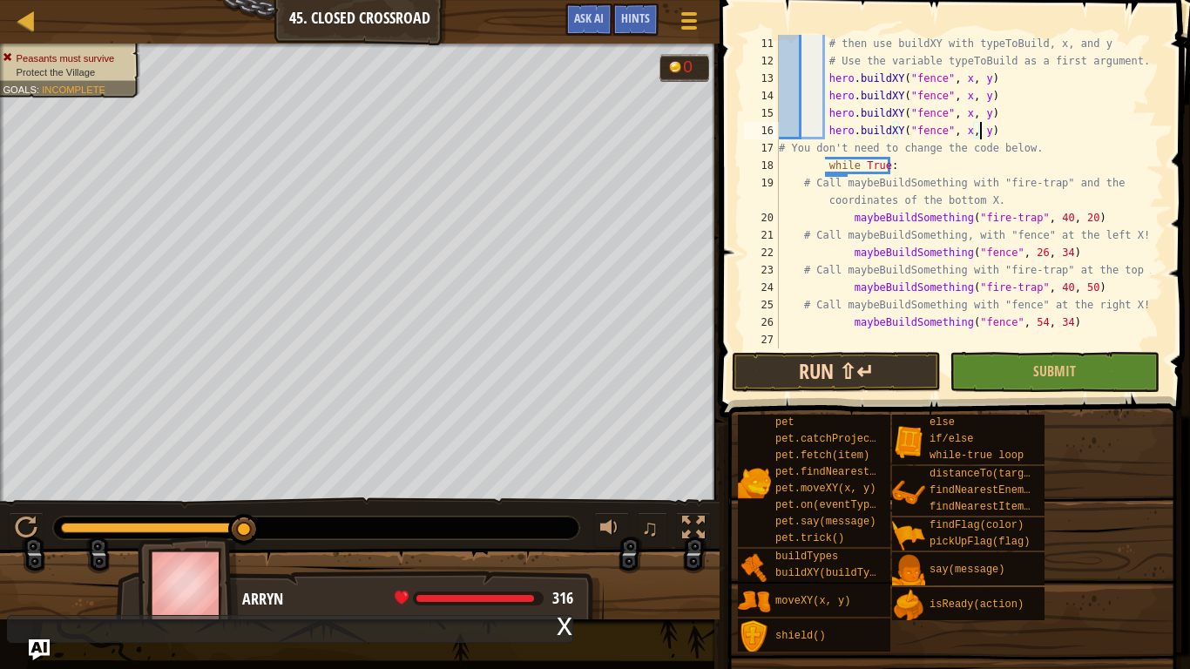
type textarea "hero.buildXY("fence", x, y)"
click at [904, 380] on button "Run ⇧↵" at bounding box center [836, 372] width 209 height 40
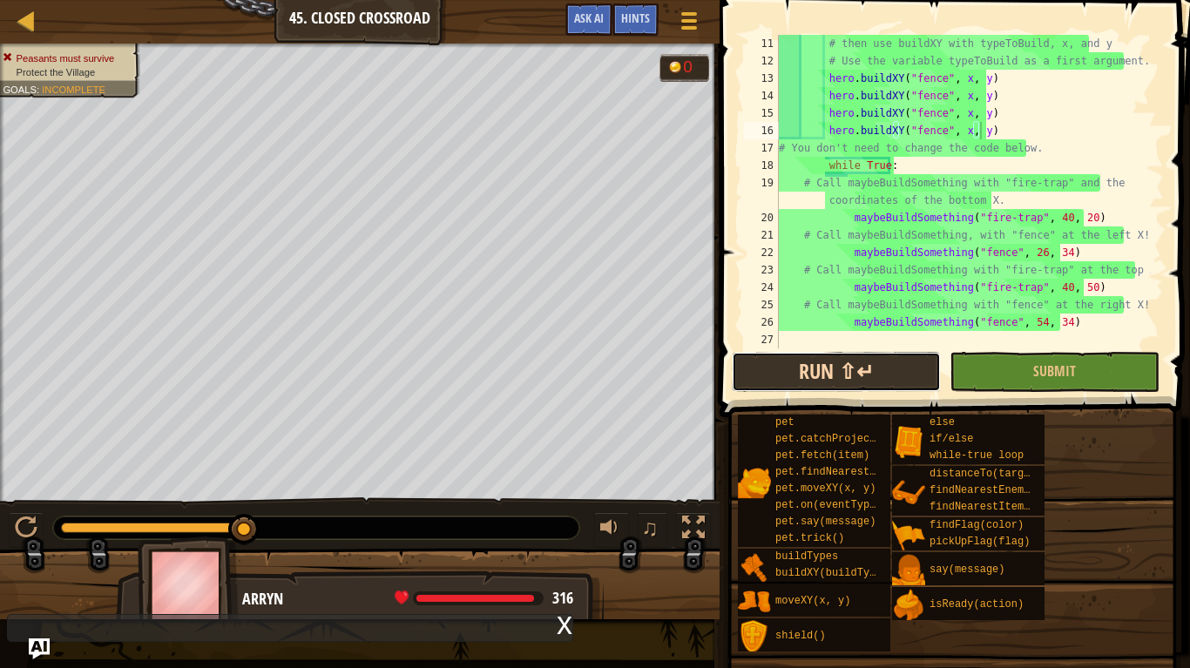
click at [781, 369] on button "Run ⇧↵" at bounding box center [836, 372] width 209 height 40
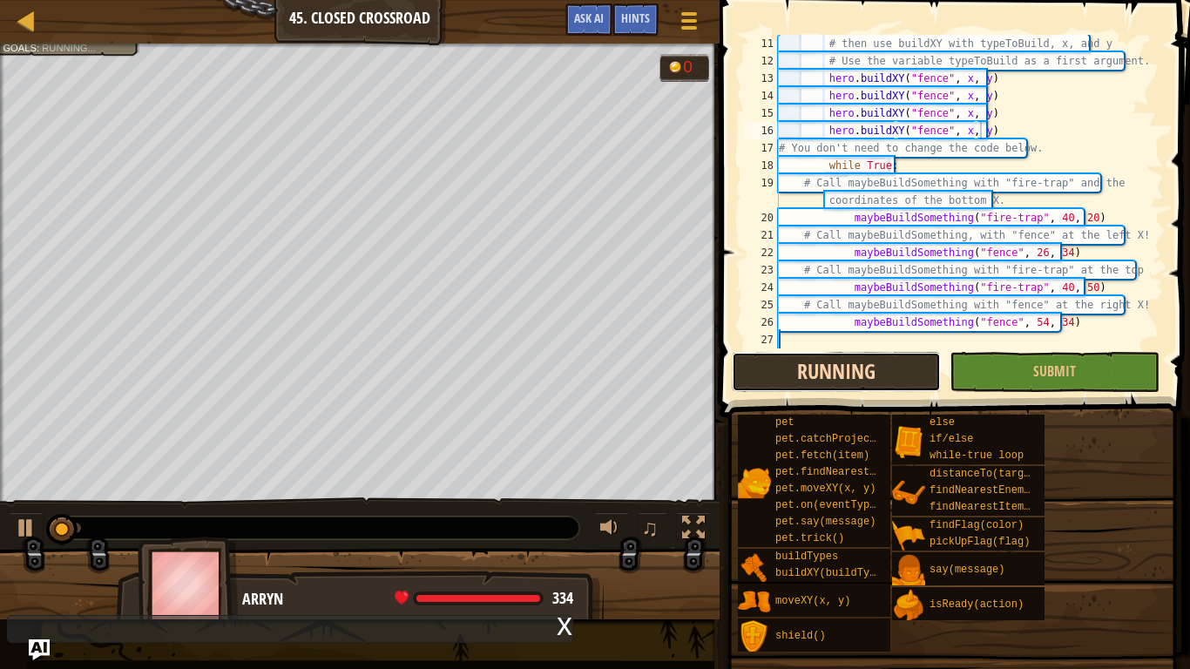
click at [825, 371] on button "Running" at bounding box center [836, 372] width 209 height 40
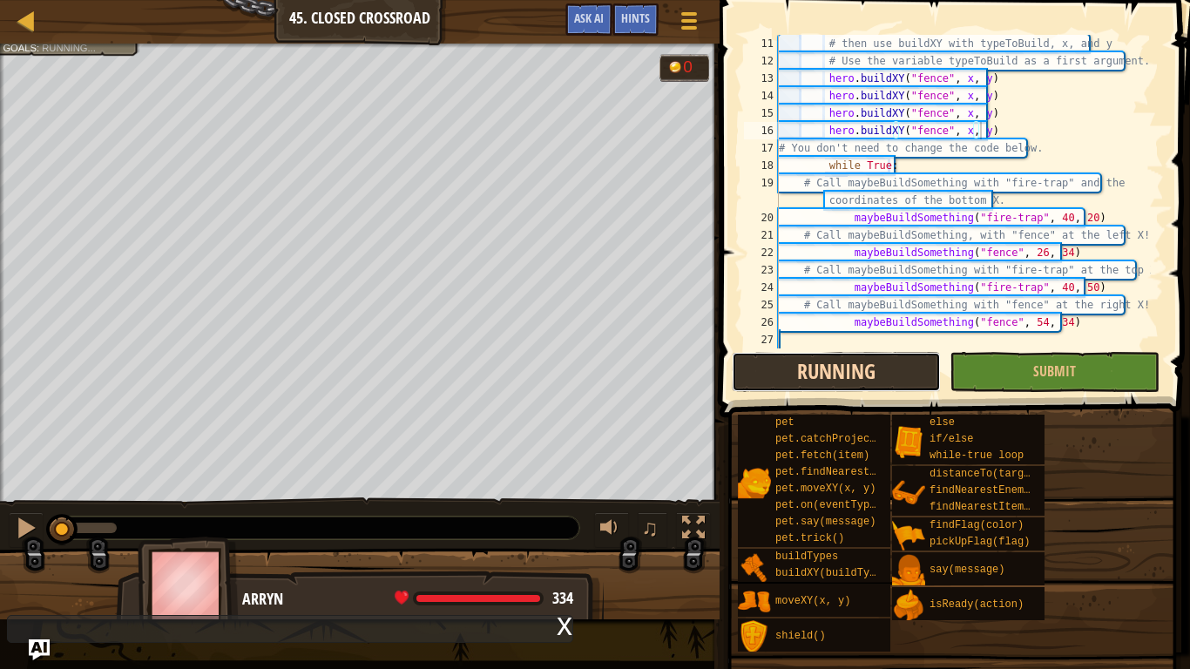
click at [825, 371] on button "Running" at bounding box center [836, 372] width 209 height 40
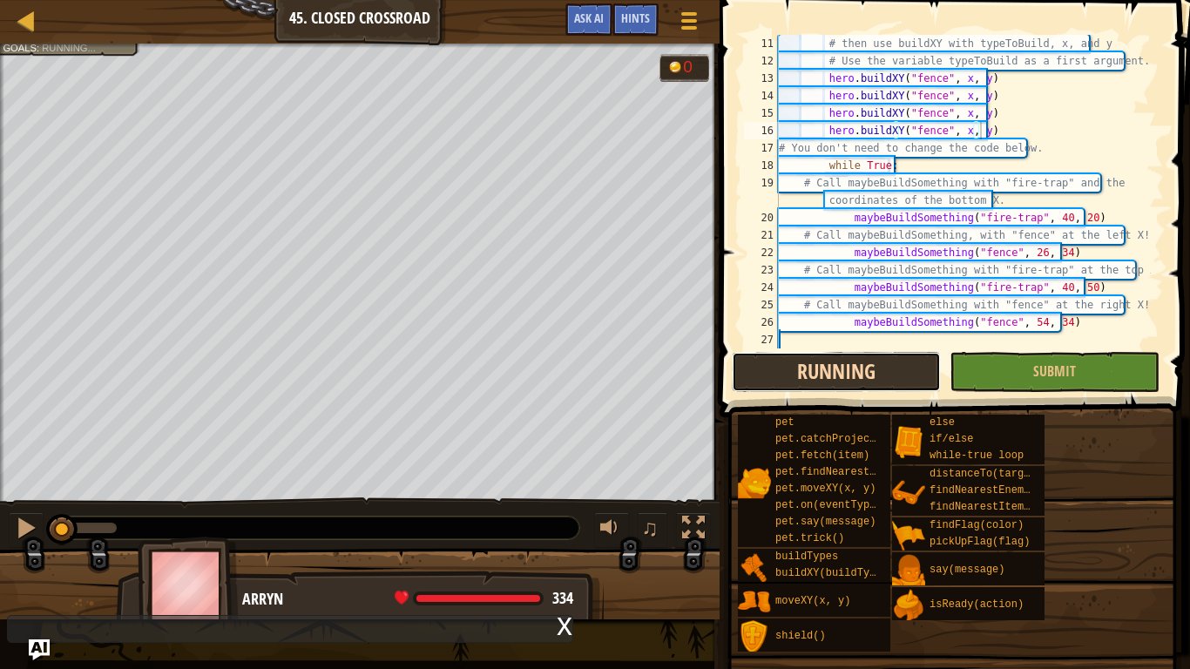
click at [825, 371] on button "Running" at bounding box center [836, 372] width 209 height 40
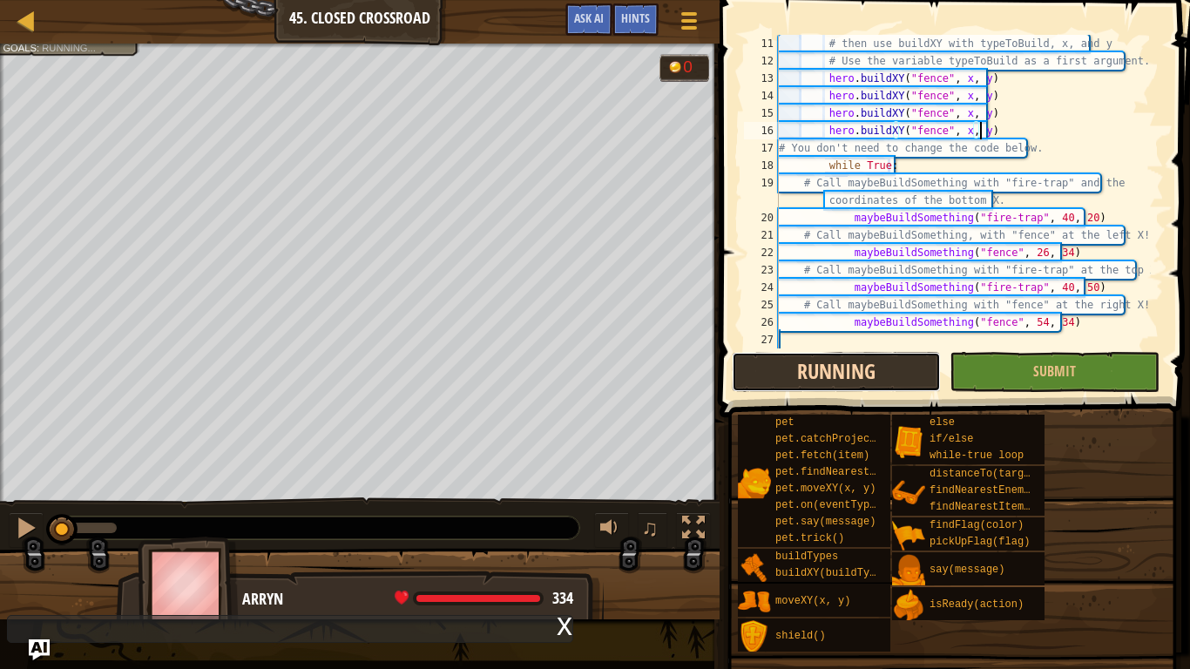
click at [825, 371] on button "Running" at bounding box center [836, 372] width 209 height 40
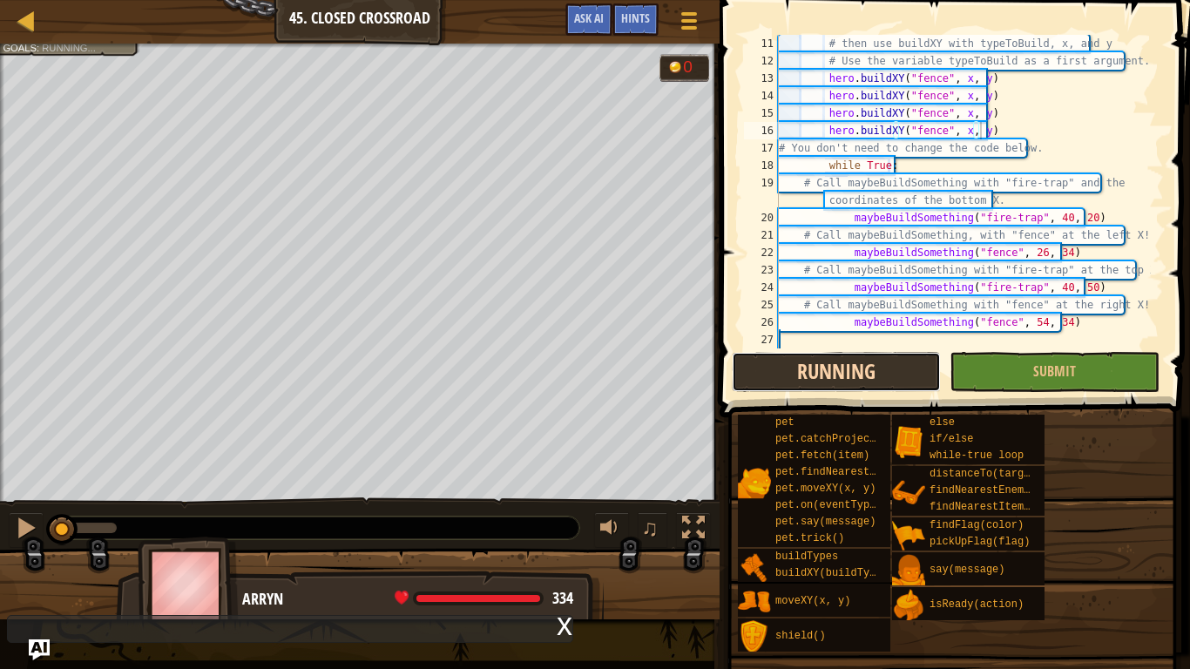
click at [825, 371] on button "Running" at bounding box center [836, 372] width 209 height 40
drag, startPoint x: 825, startPoint y: 371, endPoint x: 785, endPoint y: 371, distance: 40.1
click at [785, 371] on button "Running" at bounding box center [836, 372] width 209 height 40
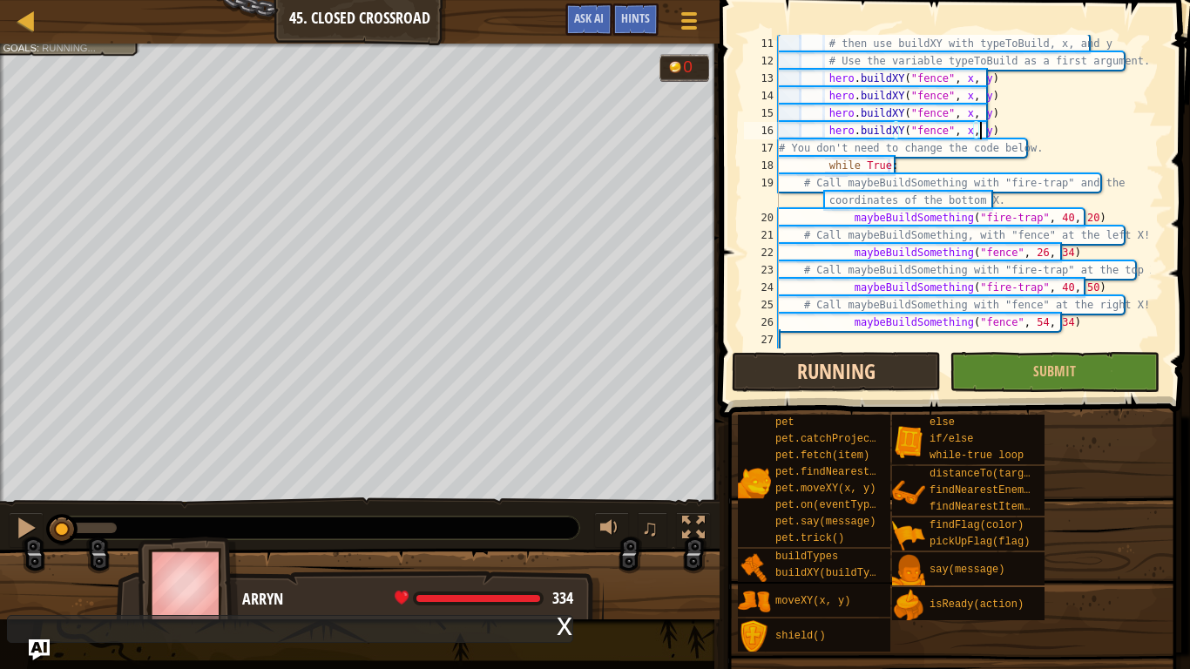
click at [785, 371] on button "Running" at bounding box center [836, 372] width 209 height 40
click at [860, 356] on button "Running" at bounding box center [836, 372] width 209 height 40
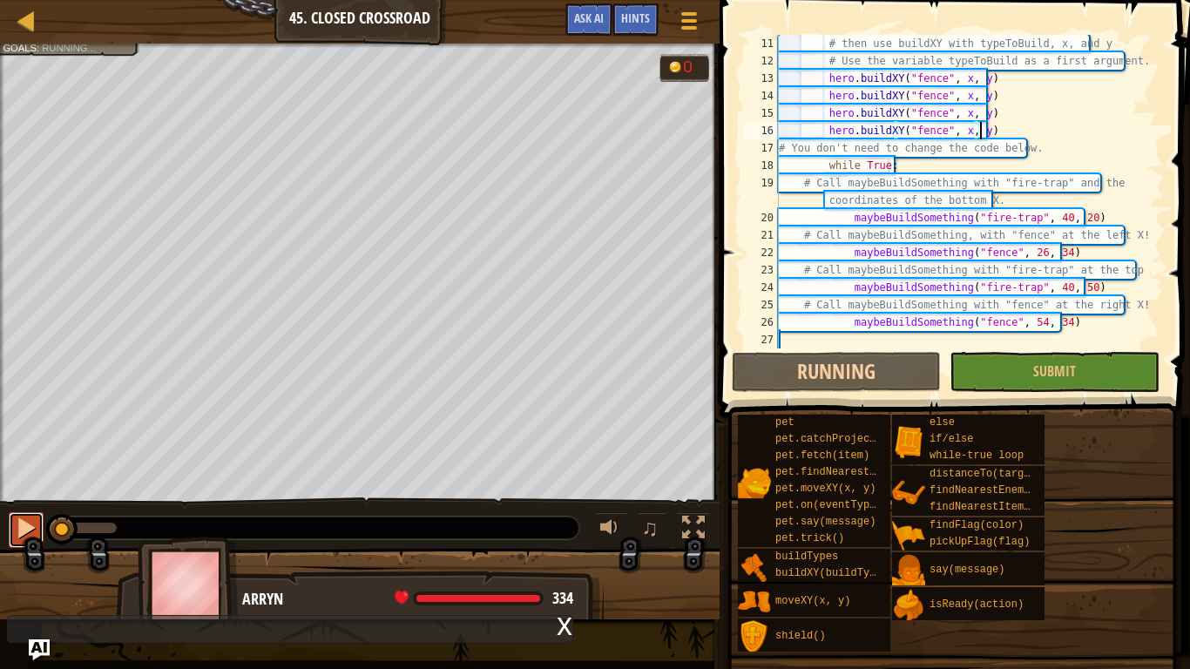
click at [16, 531] on div at bounding box center [26, 528] width 23 height 23
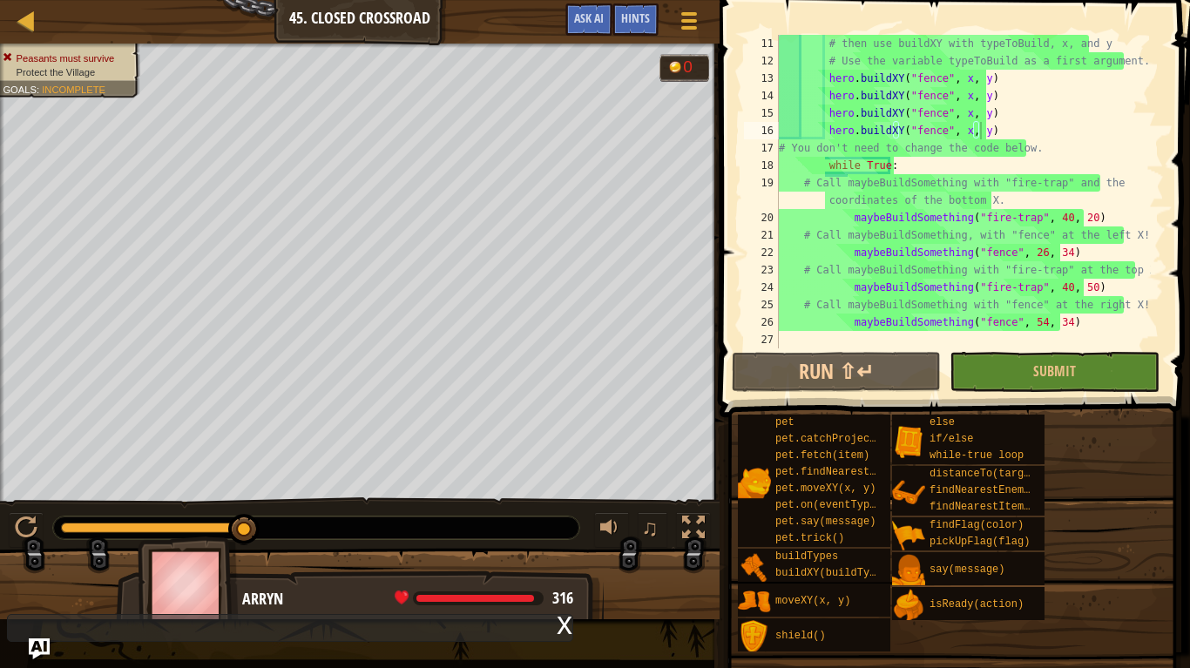
drag, startPoint x: 871, startPoint y: 338, endPoint x: 881, endPoint y: 320, distance: 20.7
click at [871, 338] on div "# then use buildXY with typeToBuild, x, and y # Use the variable typeToBuild as…" at bounding box center [963, 209] width 376 height 349
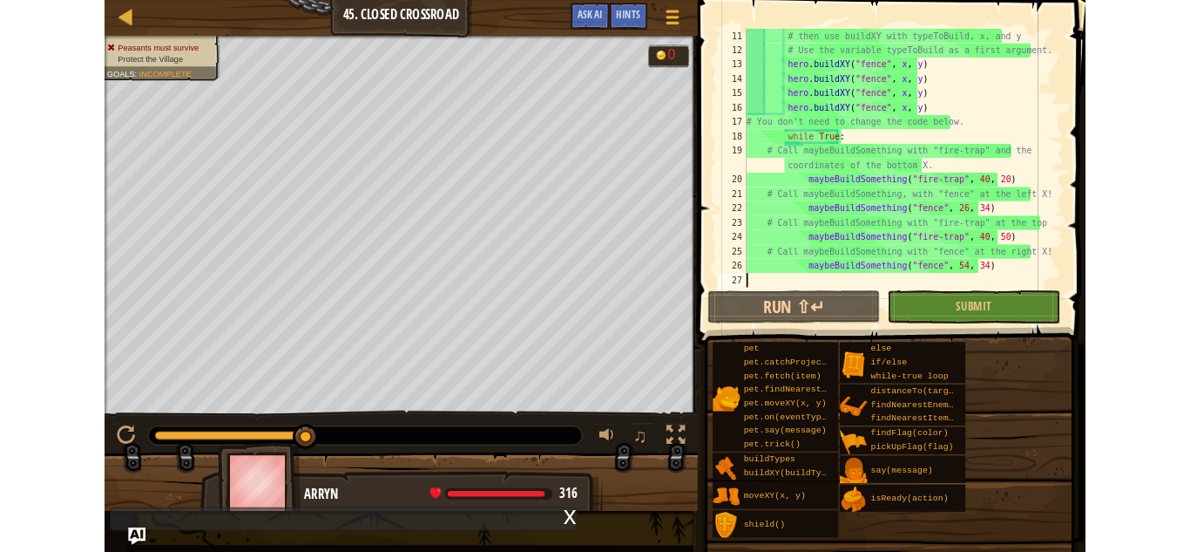
scroll to position [8, 0]
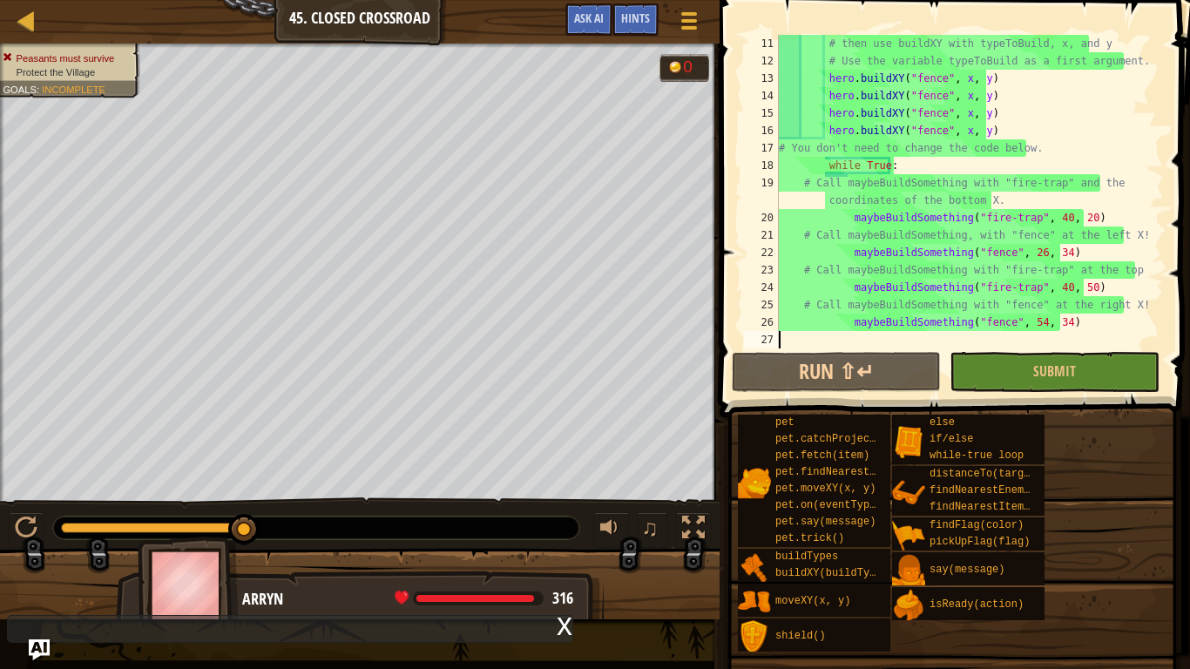
click at [890, 307] on div "# then use buildXY with typeToBuild, x, and y # Use the variable typeToBuild as…" at bounding box center [963, 209] width 376 height 349
click at [925, 237] on div "# then use buildXY with typeToBuild, x, and y # Use the variable typeToBuild as…" at bounding box center [963, 209] width 376 height 349
click at [933, 195] on div "# then use buildXY with typeToBuild, x, and y # Use the variable typeToBuild as…" at bounding box center [963, 209] width 376 height 349
click at [921, 173] on div "# then use buildXY with typeToBuild, x, and y # Use the variable typeToBuild as…" at bounding box center [963, 209] width 376 height 349
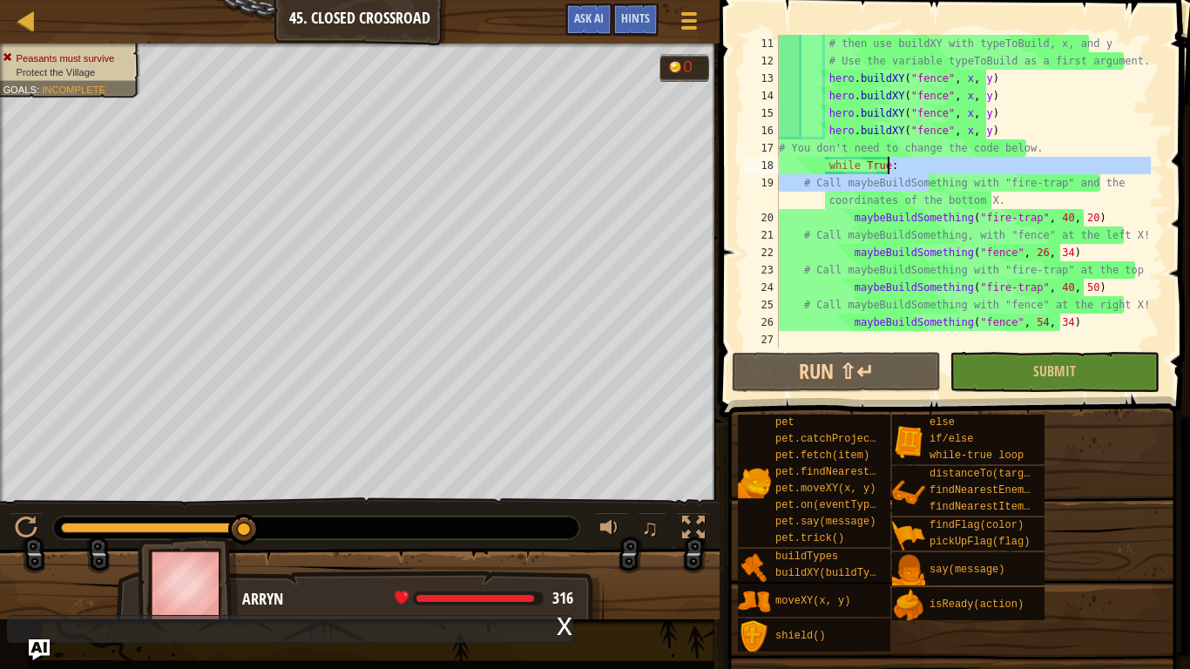
click at [907, 159] on div "# then use buildXY with typeToBuild, x, and y # Use the variable typeToBuild as…" at bounding box center [963, 192] width 376 height 314
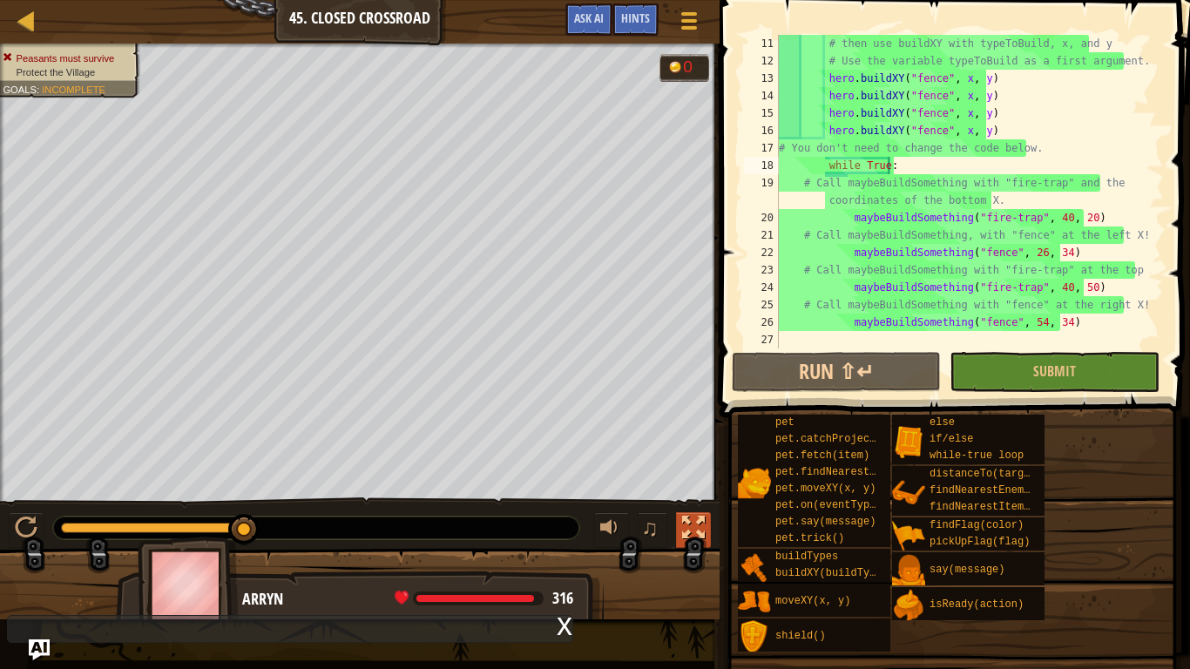
click at [698, 535] on div at bounding box center [693, 528] width 23 height 23
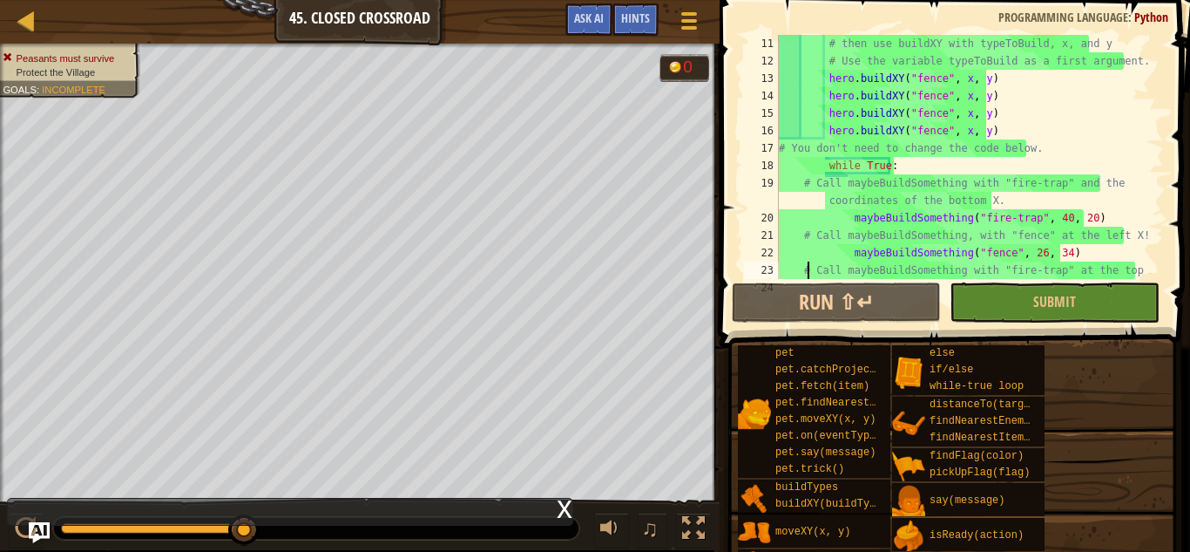
click at [806, 271] on div "# then use buildXY with typeToBuild, x, and y # Use the variable typeToBuild as…" at bounding box center [963, 174] width 376 height 279
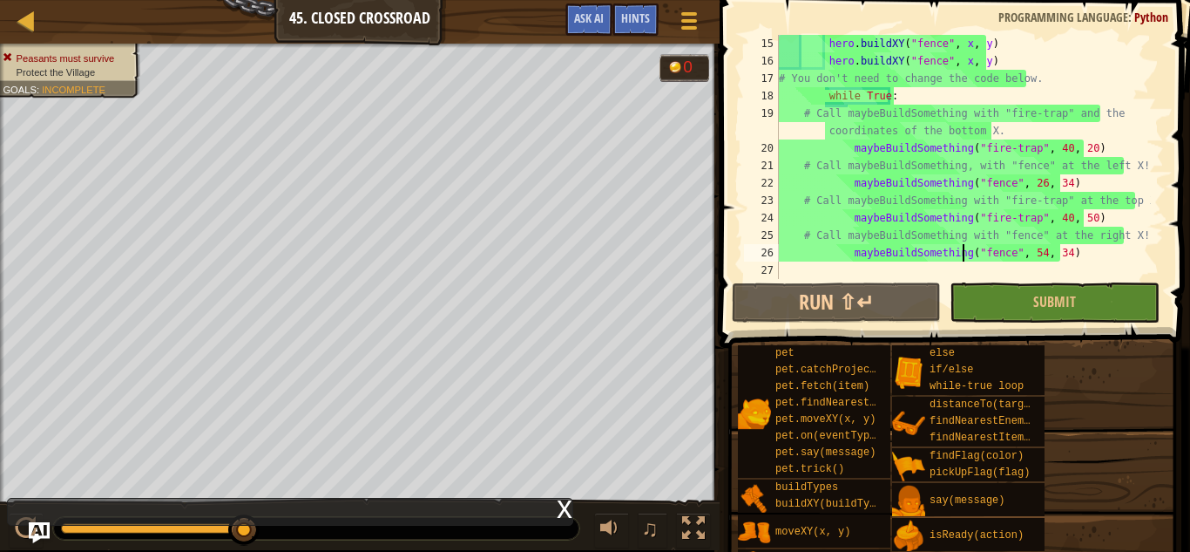
click at [965, 246] on div "hero . buildXY ( "fence" , x , y ) hero . buildXY ( "fence" , x , y ) # You don…" at bounding box center [963, 174] width 376 height 279
click at [1001, 233] on div "hero . buildXY ( "fence" , x , y ) hero . buildXY ( "fence" , x , y ) # You don…" at bounding box center [963, 174] width 376 height 279
click at [1019, 214] on div "hero . buildXY ( "fence" , x , y ) hero . buildXY ( "fence" , x , y ) # You don…" at bounding box center [963, 174] width 376 height 279
click at [1032, 214] on div "hero . buildXY ( "fence" , x , y ) hero . buildXY ( "fence" , x , y ) # You don…" at bounding box center [963, 174] width 376 height 279
click at [1059, 214] on div "hero . buildXY ( "fence" , x , y ) hero . buildXY ( "fence" , x , y ) # You don…" at bounding box center [963, 174] width 376 height 279
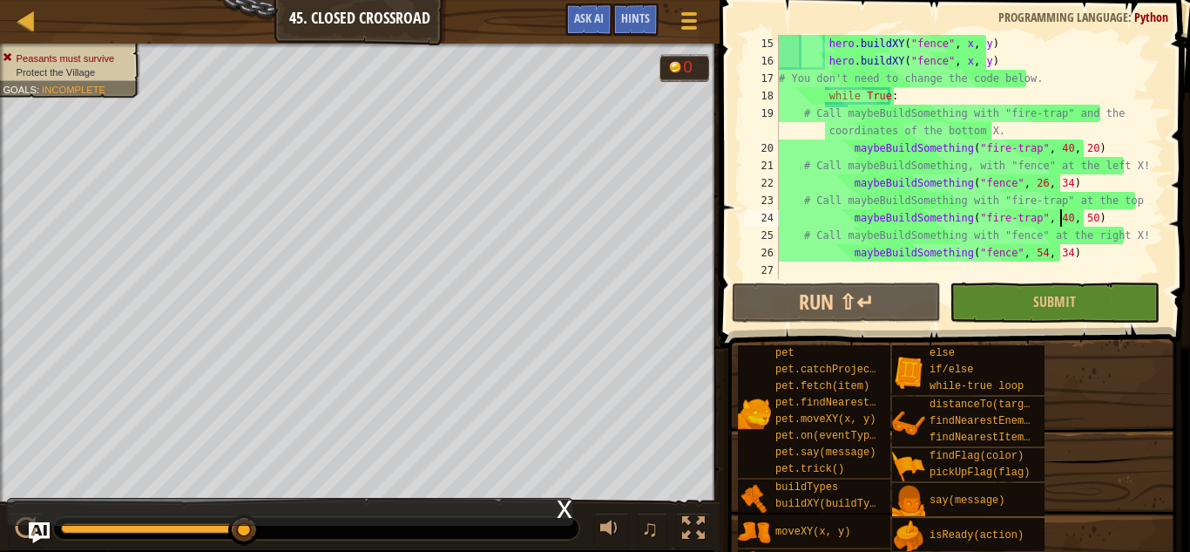
click at [1066, 214] on div "hero . buildXY ( "fence" , x , y ) hero . buildXY ( "fence" , x , y ) # You don…" at bounding box center [963, 174] width 376 height 279
click at [1072, 214] on div "hero . buildXY ( "fence" , x , y ) hero . buildXY ( "fence" , x , y ) # You don…" at bounding box center [963, 174] width 376 height 279
click at [1011, 173] on div "hero . buildXY ( "fence" , x , y ) hero . buildXY ( "fence" , x , y ) # You don…" at bounding box center [963, 174] width 376 height 279
click at [998, 161] on div "hero . buildXY ( "fence" , x , y ) hero . buildXY ( "fence" , x , y ) # You don…" at bounding box center [963, 174] width 376 height 279
click at [983, 146] on div "hero . buildXY ( "fence" , x , y ) hero . buildXY ( "fence" , x , y ) # You don…" at bounding box center [963, 174] width 376 height 279
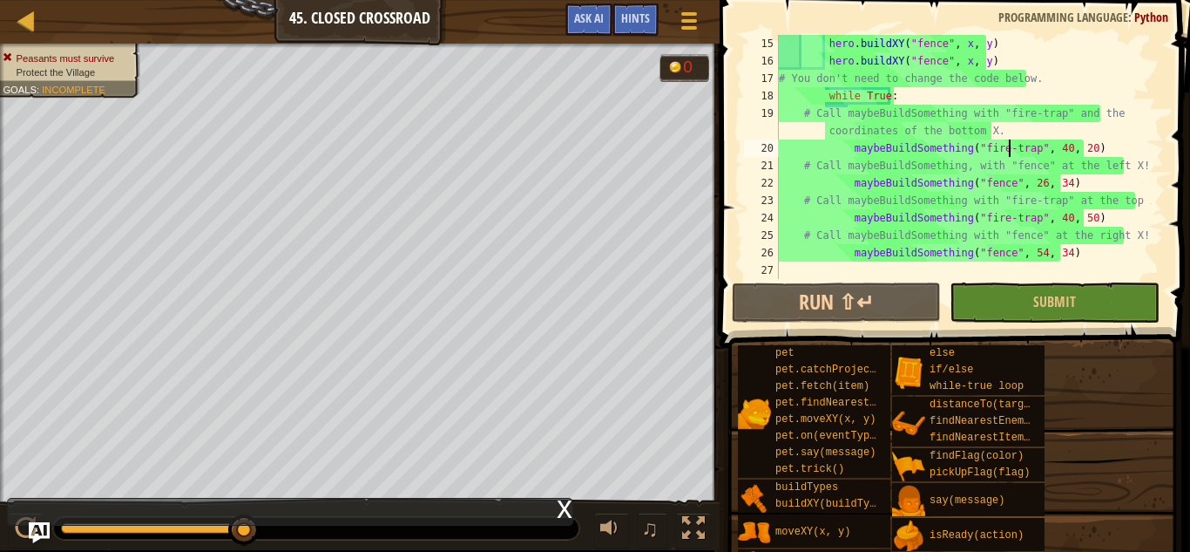
click at [1007, 148] on div "hero . buildXY ( "fence" , x , y ) hero . buildXY ( "fence" , x , y ) # You don…" at bounding box center [963, 174] width 376 height 279
click at [1021, 150] on div "hero . buildXY ( "fence" , x , y ) hero . buildXY ( "fence" , x , y ) # You don…" at bounding box center [963, 174] width 376 height 279
click at [1053, 159] on div "hero . buildXY ( "fence" , x , y ) hero . buildXY ( "fence" , x , y ) # You don…" at bounding box center [963, 174] width 376 height 279
click at [1093, 198] on div "hero . buildXY ( "fence" , x , y ) hero . buildXY ( "fence" , x , y ) # You don…" at bounding box center [963, 174] width 376 height 279
click at [1113, 227] on div "hero . buildXY ( "fence" , x , y ) hero . buildXY ( "fence" , x , y ) # You don…" at bounding box center [963, 174] width 376 height 279
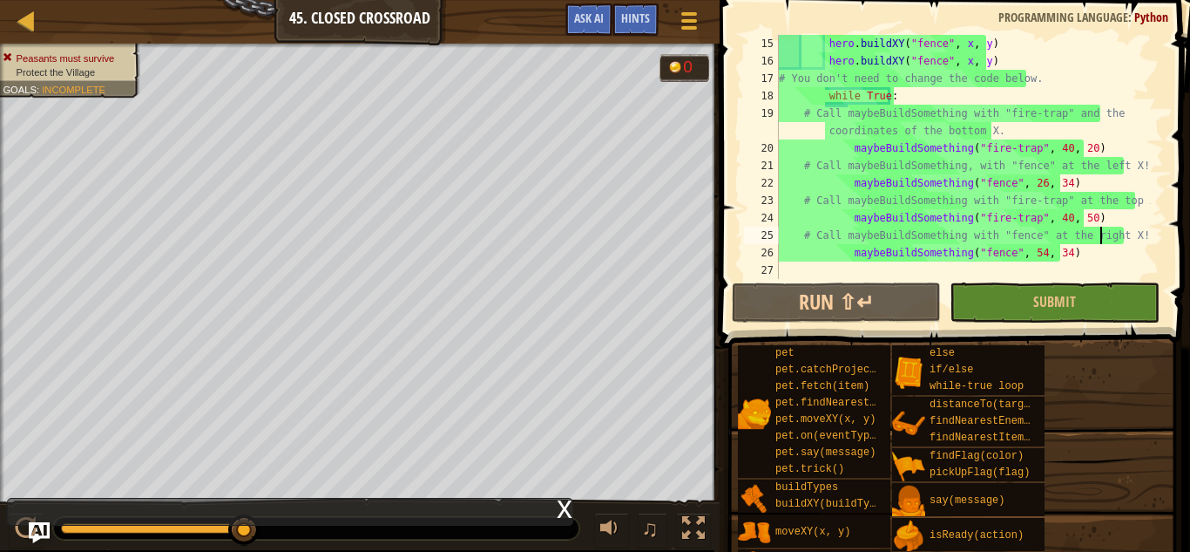
click at [1101, 228] on div "hero . buildXY ( "fence" , x , y ) hero . buildXY ( "fence" , x , y ) # You don…" at bounding box center [963, 174] width 376 height 279
click at [1079, 227] on div "hero . buildXY ( "fence" , x , y ) hero . buildXY ( "fence" , x , y ) # You don…" at bounding box center [963, 174] width 376 height 279
click at [1040, 210] on div "hero . buildXY ( "fence" , x , y ) hero . buildXY ( "fence" , x , y ) # You don…" at bounding box center [963, 174] width 376 height 279
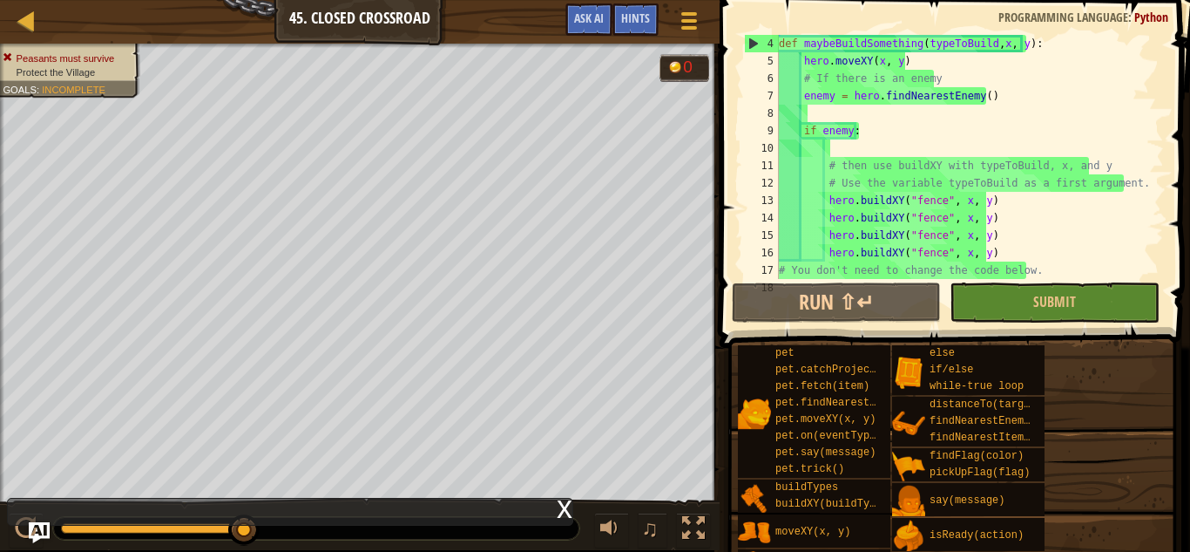
scroll to position [0, 0]
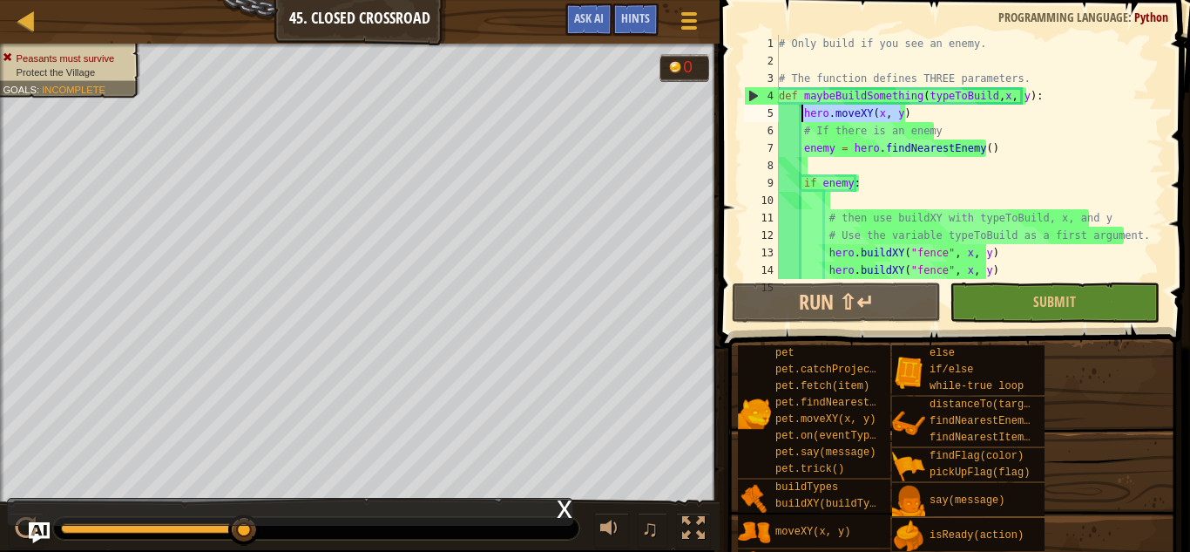
drag, startPoint x: 927, startPoint y: 115, endPoint x: 803, endPoint y: 106, distance: 124.0
click at [803, 106] on div "# Only build if you see an enemy. # The function defines THREE parameters. def …" at bounding box center [963, 174] width 376 height 279
click at [876, 121] on div "# Only build if you see an enemy. # The function defines THREE parameters. def …" at bounding box center [963, 157] width 376 height 244
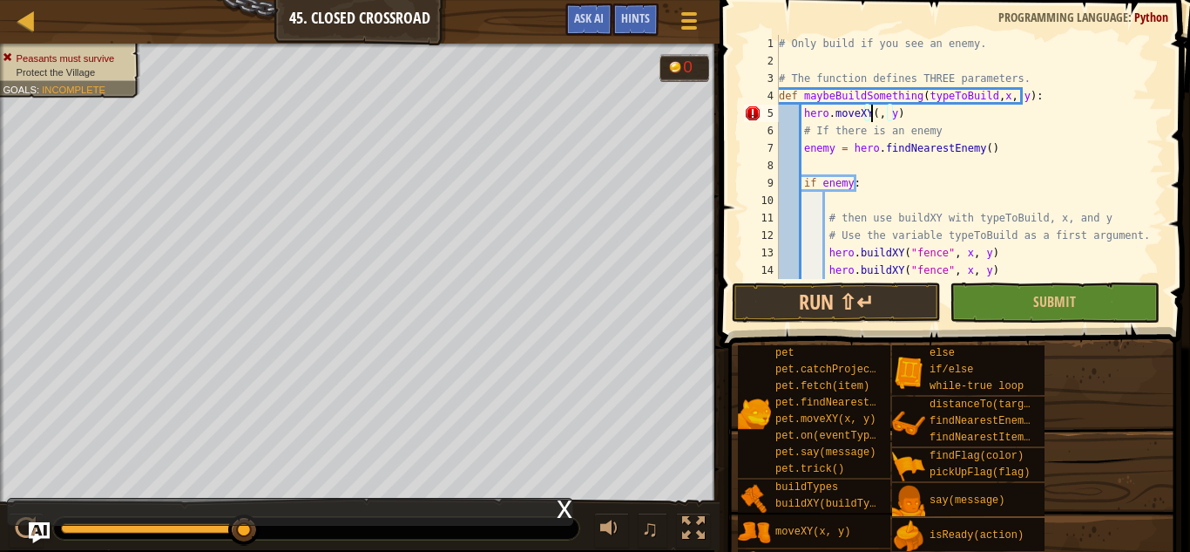
scroll to position [8, 8]
click at [897, 114] on div "# Only build if you see an enemy. # The function defines THREE parameters. def …" at bounding box center [963, 174] width 376 height 279
click at [895, 289] on button "Run ⇧↵" at bounding box center [836, 302] width 209 height 40
click at [874, 112] on div "# Only build if you see an enemy. # The function defines THREE parameters. def …" at bounding box center [963, 174] width 376 height 279
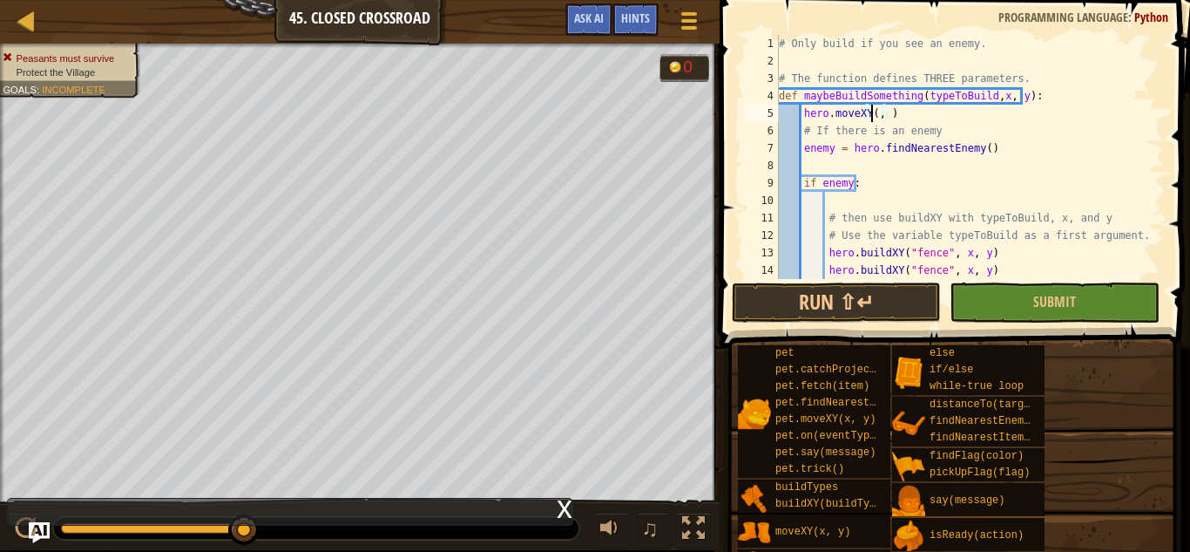
scroll to position [8, 8]
click at [887, 112] on div "# Only build if you see an enemy. # The function defines THREE parameters. def …" at bounding box center [963, 174] width 376 height 279
click at [912, 117] on div "# Only build if you see an enemy. # The function defines THREE parameters. def …" at bounding box center [963, 174] width 376 height 279
click at [816, 301] on button "Run ⇧↵" at bounding box center [836, 302] width 209 height 40
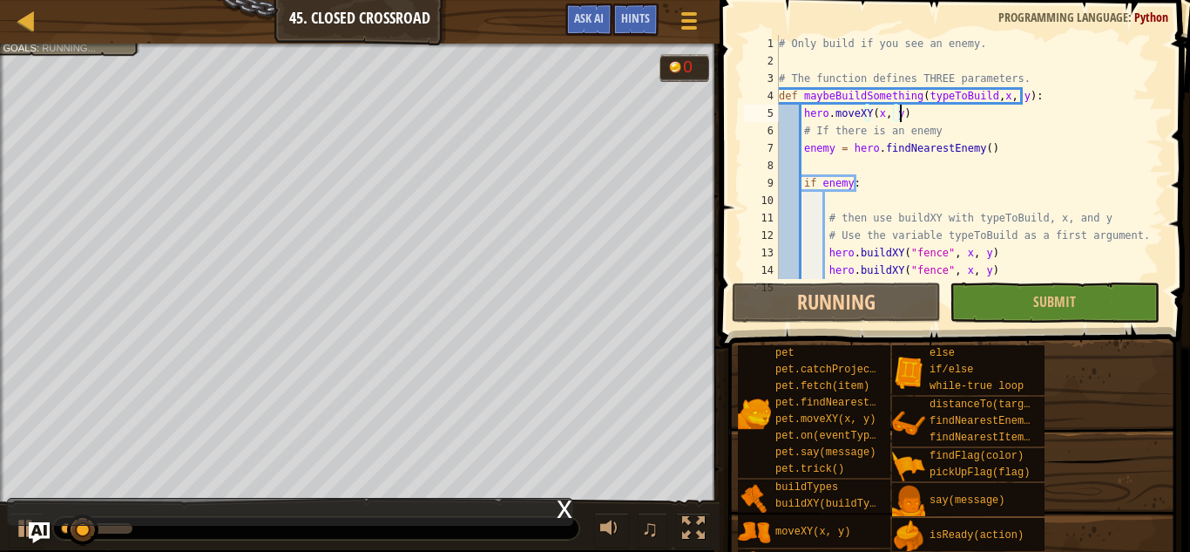
click at [875, 118] on div "# Only build if you see an enemy. # The function defines THREE parameters. def …" at bounding box center [963, 174] width 376 height 279
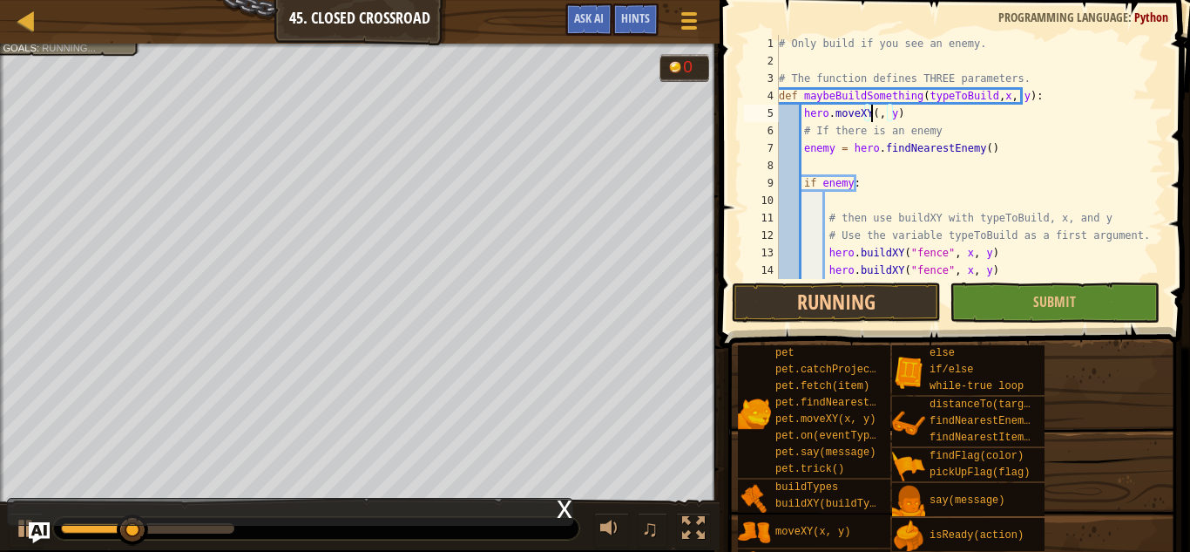
scroll to position [8, 8]
click at [944, 122] on div "# Only build if you see an enemy. # The function defines THREE parameters. def …" at bounding box center [963, 174] width 376 height 279
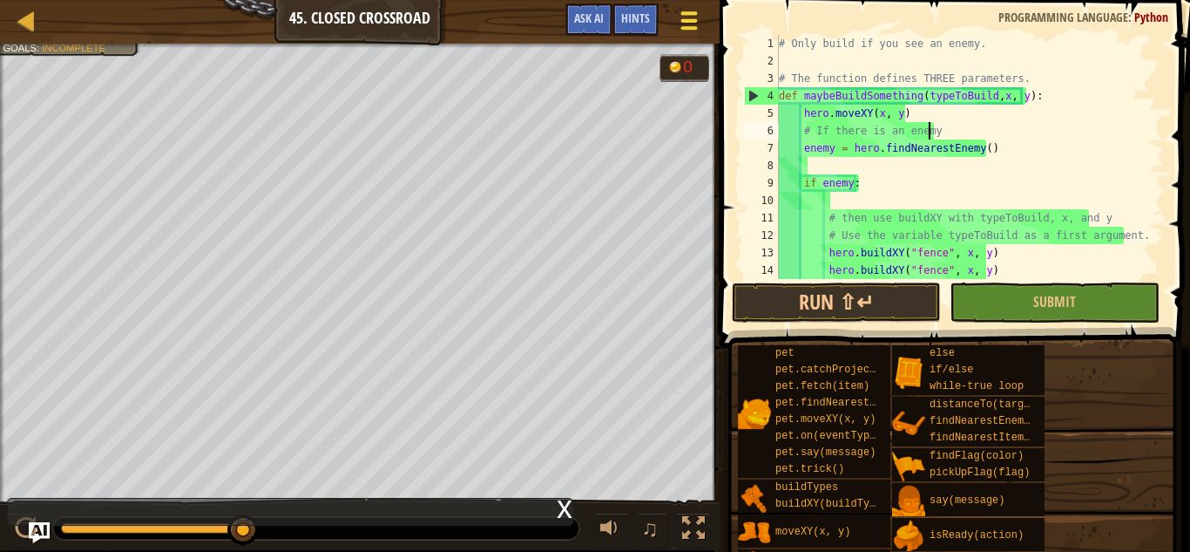
type textarea "# If there is an enemy"
click at [687, 19] on span at bounding box center [688, 20] width 17 height 3
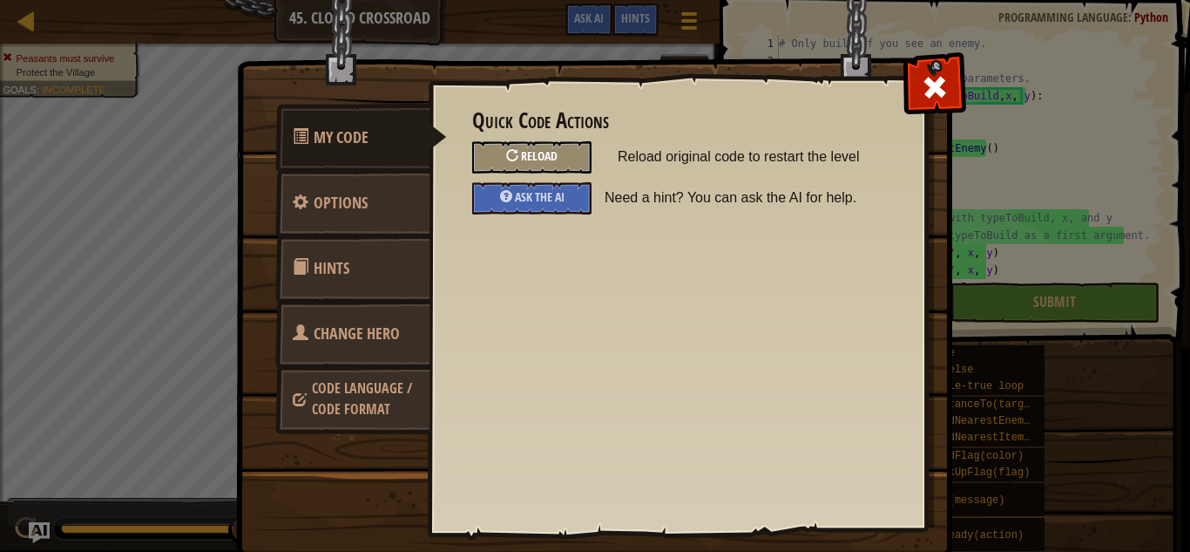
click at [545, 157] on span "Reload" at bounding box center [539, 155] width 37 height 17
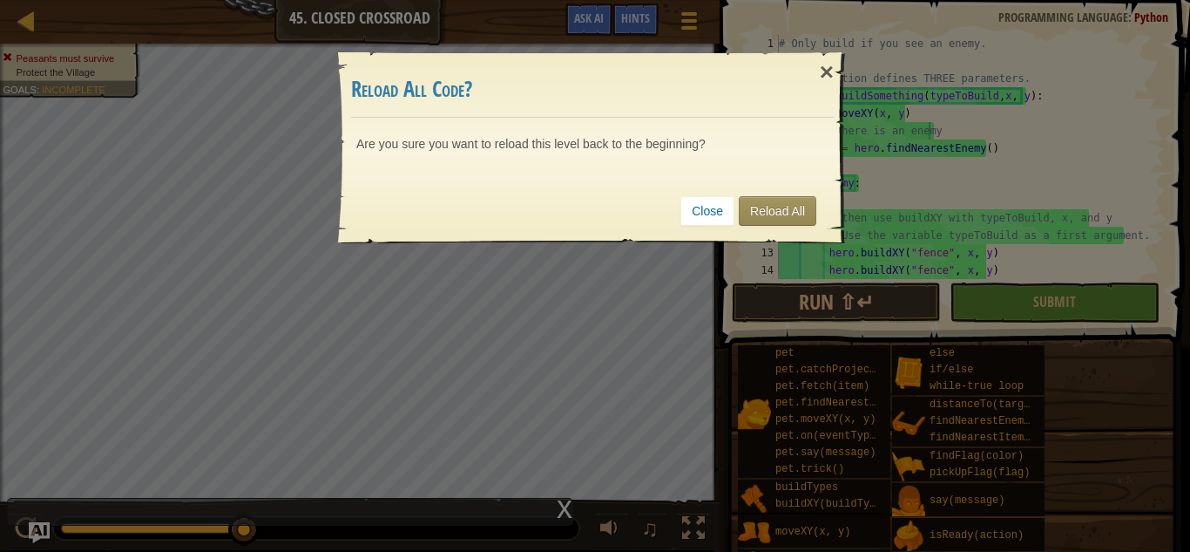
click at [818, 211] on div "Close Reload All" at bounding box center [592, 211] width 483 height 64
click at [806, 210] on link "Reload All" at bounding box center [778, 211] width 78 height 30
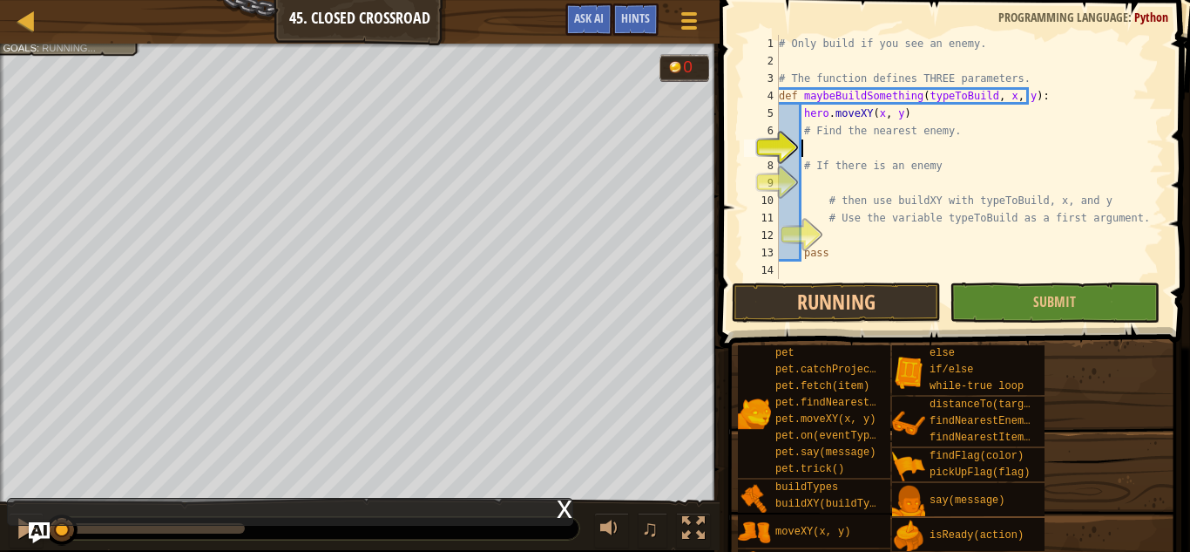
scroll to position [8, 1]
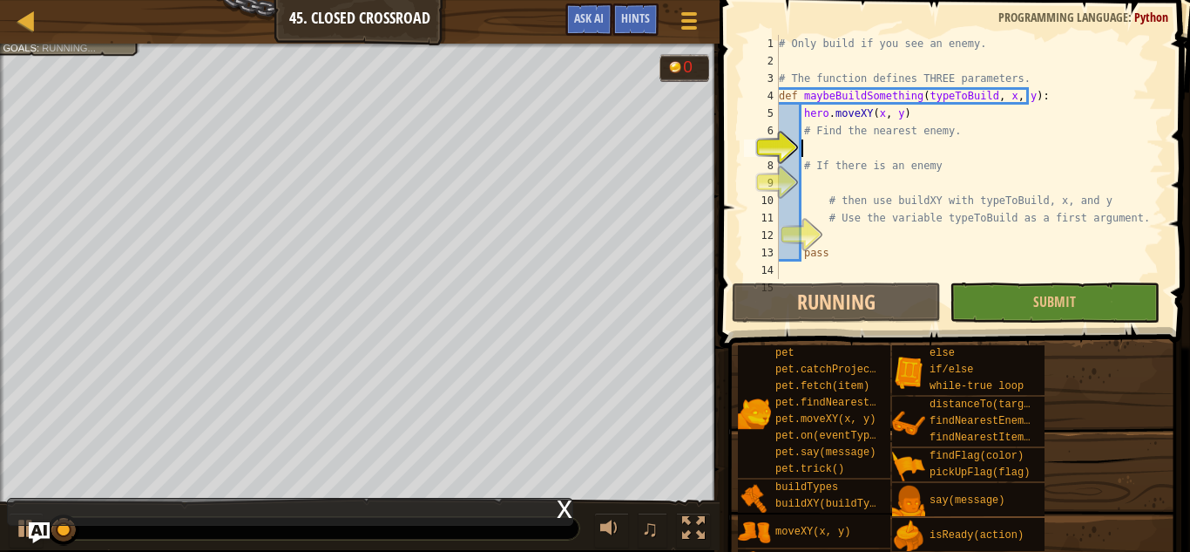
type textarea "h"
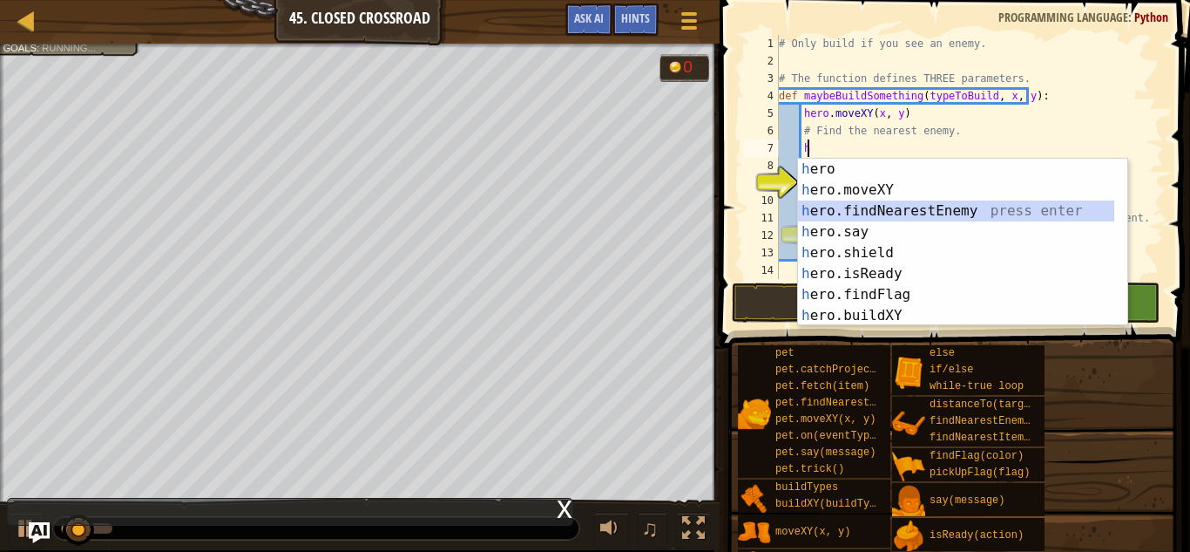
click at [897, 207] on div "h ero press enter h ero.moveXY press enter h ero.findNearestEnemy press enter h…" at bounding box center [956, 263] width 316 height 209
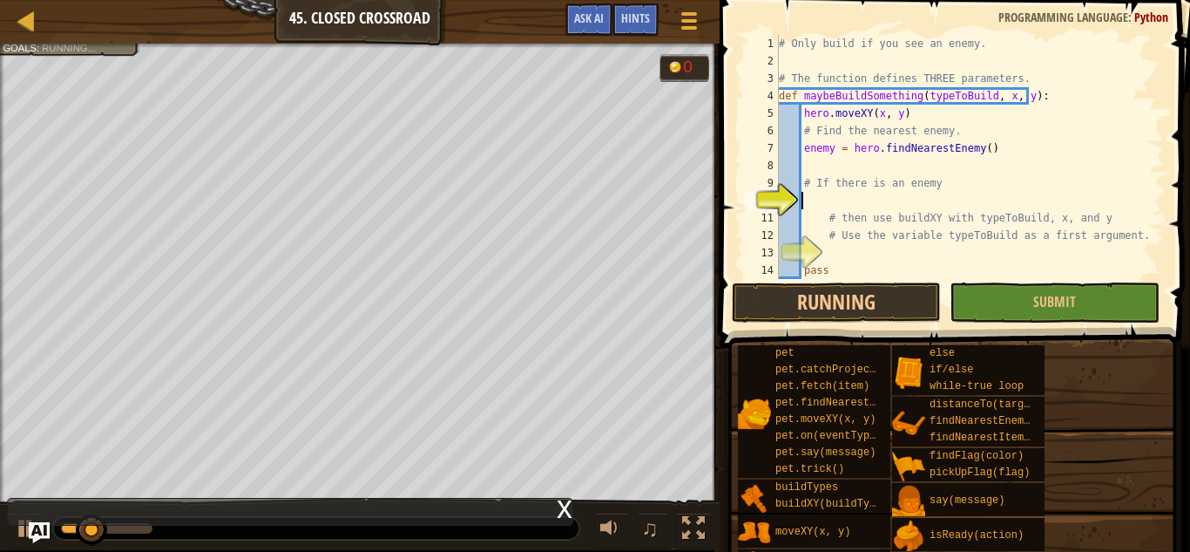
click at [877, 200] on div "# Only build if you see an enemy. # The function defines THREE parameters. def …" at bounding box center [963, 174] width 376 height 279
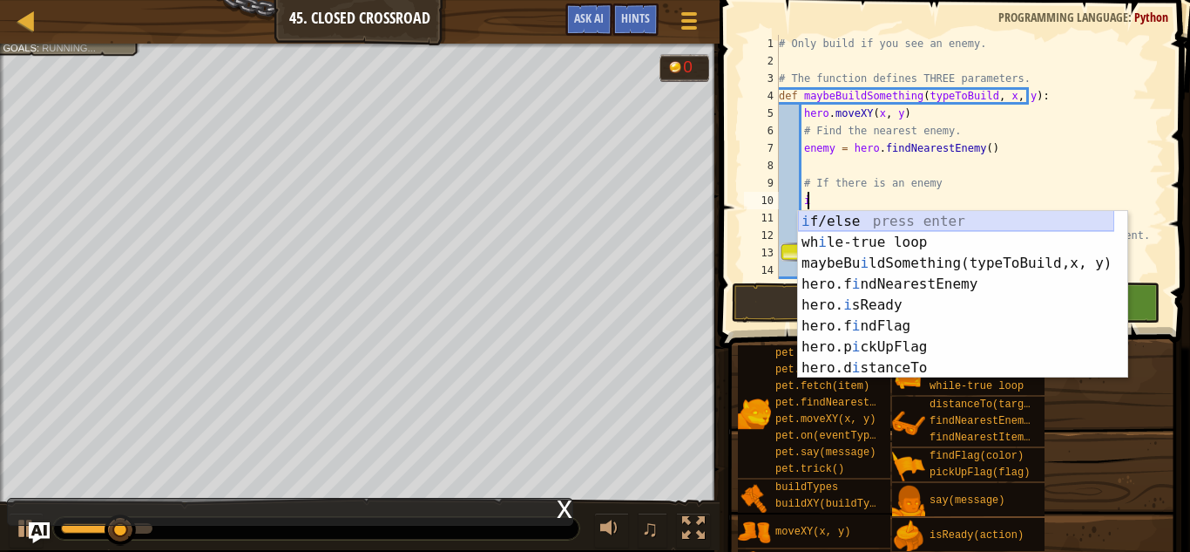
click at [878, 225] on div "i f/else press enter wh i le-true loop press enter maybeBu i ldSomething(typeTo…" at bounding box center [956, 315] width 316 height 209
type textarea "if enemy:"
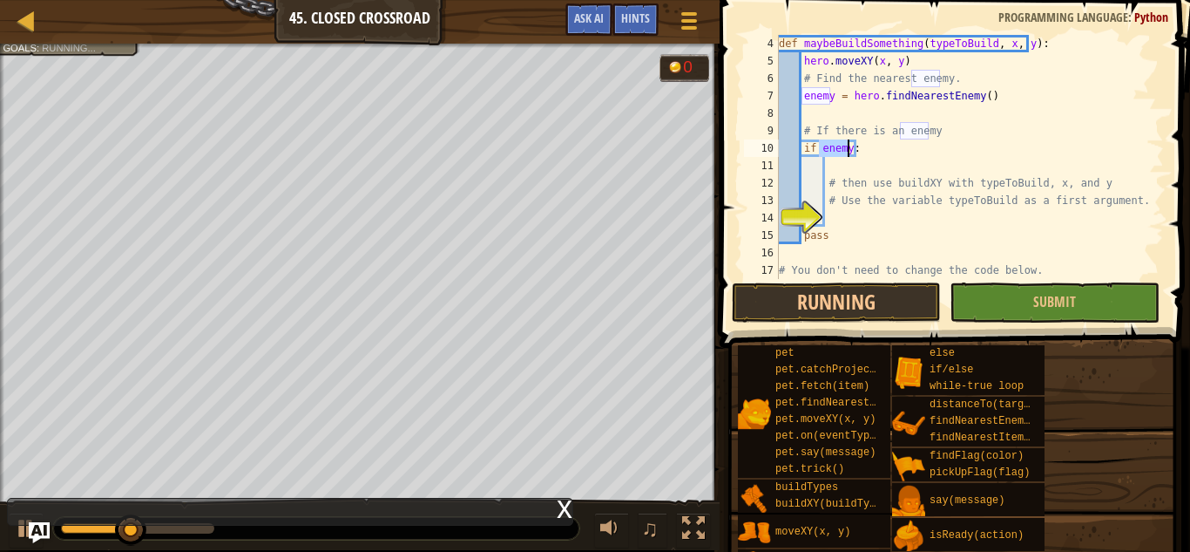
scroll to position [52, 0]
click at [856, 219] on div "def maybeBuildSomething ( typeToBuild , x , y ) : hero . moveXY ( x , y ) # Fin…" at bounding box center [963, 174] width 376 height 279
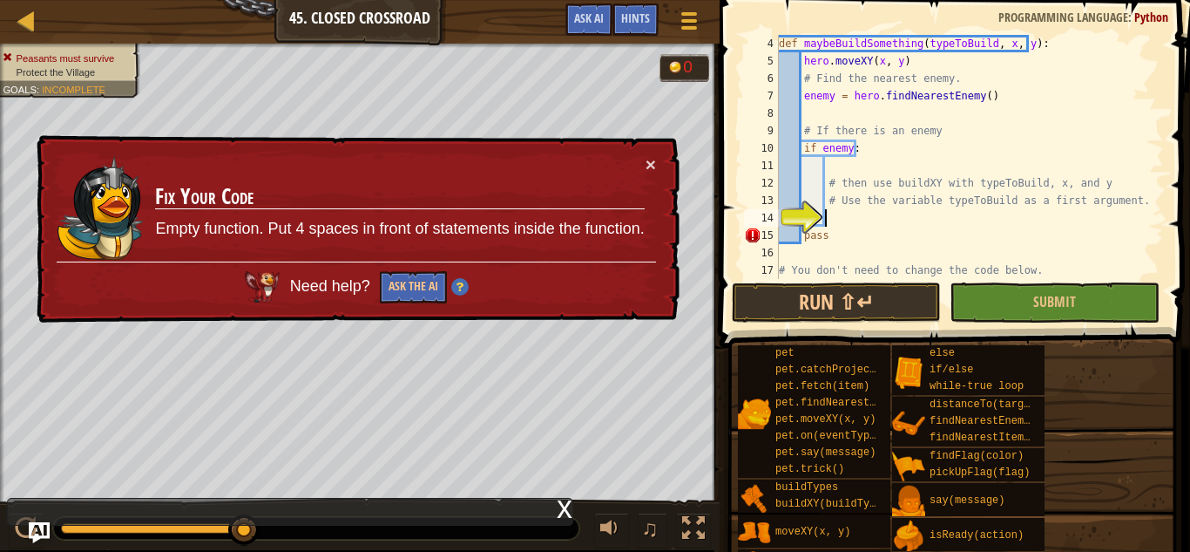
click at [833, 217] on div "def maybeBuildSomething ( typeToBuild , x , y ) : hero . moveXY ( x , y ) # Fin…" at bounding box center [963, 174] width 376 height 279
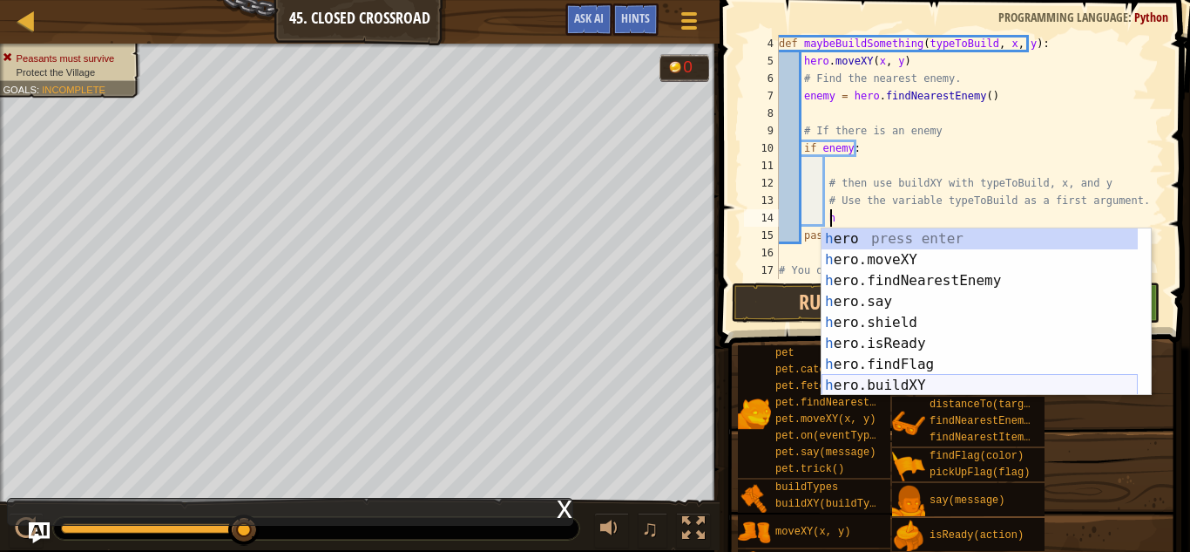
click at [924, 378] on div "h ero press enter h ero.moveXY press enter h ero.findNearestEnemy press enter h…" at bounding box center [980, 332] width 316 height 209
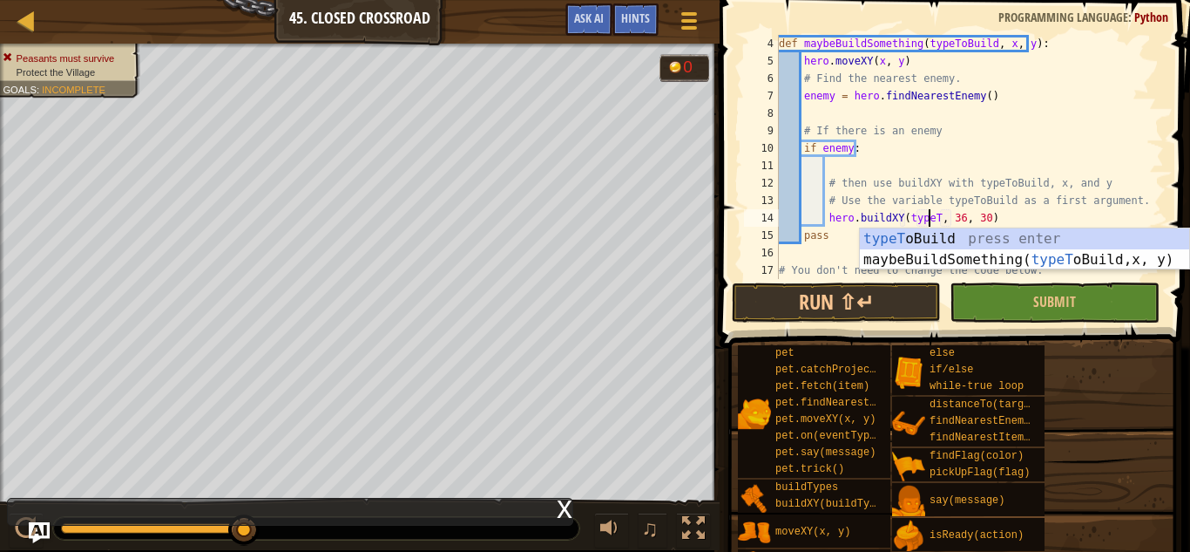
scroll to position [8, 12]
click at [945, 233] on div "typeTo Build press enter maybeBuildSomething( typeTo Build,x, y) press enter" at bounding box center [1024, 270] width 329 height 84
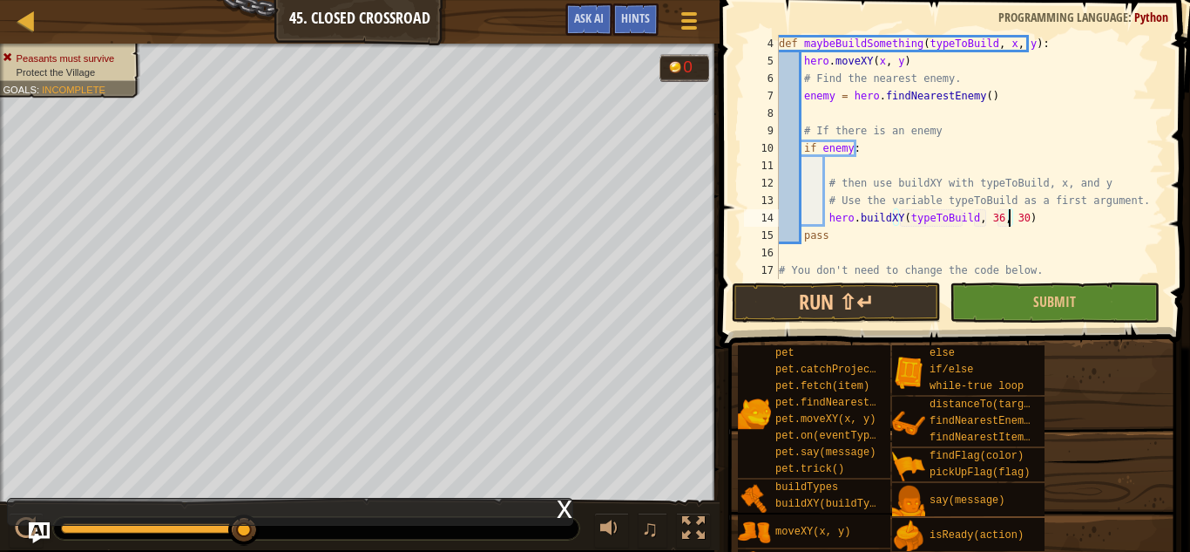
click at [1011, 216] on div "def maybeBuildSomething ( typeToBuild , x , y ) : hero . moveXY ( x , y ) # Fin…" at bounding box center [963, 174] width 376 height 279
type textarea "hero.buildXY(typeToBuild, x,y)"
click at [1009, 259] on div "def maybeBuildSomething ( typeToBuild , x , y ) : hero . moveXY ( x , y ) # Fin…" at bounding box center [963, 174] width 376 height 279
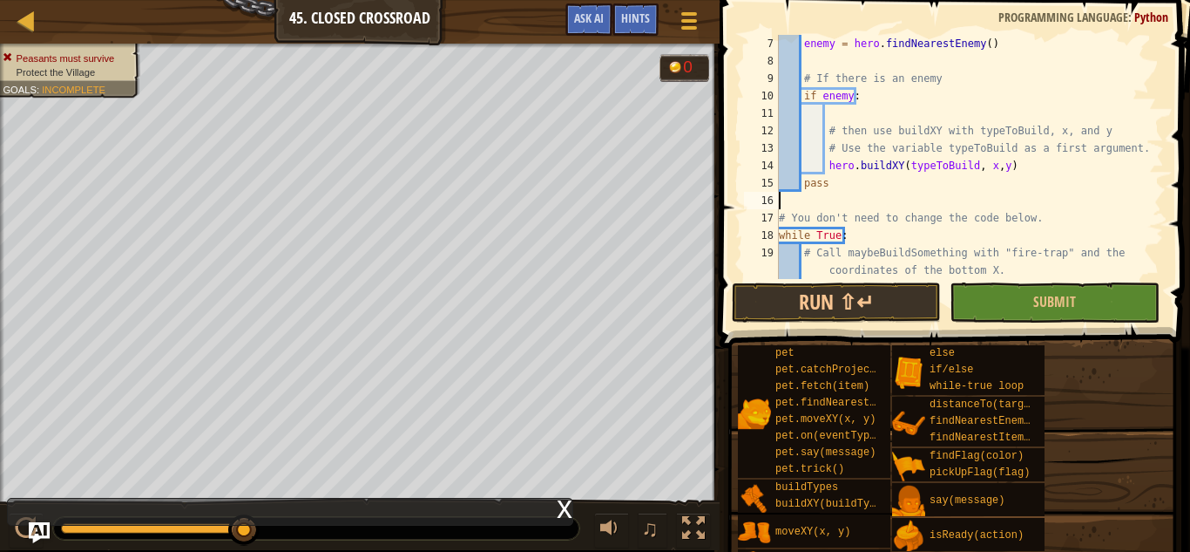
scroll to position [105, 0]
click at [987, 163] on div "enemy = hero . findNearestEnemy ( ) # If there is an enemy if enemy : # then us…" at bounding box center [963, 174] width 376 height 279
click at [1012, 190] on div "enemy = hero . findNearestEnemy ( ) # If there is an enemy if enemy : # then us…" at bounding box center [963, 174] width 376 height 279
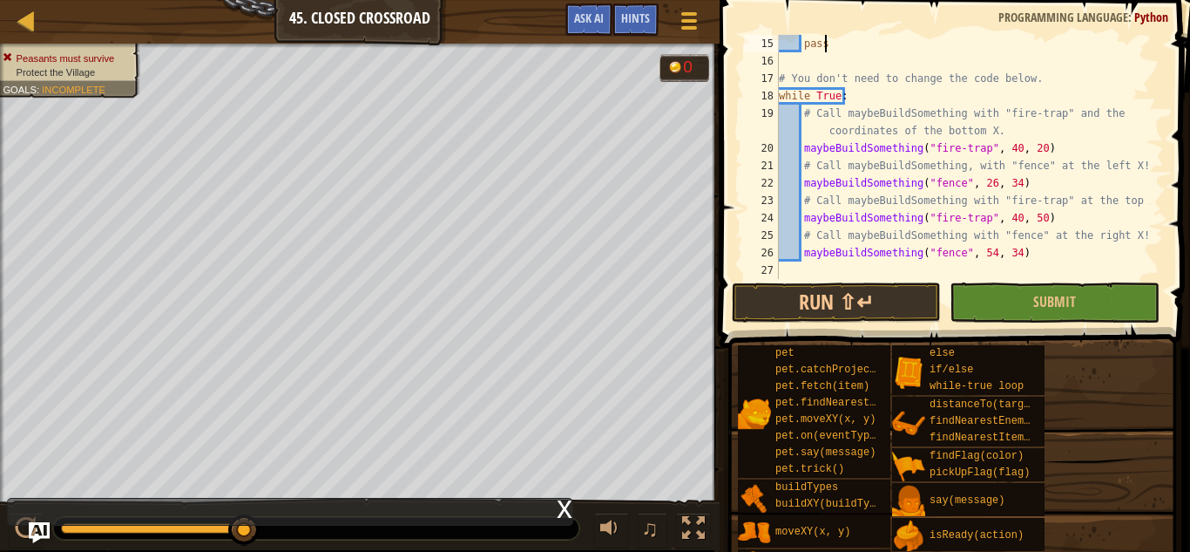
scroll to position [244, 0]
type textarea "pass"
click at [872, 297] on button "Run ⇧↵" at bounding box center [836, 302] width 209 height 40
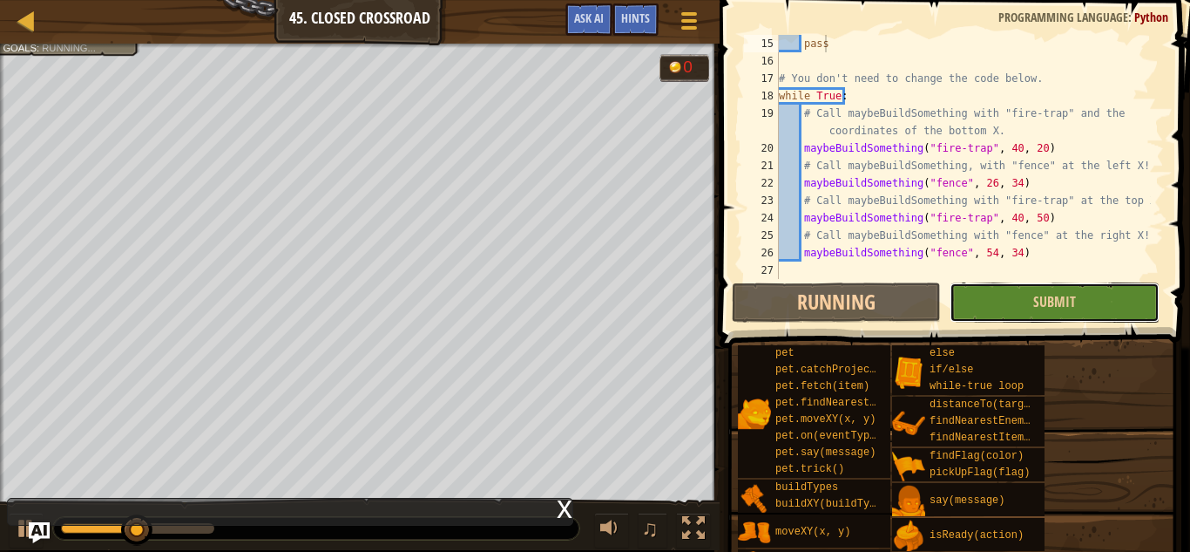
click at [950, 296] on button "Submit" at bounding box center [1054, 302] width 209 height 40
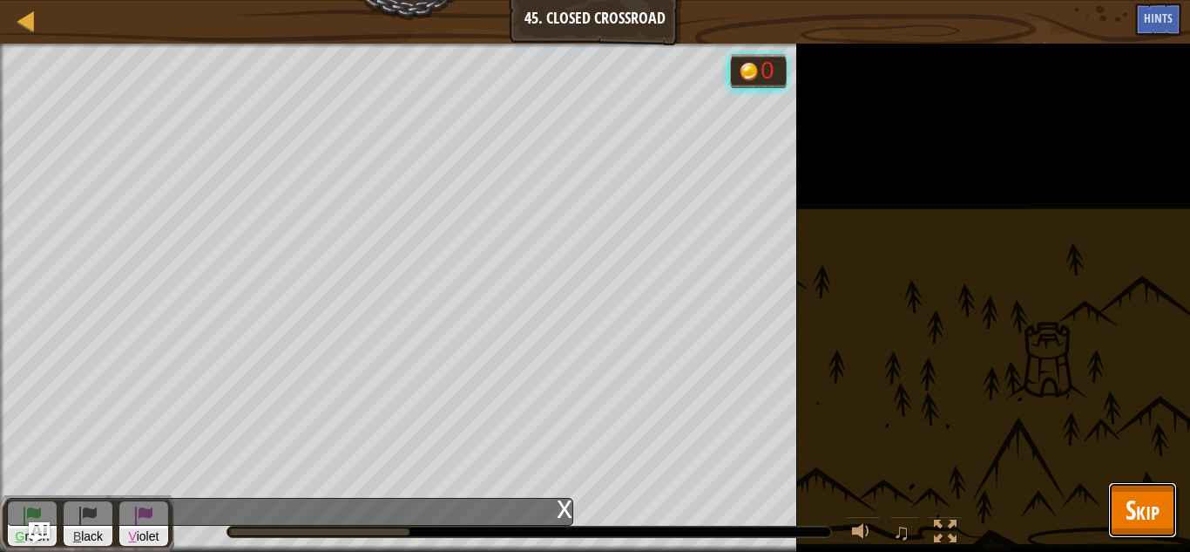
click at [1140, 517] on span "Skip" at bounding box center [1143, 509] width 34 height 36
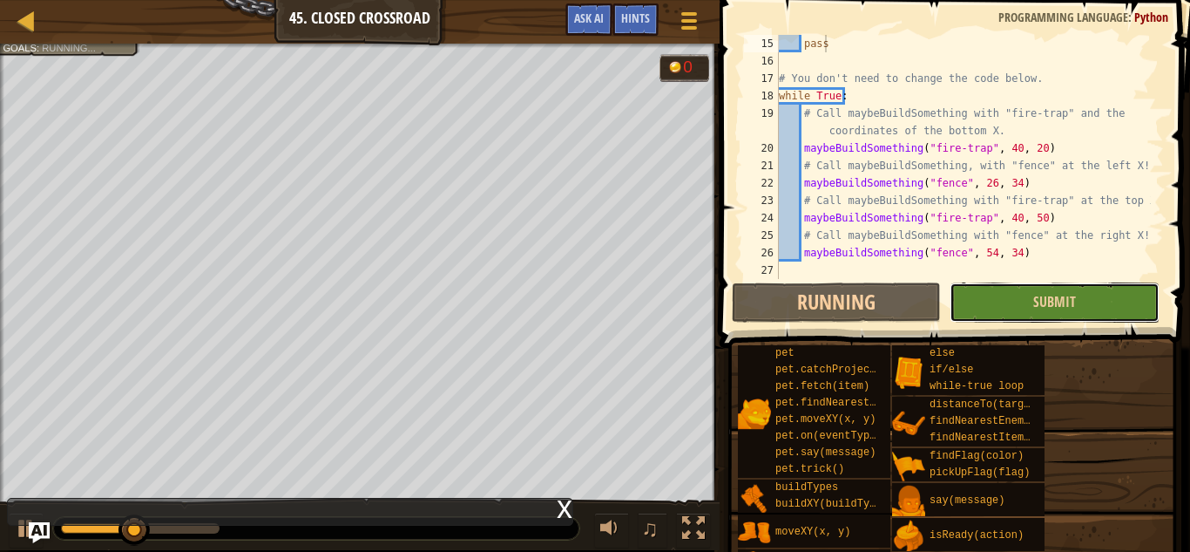
click at [1011, 310] on button "Submit" at bounding box center [1054, 302] width 209 height 40
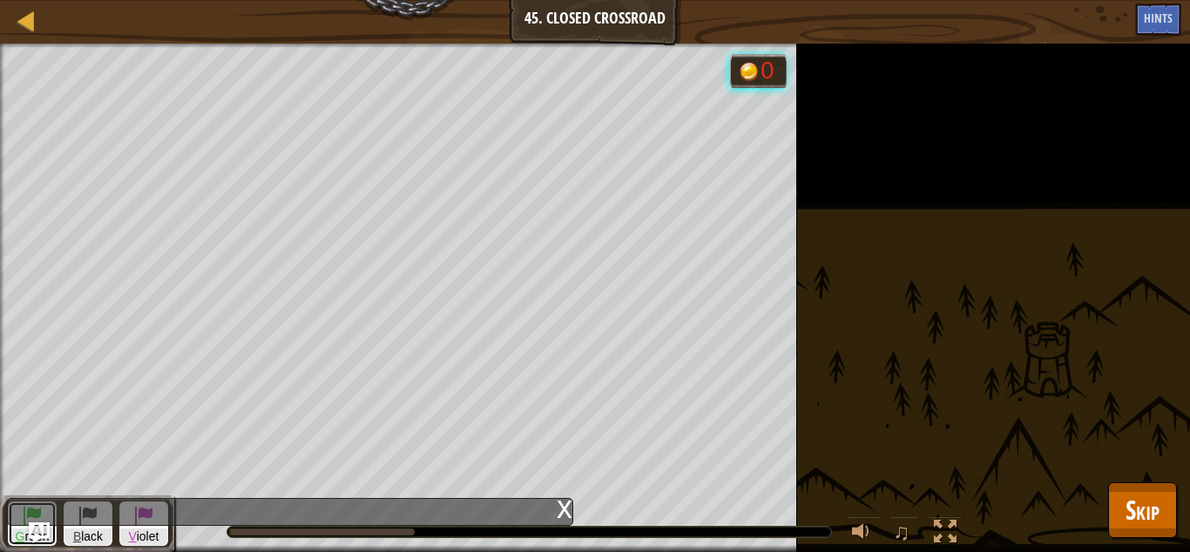
click at [17, 536] on span "G" at bounding box center [21, 536] width 10 height 14
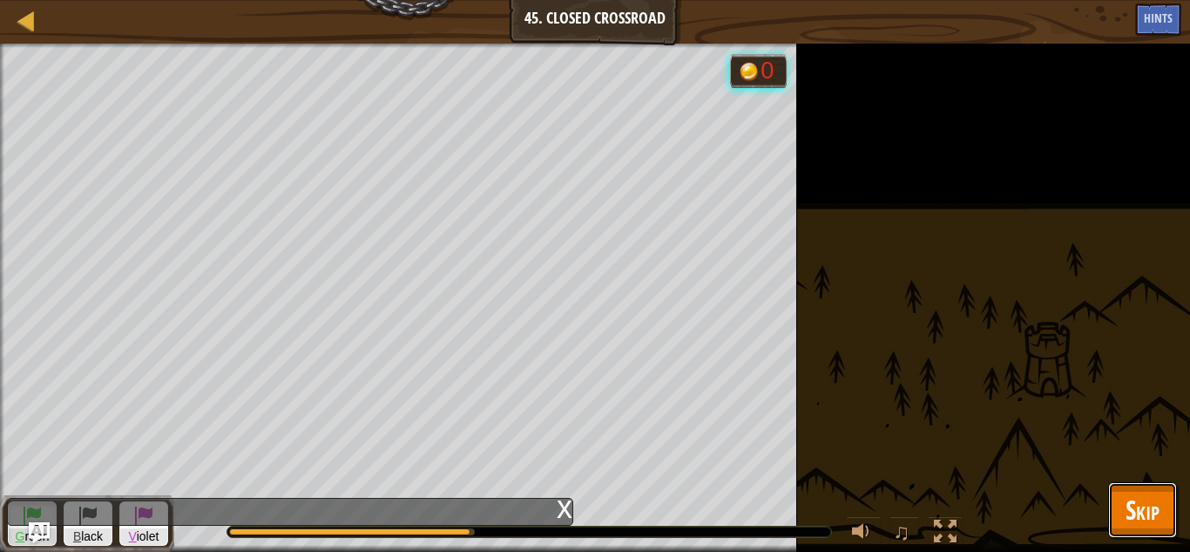
click at [1118, 518] on button "Skip" at bounding box center [1142, 510] width 69 height 56
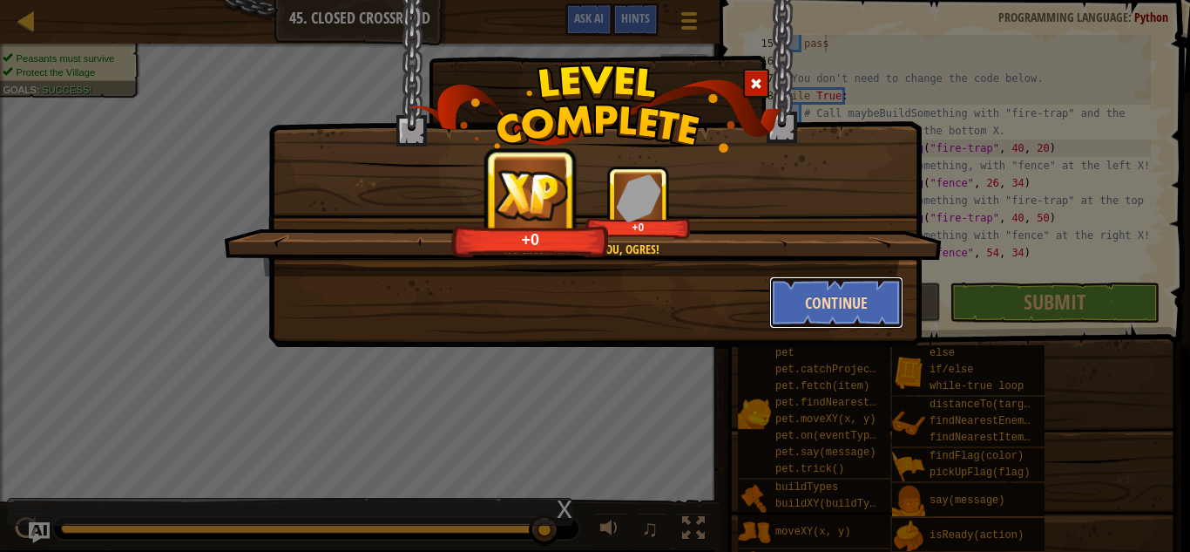
click at [801, 308] on button "Continue" at bounding box center [836, 302] width 135 height 52
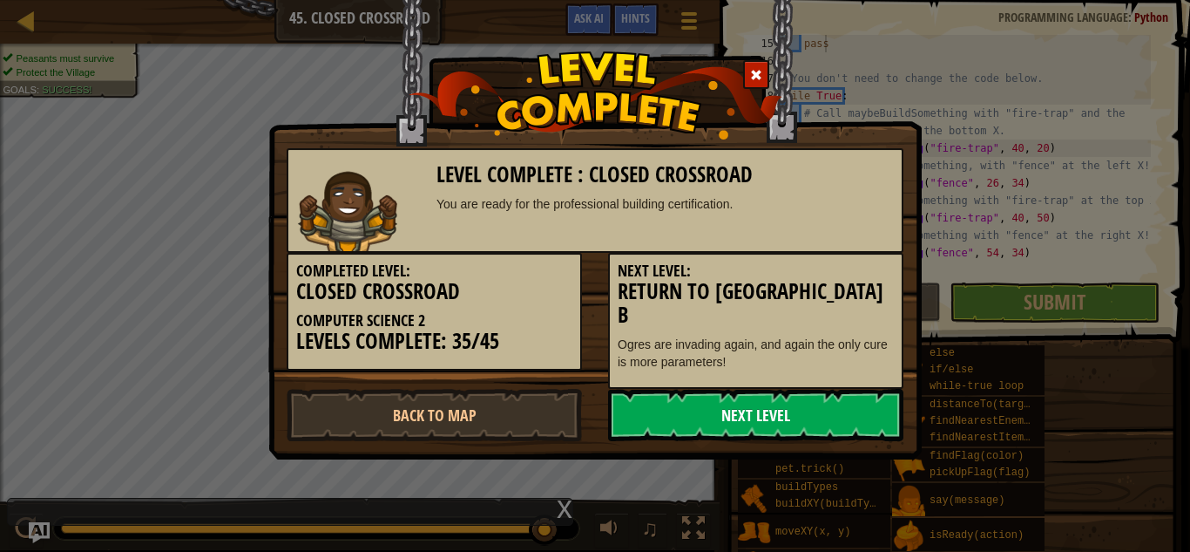
click at [837, 389] on link "Next Level" at bounding box center [755, 415] width 295 height 52
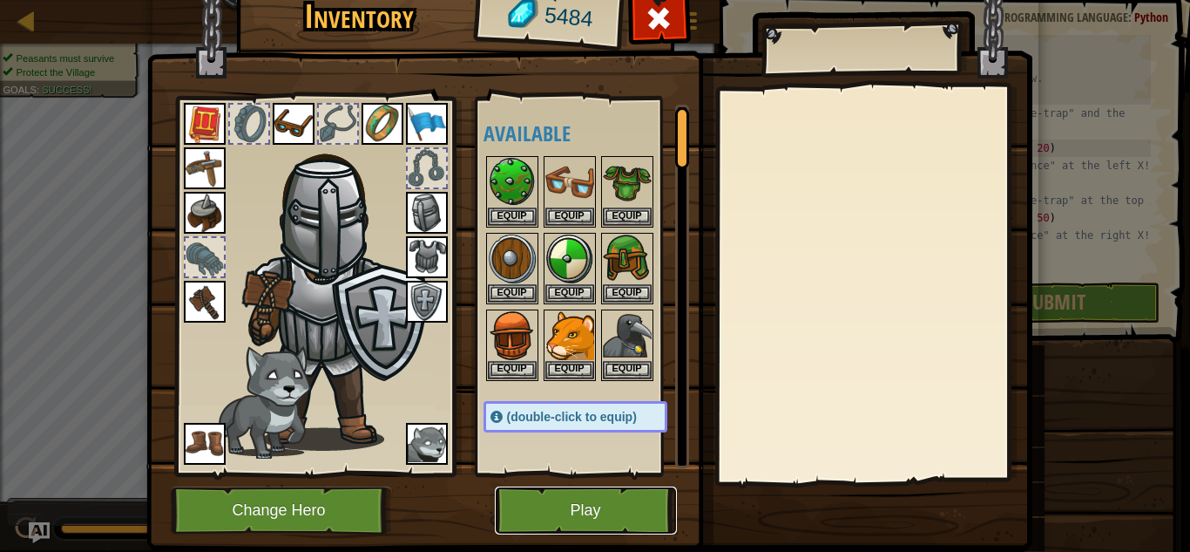
click at [563, 500] on button "Play" at bounding box center [586, 510] width 182 height 48
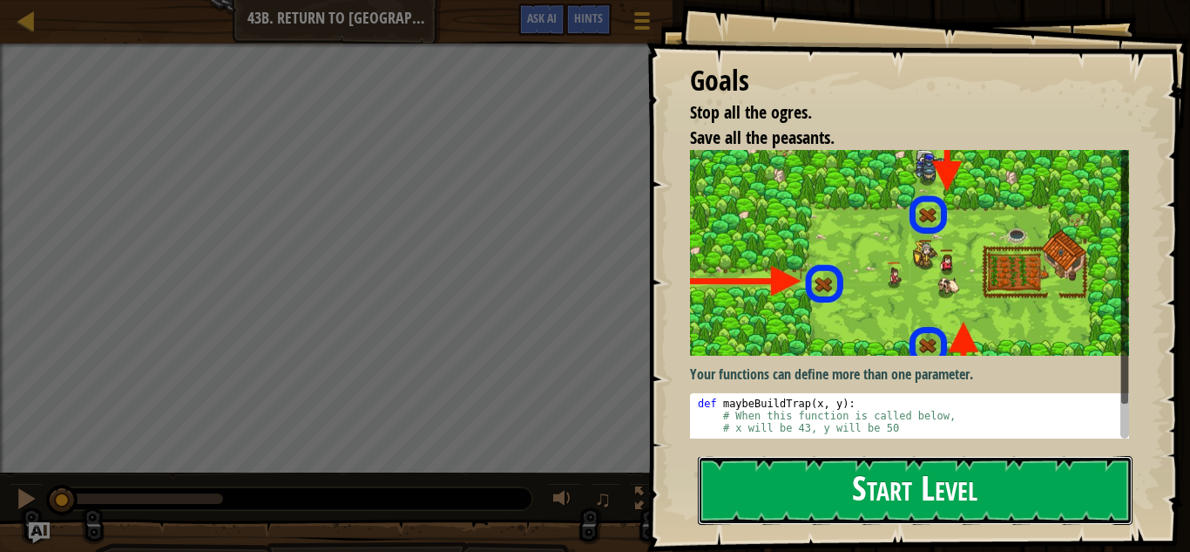
click at [849, 456] on button "Start Level" at bounding box center [915, 490] width 435 height 69
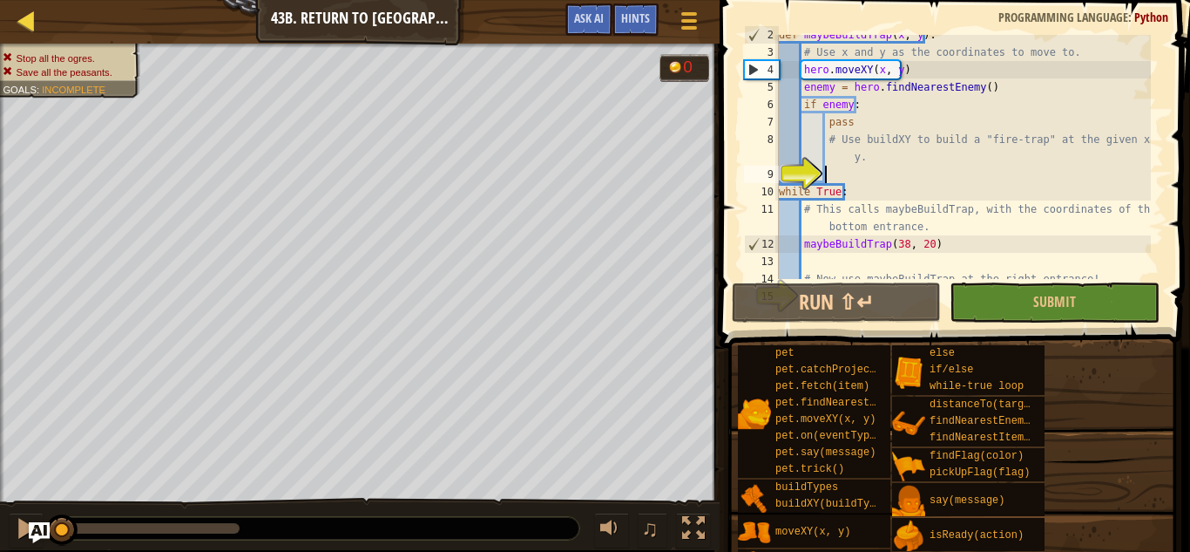
scroll to position [35, 0]
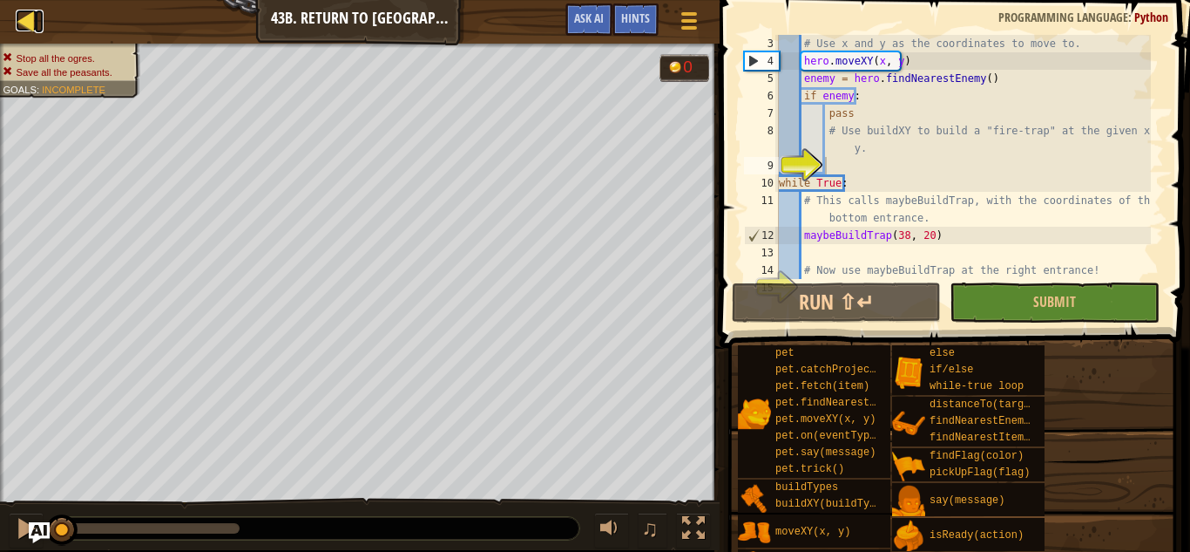
click at [27, 24] on div at bounding box center [27, 21] width 22 height 22
